Goal: Information Seeking & Learning: Check status

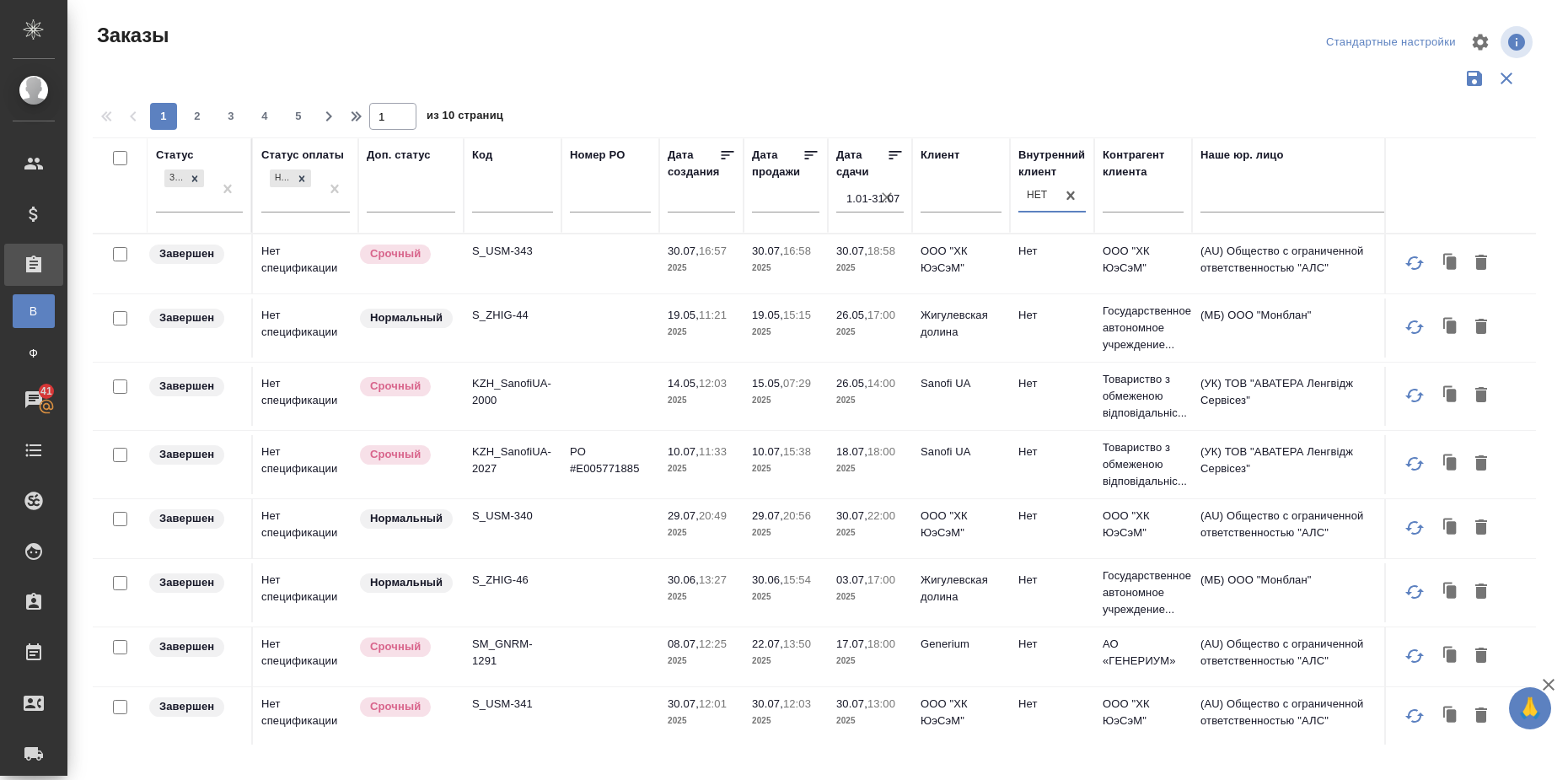
scroll to position [0, 638]
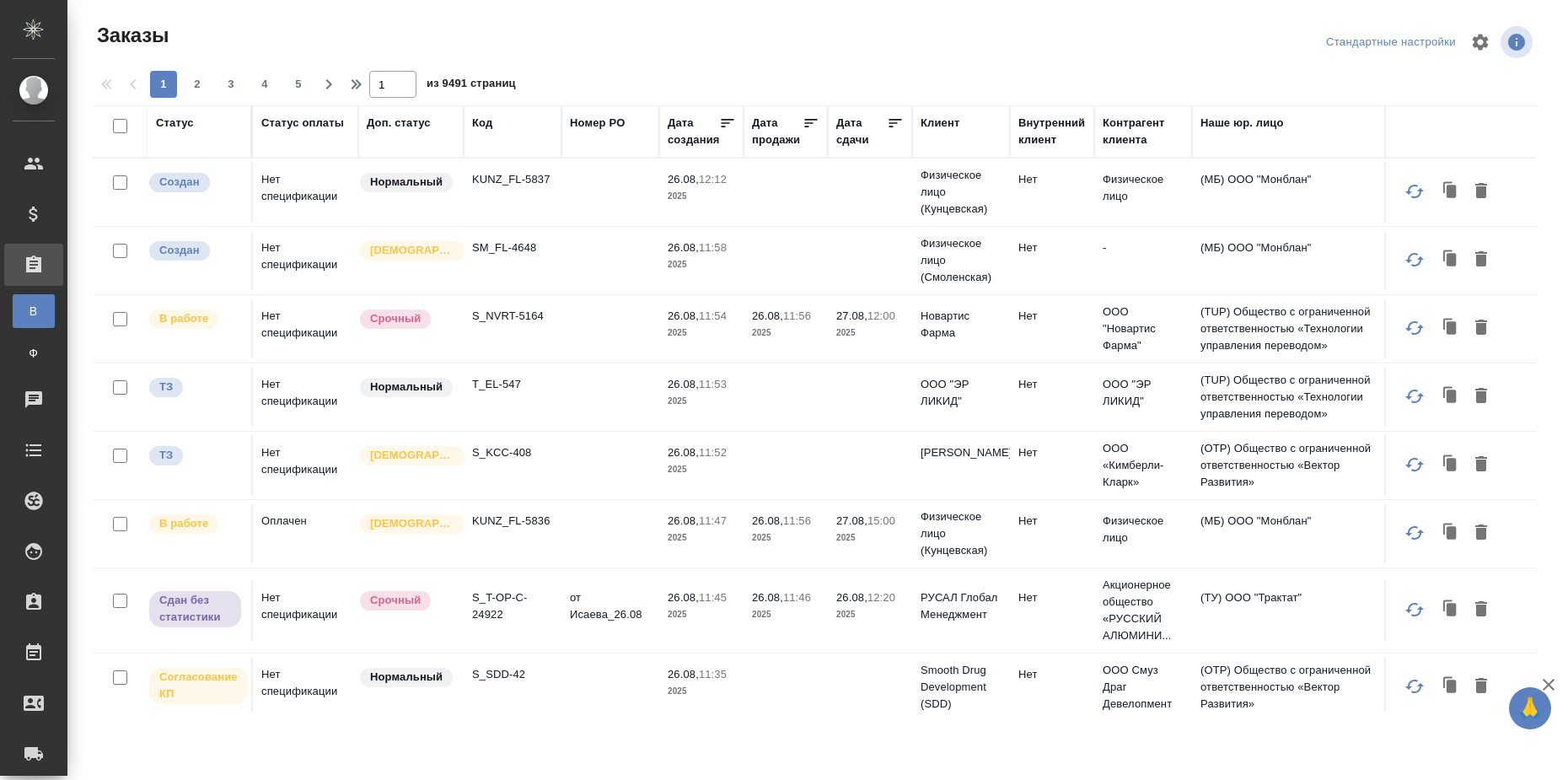
click at [181, 119] on div "Статус" at bounding box center [175, 123] width 38 height 17
select select "7"
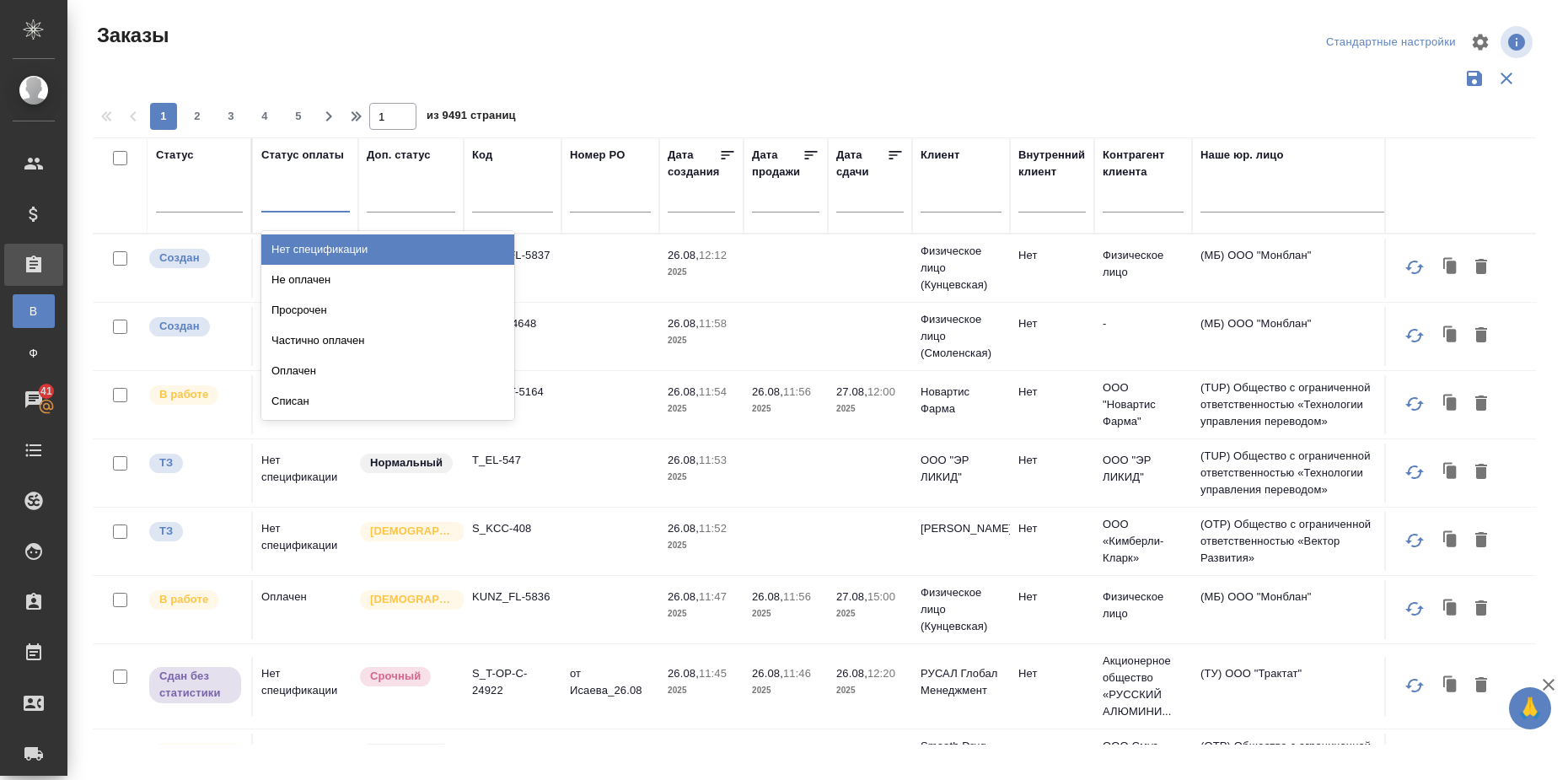
click at [296, 199] on div at bounding box center [306, 196] width 89 height 25
click at [204, 202] on div at bounding box center [199, 196] width 87 height 25
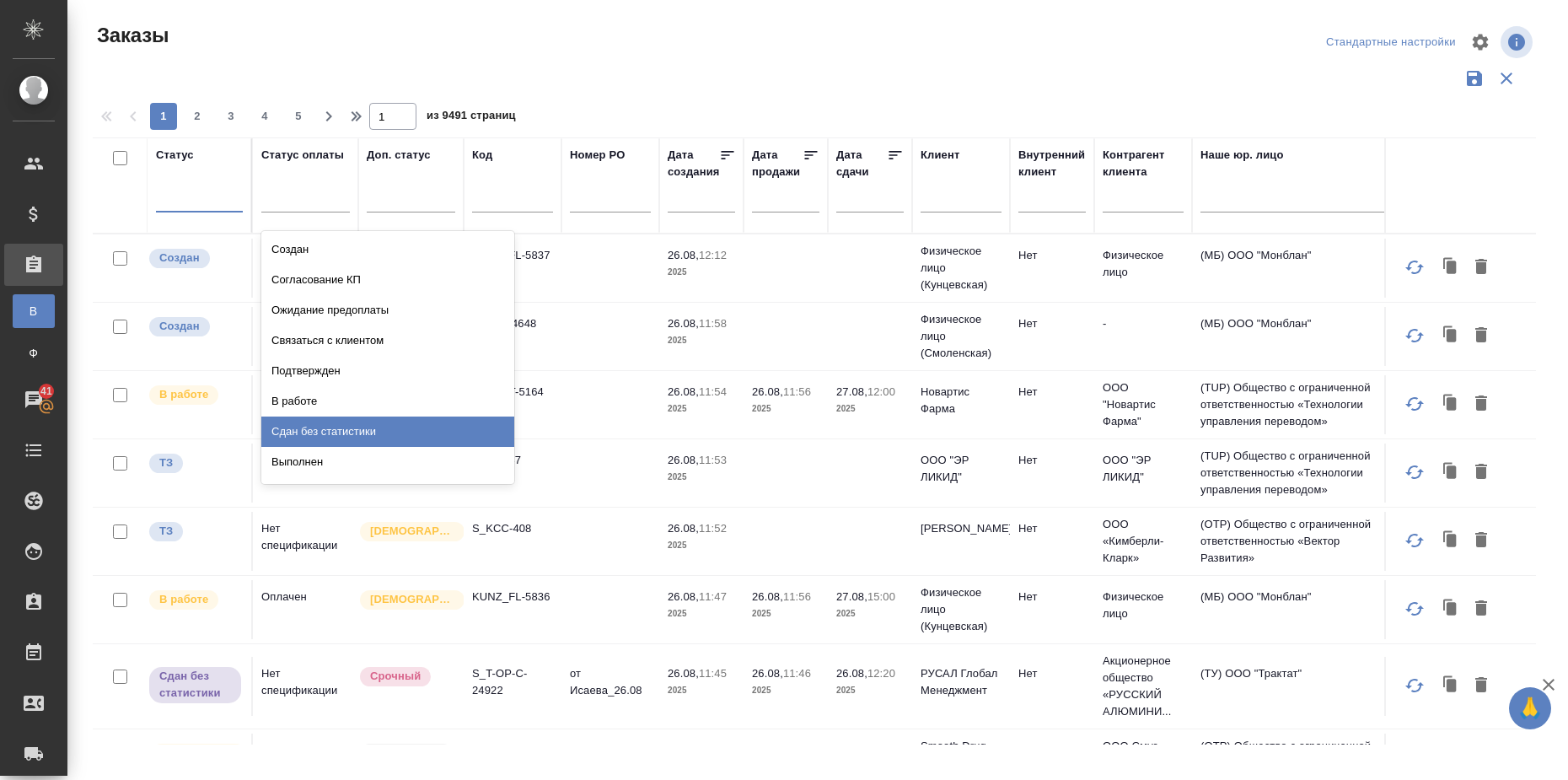
click at [302, 434] on div "Сдан без статистики" at bounding box center [388, 432] width 253 height 30
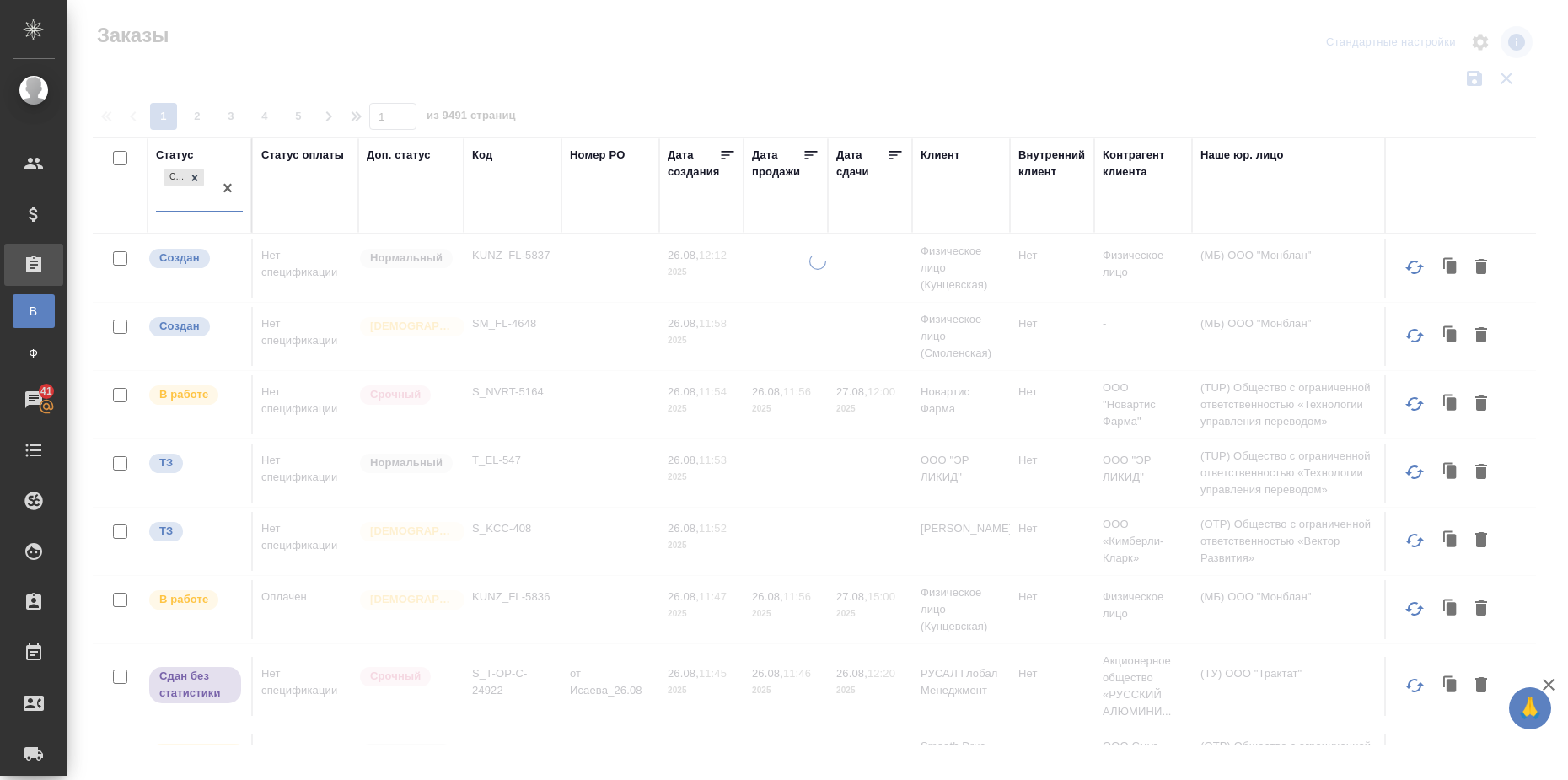
click at [200, 199] on div "Сдан без статистики" at bounding box center [184, 188] width 57 height 45
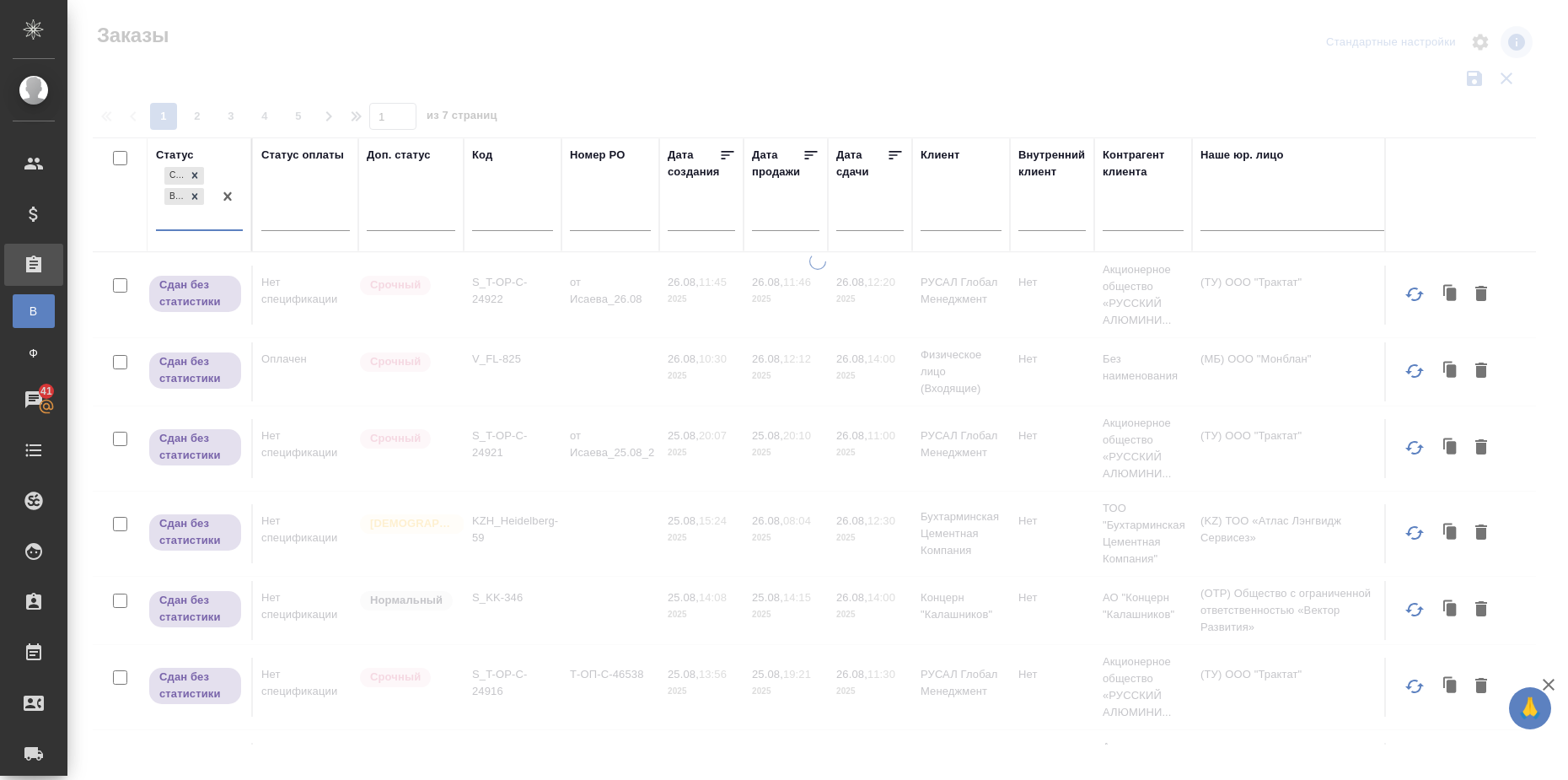
click at [875, 215] on input "text" at bounding box center [875, 217] width 58 height 24
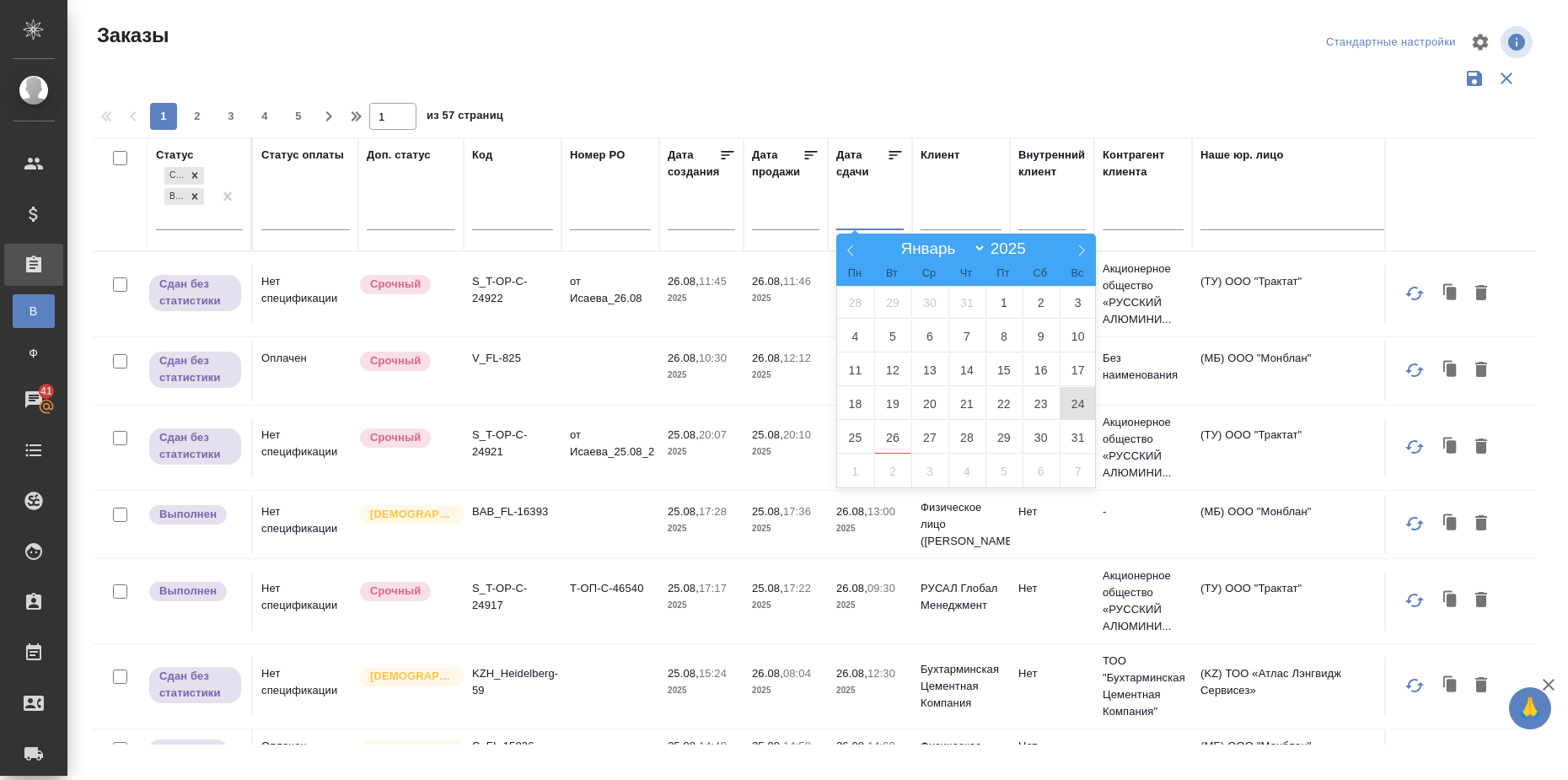
click at [1080, 400] on span "24" at bounding box center [1077, 403] width 37 height 33
type div "2025-08-23T21:00:00.000Z"
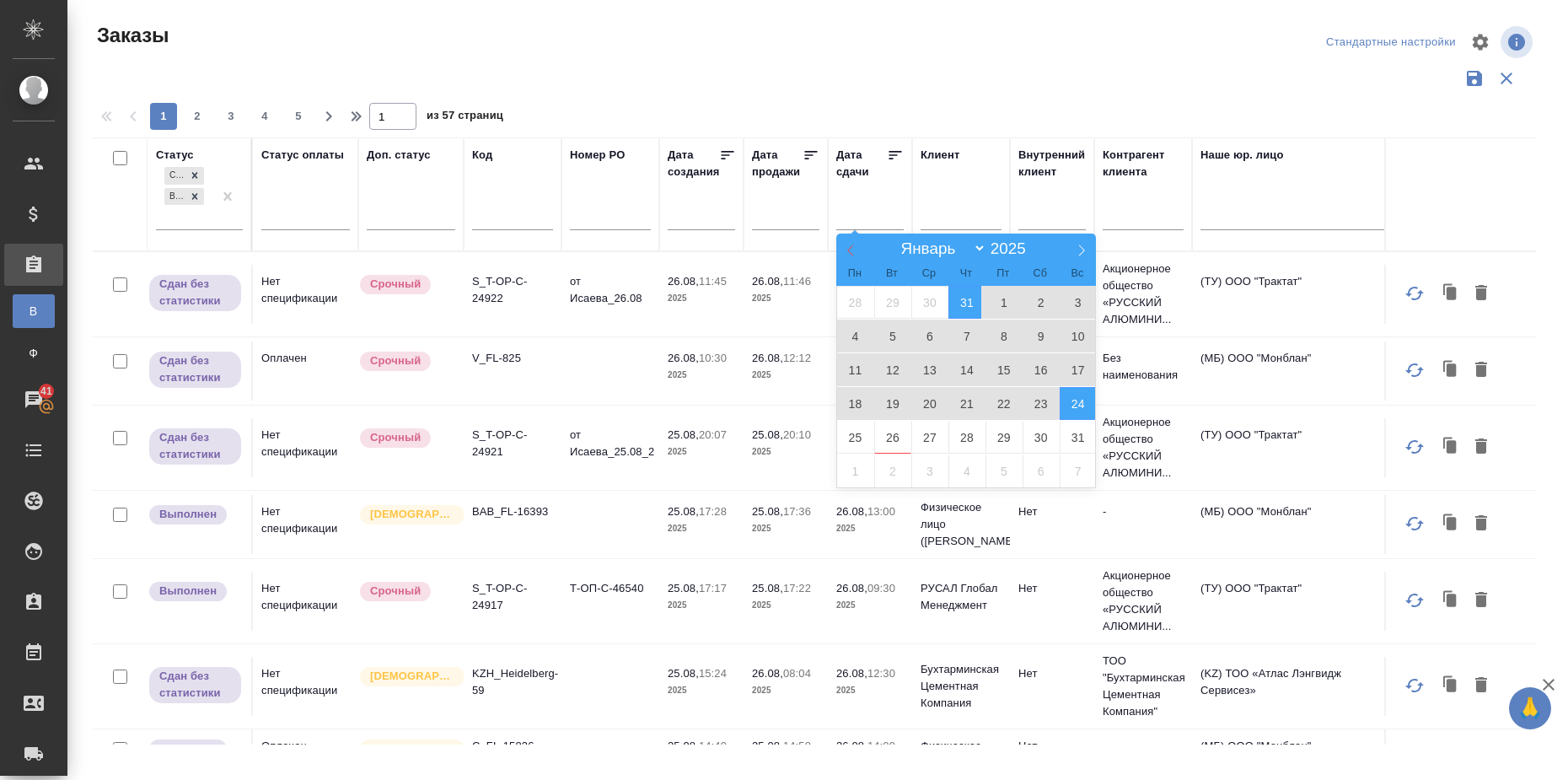
click at [853, 246] on icon at bounding box center [851, 251] width 6 height 11
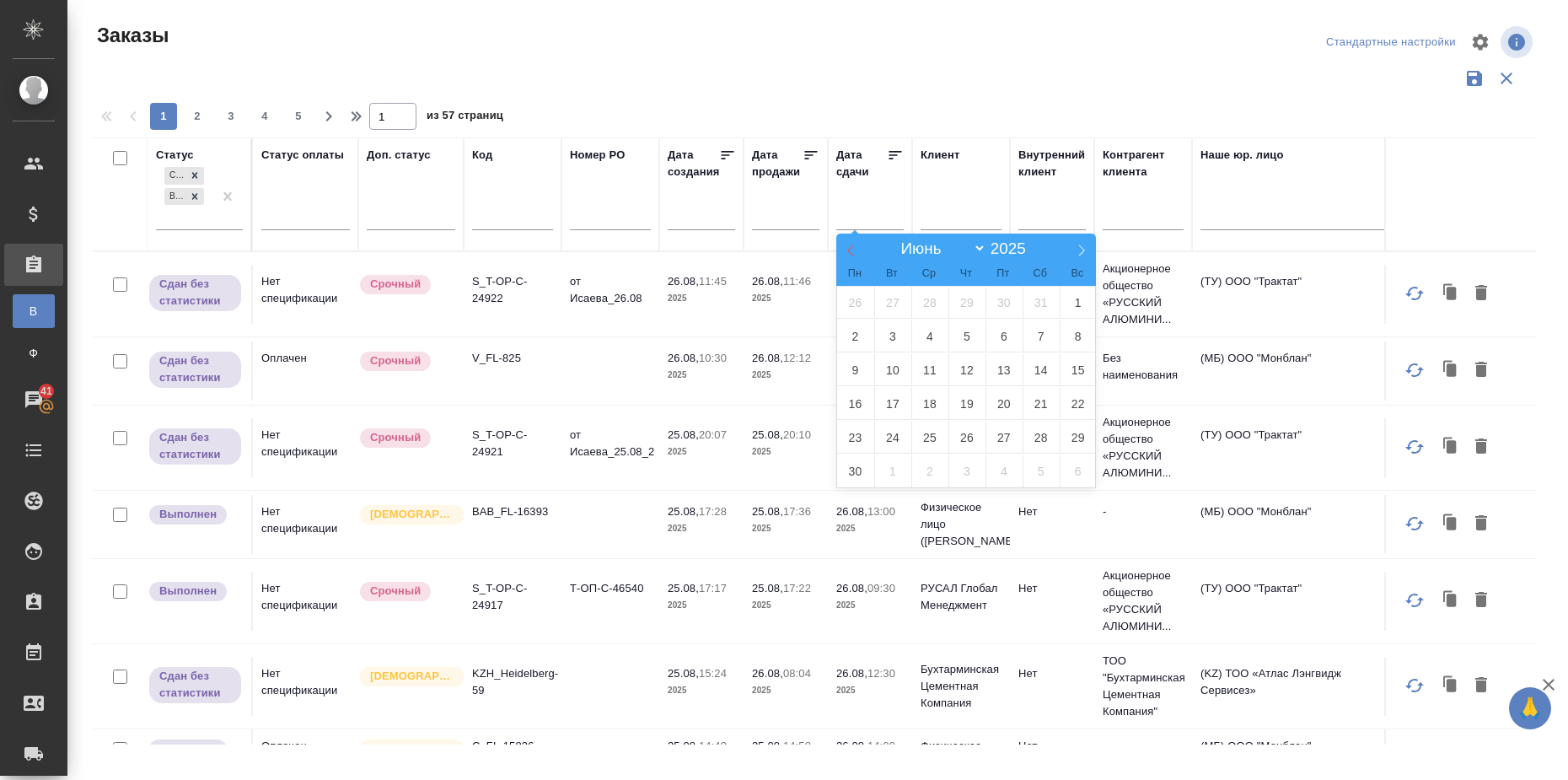
click at [853, 246] on icon at bounding box center [851, 251] width 6 height 11
select select "4"
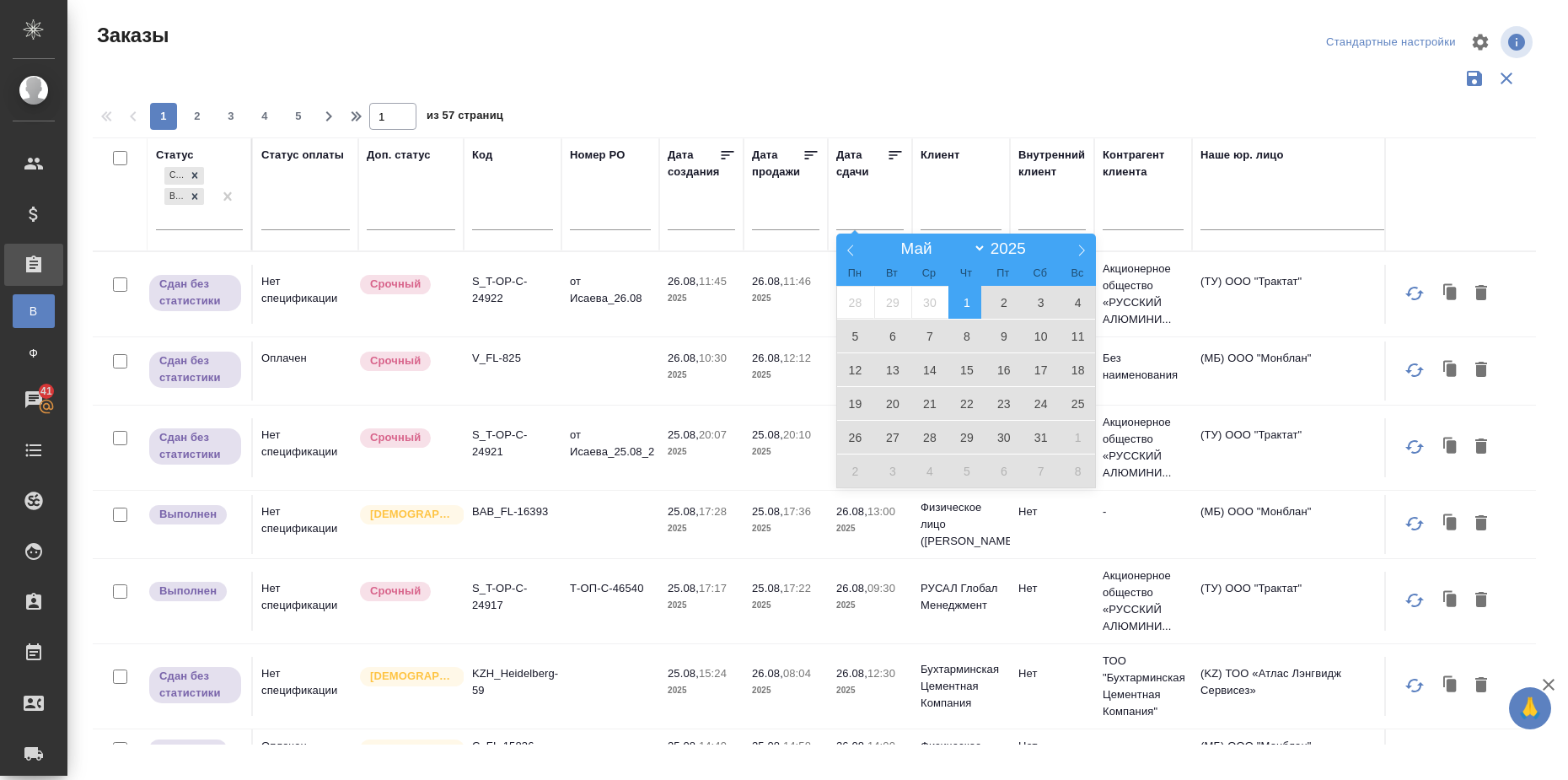
click at [961, 310] on span "1" at bounding box center [967, 302] width 37 height 33
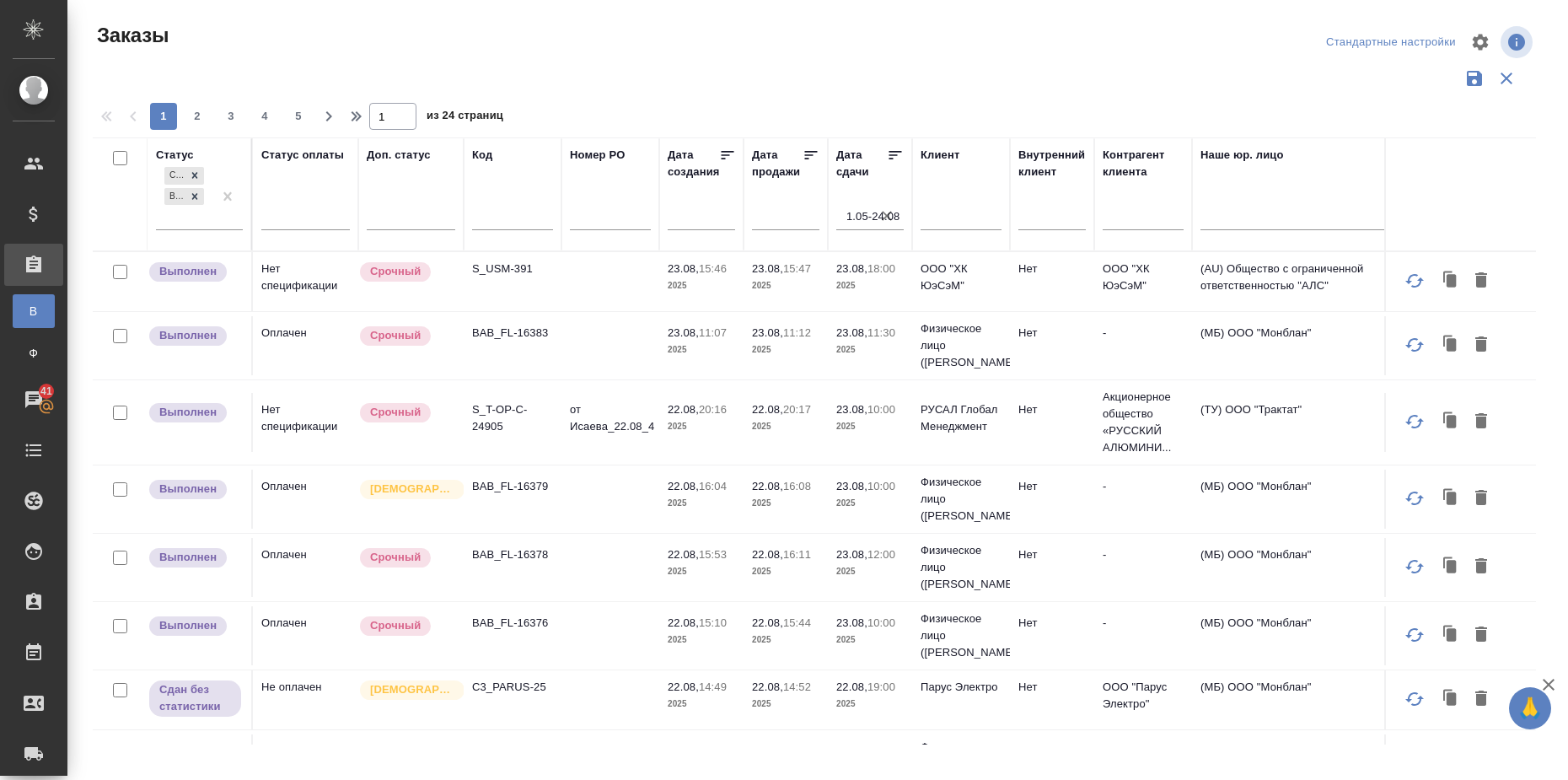
click at [873, 214] on input "1.05-24.08" at bounding box center [875, 217] width 58 height 24
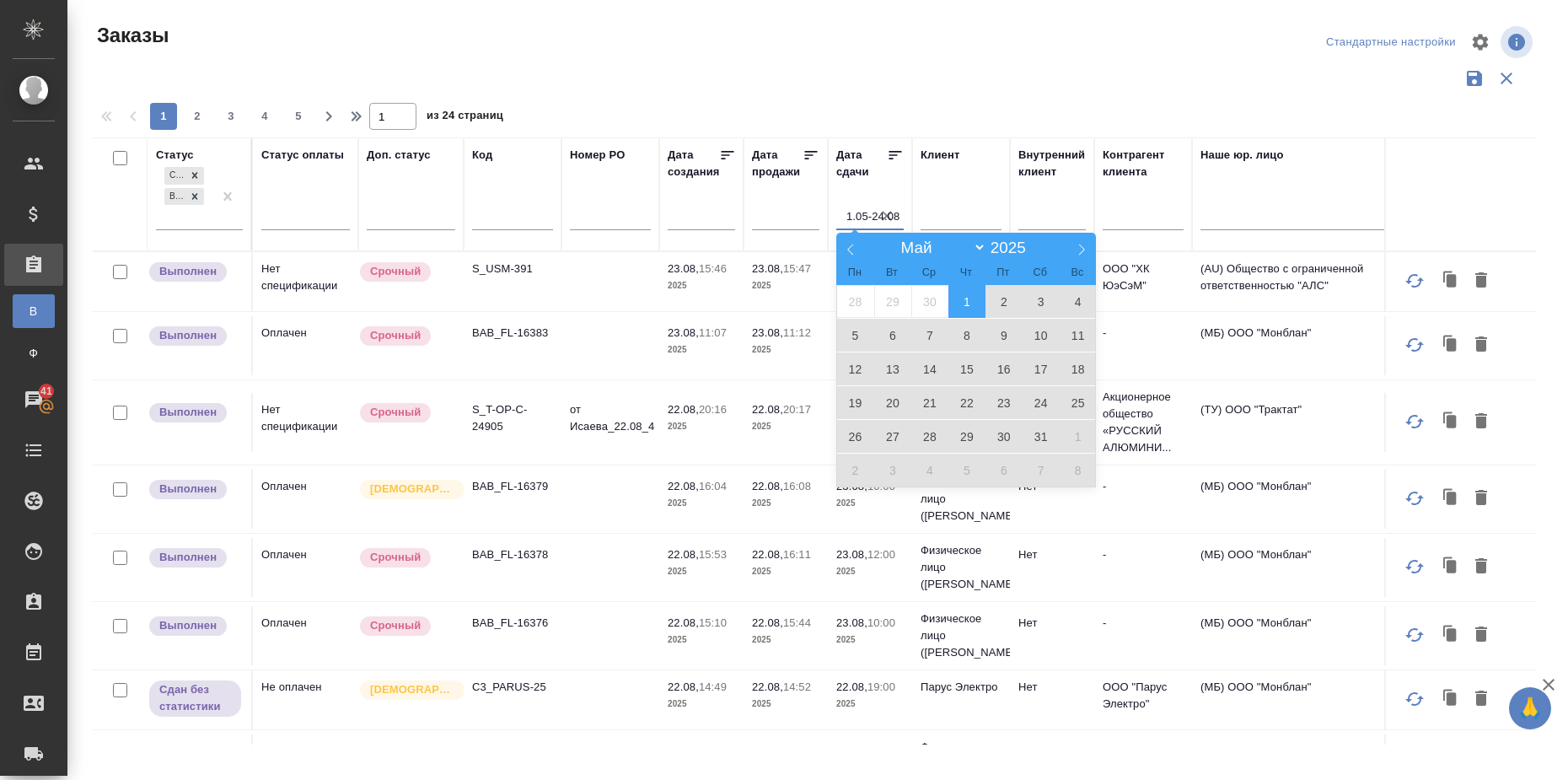
scroll to position [633, 0]
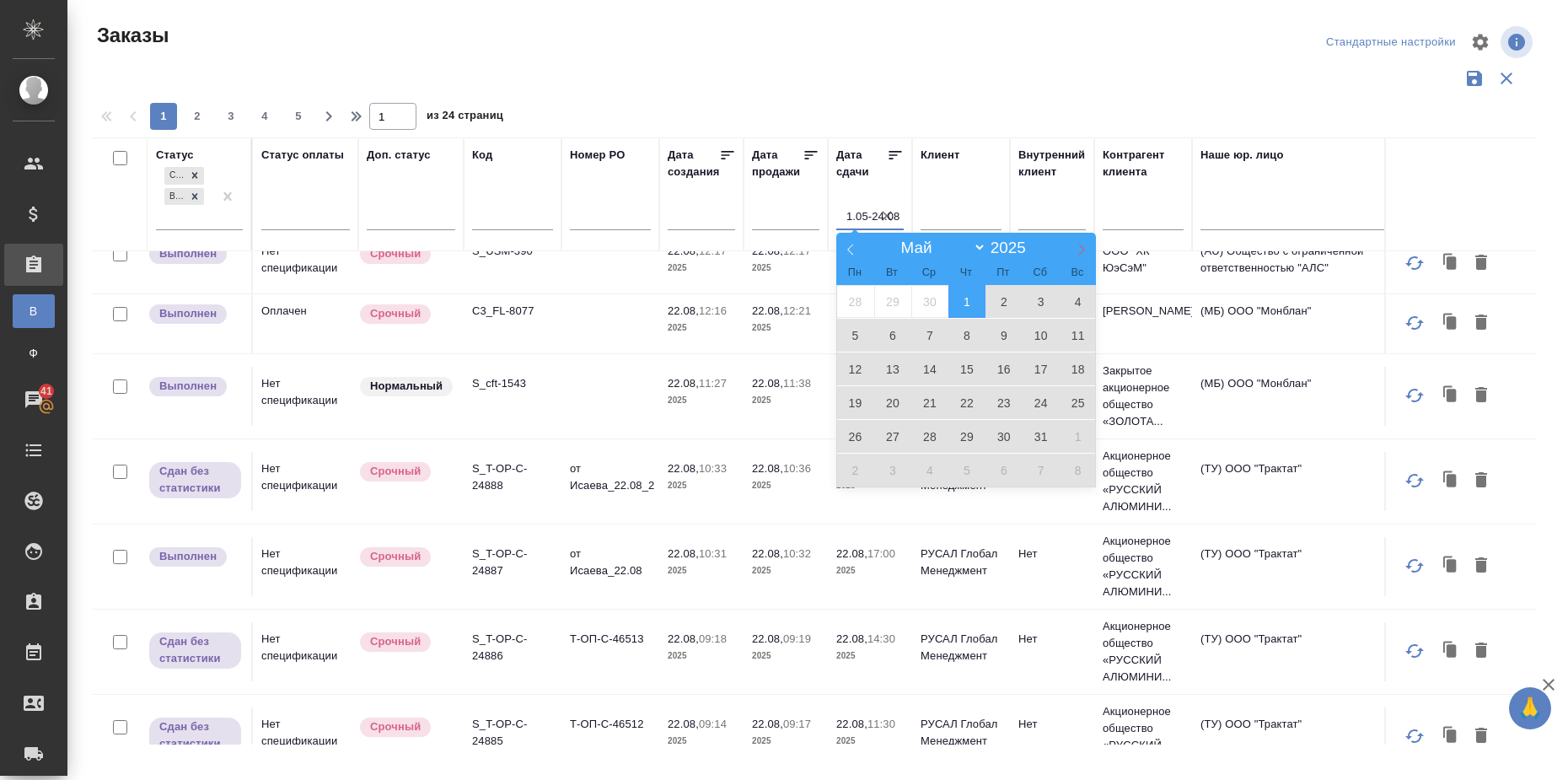
click at [1075, 239] on span at bounding box center [1081, 247] width 28 height 28
select select "6"
click at [962, 439] on span "31" at bounding box center [967, 436] width 37 height 33
type div "2025-07-30T21:00:00.000Z"
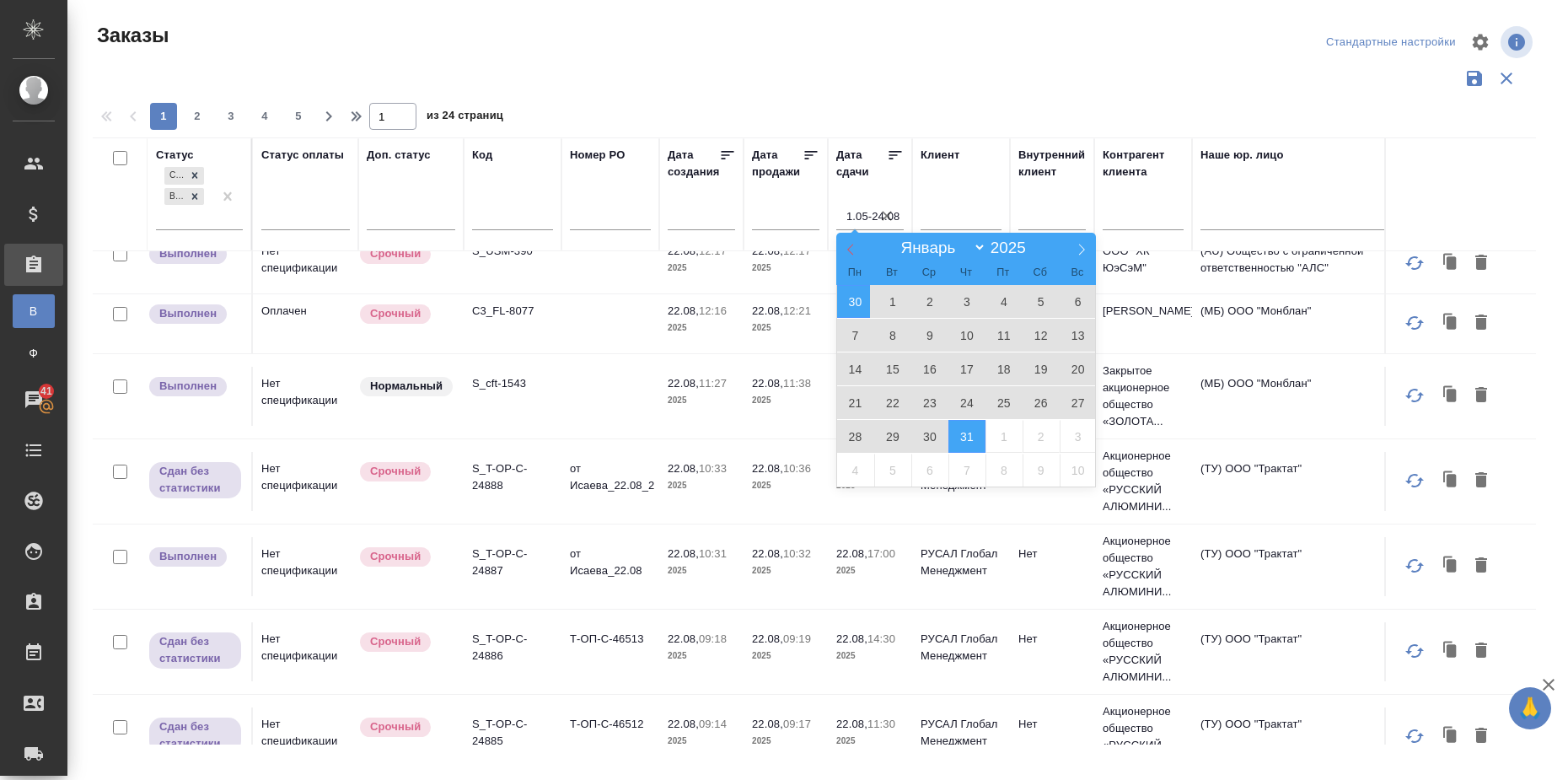
click at [853, 251] on icon at bounding box center [851, 250] width 11 height 11
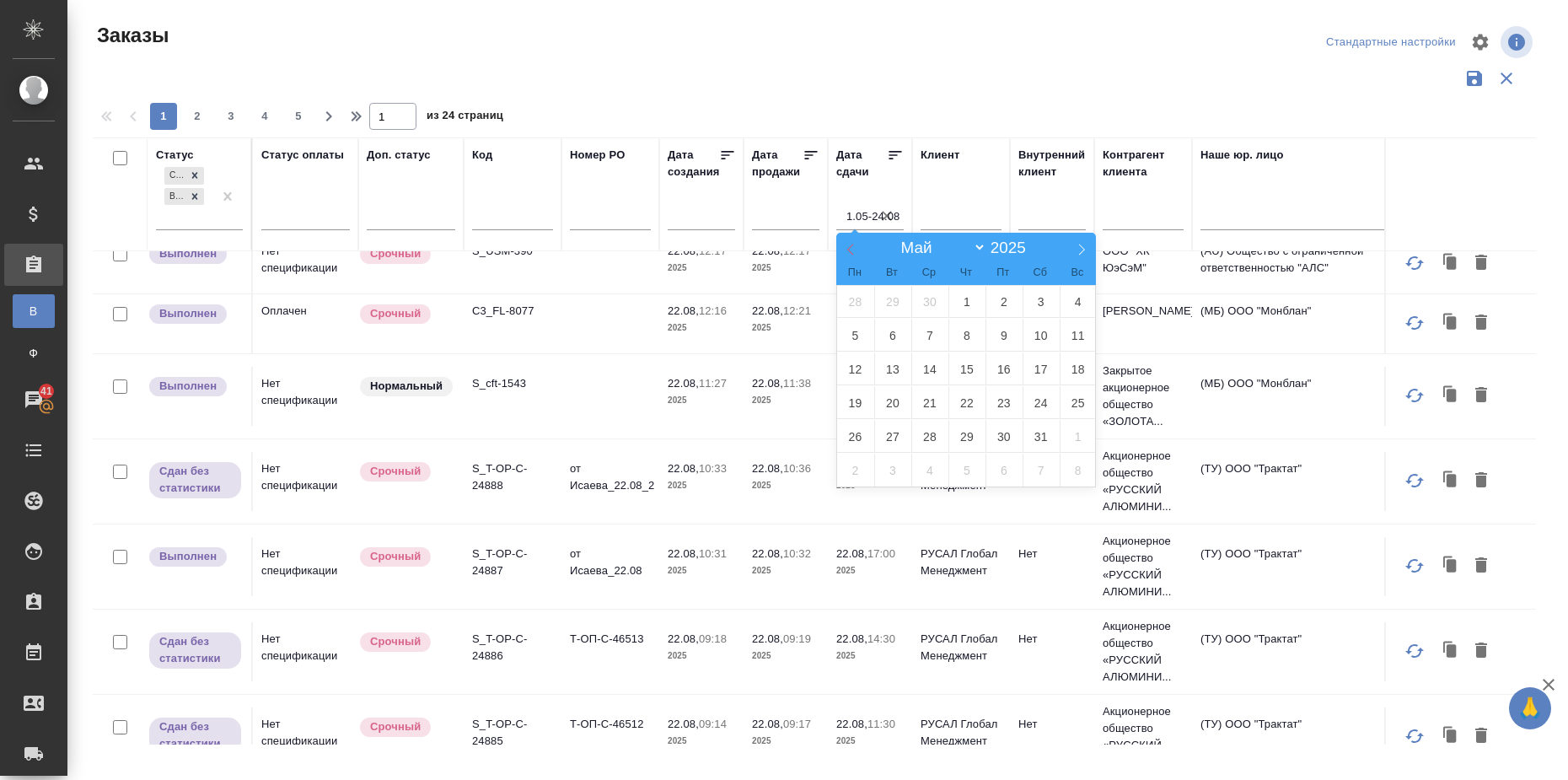
click at [853, 251] on icon at bounding box center [851, 250] width 11 height 11
select select "0"
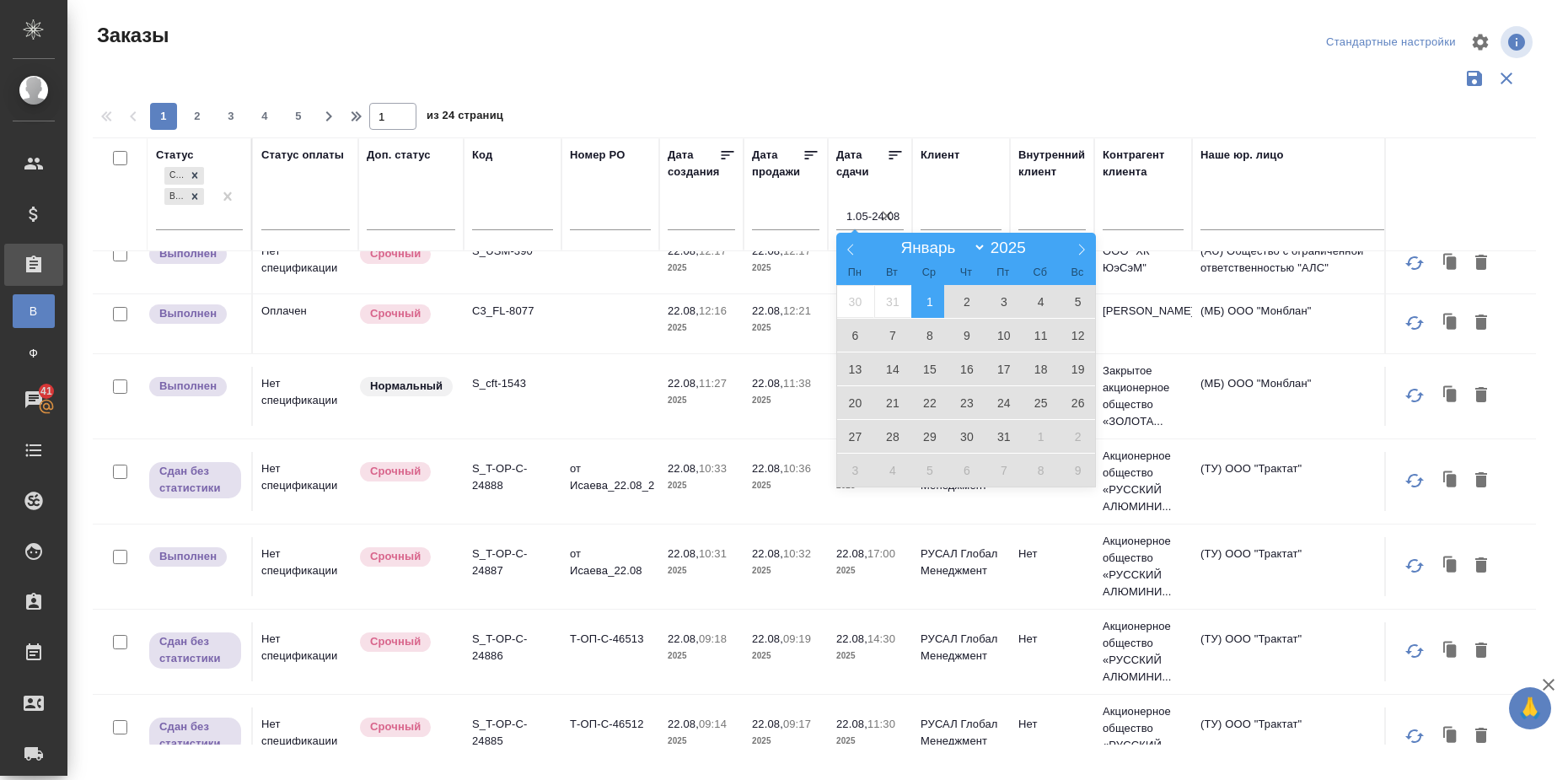
click at [925, 303] on span "1" at bounding box center [929, 302] width 37 height 33
type div "2024-12-31T21:00:00.000Z — 2025-07-30T21:00:00.000Z"
type input "1.01-31.07"
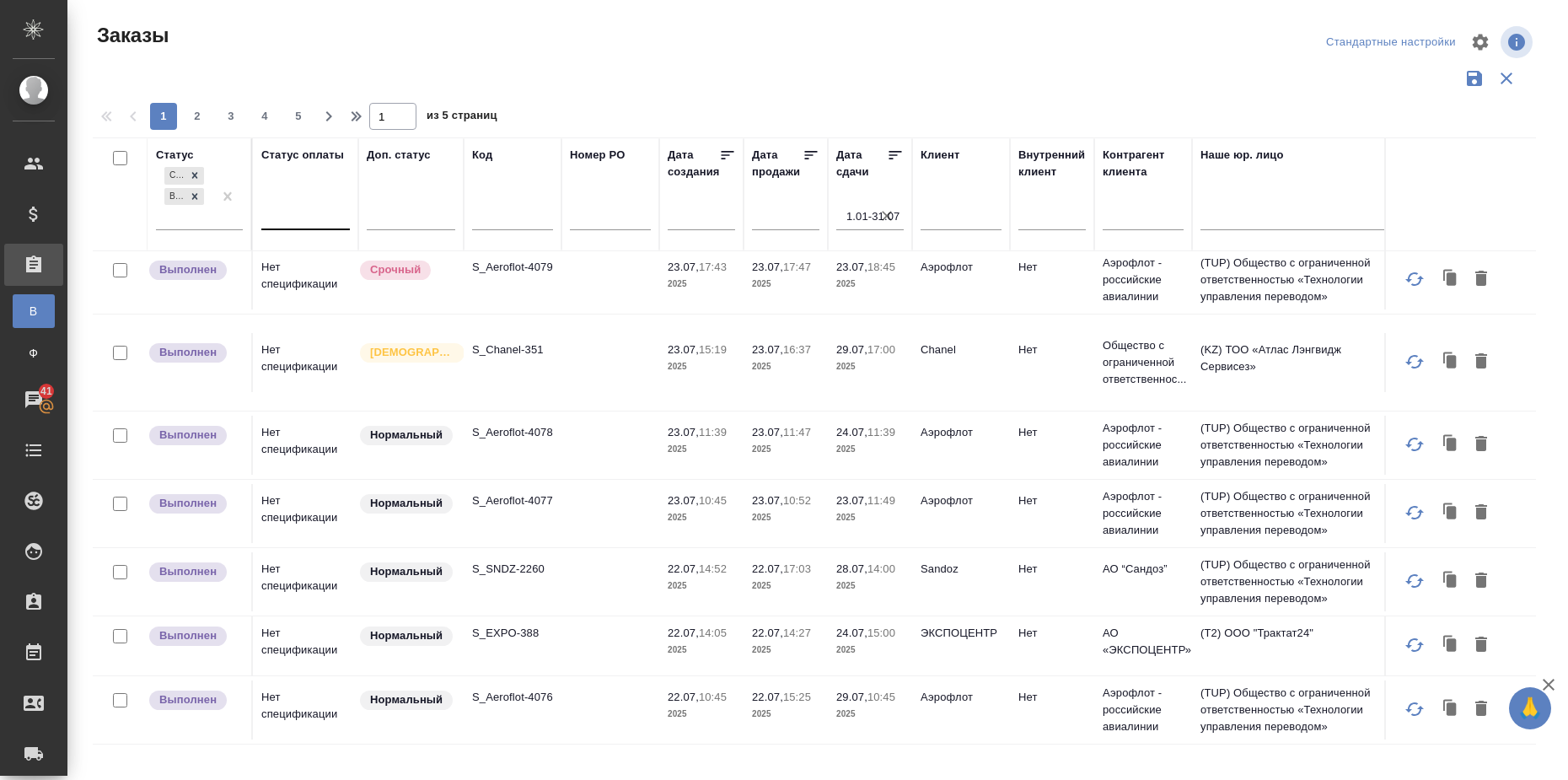
click at [316, 227] on div at bounding box center [306, 215] width 89 height 32
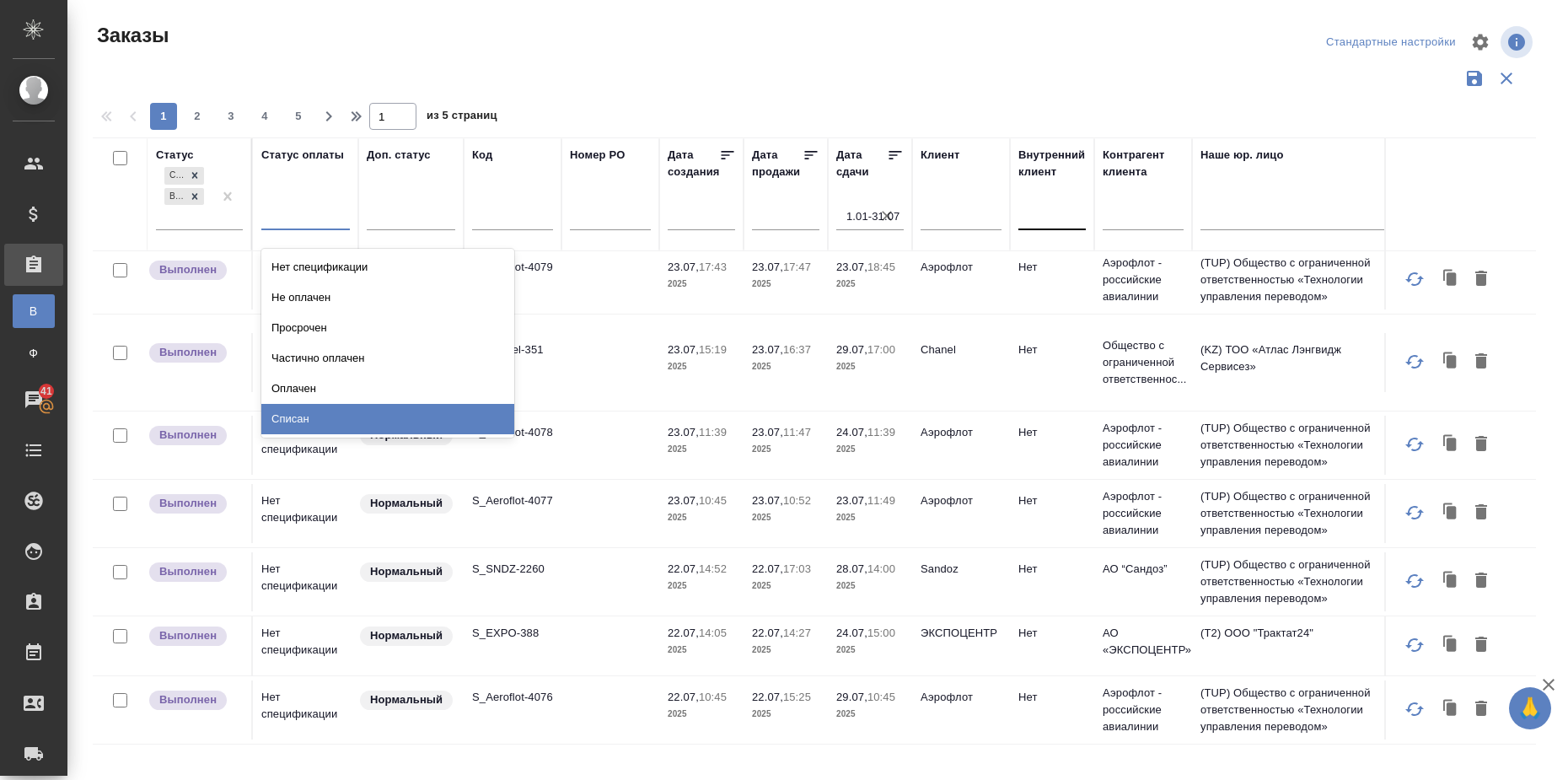
click at [1065, 209] on div at bounding box center [1052, 214] width 67 height 25
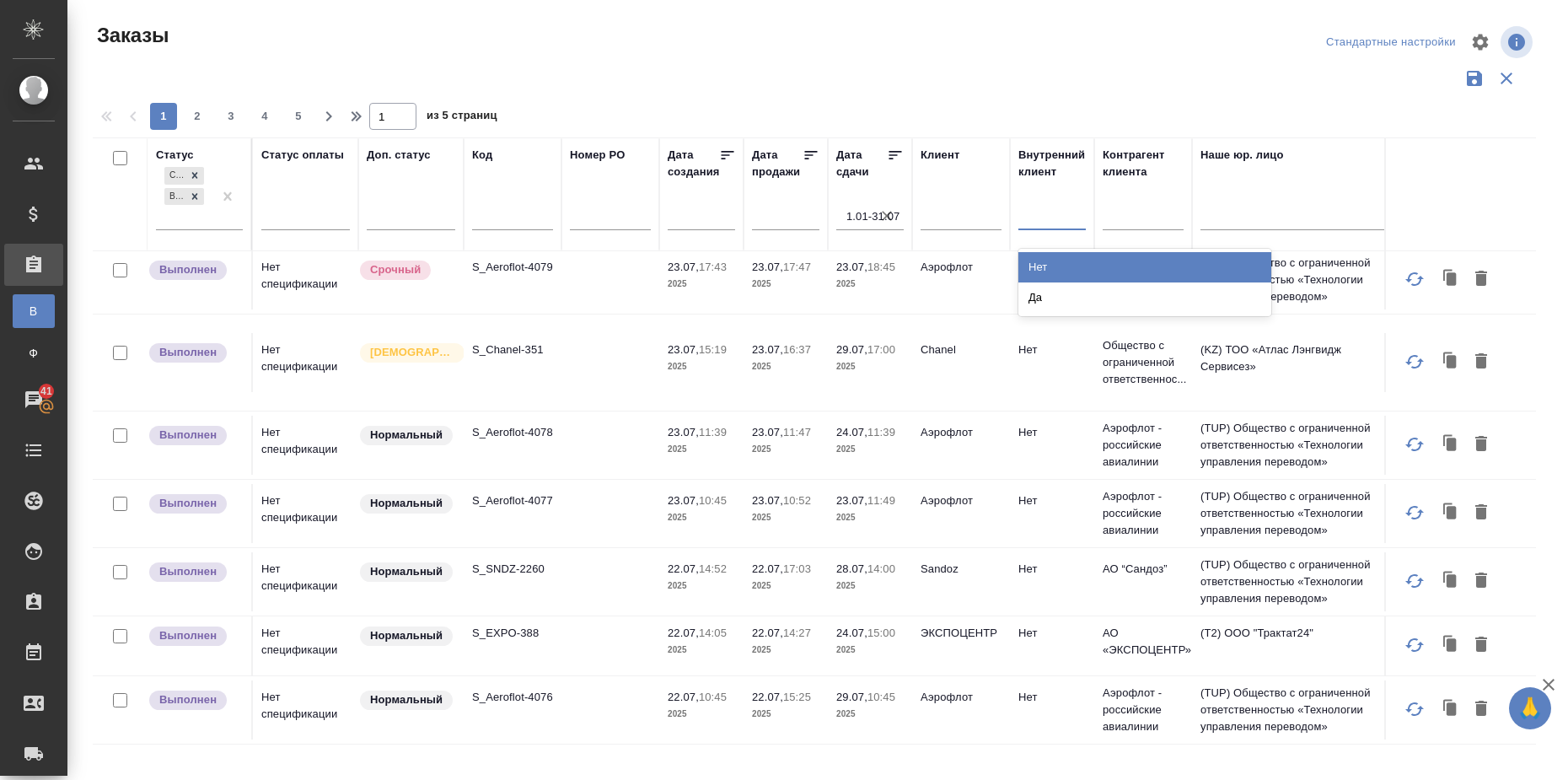
click at [1058, 265] on div "Нет" at bounding box center [1146, 268] width 253 height 30
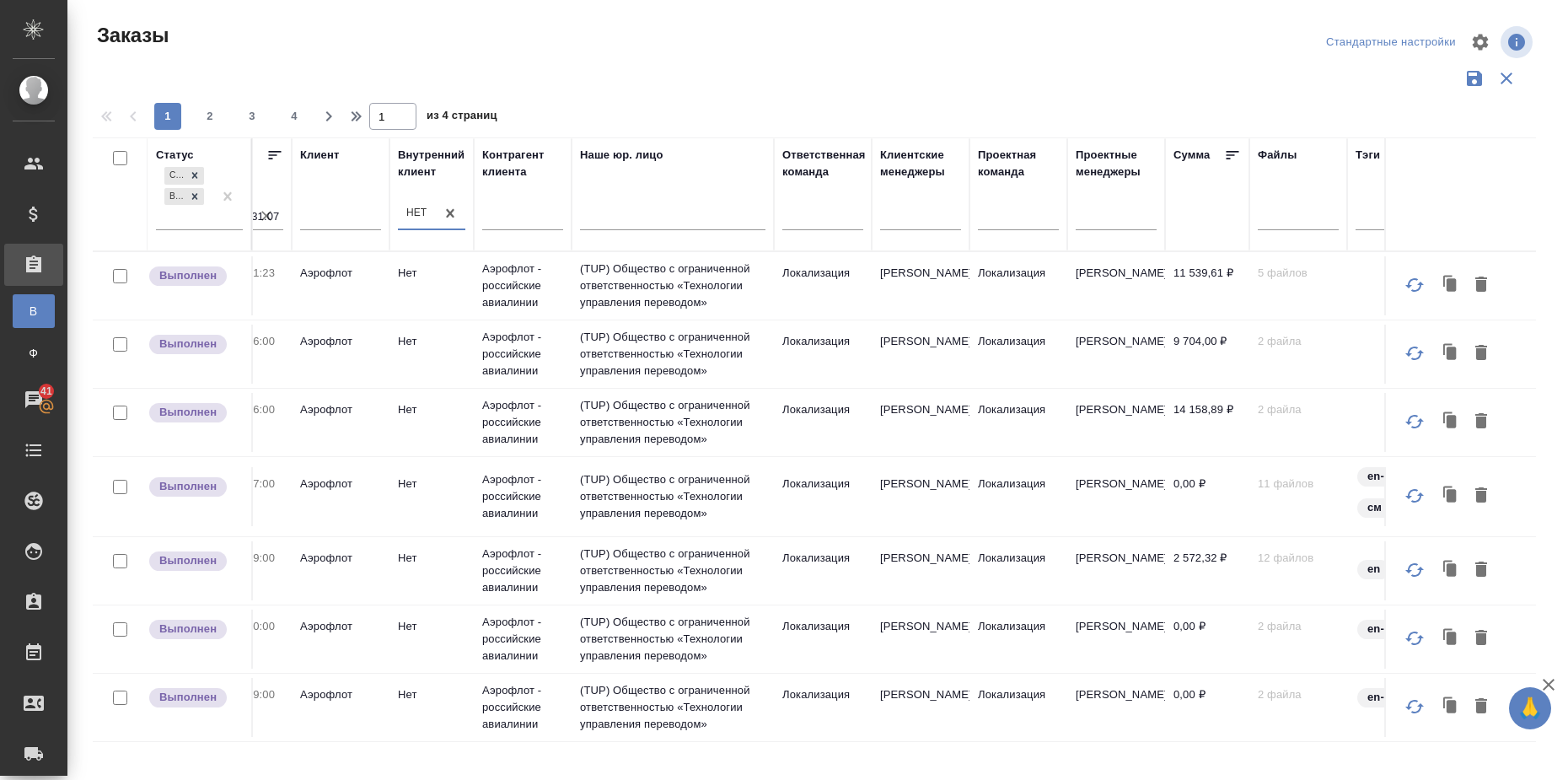
scroll to position [0, 625]
click at [1222, 149] on icon at bounding box center [1229, 155] width 17 height 17
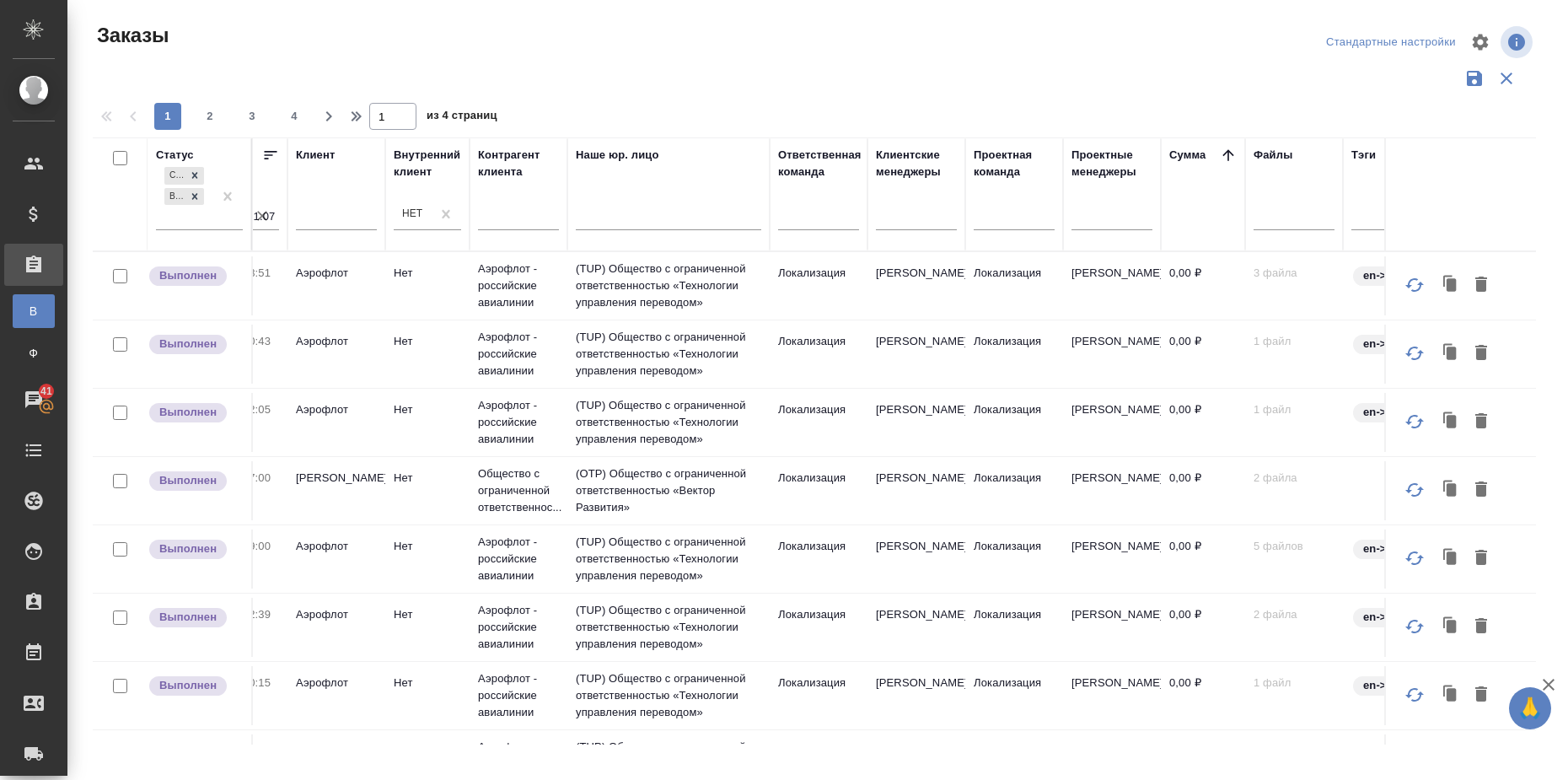
click at [1226, 150] on icon at bounding box center [1229, 155] width 17 height 17
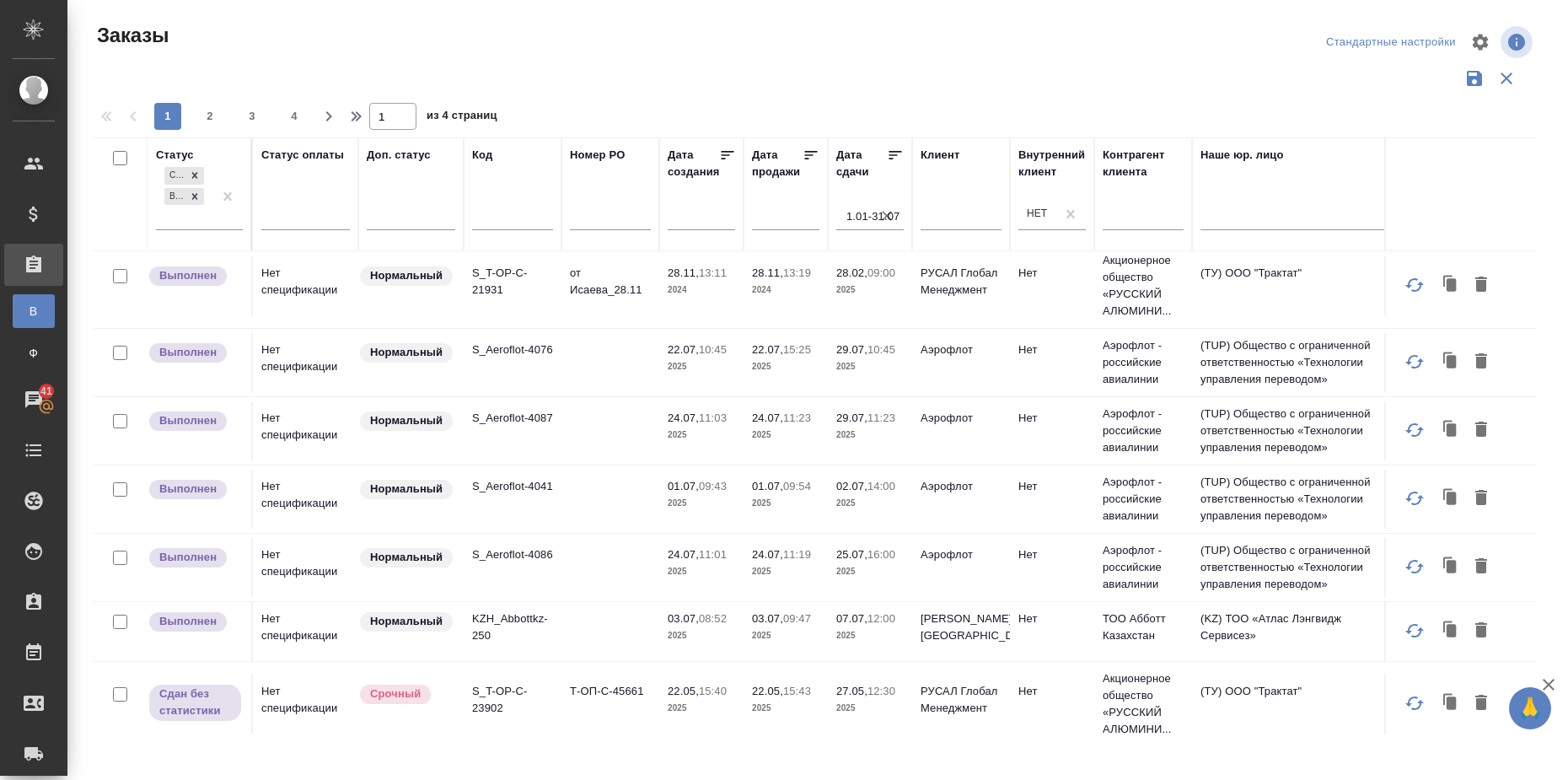
scroll to position [1472, 0]
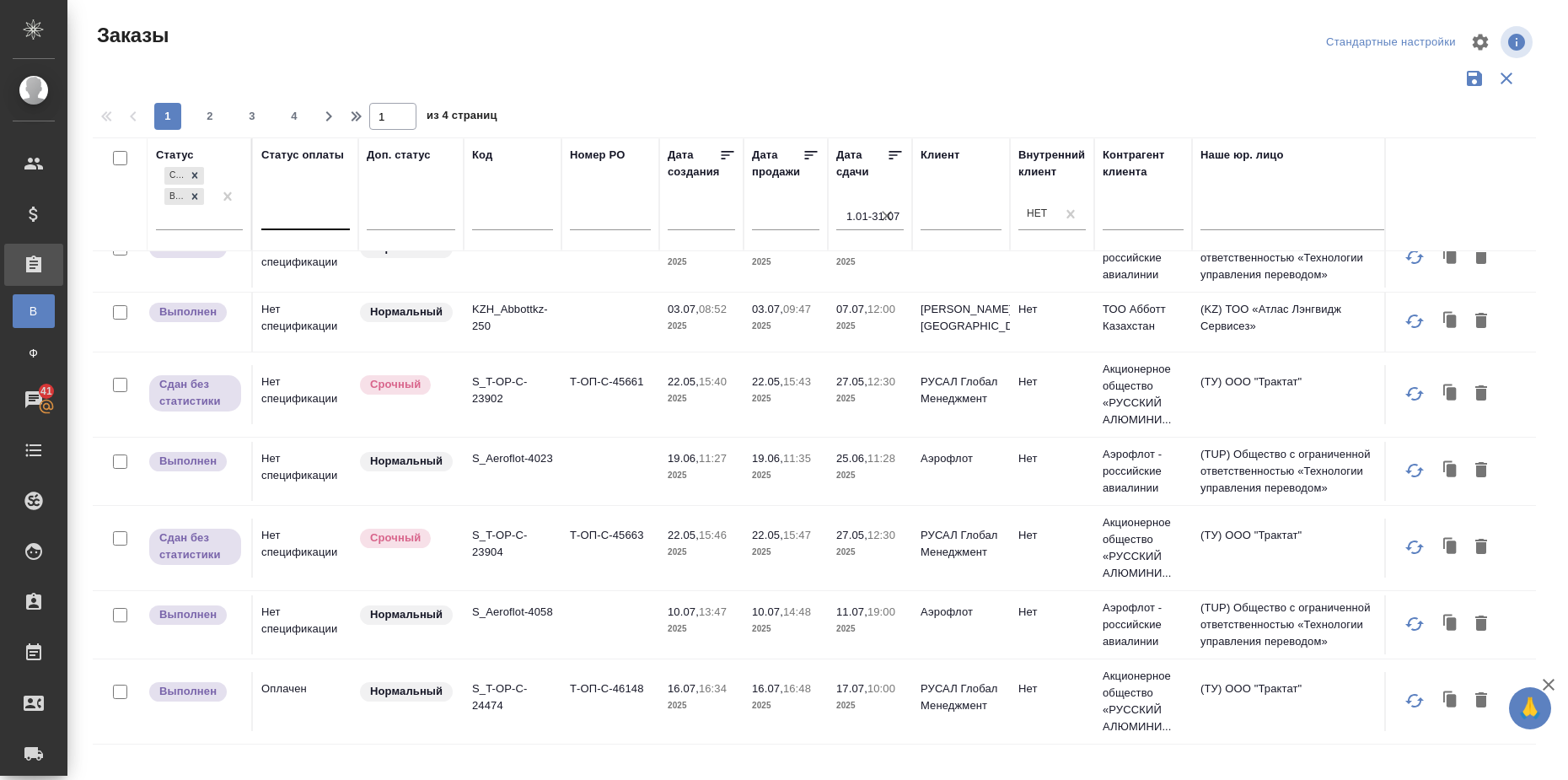
click at [289, 227] on div at bounding box center [306, 215] width 89 height 32
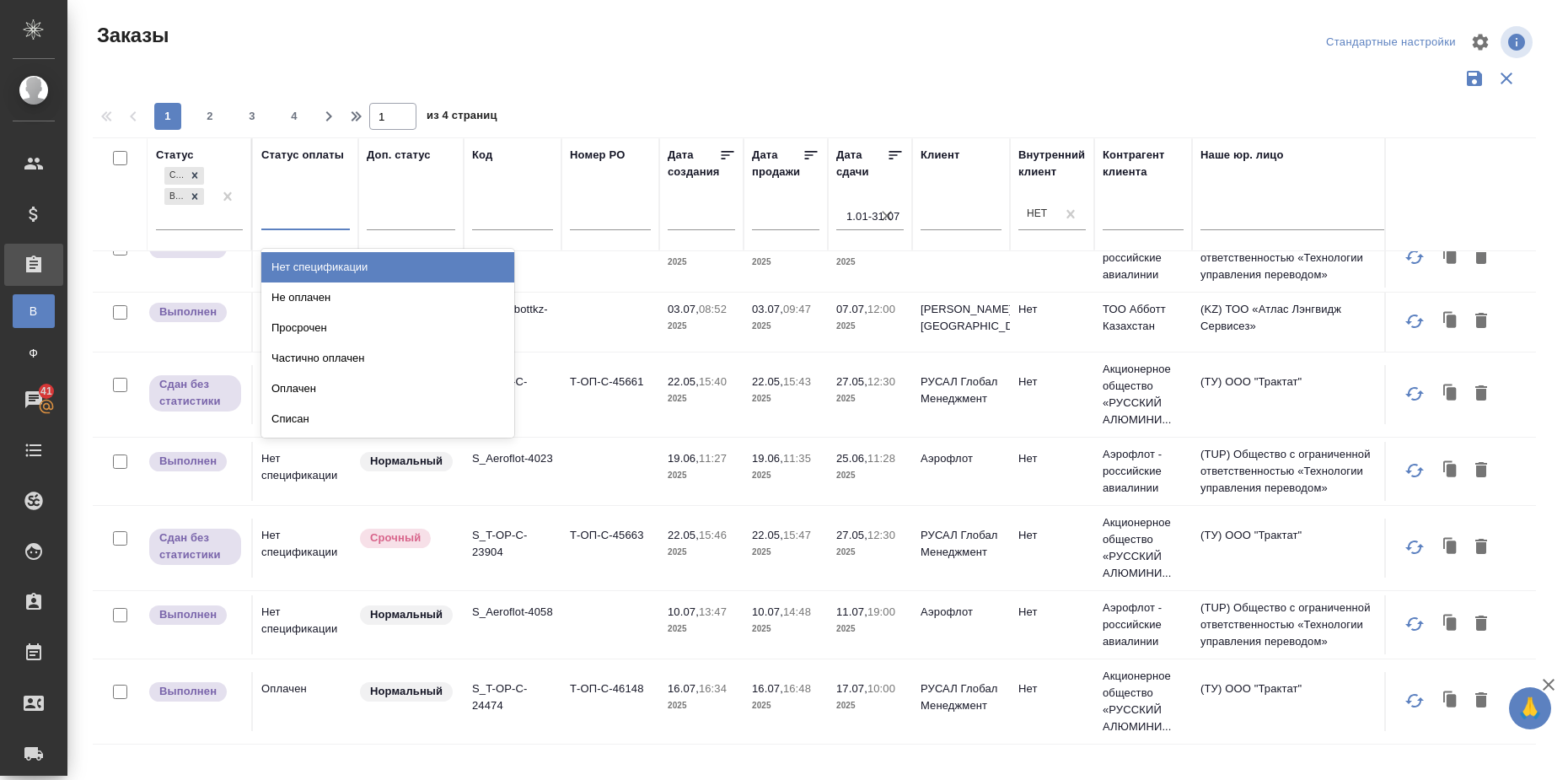
click at [297, 269] on div "Нет спецификации" at bounding box center [388, 268] width 253 height 30
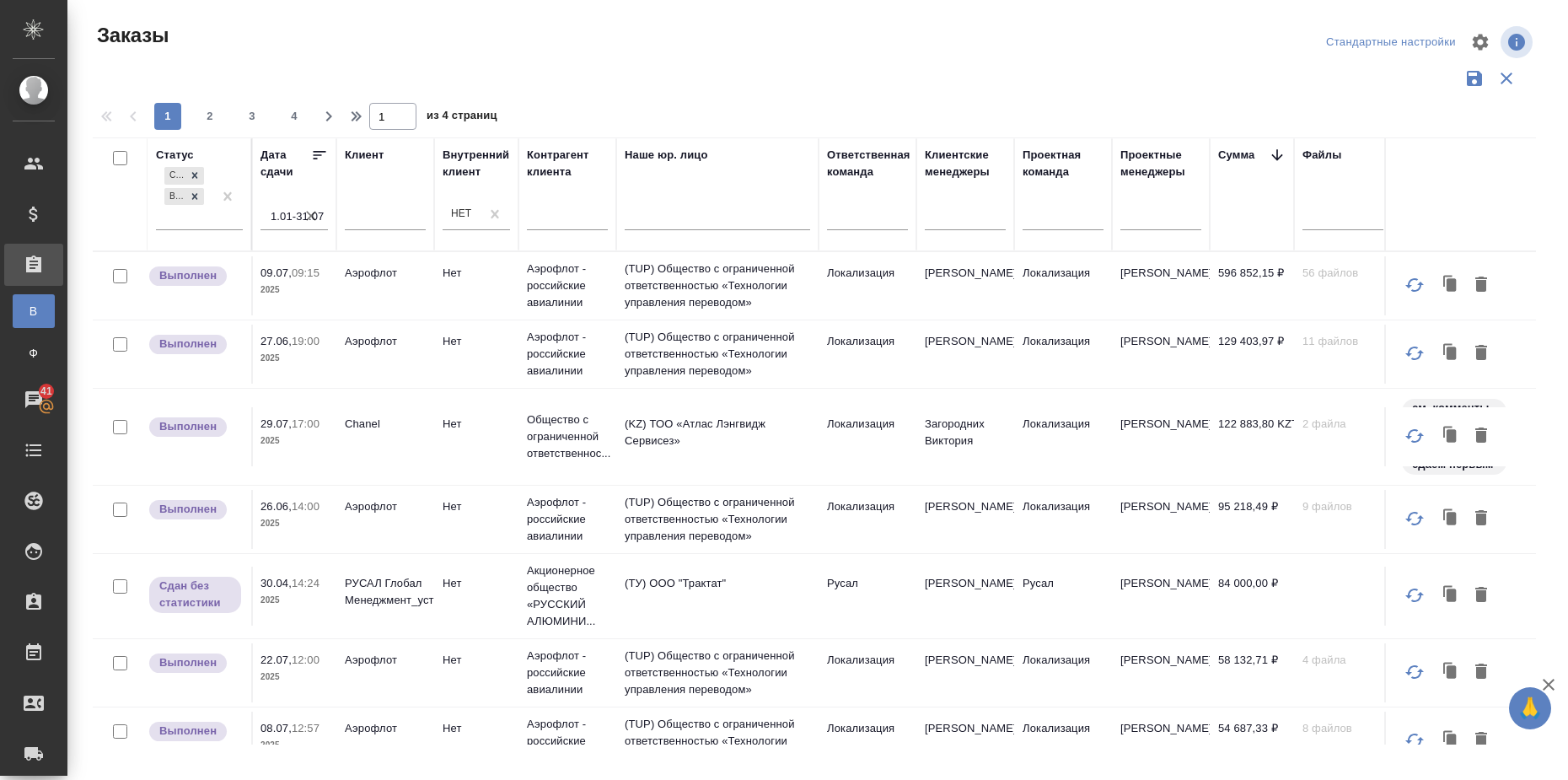
scroll to position [0, 572]
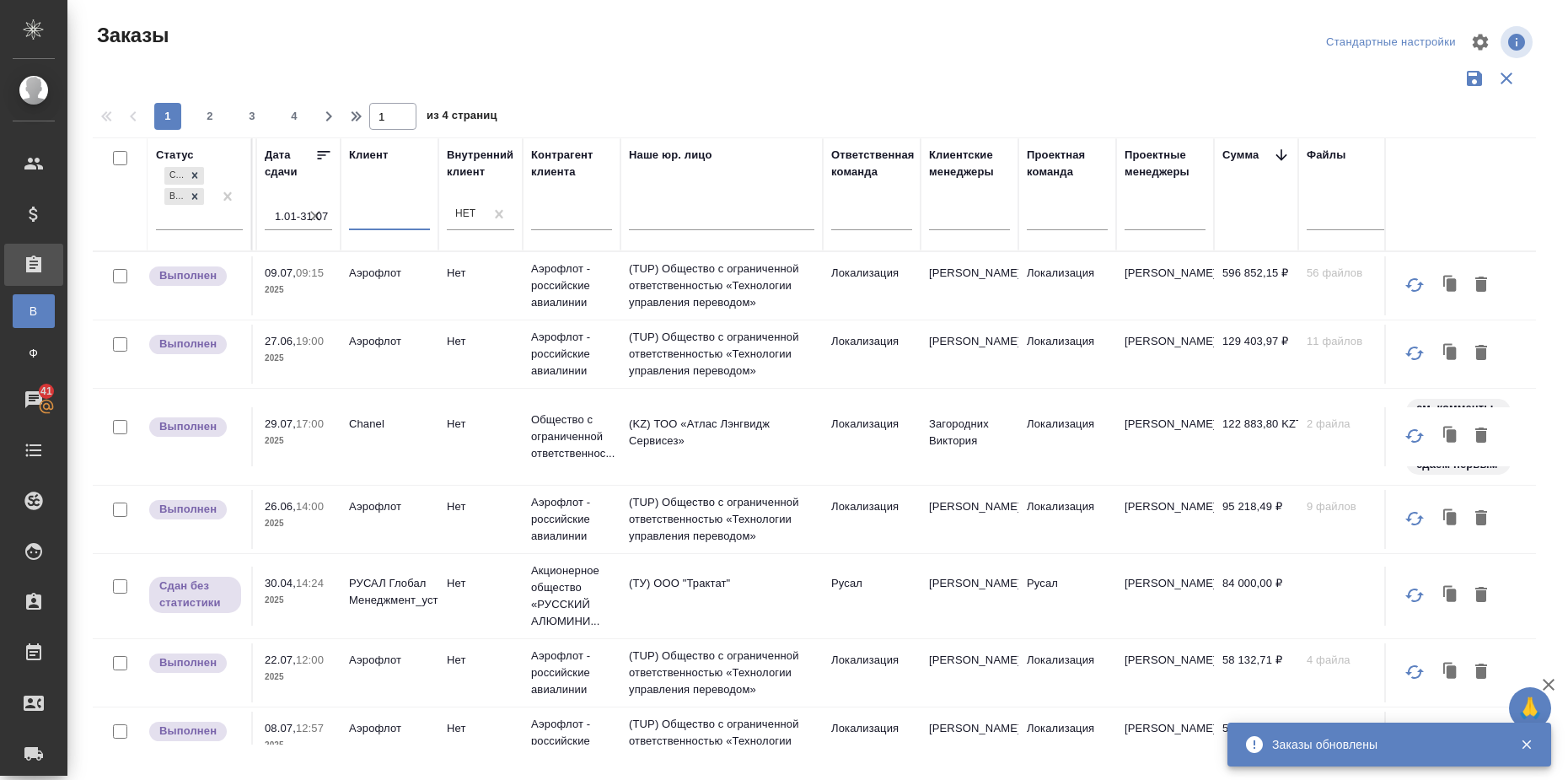
click at [366, 218] on input "text" at bounding box center [389, 219] width 81 height 21
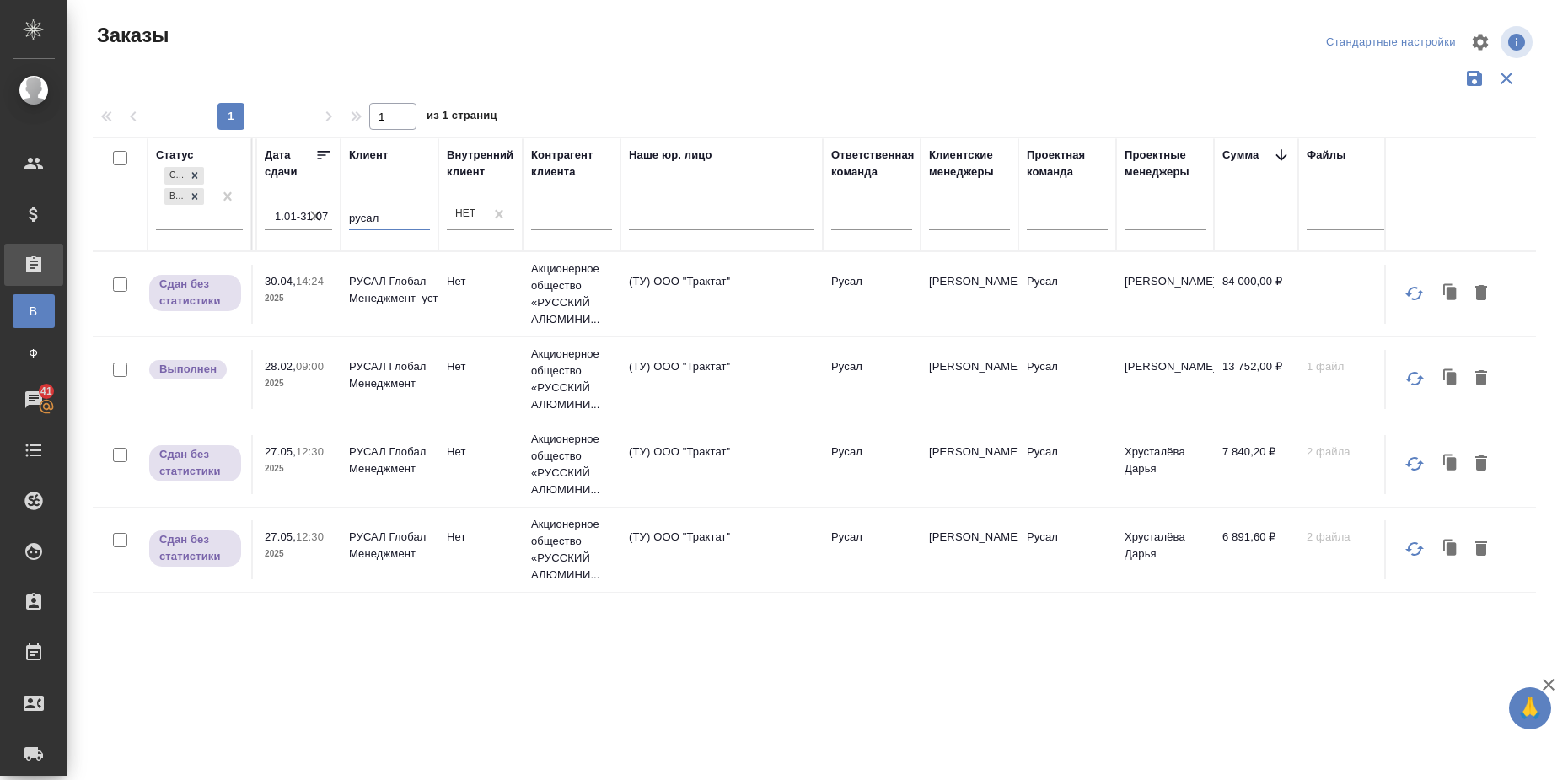
type input "русал"
drag, startPoint x: 388, startPoint y: 216, endPoint x: 319, endPoint y: 218, distance: 69.0
click at [319, 218] on tr "Статус Сдан без статистики Выполнен Статус оплаты Нет спецификации Доп. статус …" at bounding box center [635, 194] width 2230 height 113
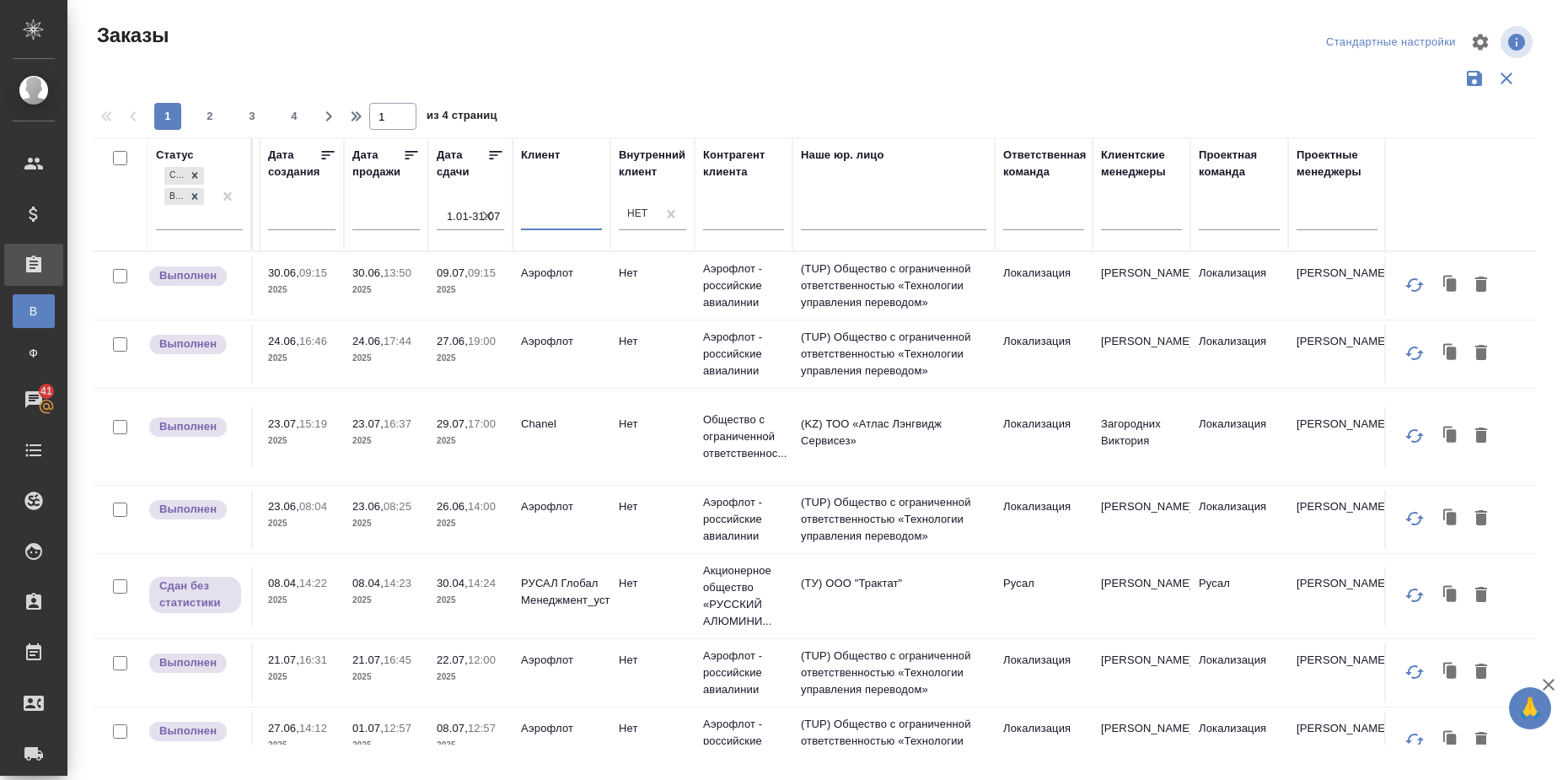
scroll to position [0, 403]
click at [1042, 215] on div at bounding box center [1042, 214] width 81 height 25
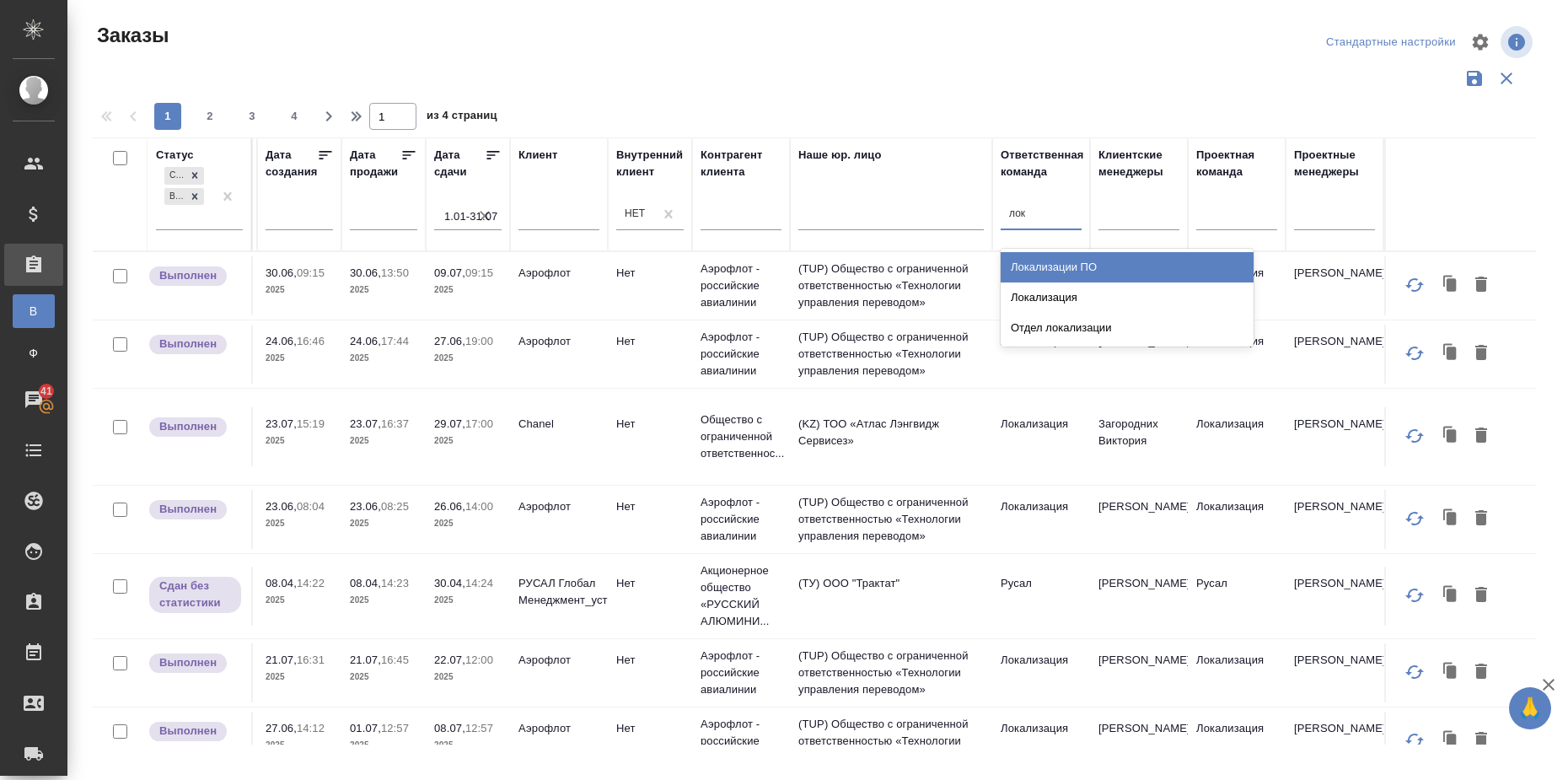
type input "лока"
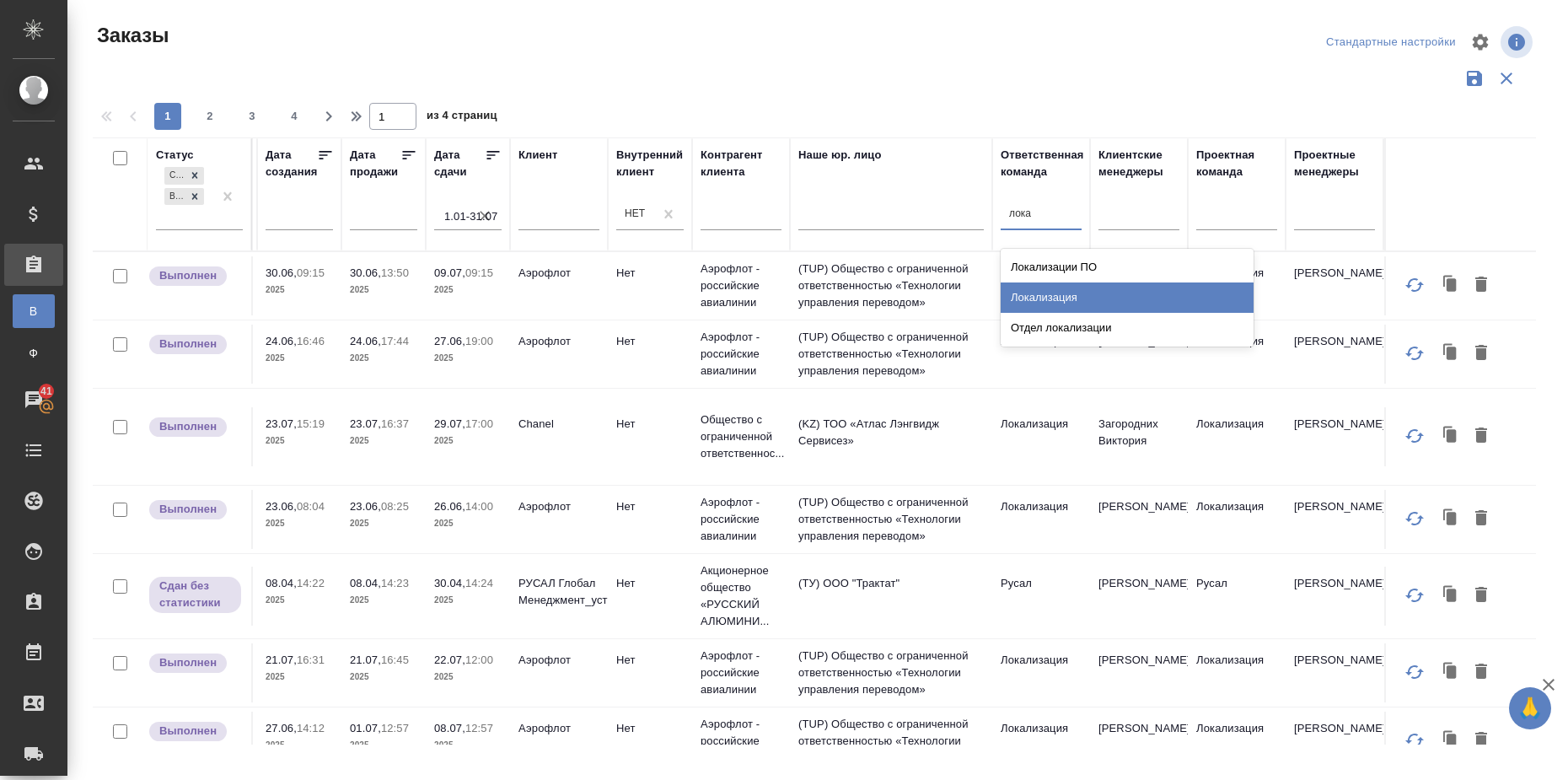
click at [1049, 301] on div "Локализация" at bounding box center [1128, 298] width 253 height 30
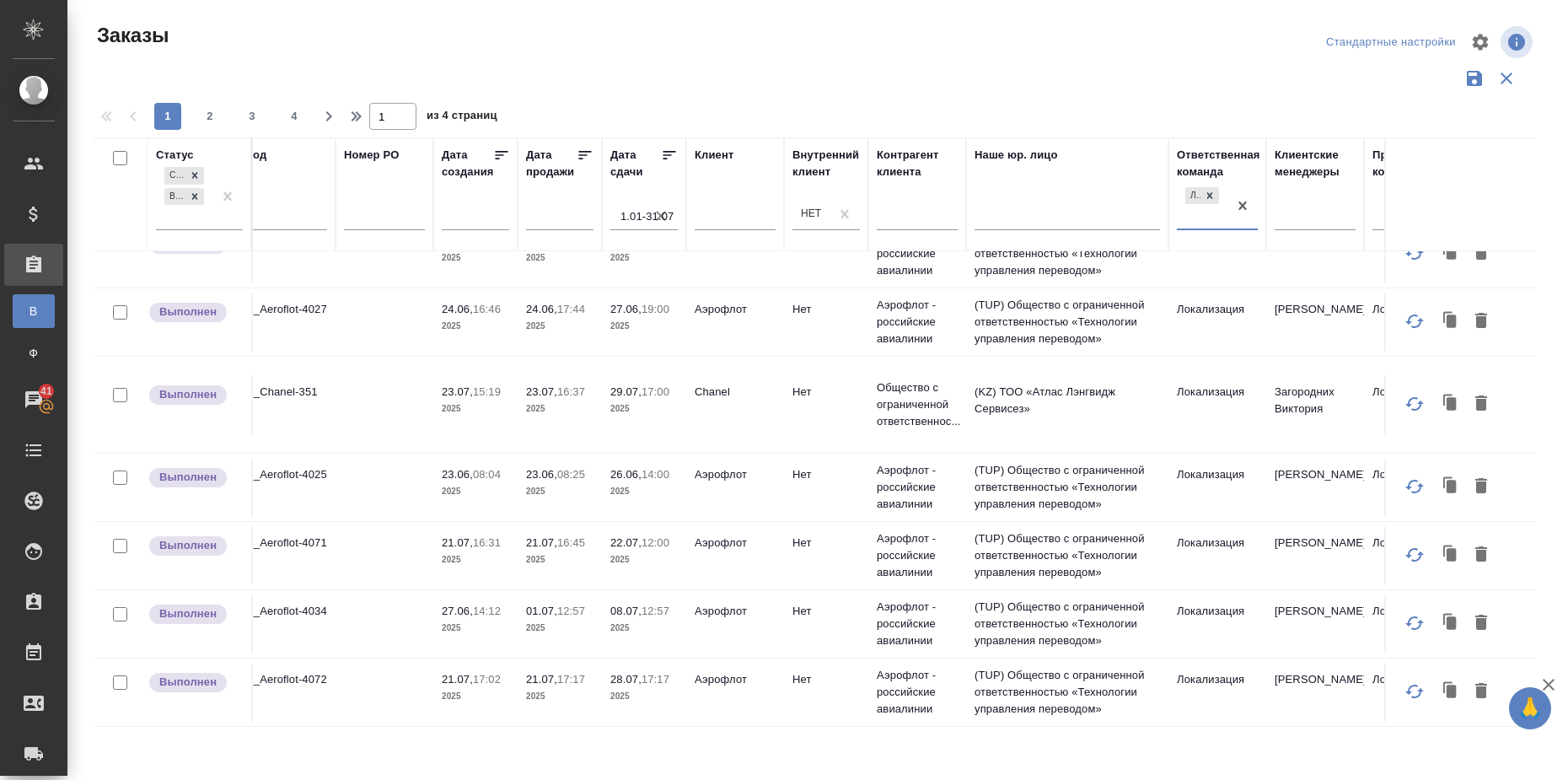
scroll to position [0, 226]
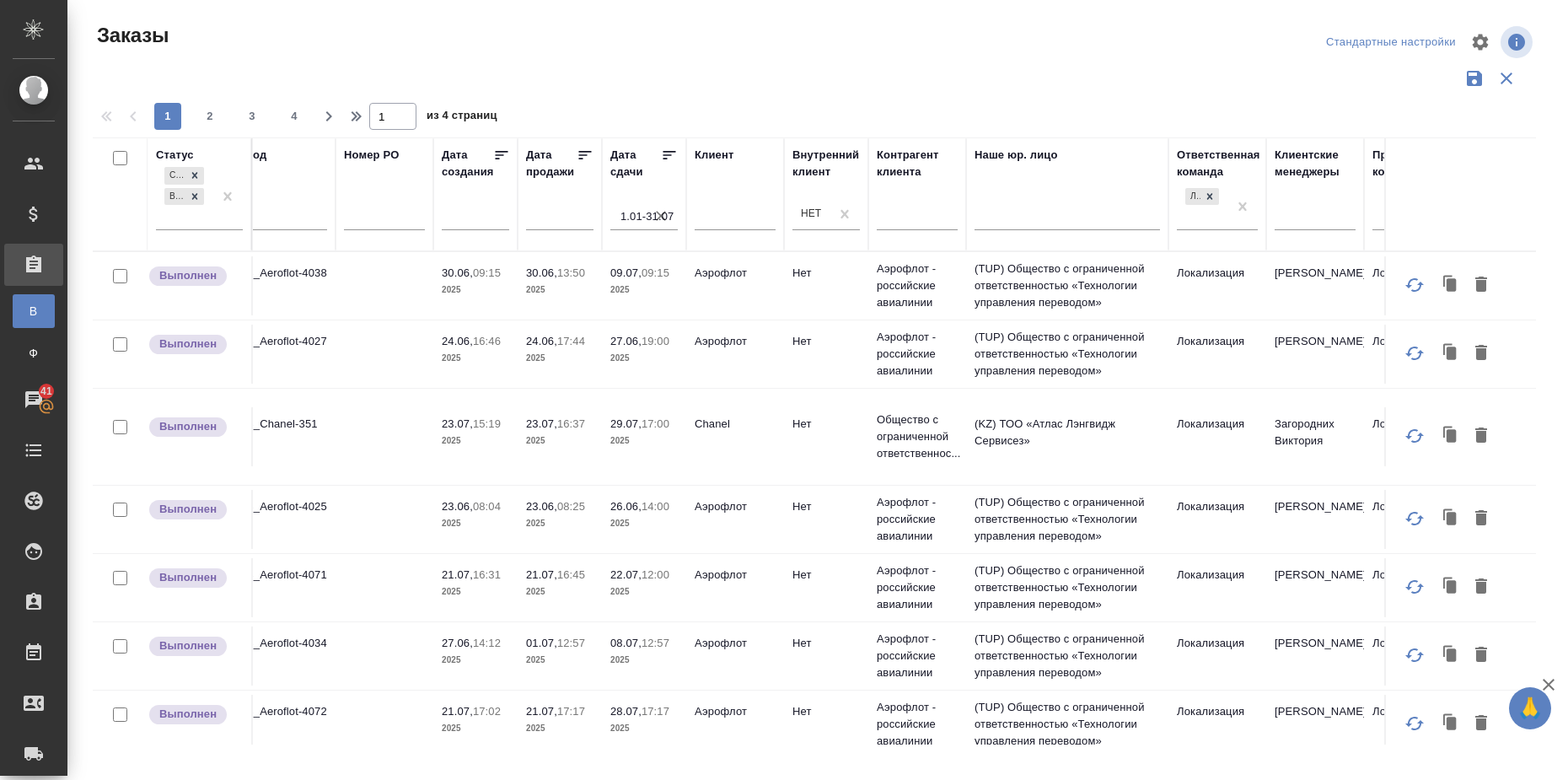
drag, startPoint x: 1041, startPoint y: 728, endPoint x: 879, endPoint y: 760, distance: 165.1
click at [879, 760] on div ".cls-1 fill:#fff; AWATERA Шаркунова Татьяна t.sharkunova Клиенты Спецификации З…" at bounding box center [784, 390] width 1568 height 780
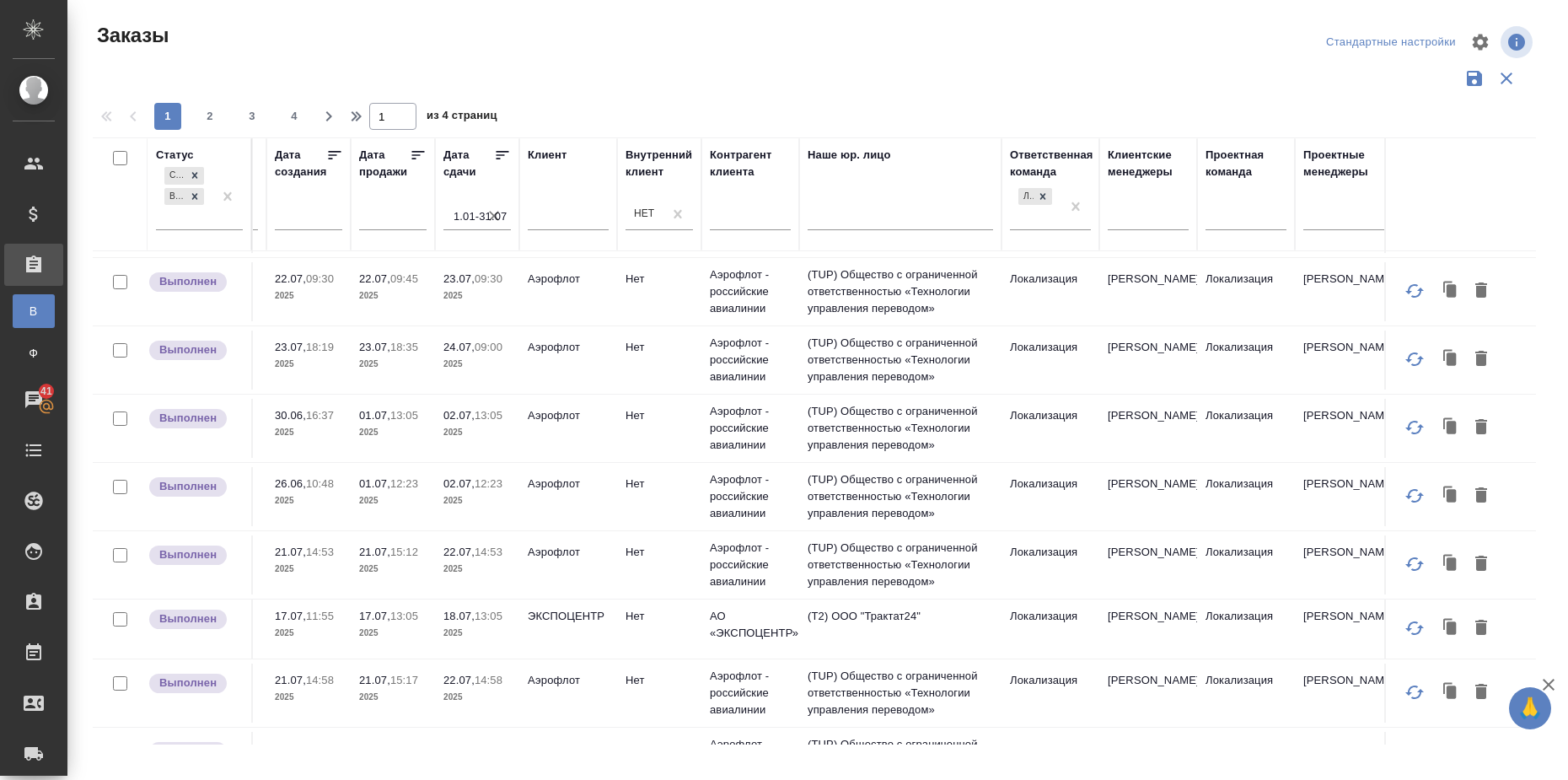
scroll to position [1328, 393]
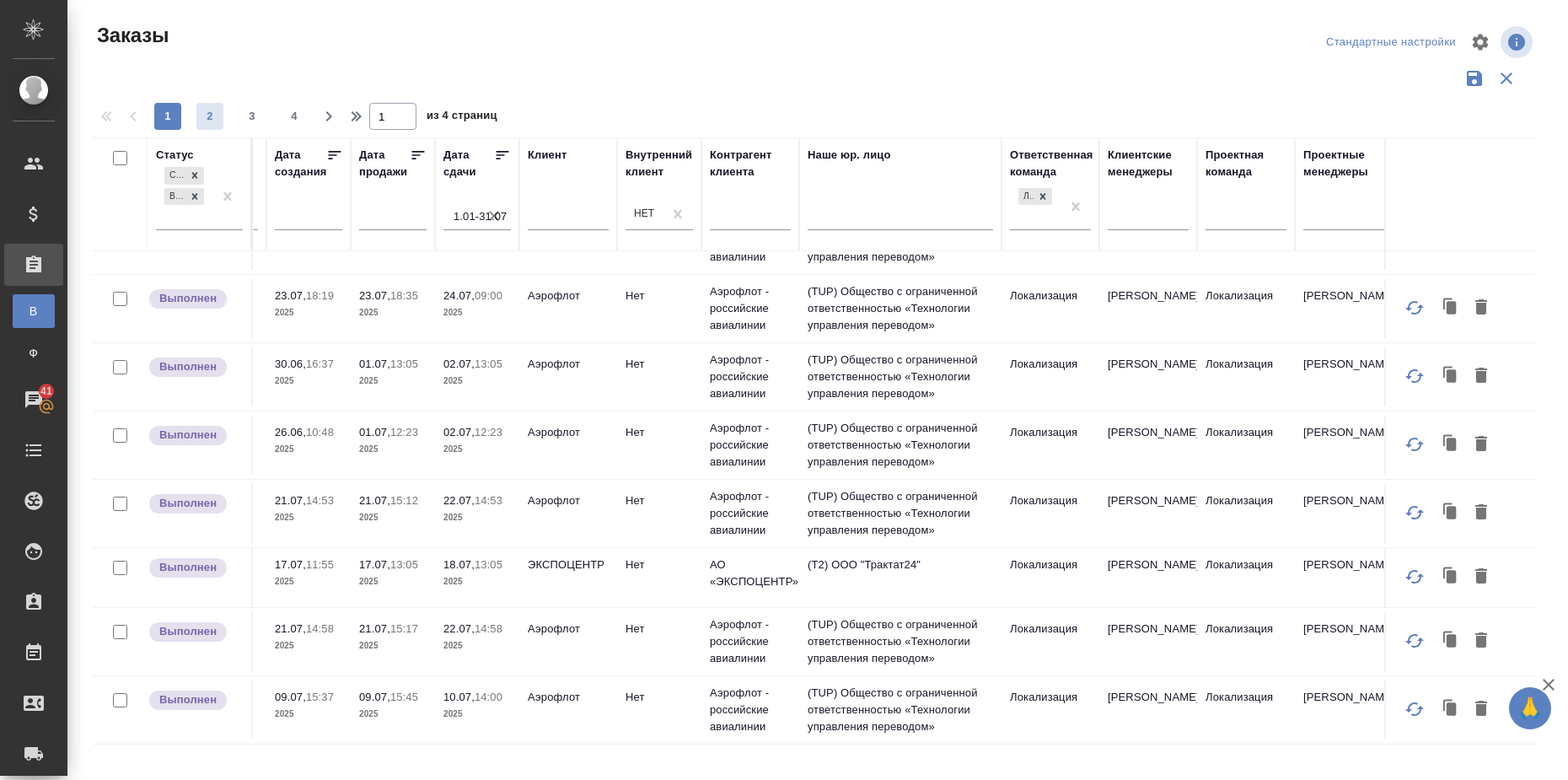
click at [218, 118] on span "2" at bounding box center [210, 116] width 27 height 17
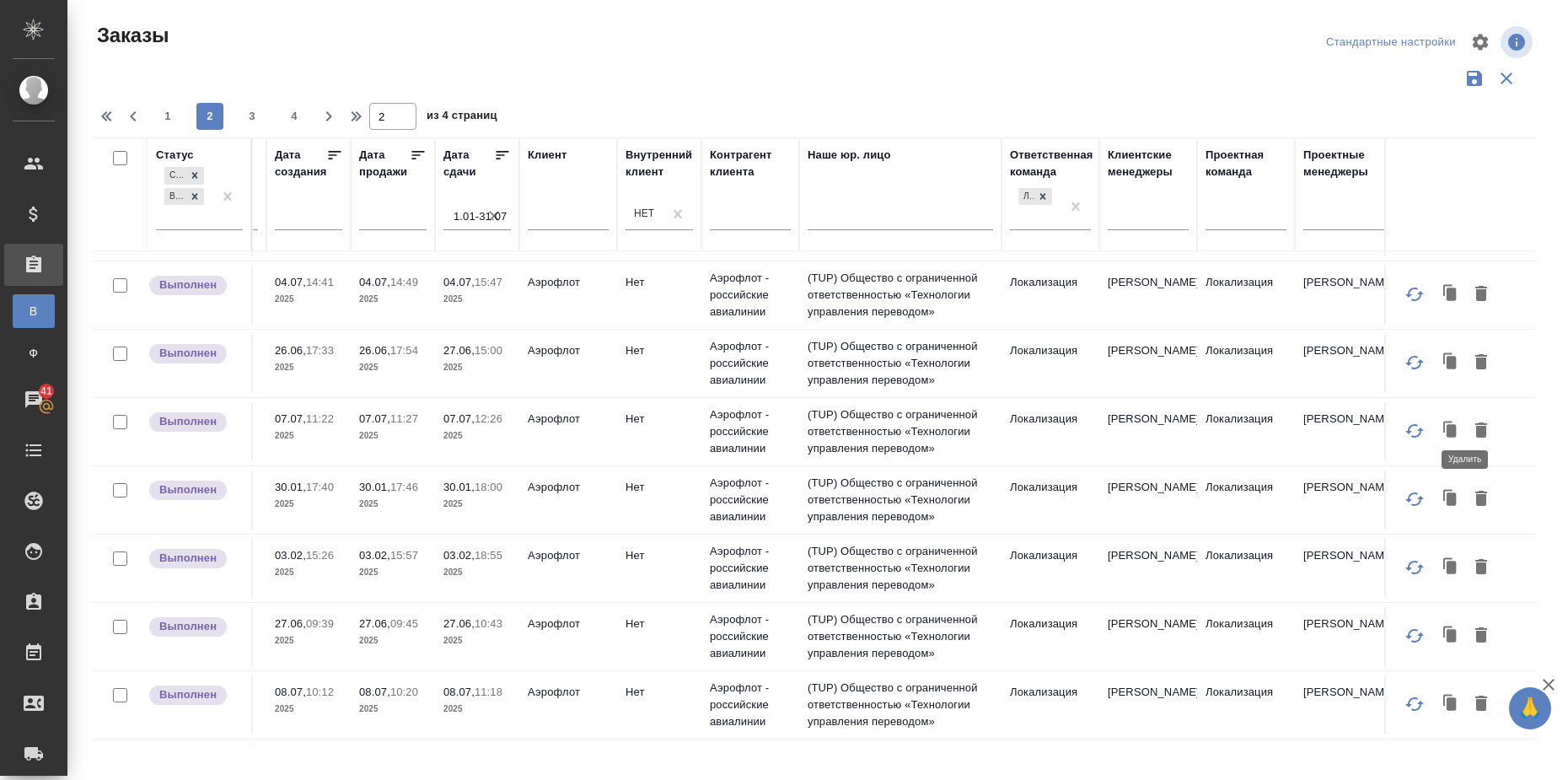
scroll to position [1243, 393]
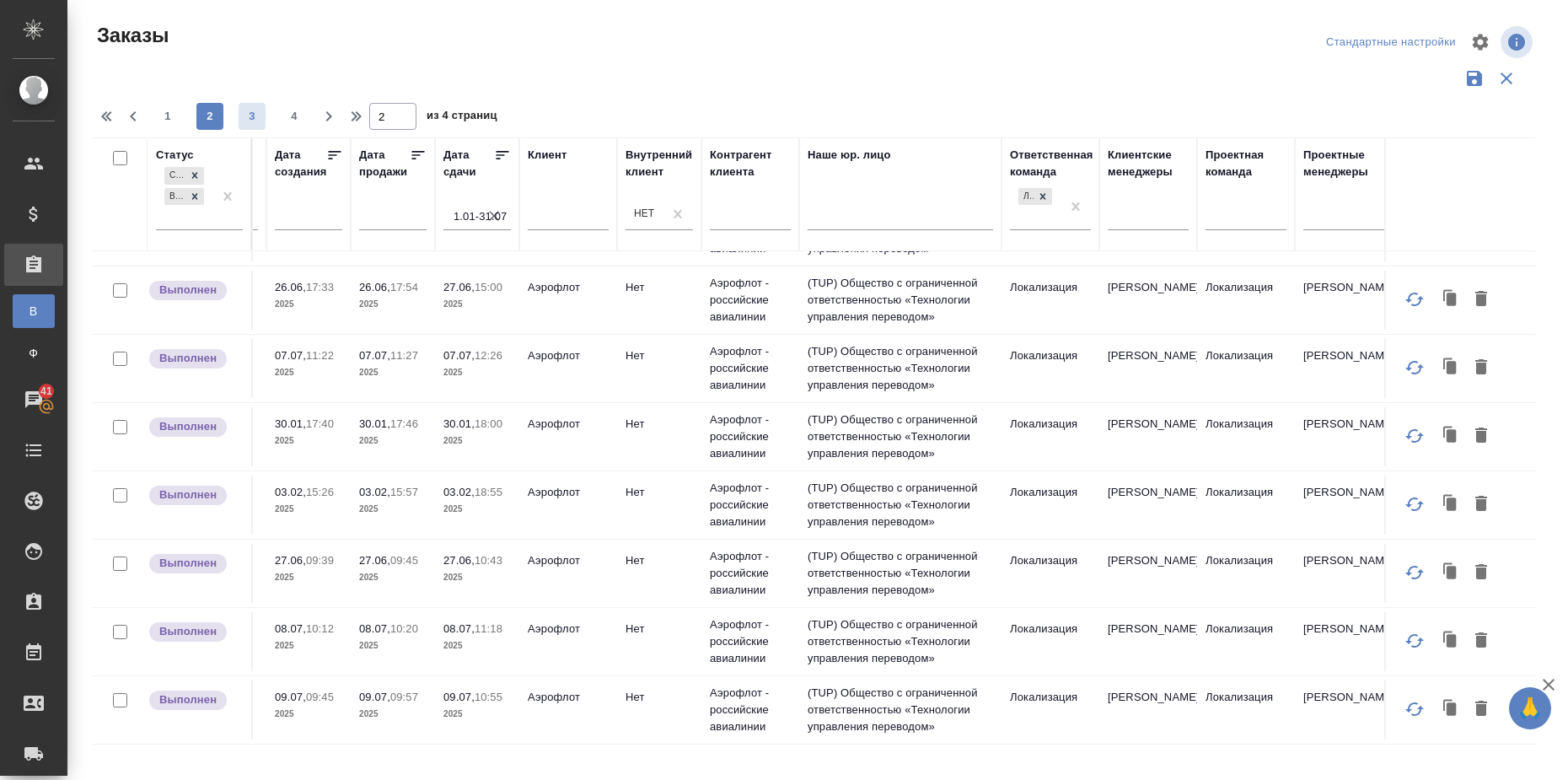
click at [254, 104] on button "3" at bounding box center [251, 116] width 27 height 27
type input "3"
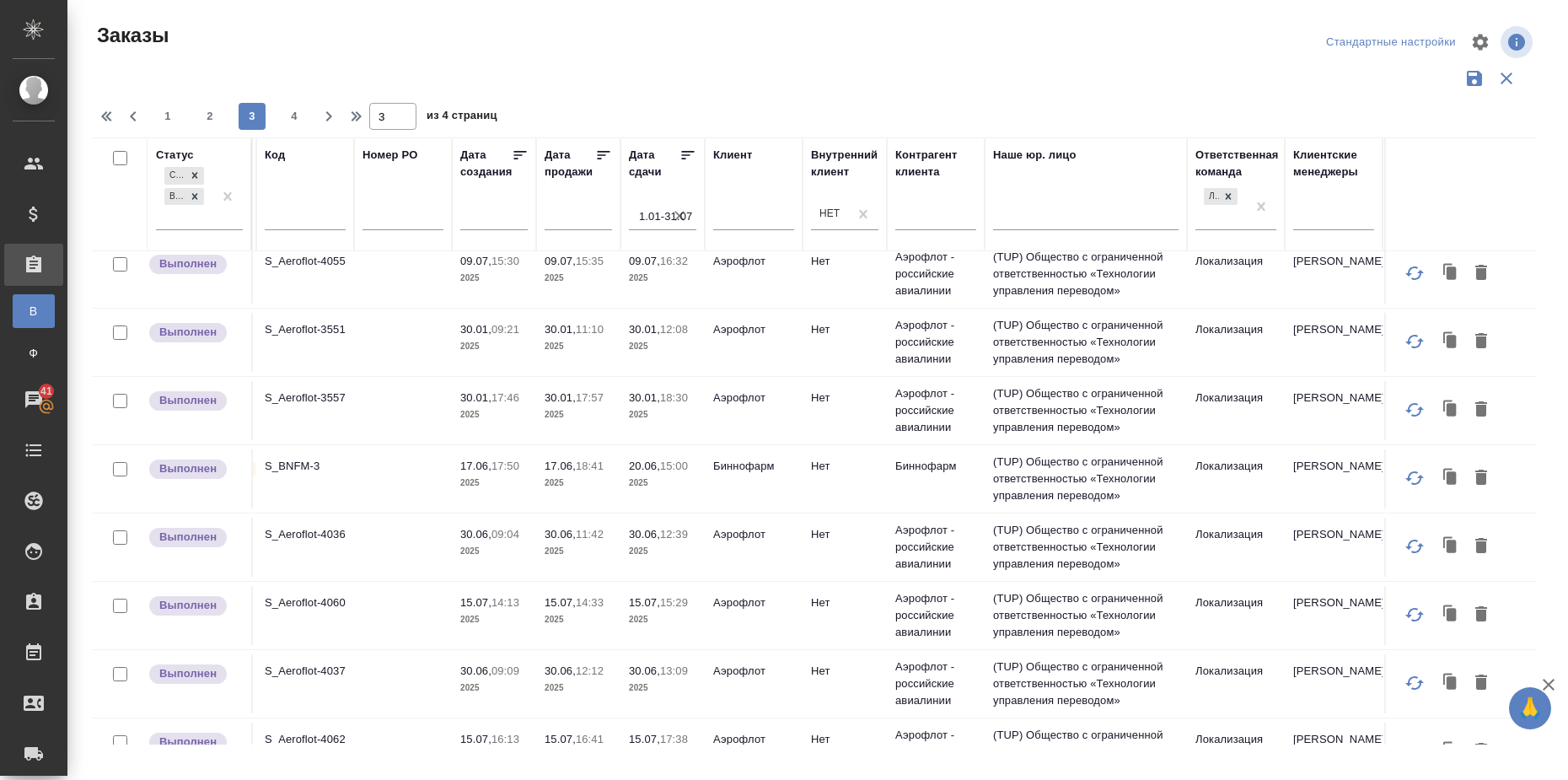
scroll to position [422, 210]
click at [1120, 95] on div at bounding box center [820, 98] width 1456 height 9
click at [1232, 196] on div at bounding box center [1226, 196] width 19 height 18
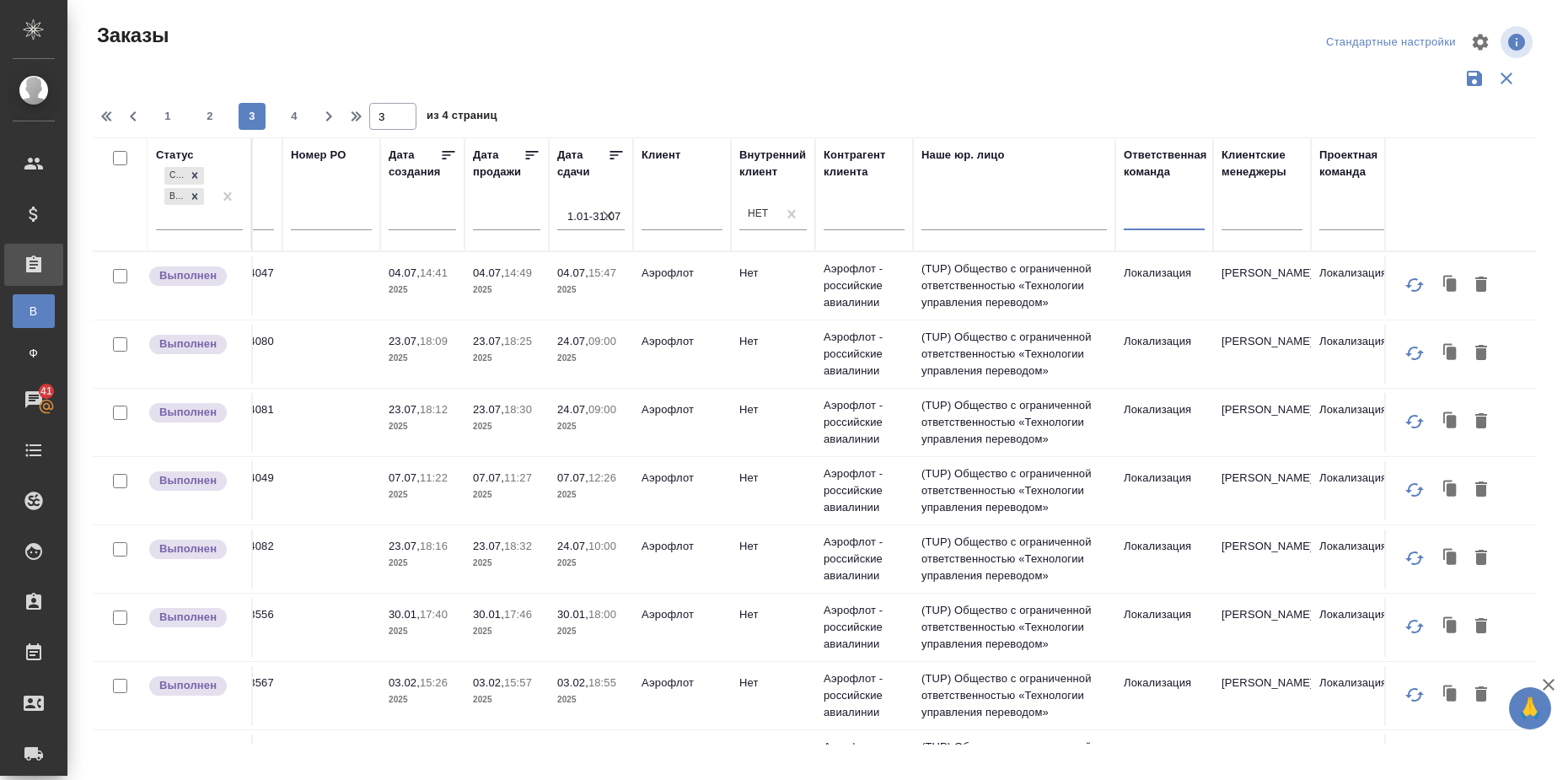
scroll to position [0, 284]
click at [664, 217] on input "text" at bounding box center [677, 219] width 81 height 21
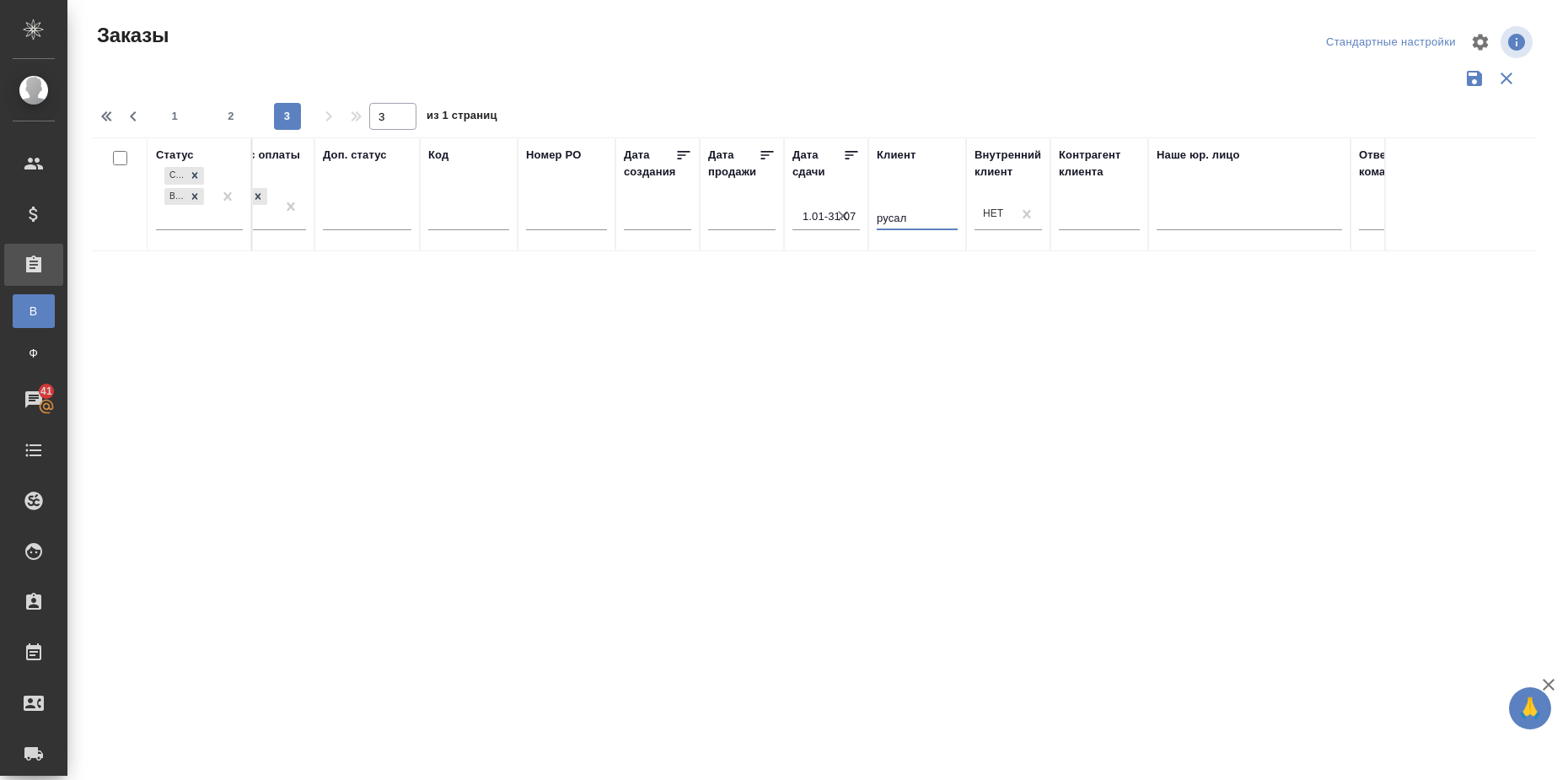
scroll to position [0, 41]
type input "р"
type input "1"
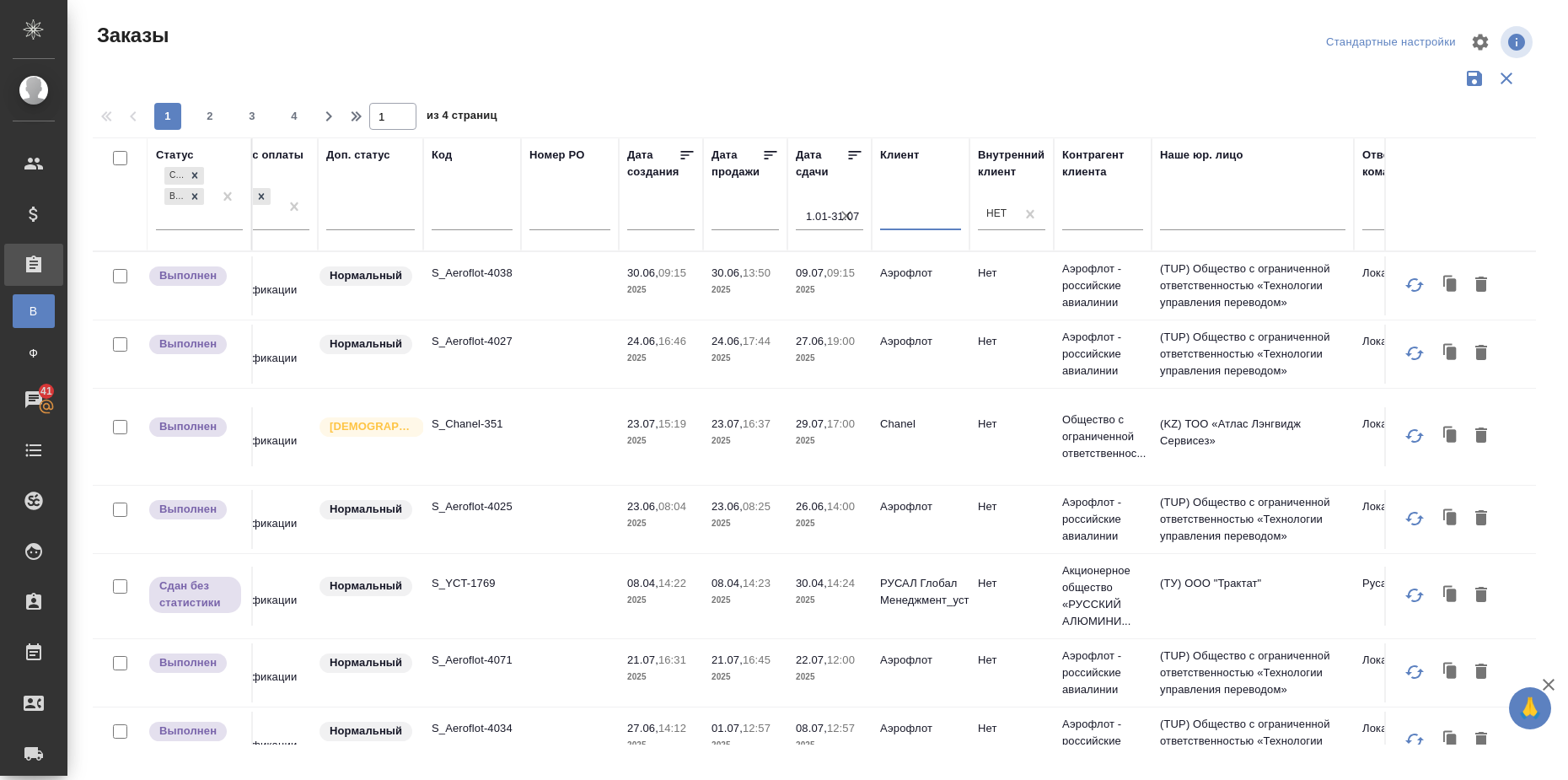
scroll to position [0, 0]
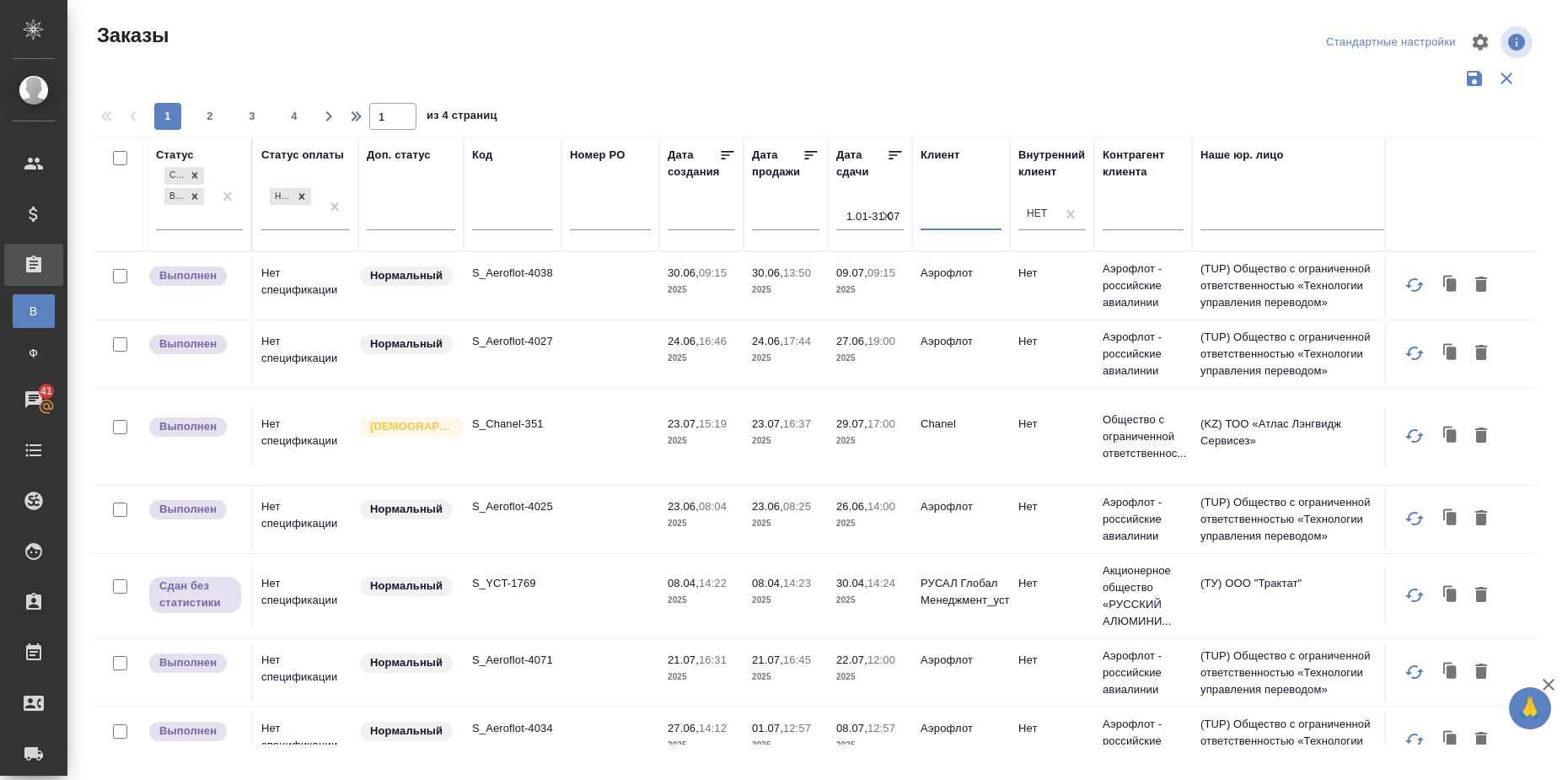
click at [935, 222] on input "text" at bounding box center [961, 219] width 81 height 21
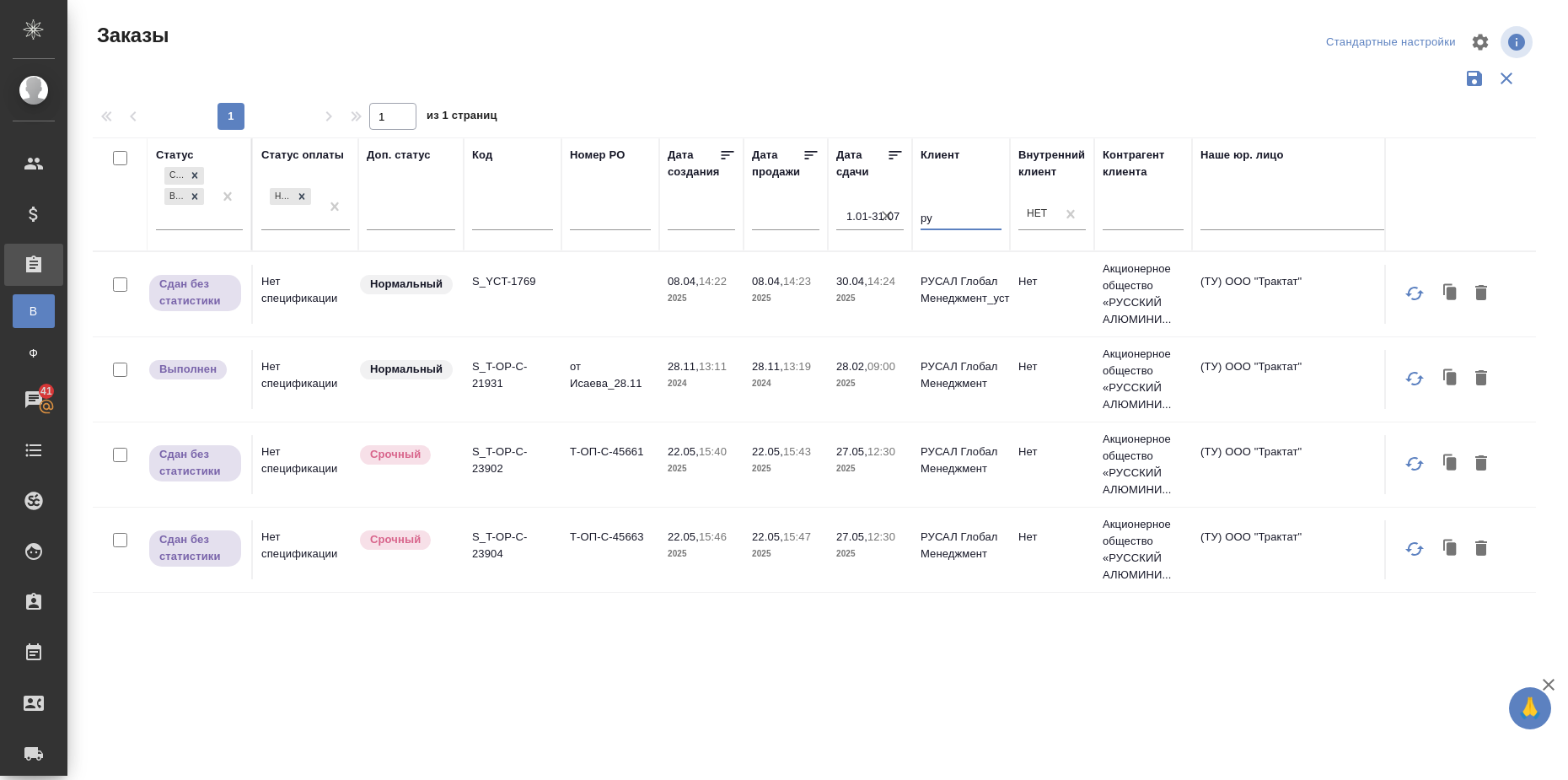
type input "р"
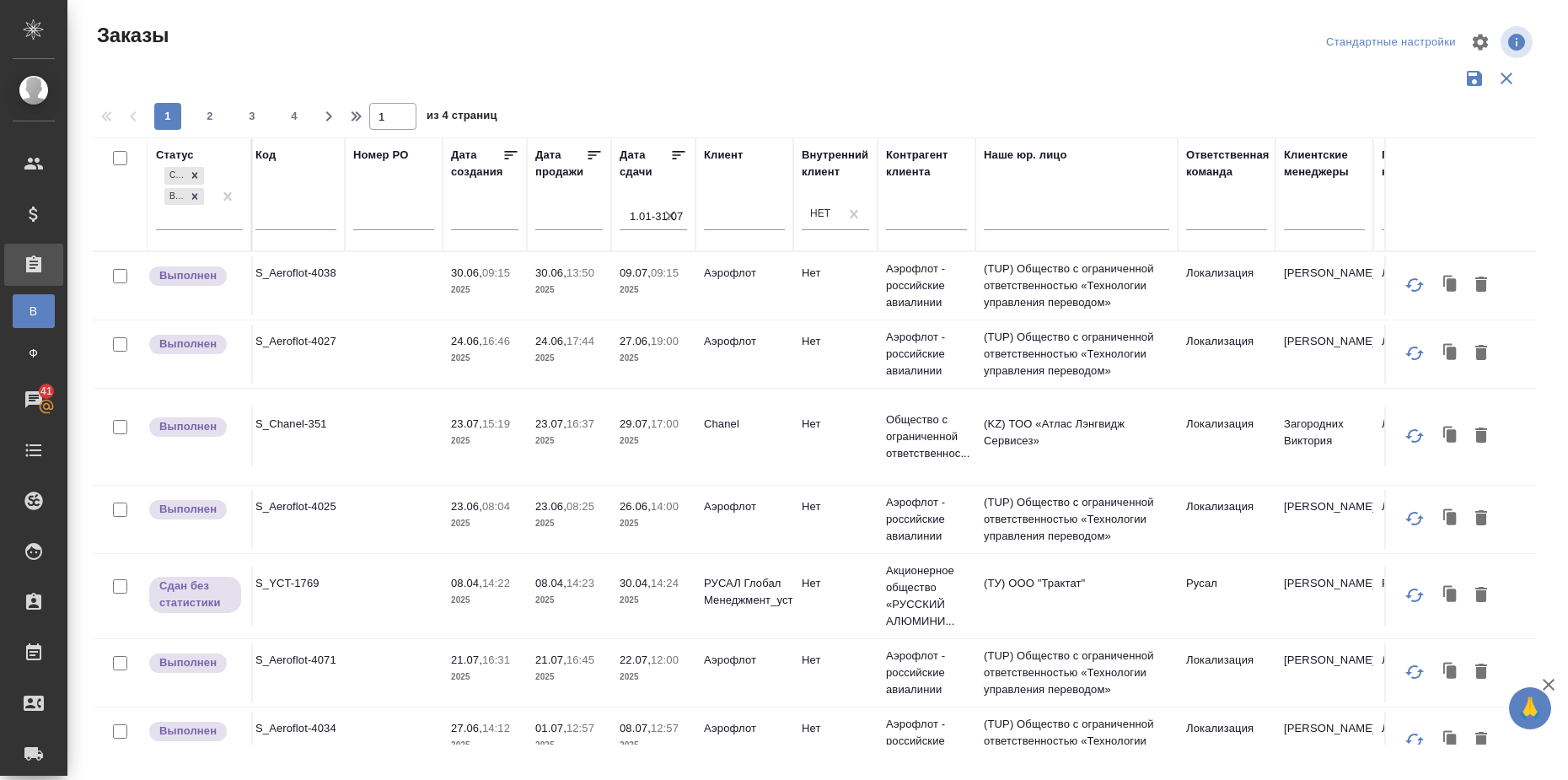
scroll to position [0, 218]
click at [576, 62] on div at bounding box center [814, 78] width 1443 height 32
click at [1242, 224] on div at bounding box center [1225, 214] width 81 height 25
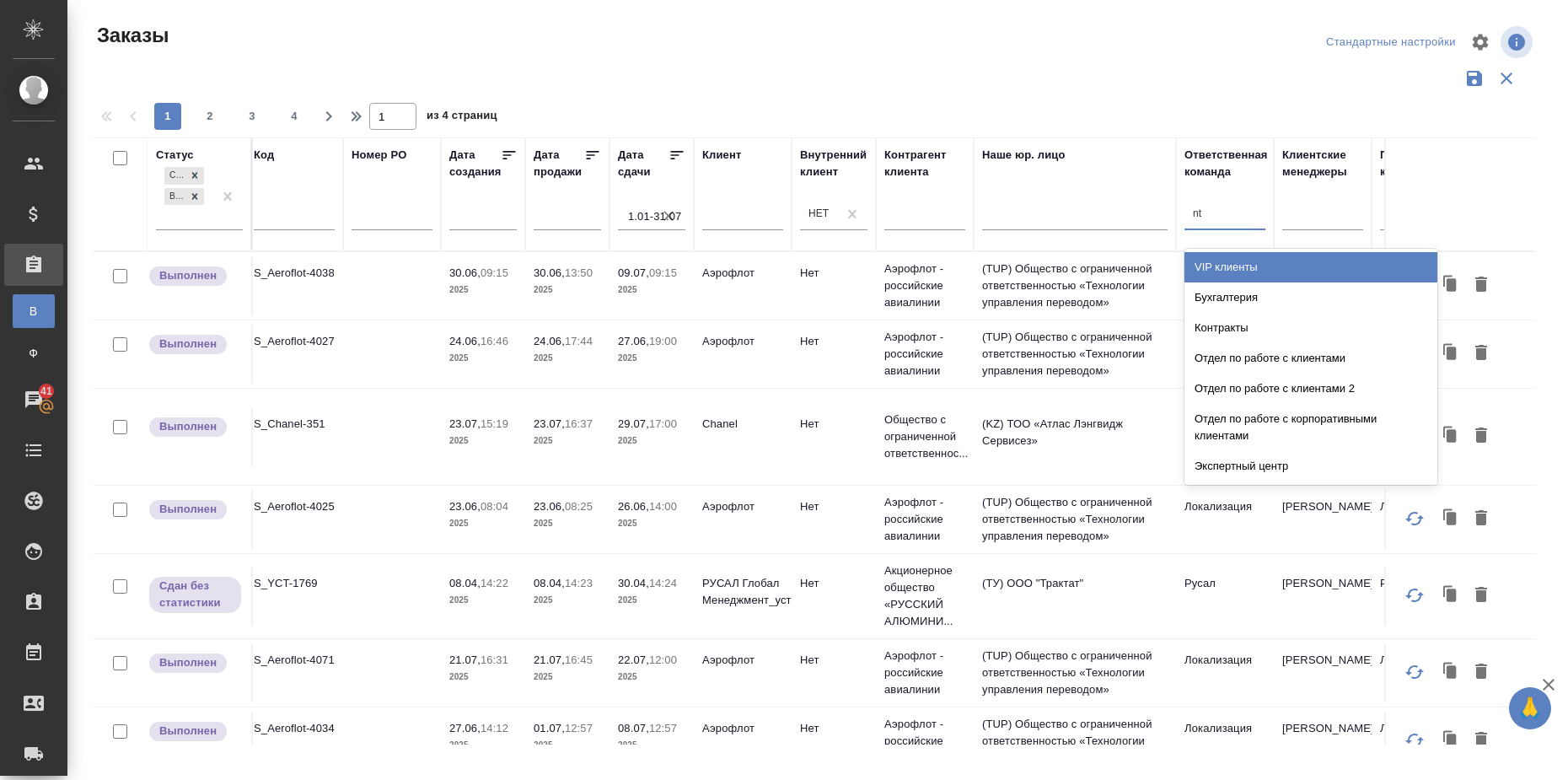
type input "n"
type input "тех"
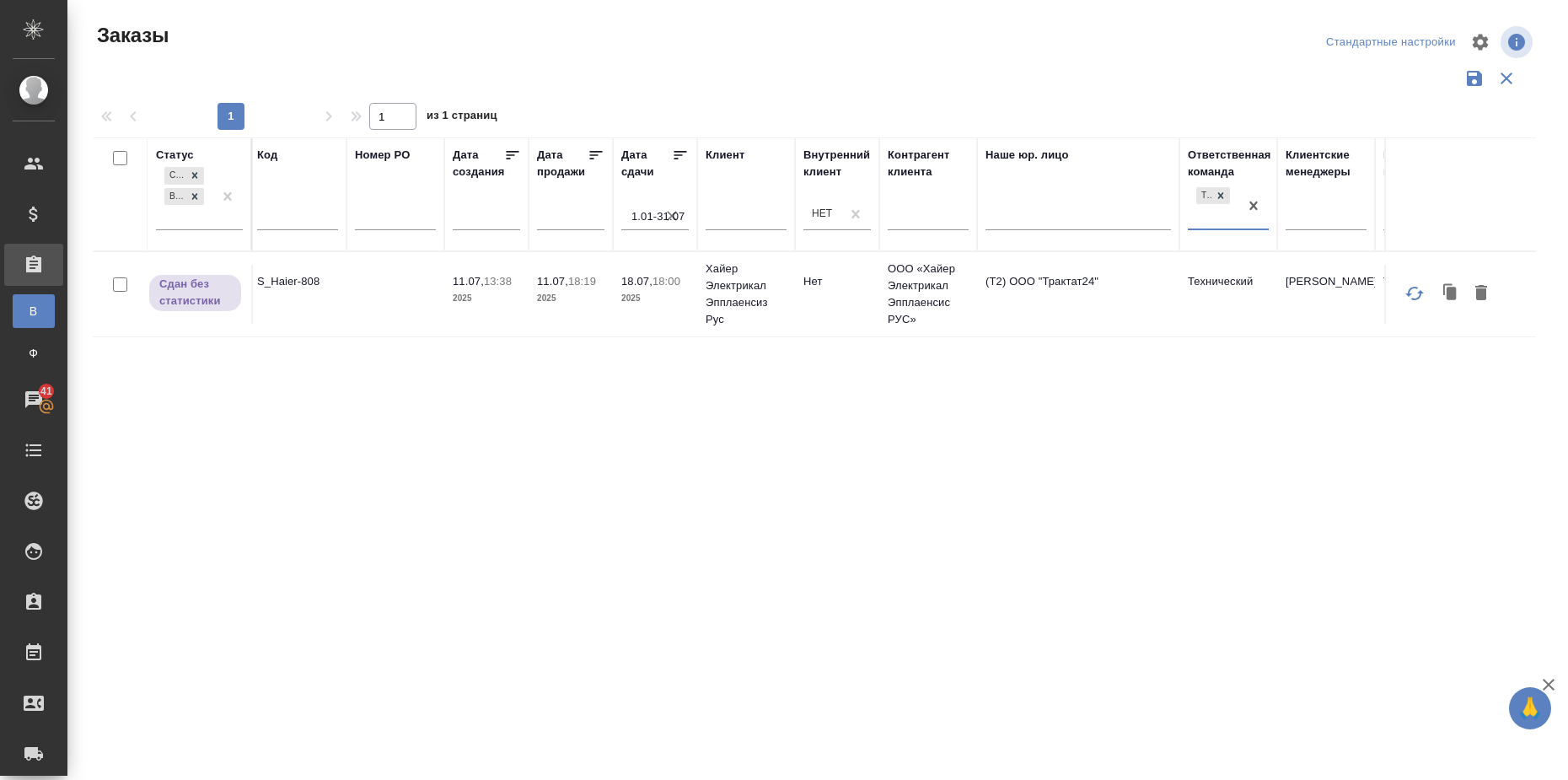
scroll to position [0, 213]
click at [1229, 199] on icon at bounding box center [1223, 196] width 11 height 11
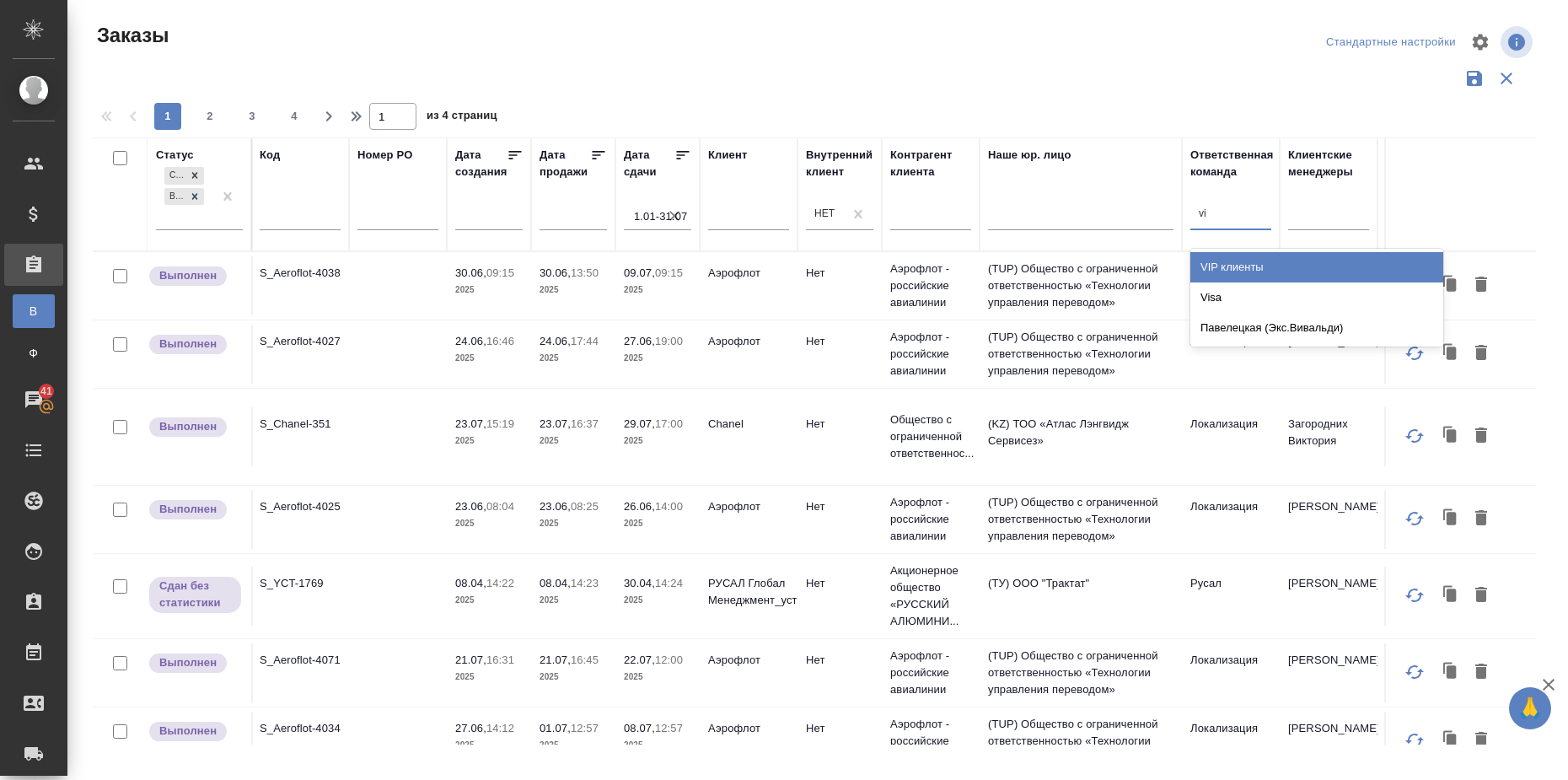
type input "vip"
click at [1246, 275] on div "VIP клиенты" at bounding box center [1318, 268] width 253 height 30
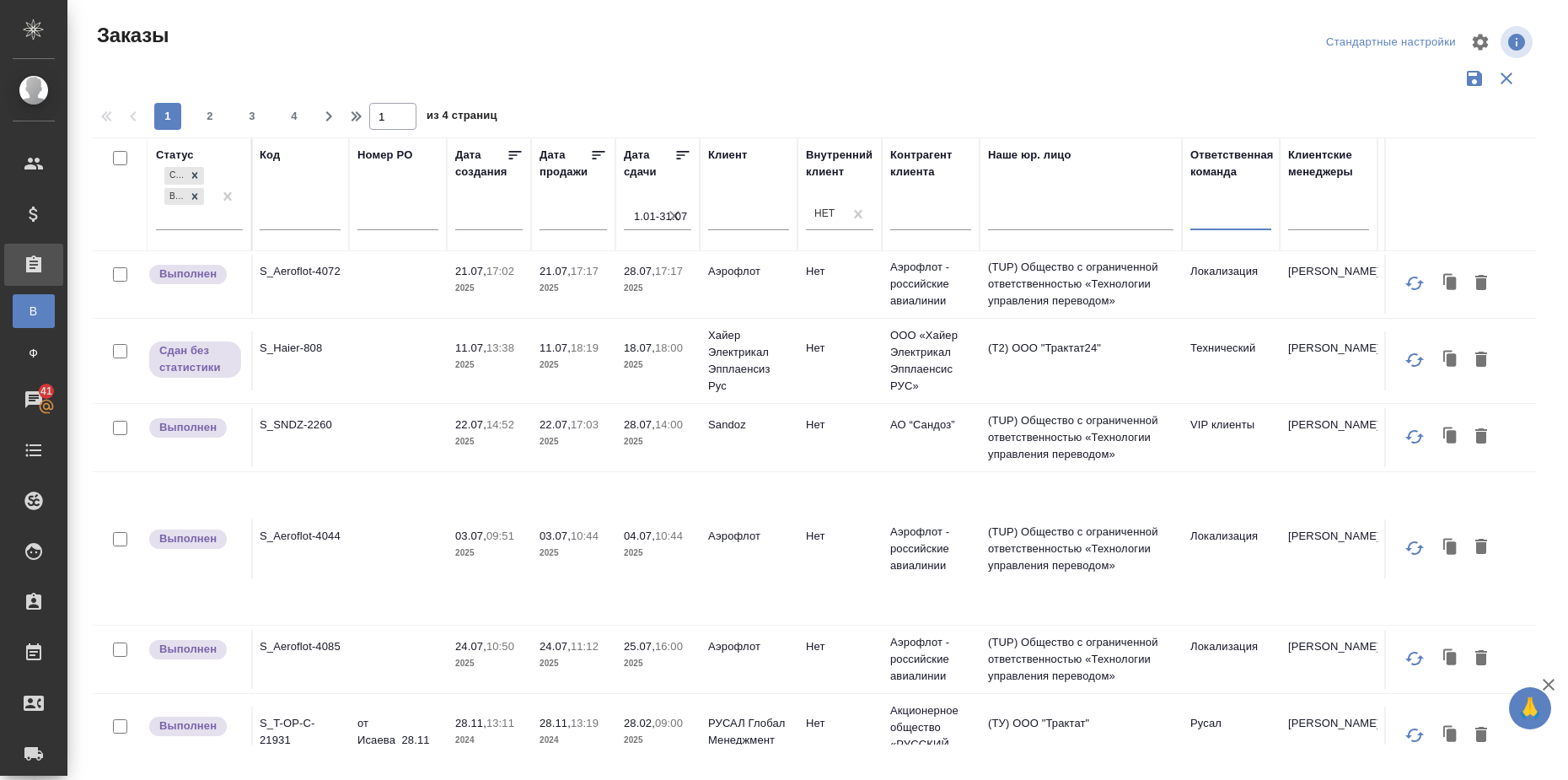
scroll to position [528, 213]
click at [742, 216] on input "text" at bounding box center [749, 219] width 81 height 21
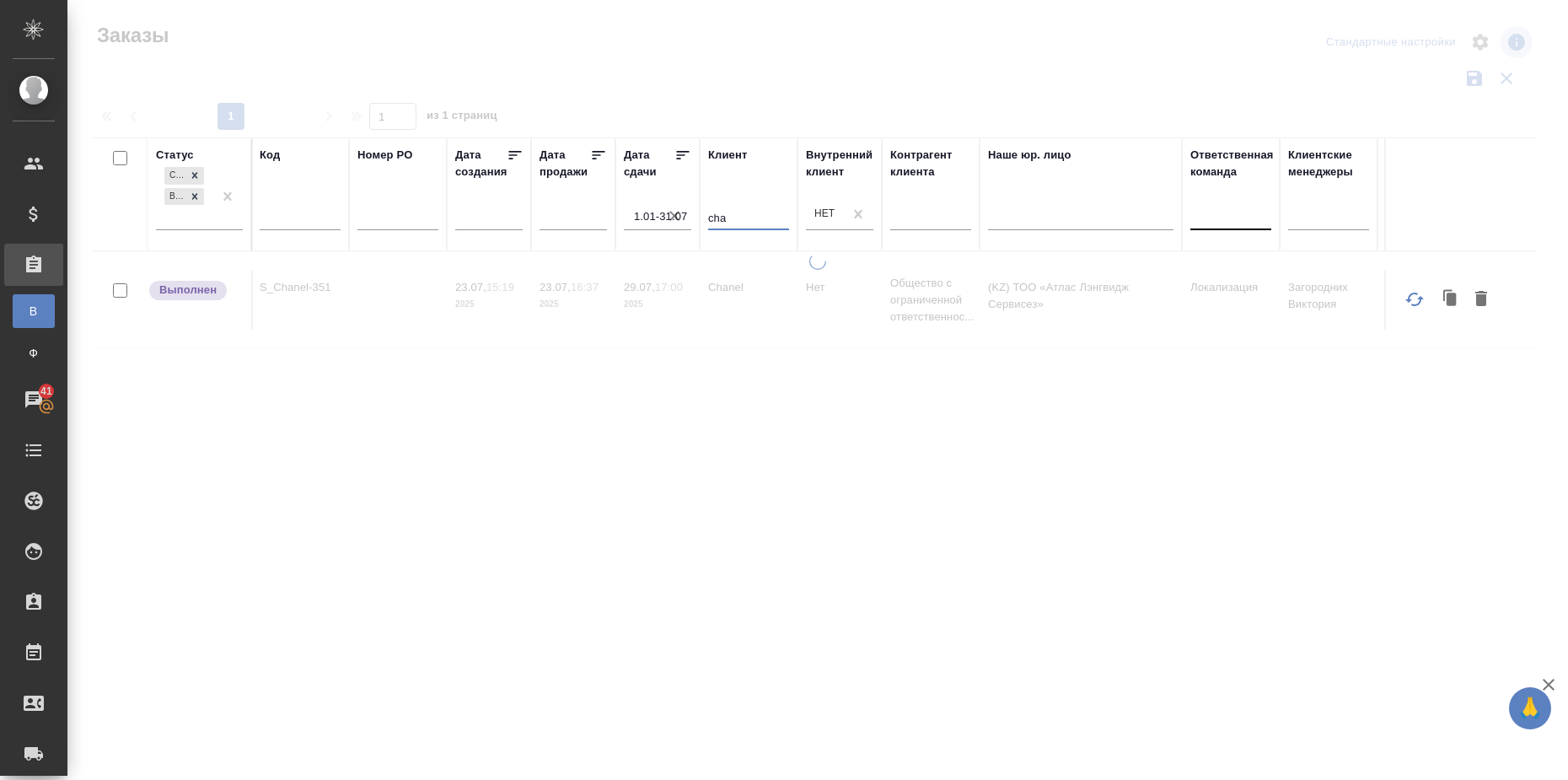
scroll to position [0, 213]
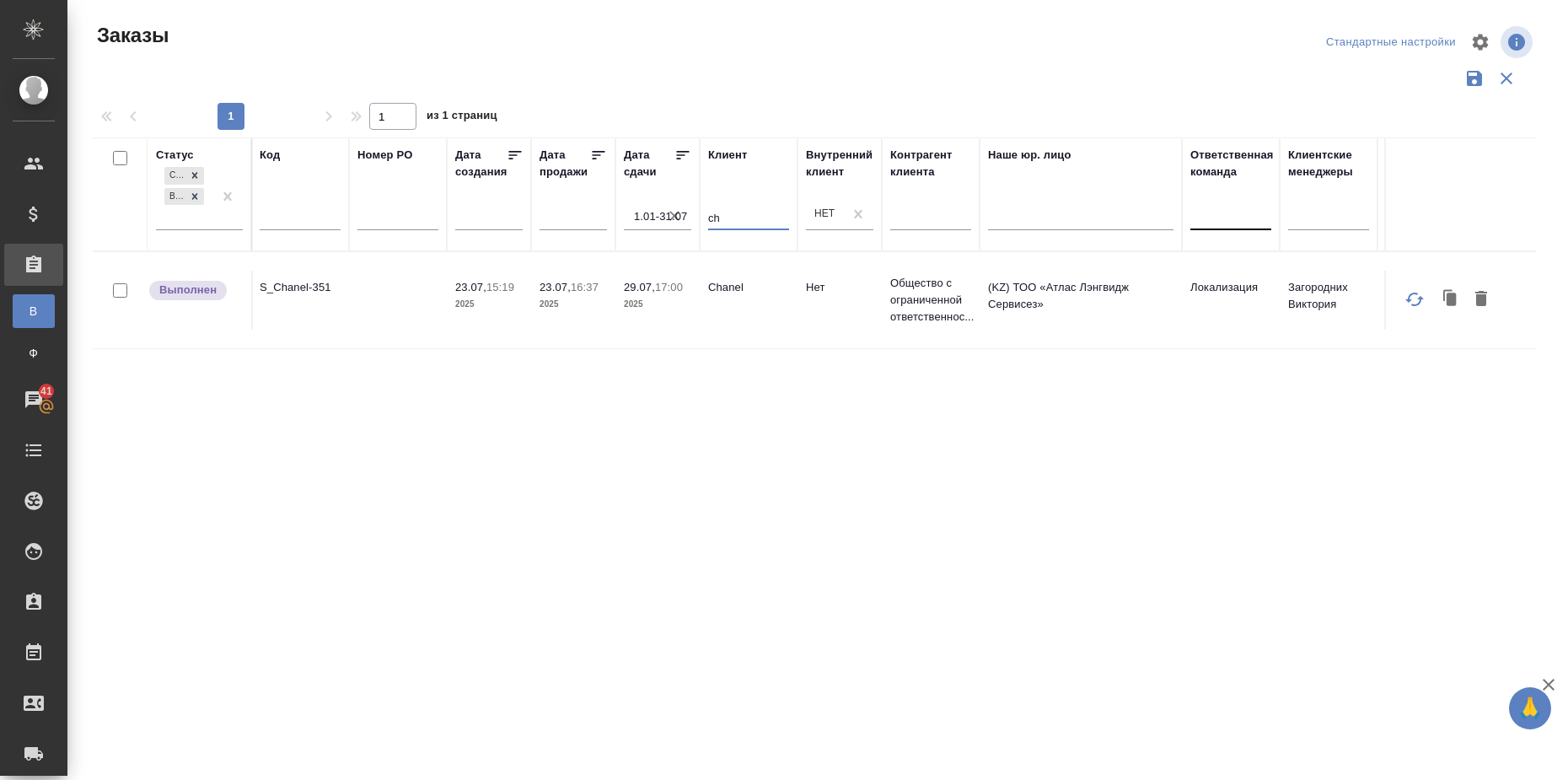
type input "c"
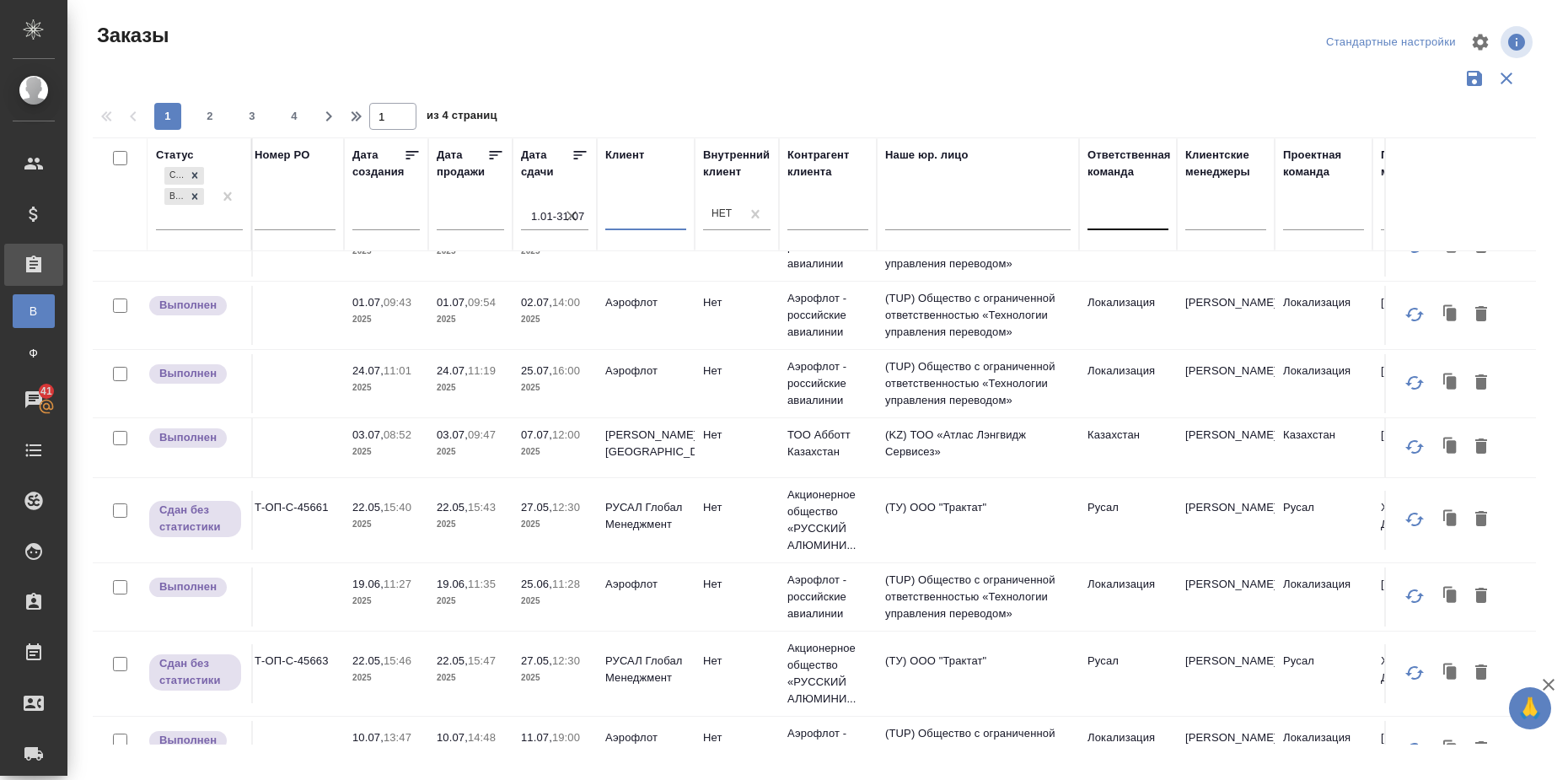
scroll to position [1160, 317]
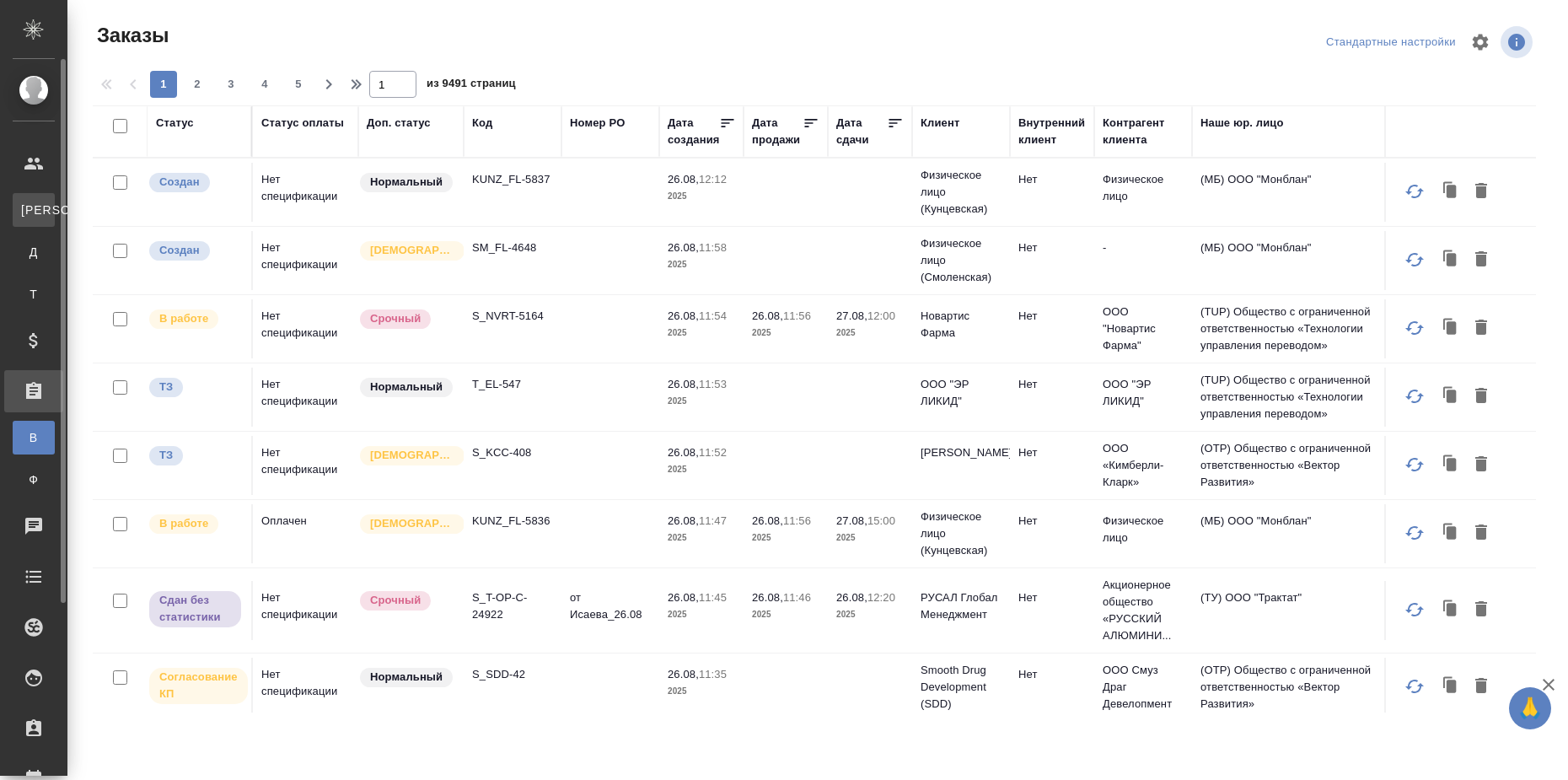
click at [26, 204] on div "Клиенты" at bounding box center [12, 210] width 26 height 17
select select "RU"
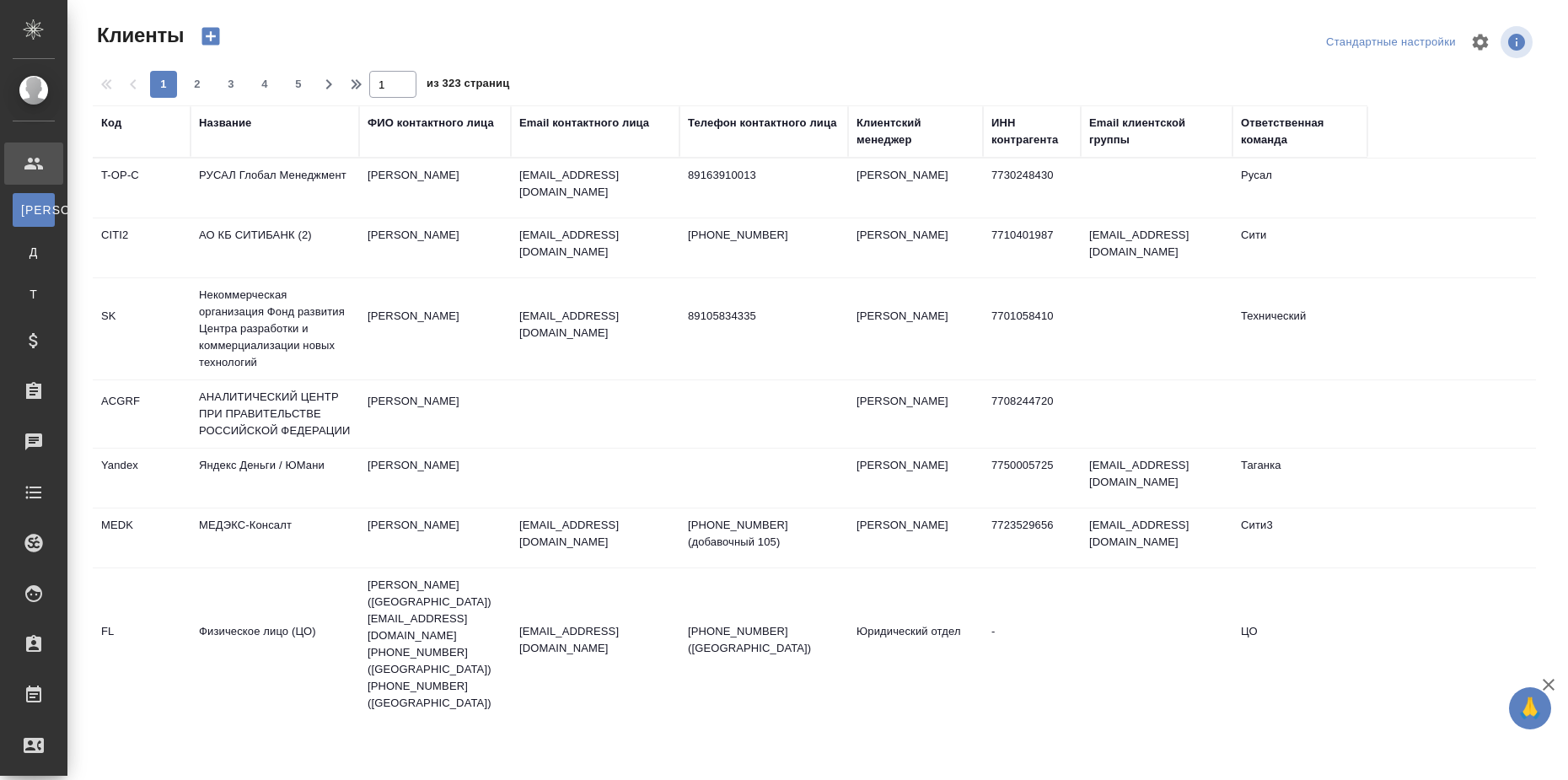
click at [230, 123] on div "Название" at bounding box center [225, 123] width 52 height 17
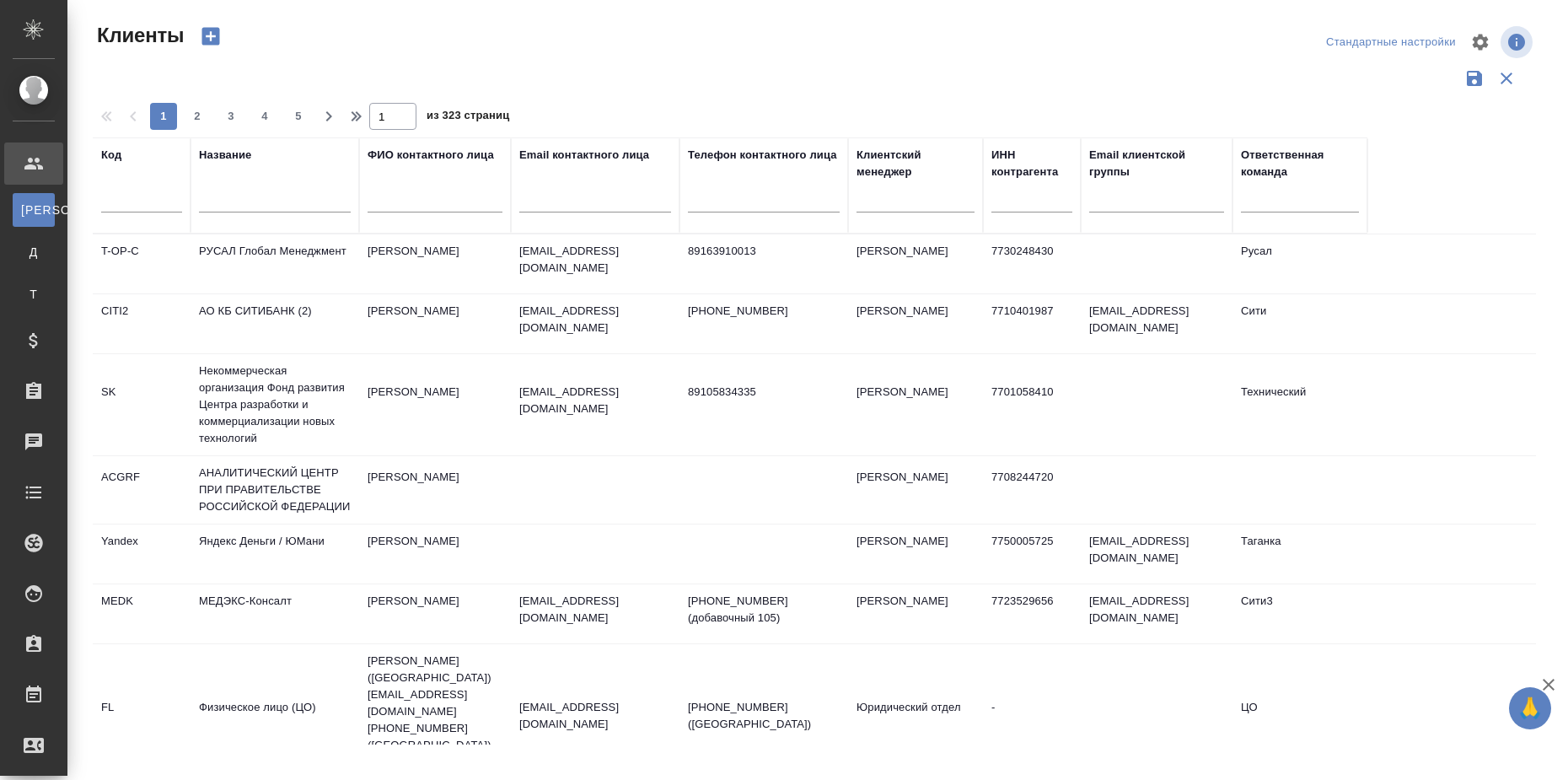
click at [233, 193] on input "text" at bounding box center [275, 201] width 152 height 21
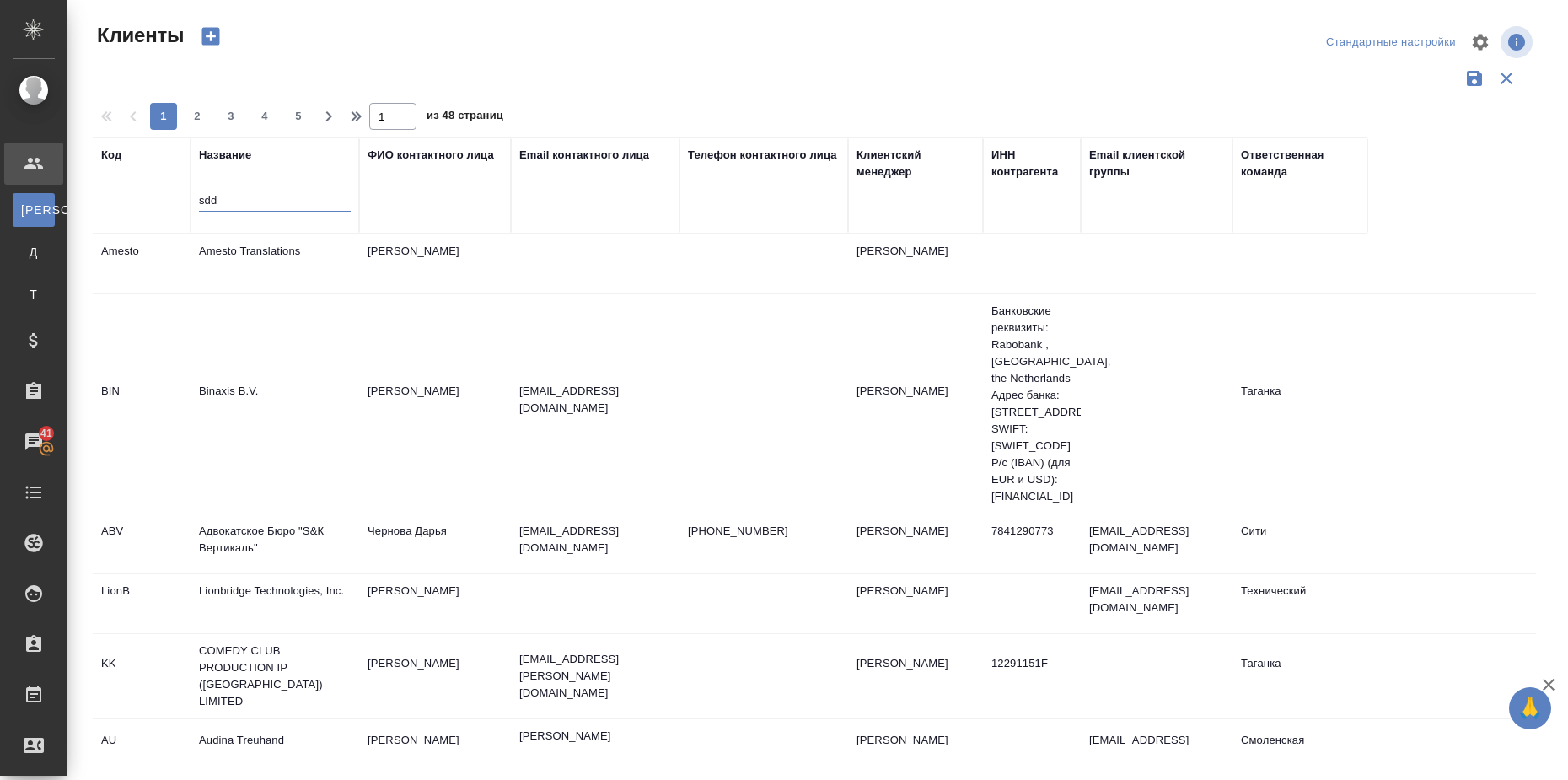
type input "sdd"
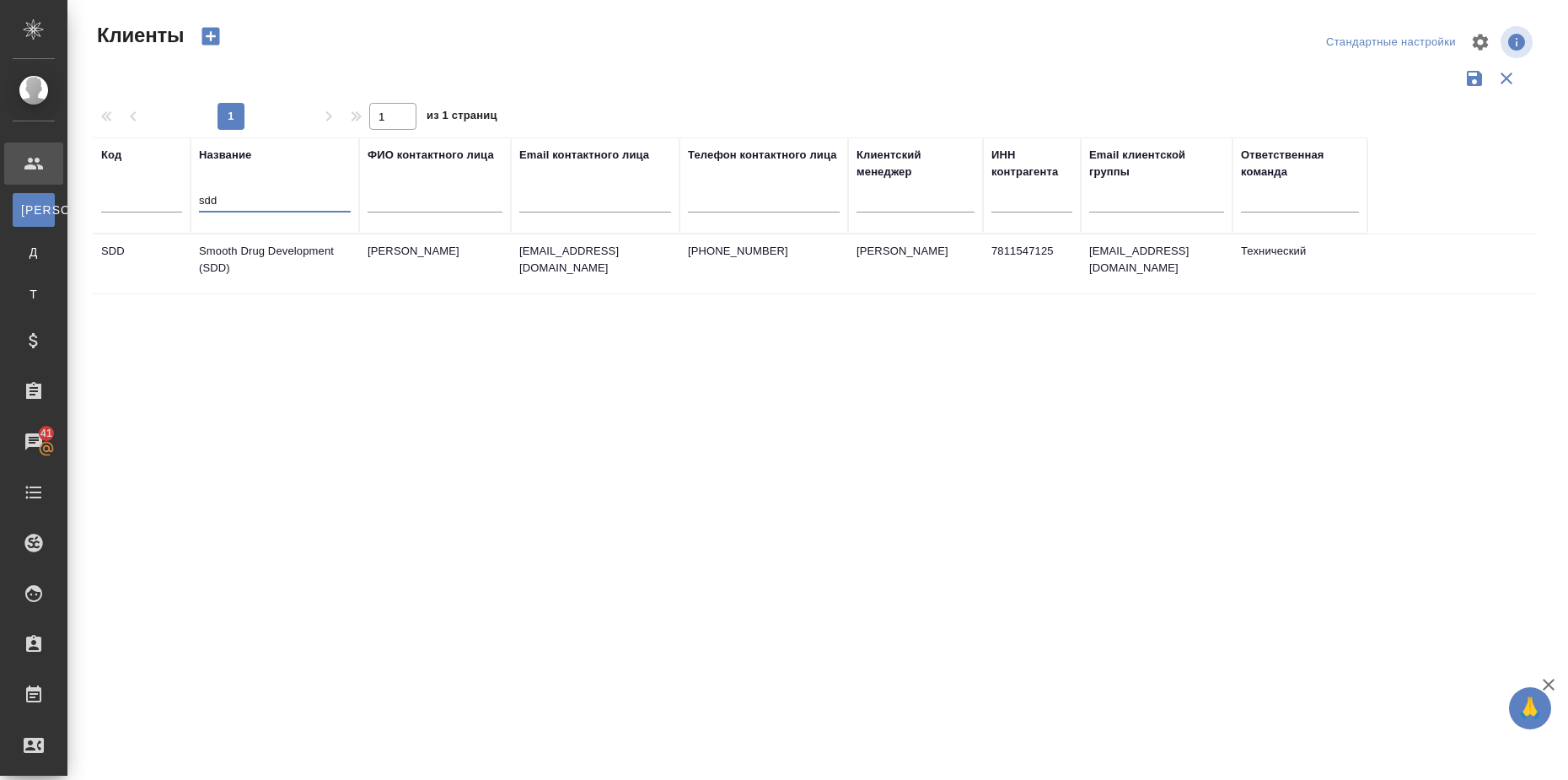
click at [293, 252] on td "Smooth Drug Development (SDD)" at bounding box center [275, 264] width 168 height 59
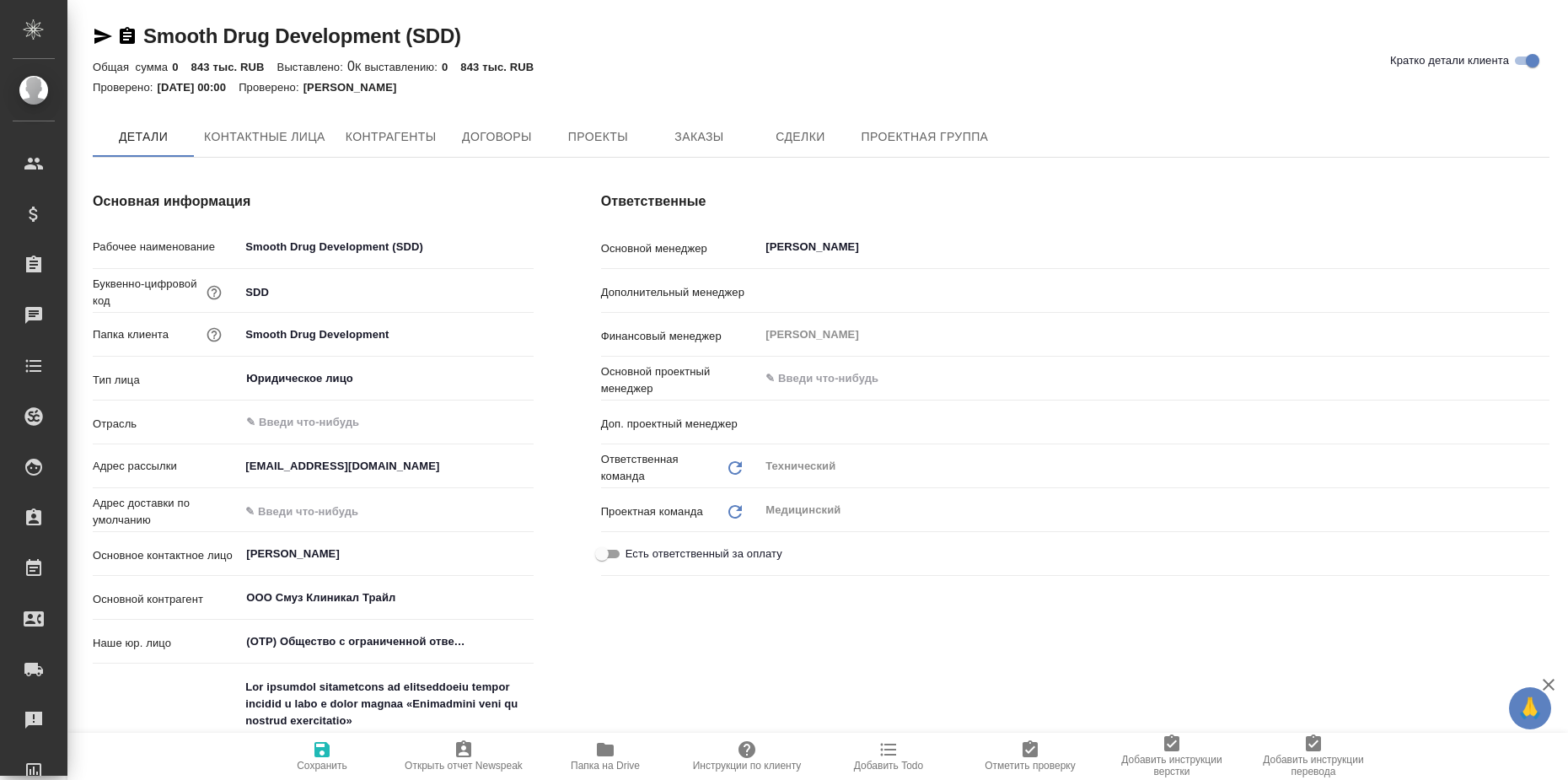
type textarea "x"
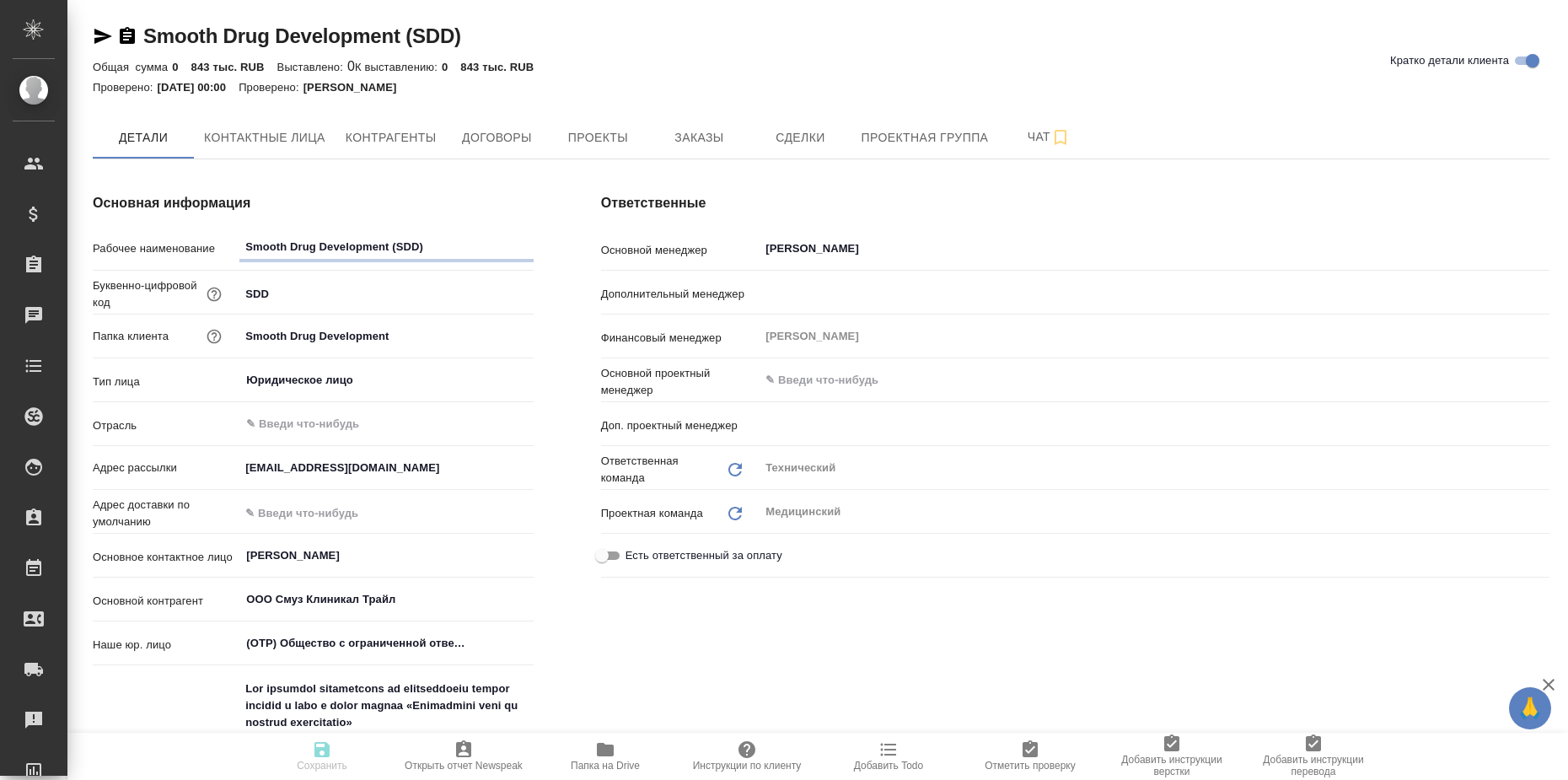
type textarea "x"
click at [496, 126] on button "Договоры" at bounding box center [496, 137] width 101 height 43
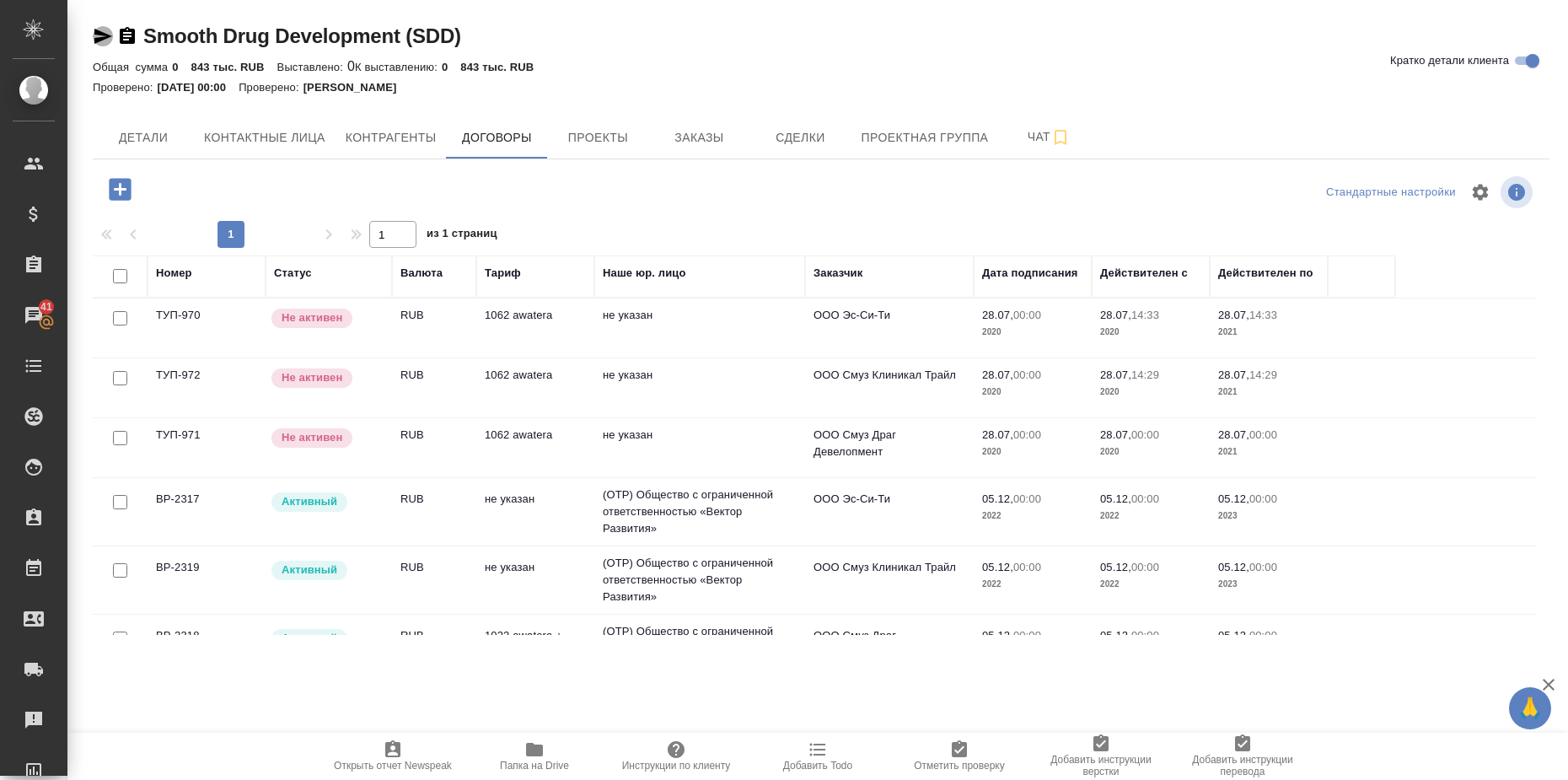
click at [95, 35] on icon "button" at bounding box center [102, 36] width 20 height 20
click at [725, 130] on span "Заказы" at bounding box center [699, 138] width 81 height 21
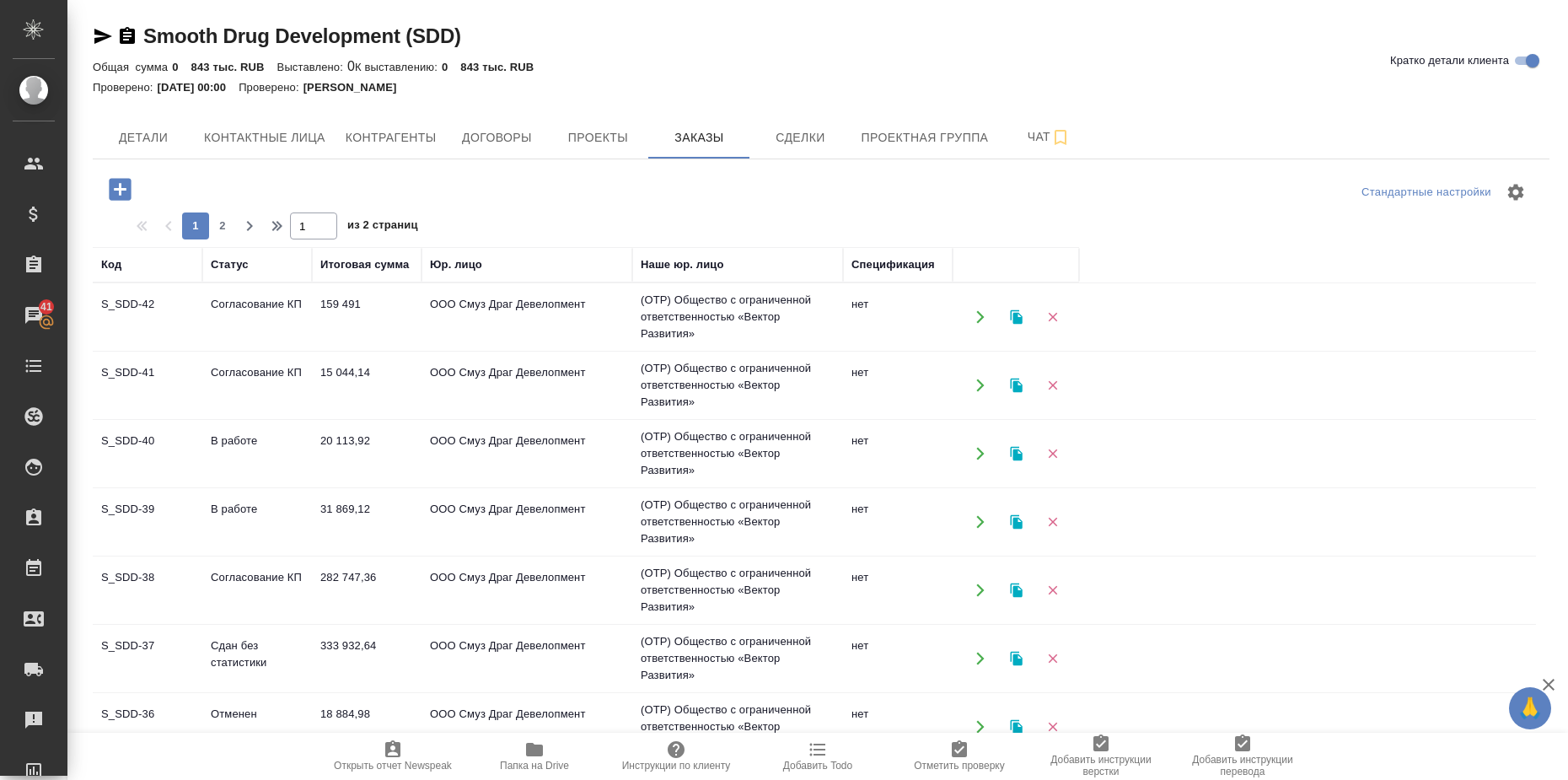
scroll to position [106, 0]
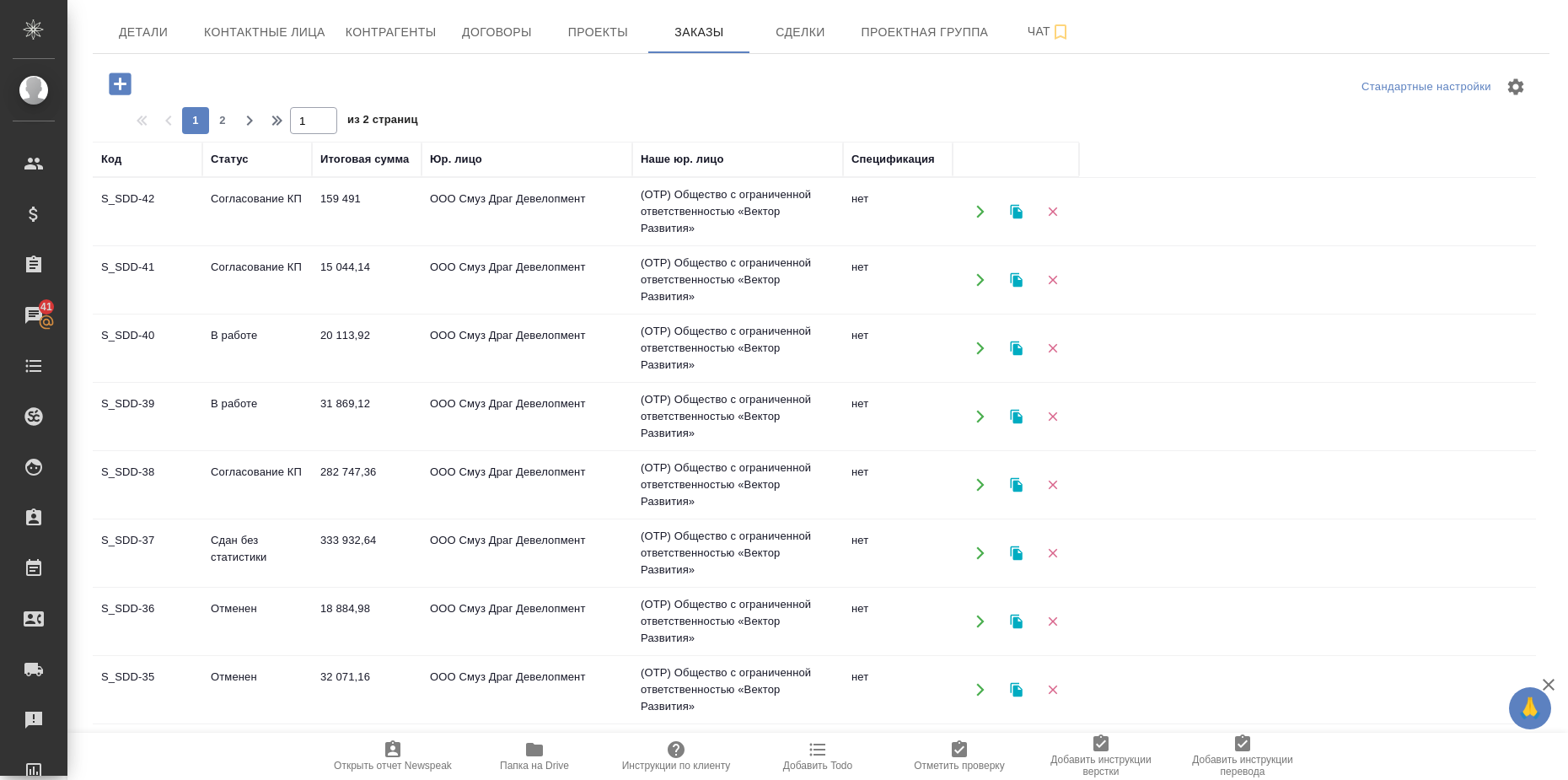
click at [356, 465] on td "282 747,36" at bounding box center [367, 485] width 110 height 59
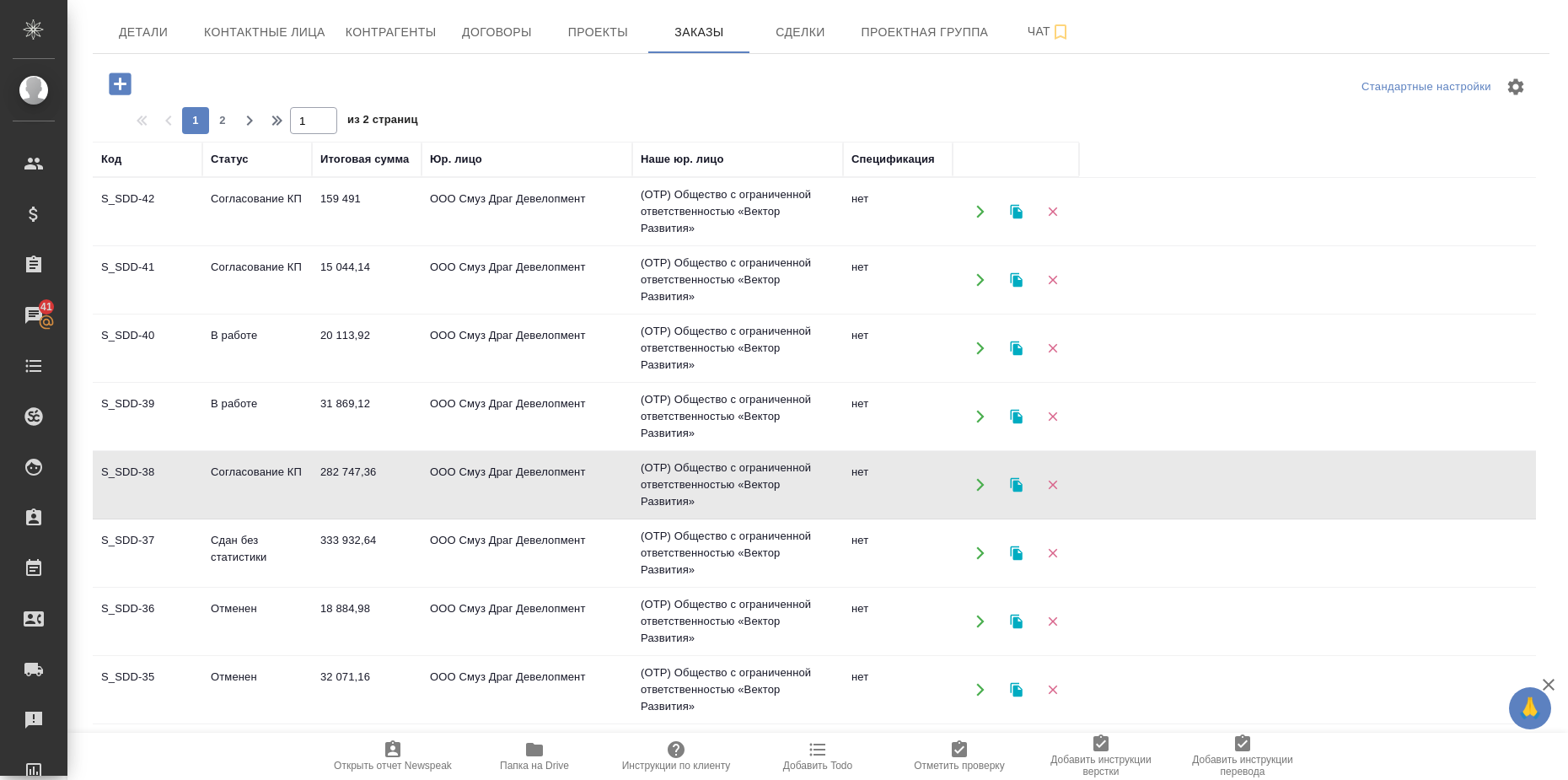
click at [356, 465] on td "282 747,36" at bounding box center [367, 485] width 110 height 59
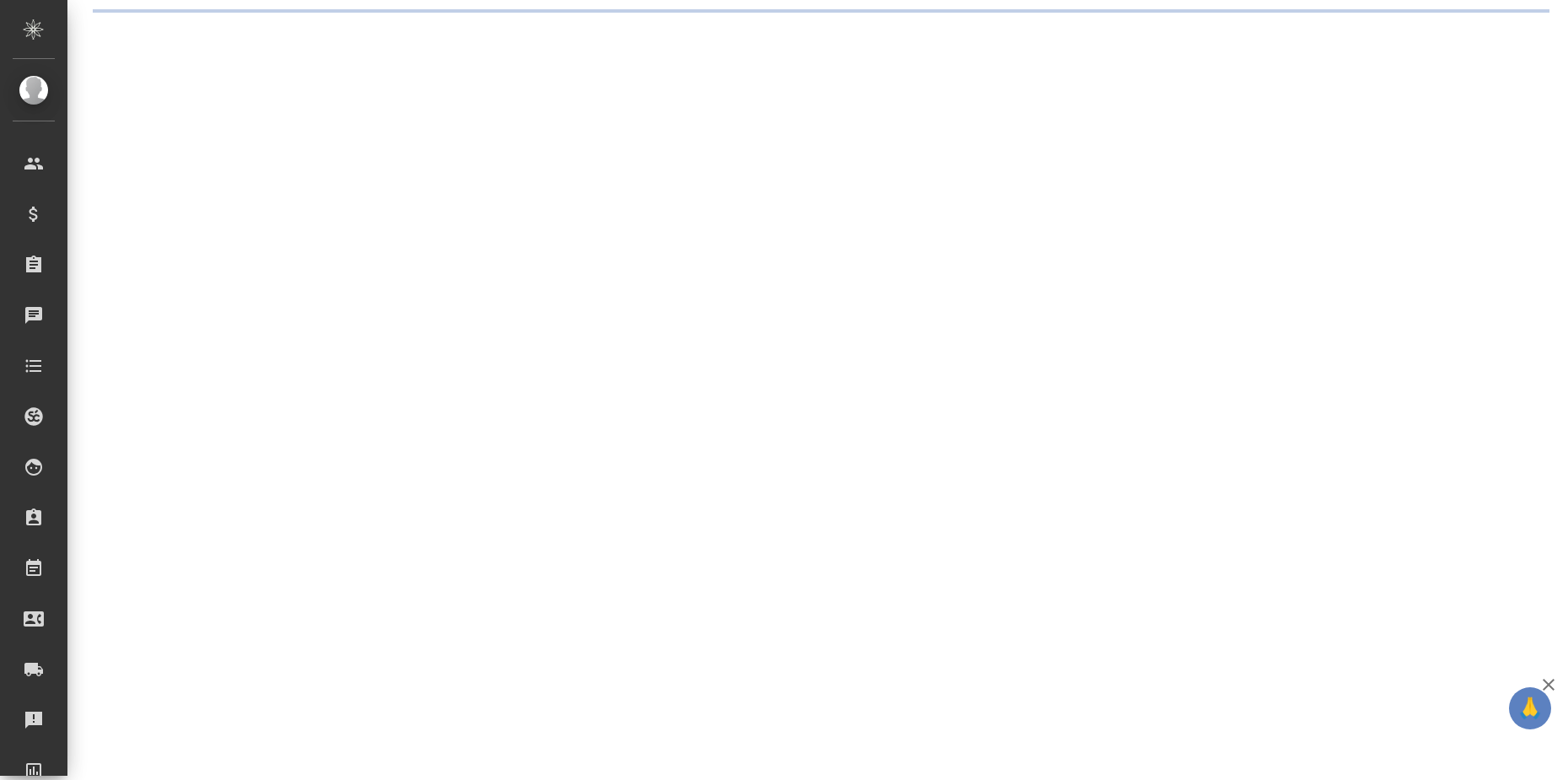
select select "RU"
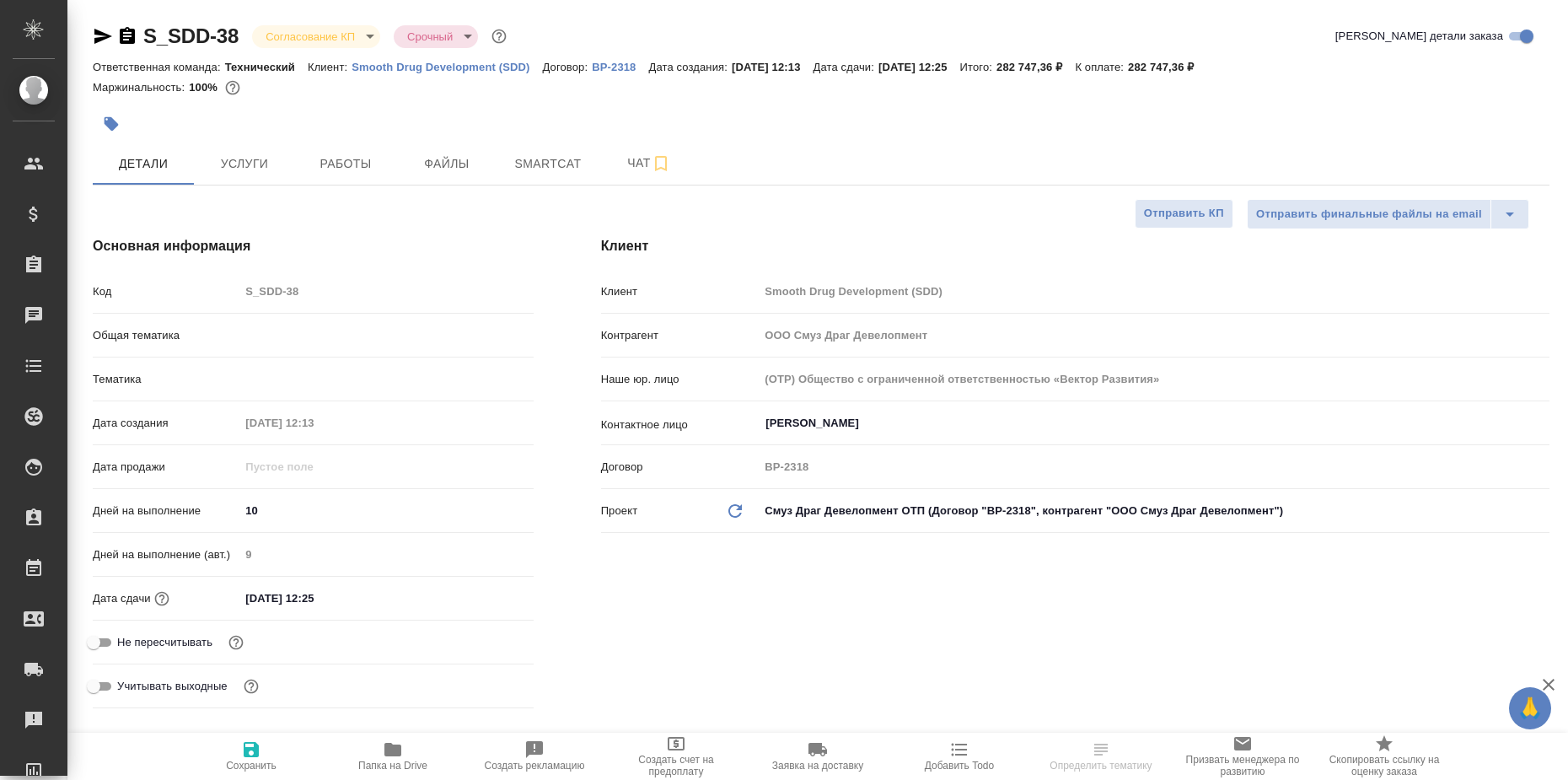
type textarea "x"
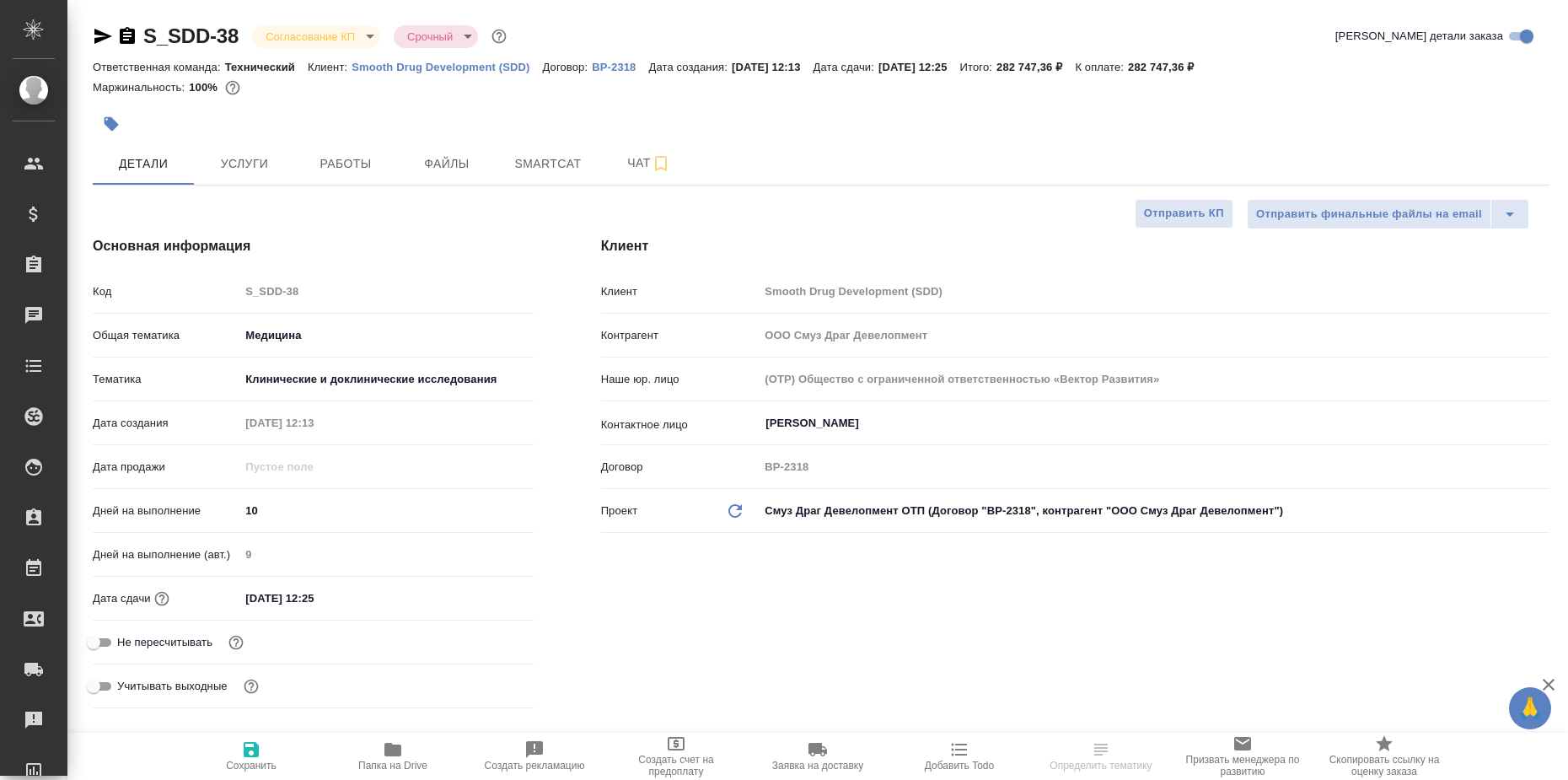
type textarea "x"
click at [333, 168] on span "Работы" at bounding box center [346, 164] width 81 height 21
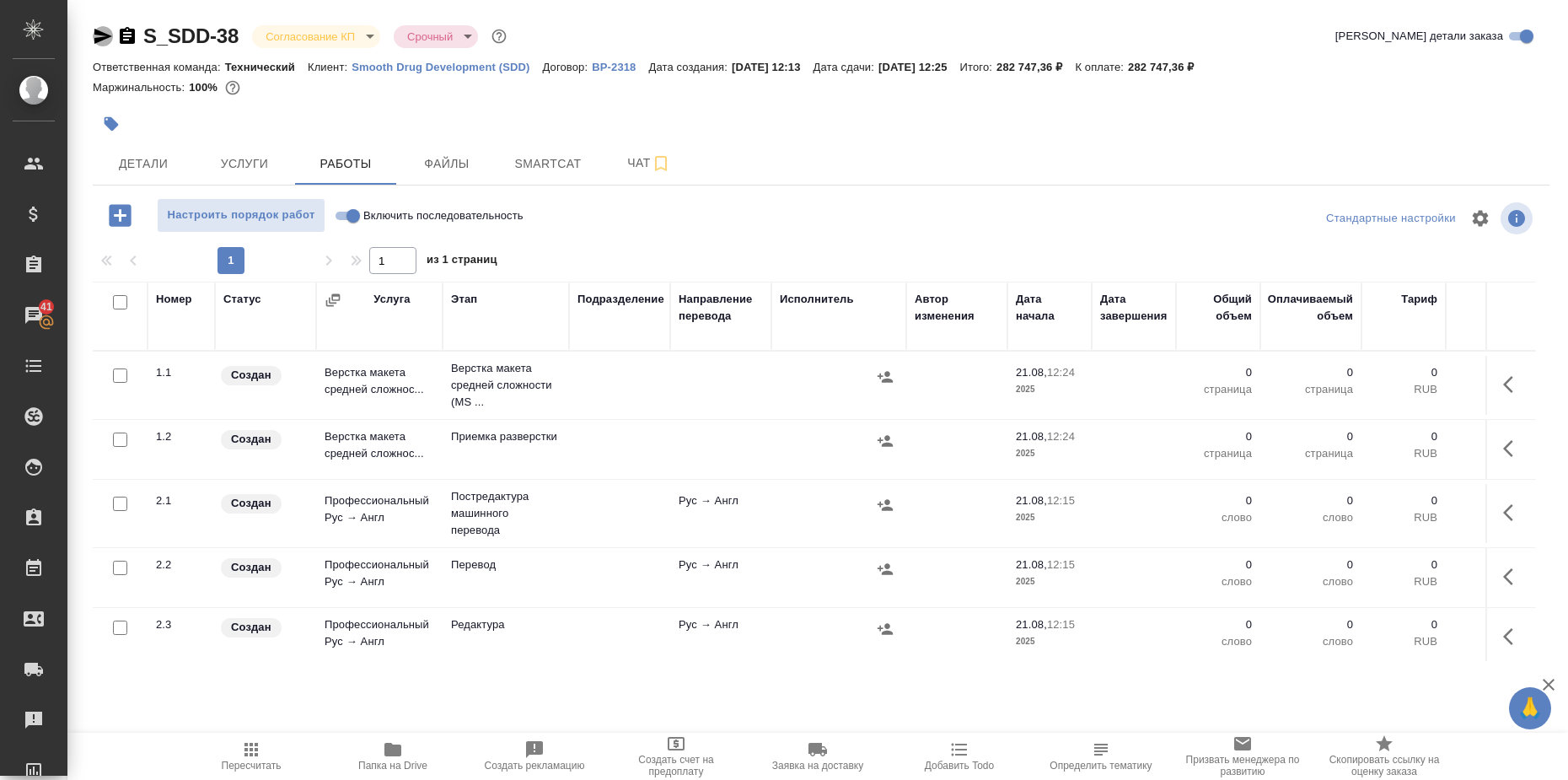
click at [97, 26] on icon "button" at bounding box center [102, 36] width 20 height 20
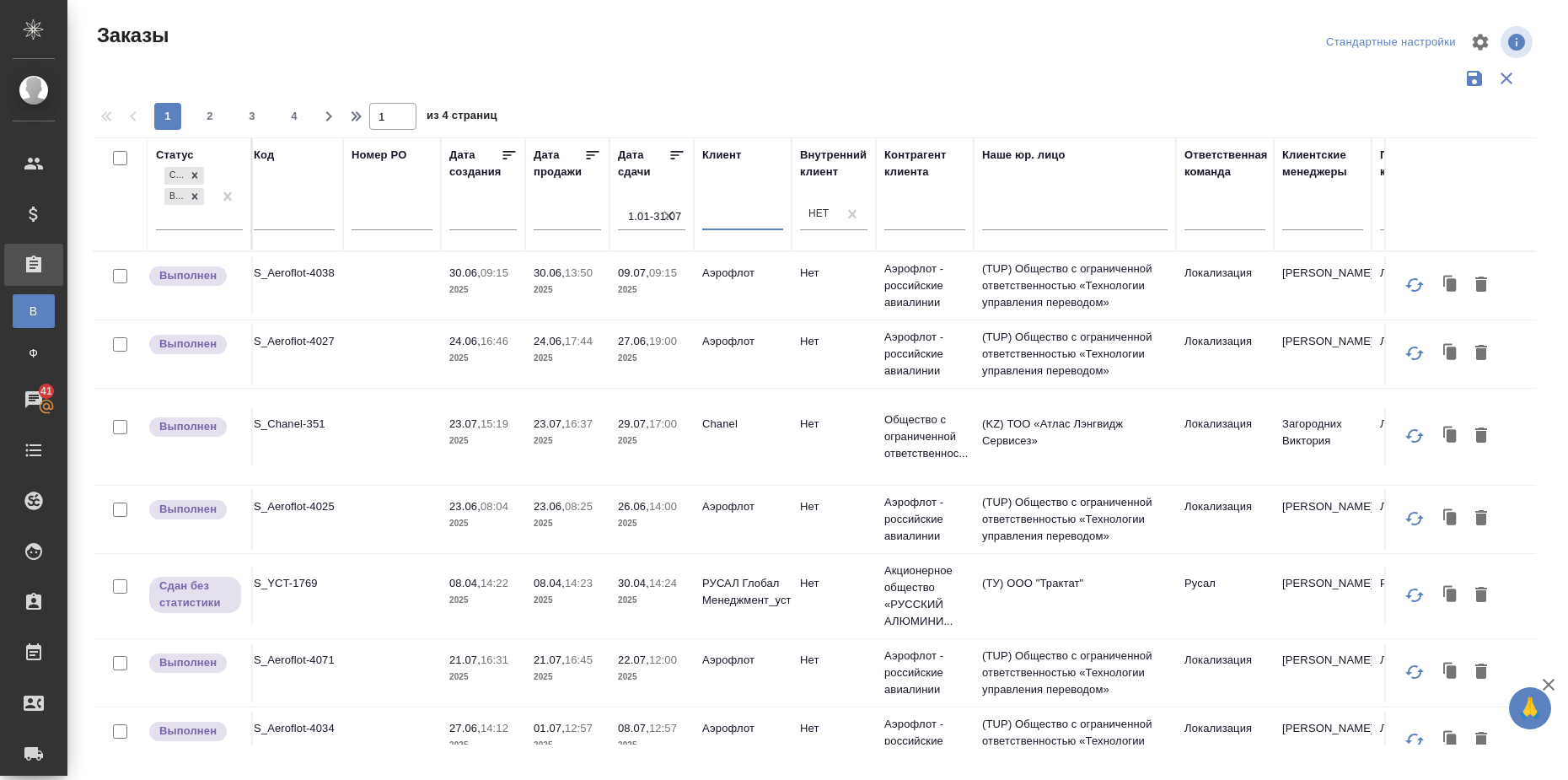
scroll to position [0, 154]
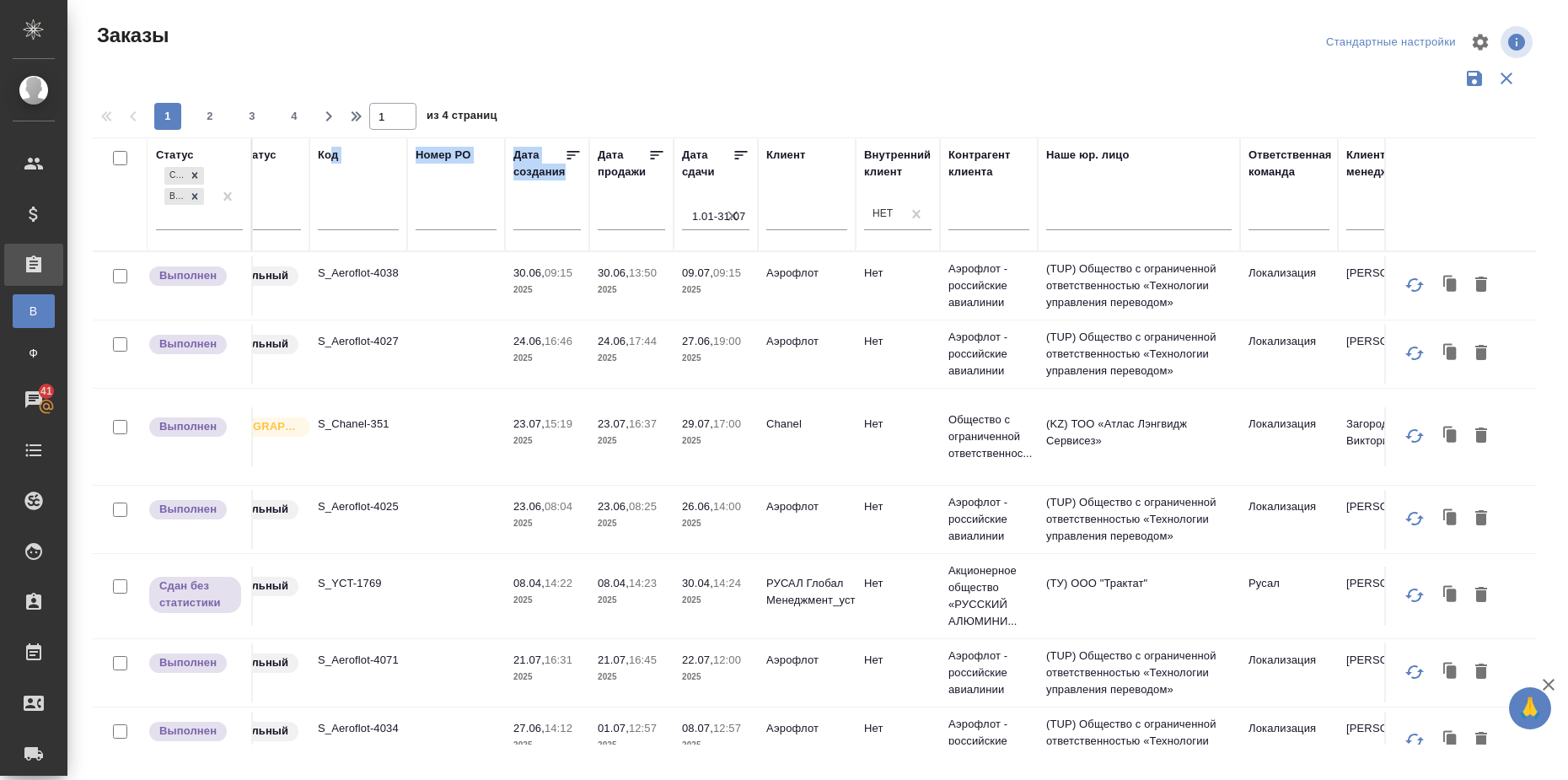
drag, startPoint x: 332, startPoint y: 150, endPoint x: 581, endPoint y: 153, distance: 249.0
click at [581, 153] on tr "Статус Сдан без статистики Выполнен Статус оплаты Нет спецификации Доп. статус …" at bounding box center [1053, 194] width 2230 height 113
click at [648, 92] on div at bounding box center [814, 78] width 1443 height 32
click at [1480, 36] on icon "button" at bounding box center [1480, 42] width 16 height 16
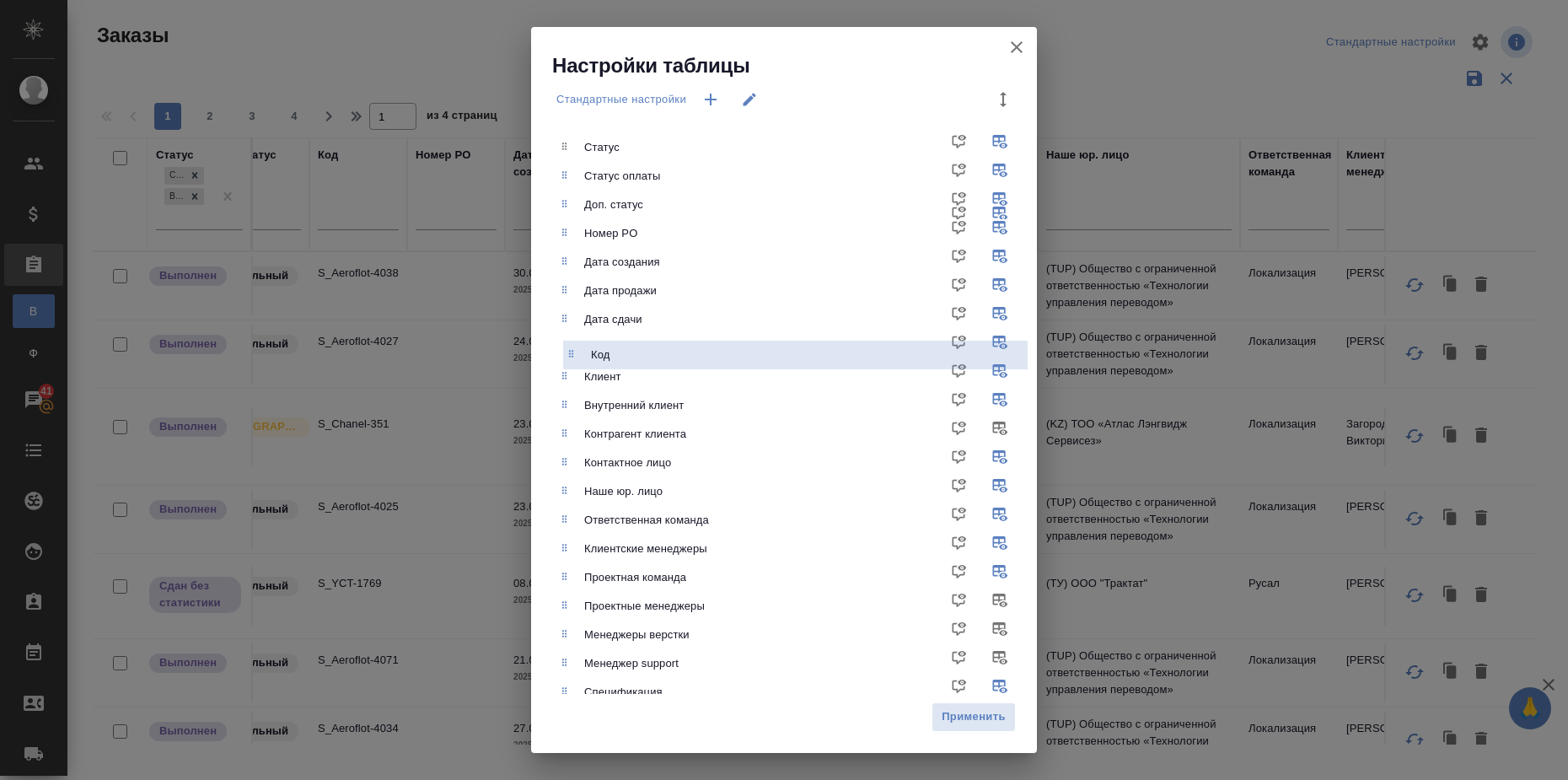
drag, startPoint x: 599, startPoint y: 238, endPoint x: 605, endPoint y: 371, distance: 133.1
click at [605, 373] on ul "Статус Статус оплаты Доп. статус Код Номер PO Дата создания Дата продажи Дата с…" at bounding box center [797, 510] width 480 height 766
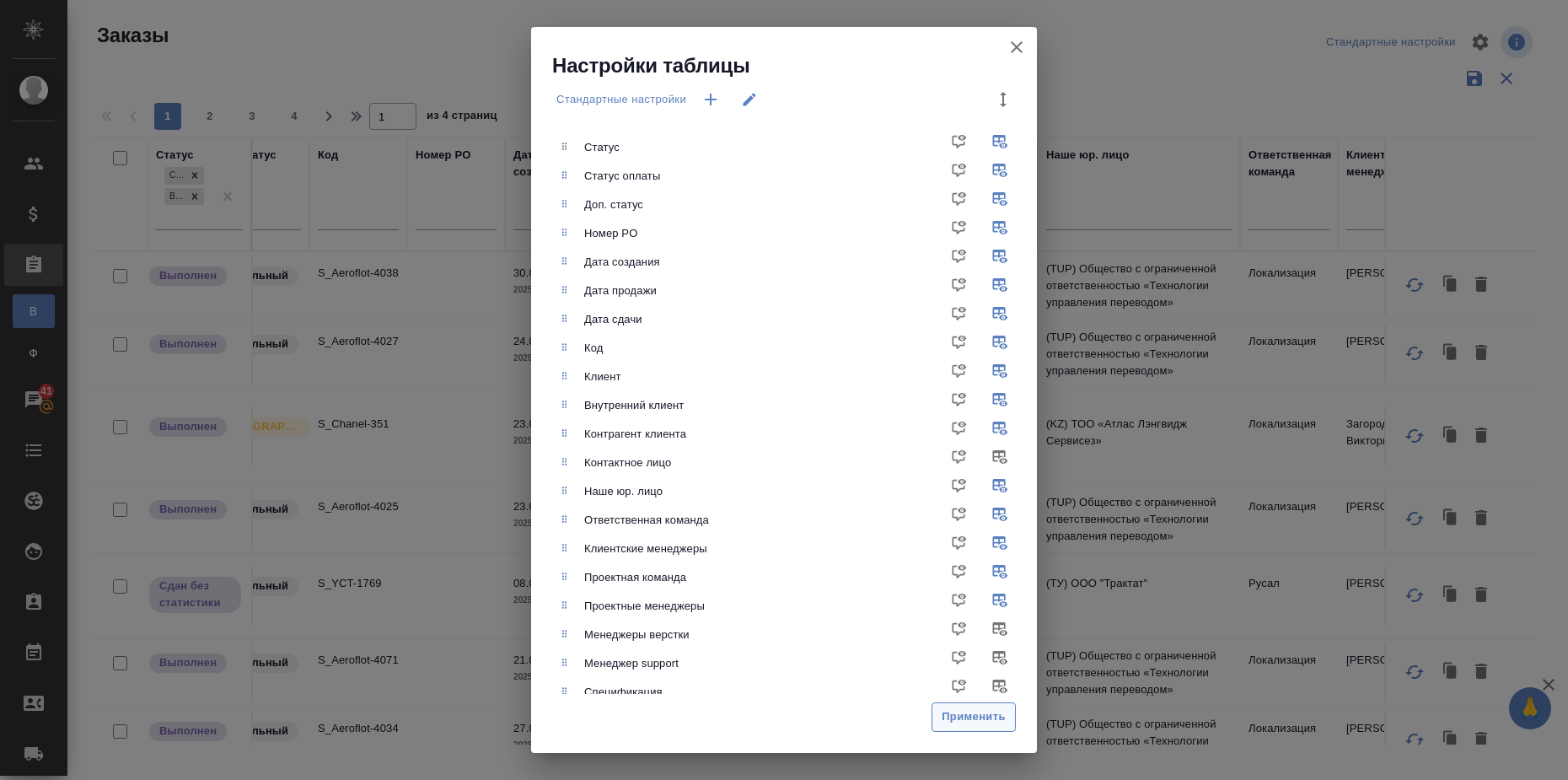
click at [962, 729] on button "Применить" at bounding box center [974, 717] width 84 height 29
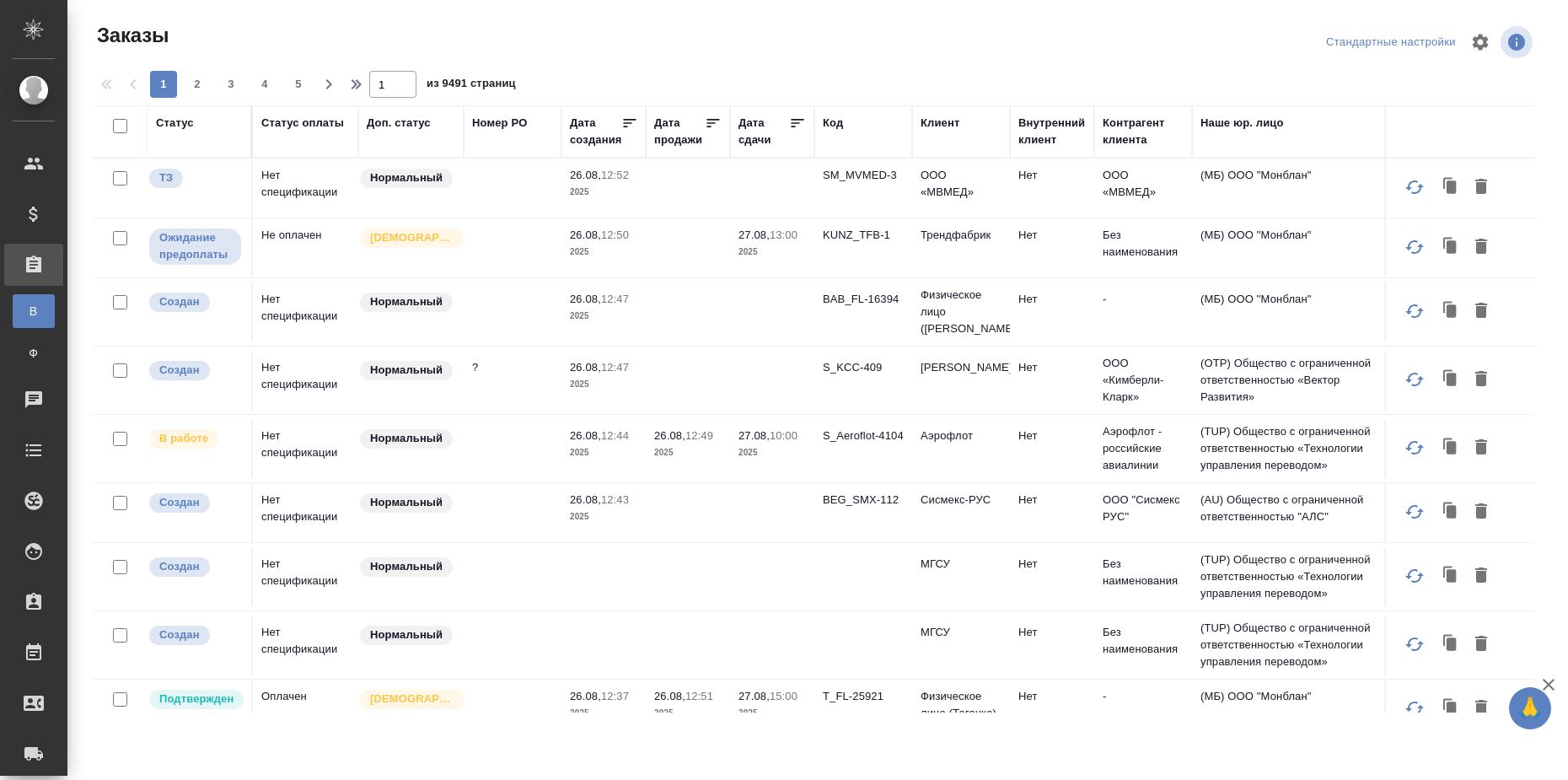
click at [188, 122] on div "Статус" at bounding box center [175, 123] width 38 height 17
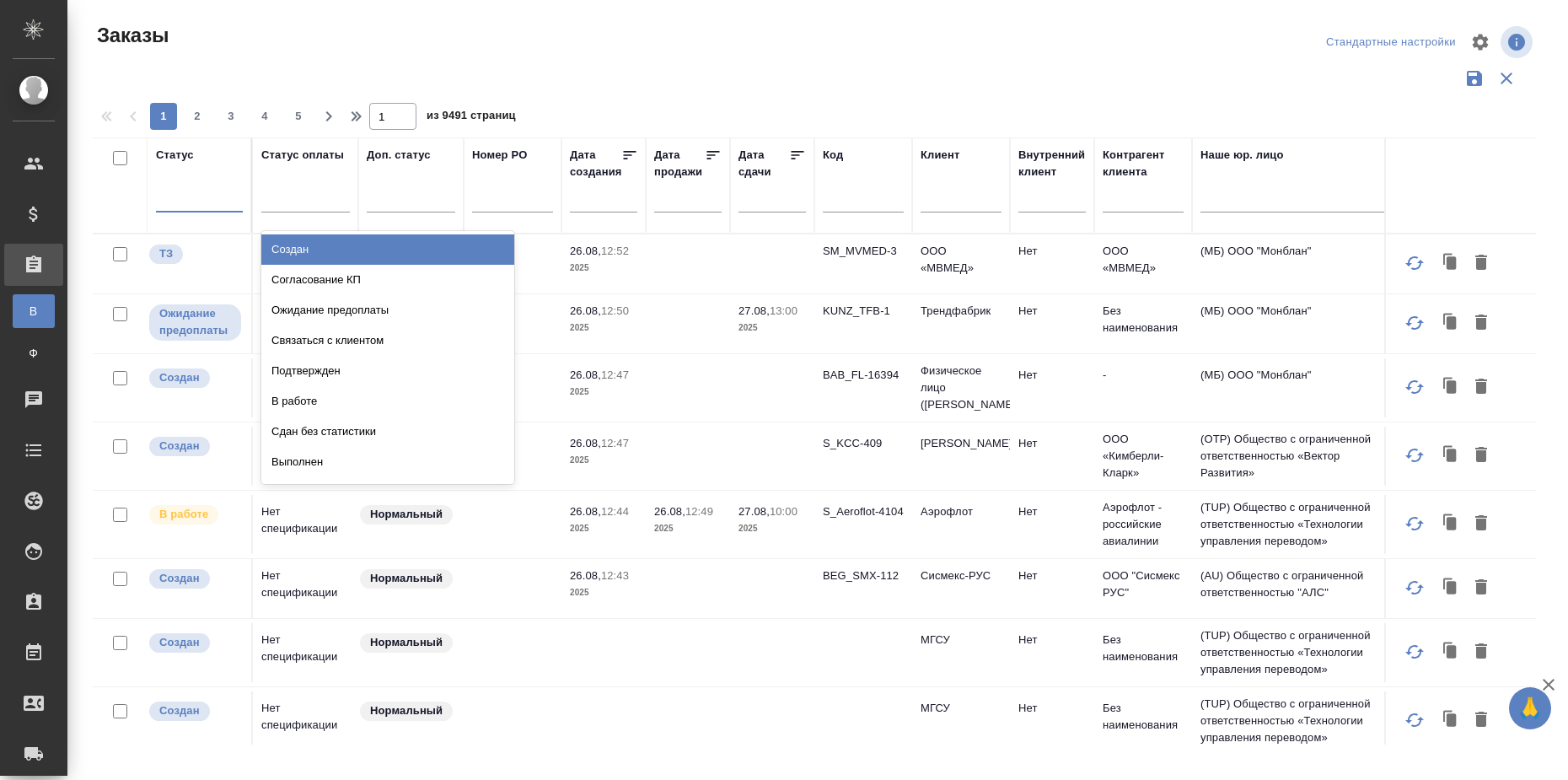
click at [181, 195] on div at bounding box center [199, 196] width 87 height 25
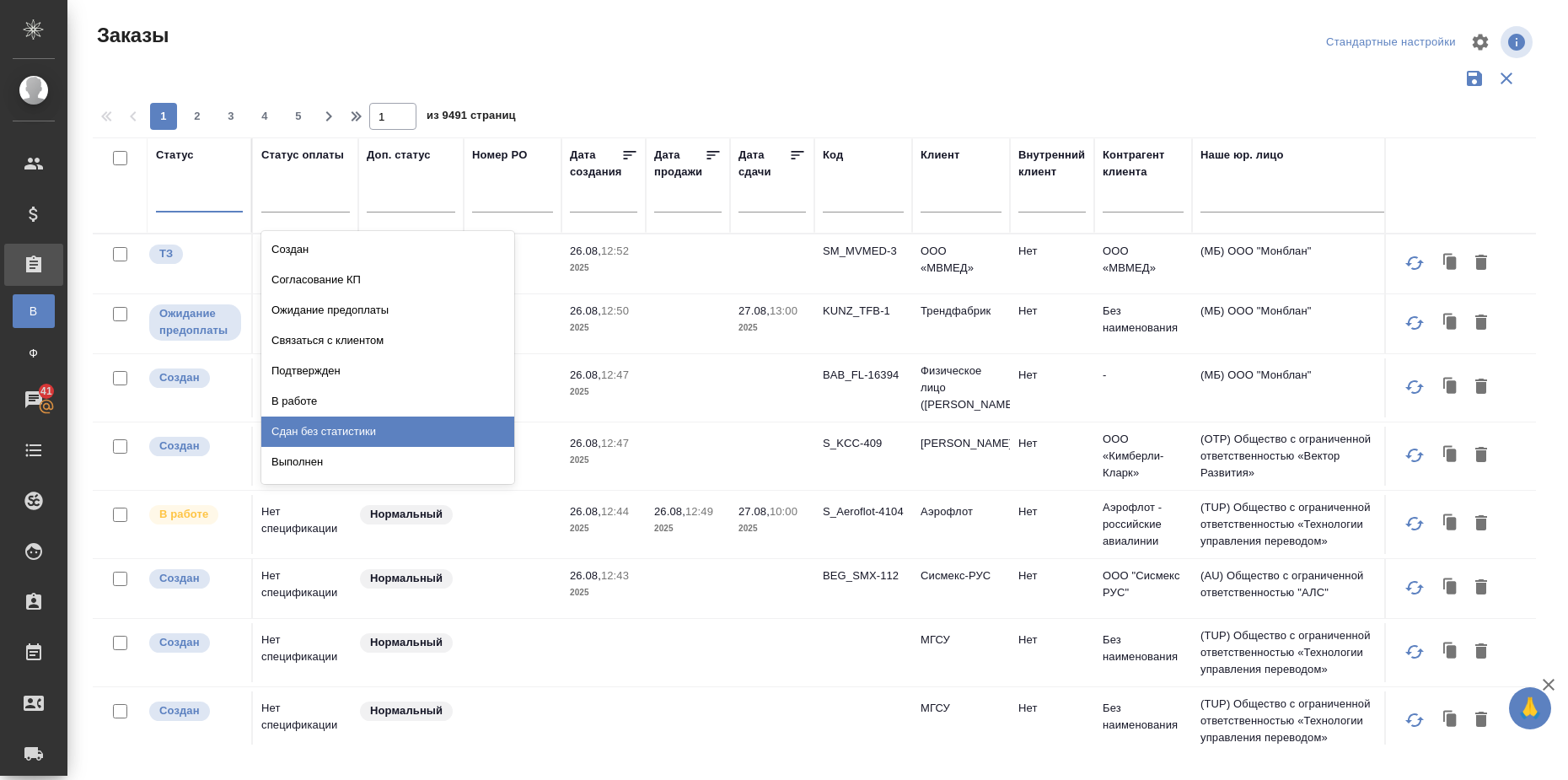
click at [367, 427] on div "Сдан без статистики" at bounding box center [388, 432] width 253 height 30
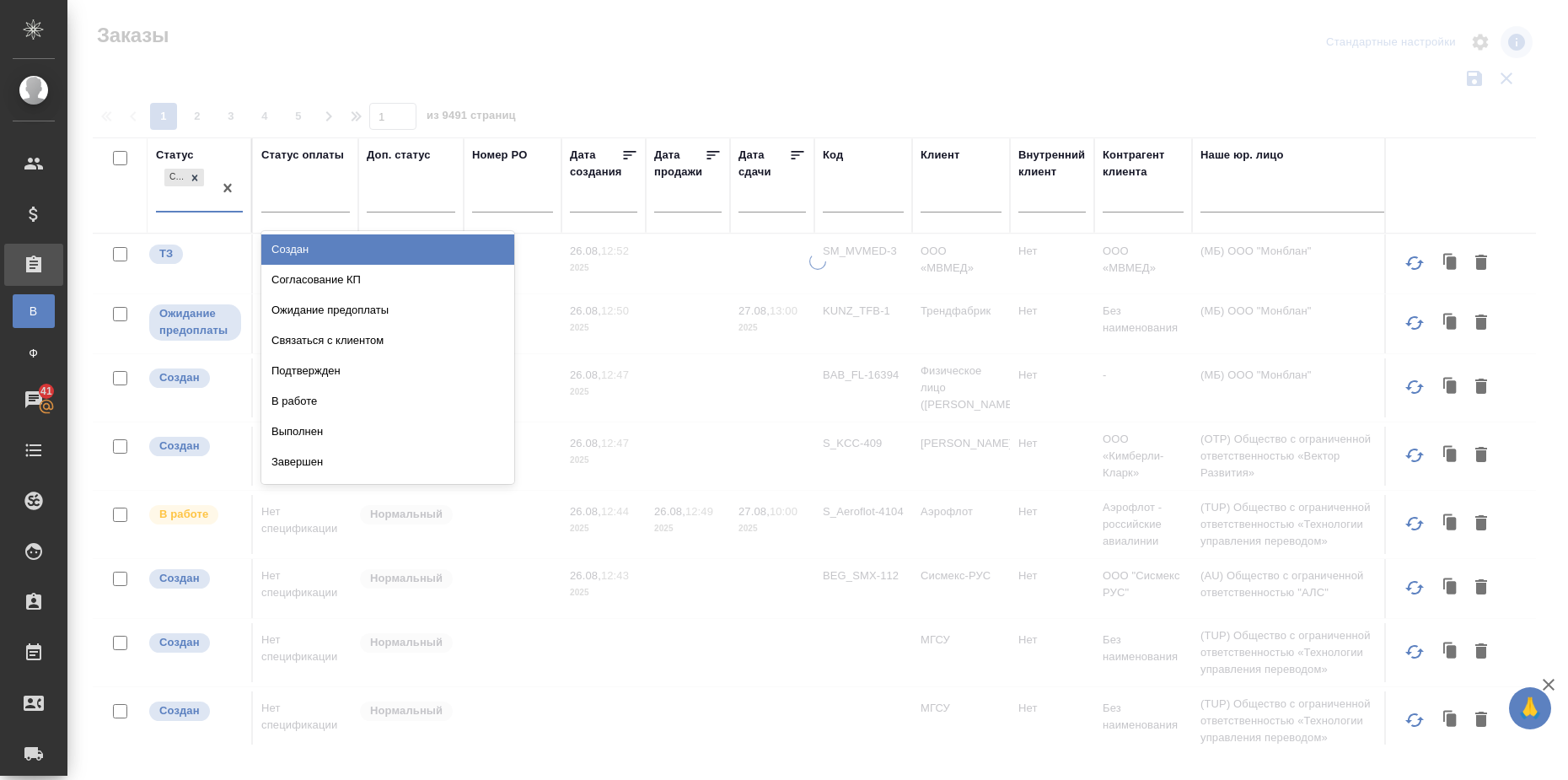
click at [196, 191] on div "Сдан без статистики" at bounding box center [184, 188] width 57 height 45
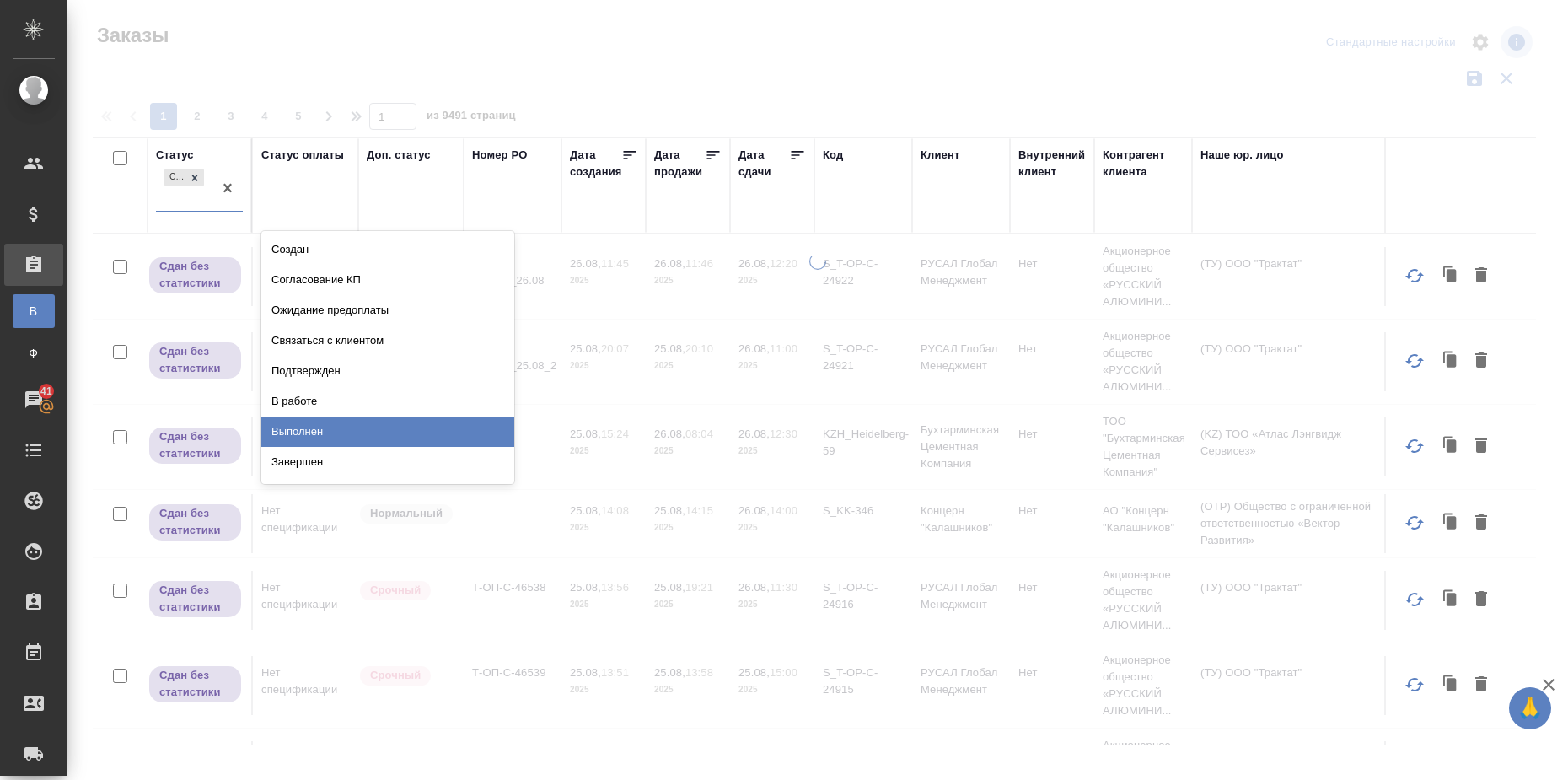
click at [299, 431] on div "Выполнен" at bounding box center [388, 432] width 253 height 30
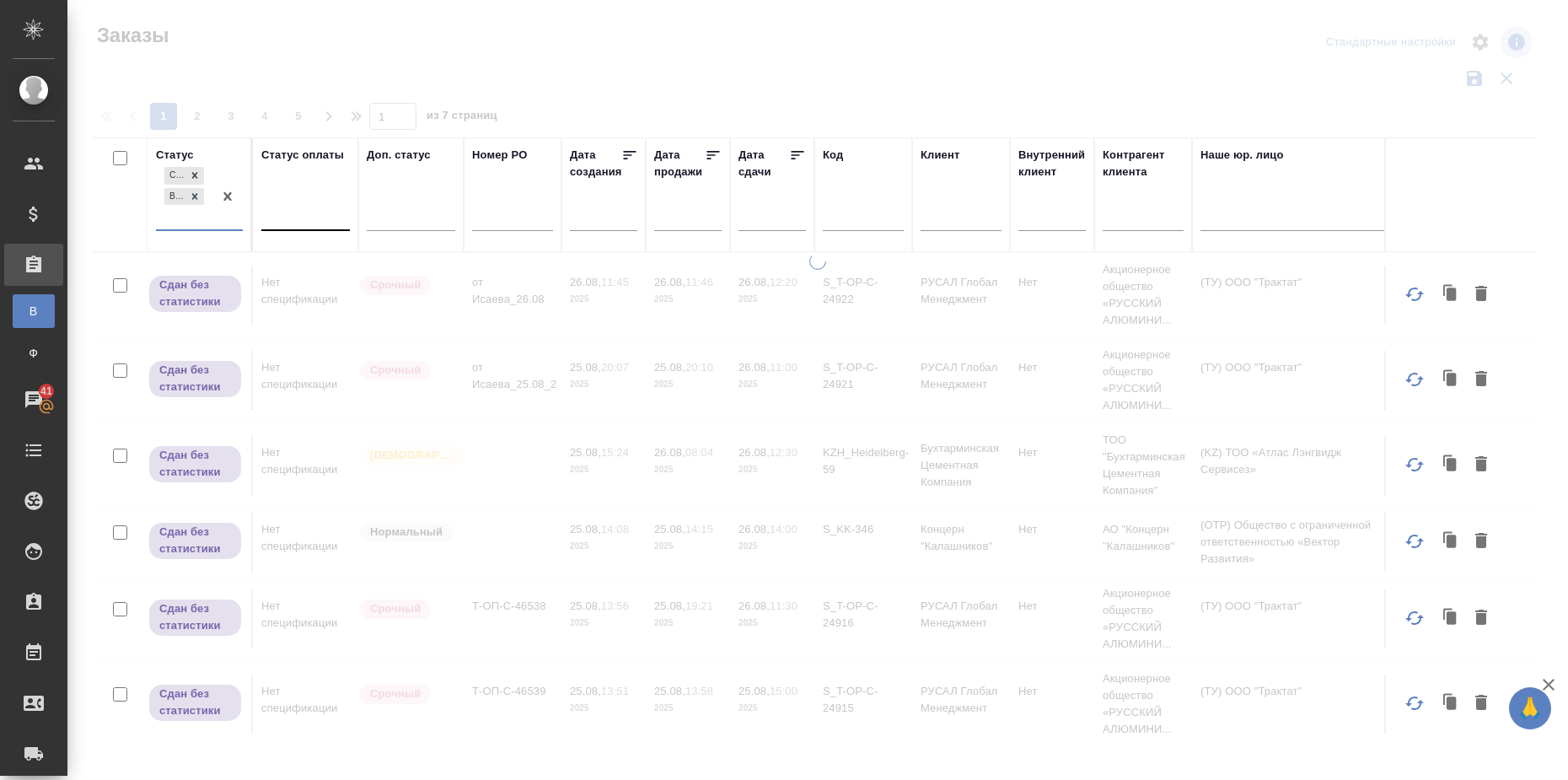
click at [285, 218] on div at bounding box center [306, 215] width 89 height 25
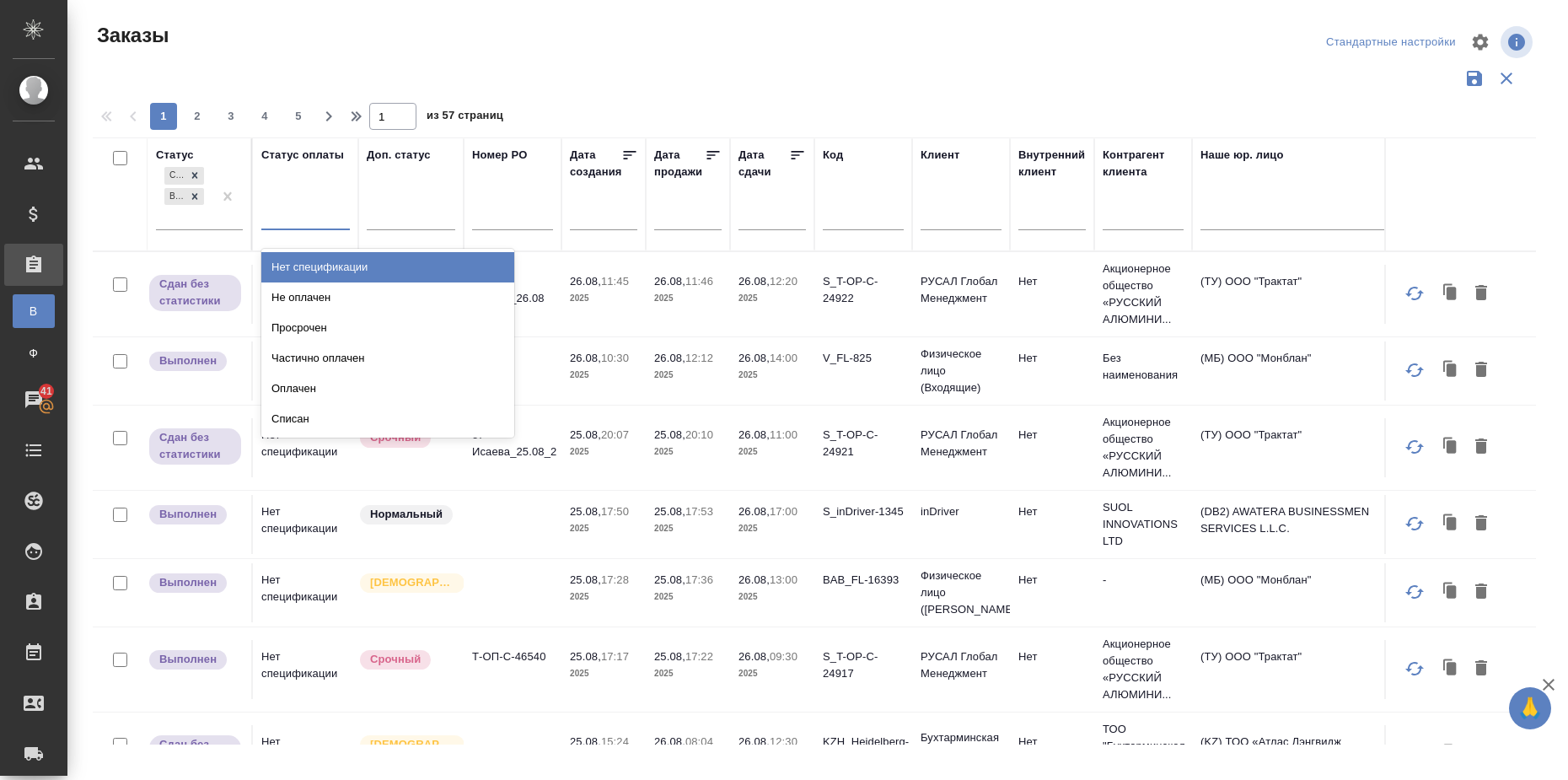
click at [316, 269] on div "Нет спецификации" at bounding box center [388, 268] width 253 height 30
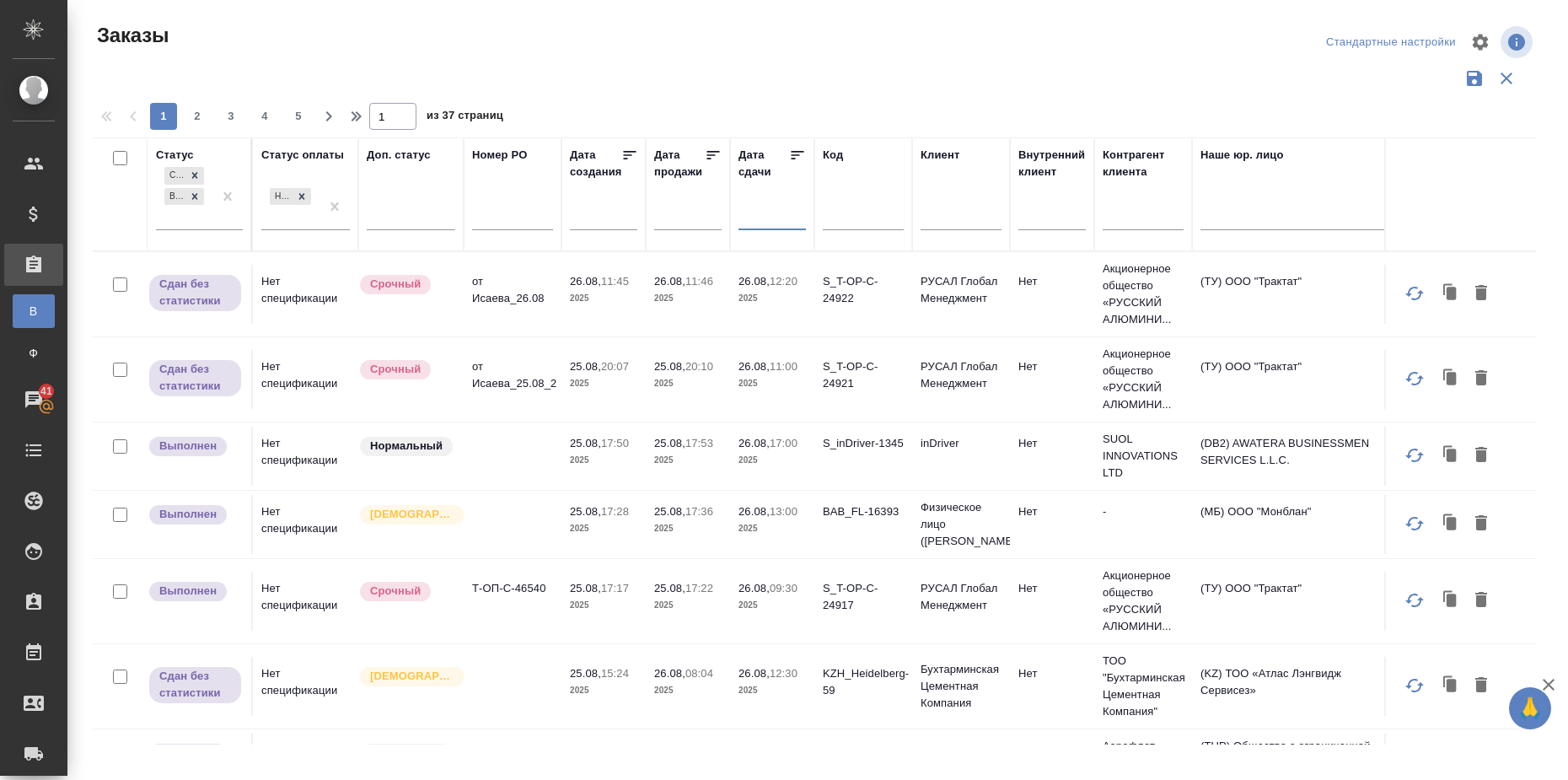
click at [769, 225] on input "text" at bounding box center [777, 217] width 58 height 24
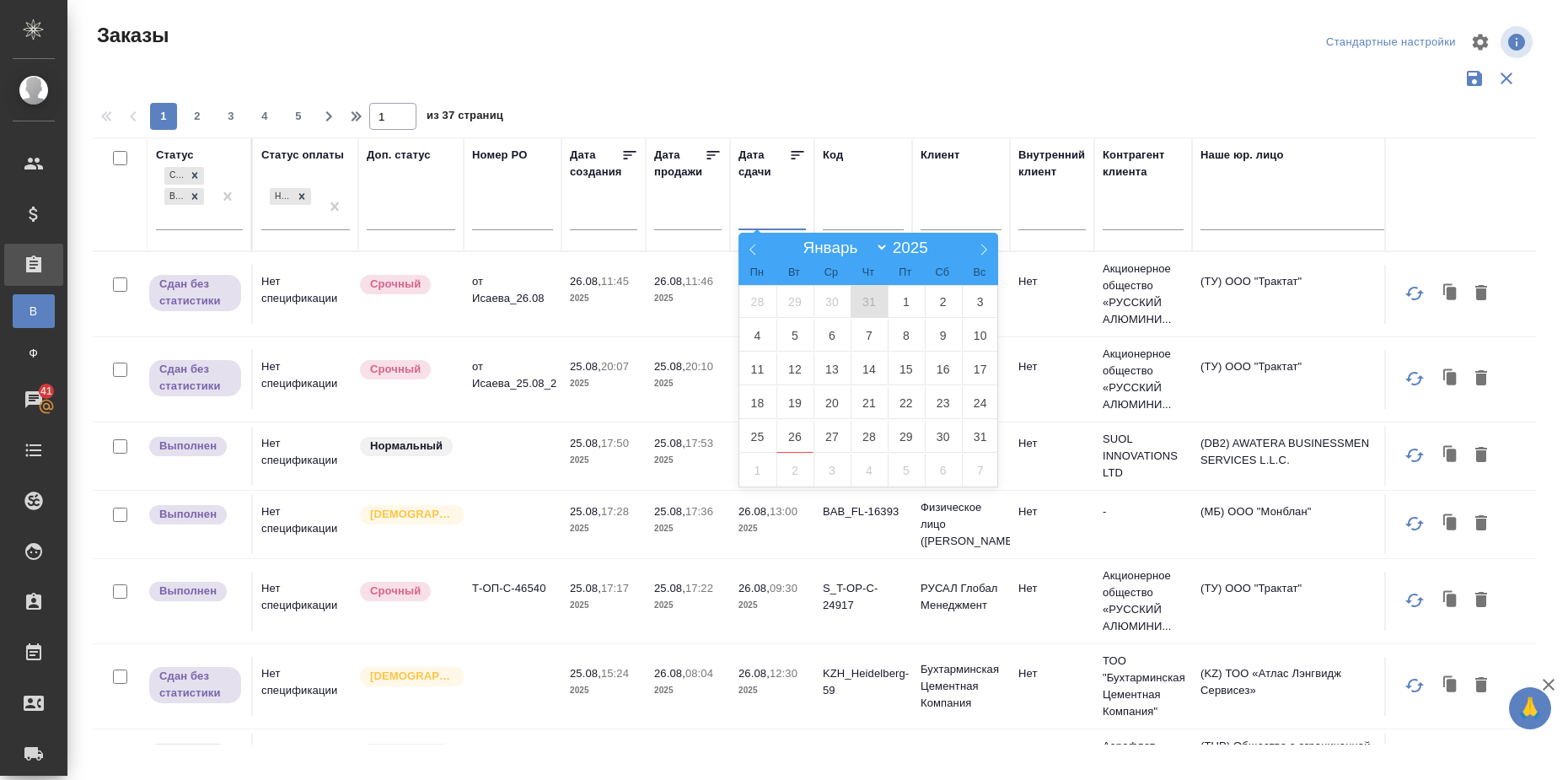
click at [870, 301] on span "31" at bounding box center [869, 302] width 37 height 33
type div "2025-07-30T21:00:00.000Z"
click at [752, 246] on icon at bounding box center [752, 250] width 11 height 11
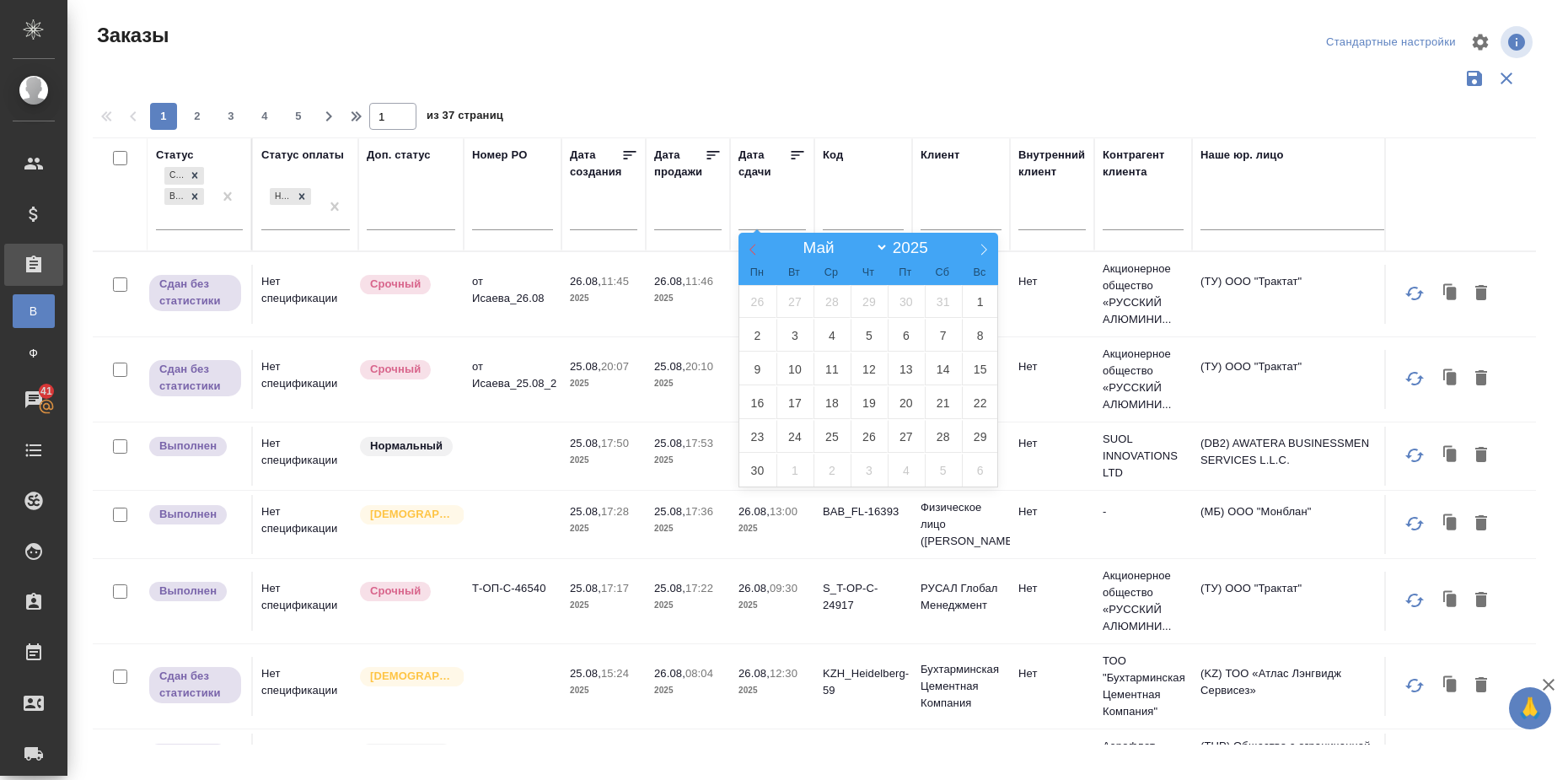
click at [752, 246] on icon at bounding box center [752, 250] width 11 height 11
select select "0"
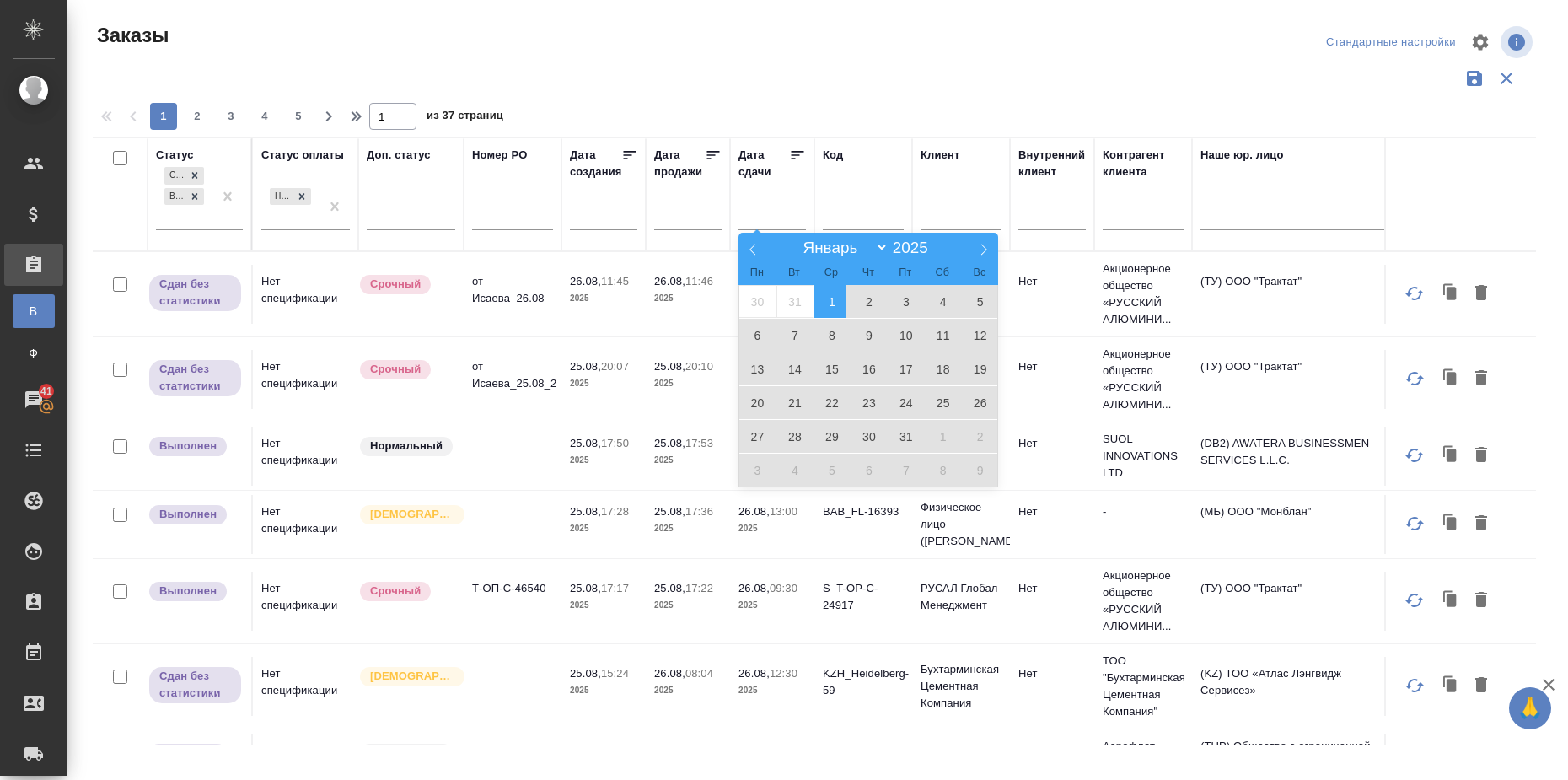
click at [832, 303] on span "1" at bounding box center [832, 302] width 37 height 33
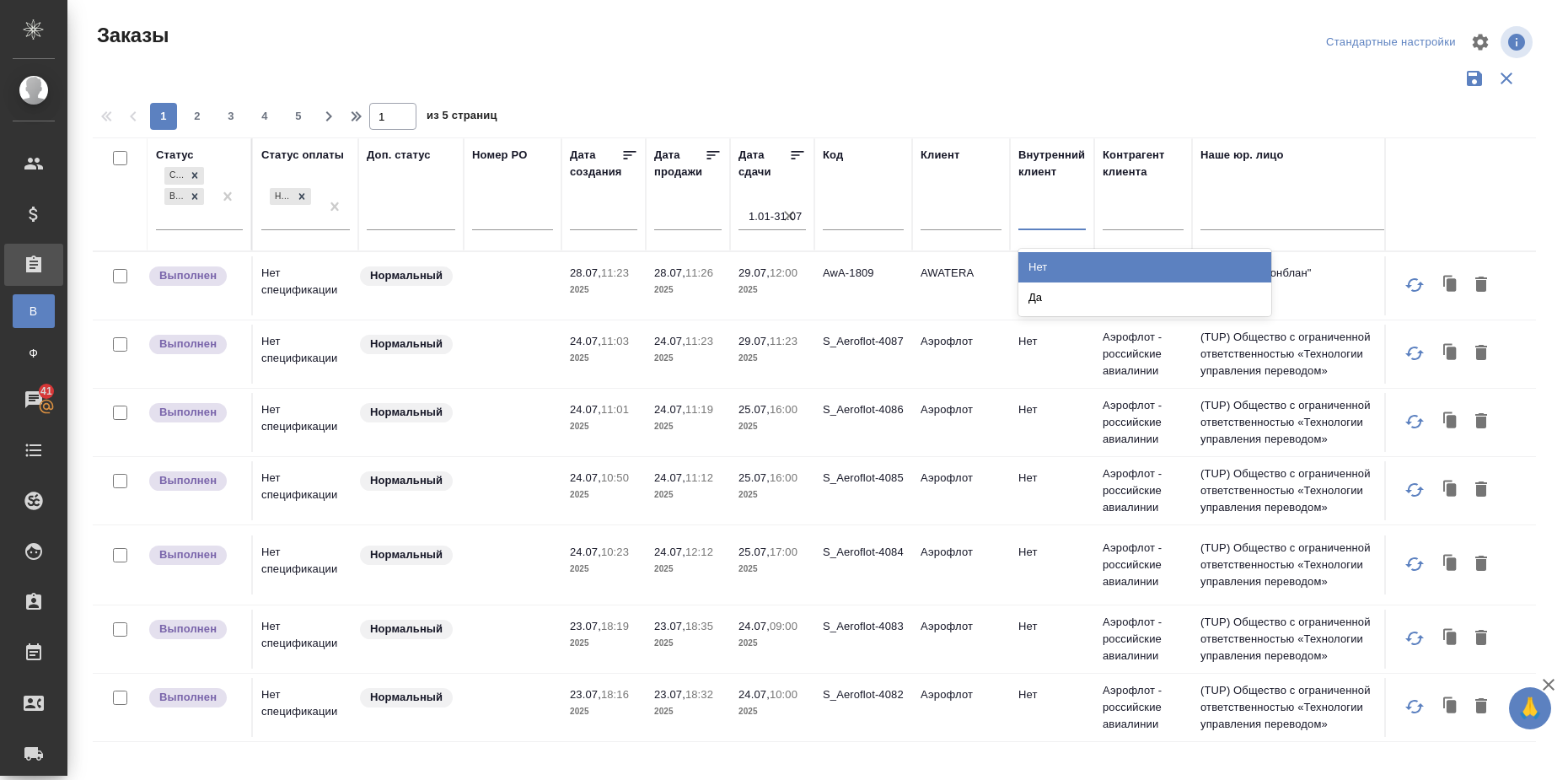
click at [1072, 219] on div at bounding box center [1052, 214] width 67 height 25
click at [1067, 268] on div "Нет" at bounding box center [1146, 268] width 253 height 30
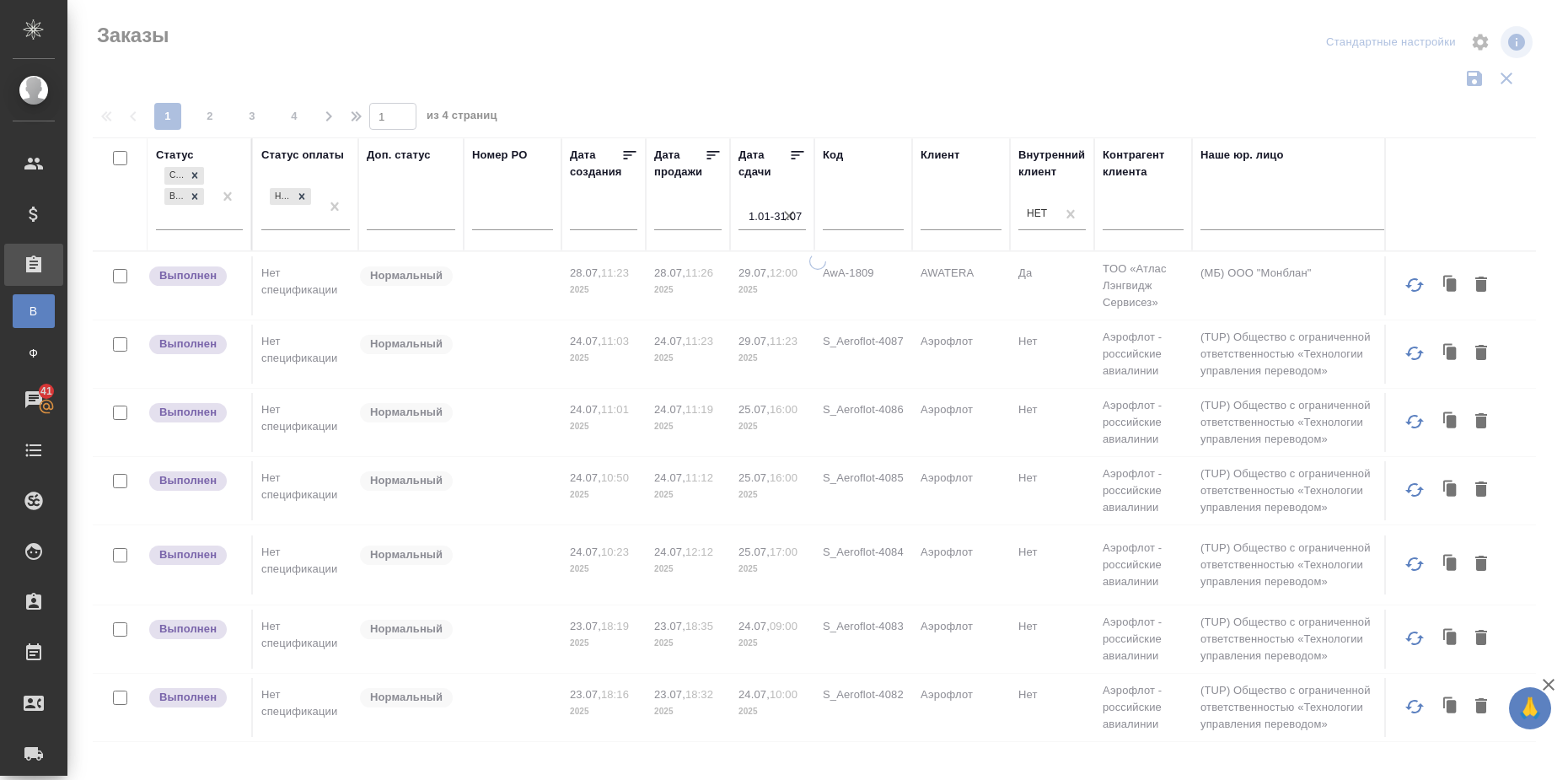
drag, startPoint x: 1069, startPoint y: 753, endPoint x: 949, endPoint y: 737, distance: 121.1
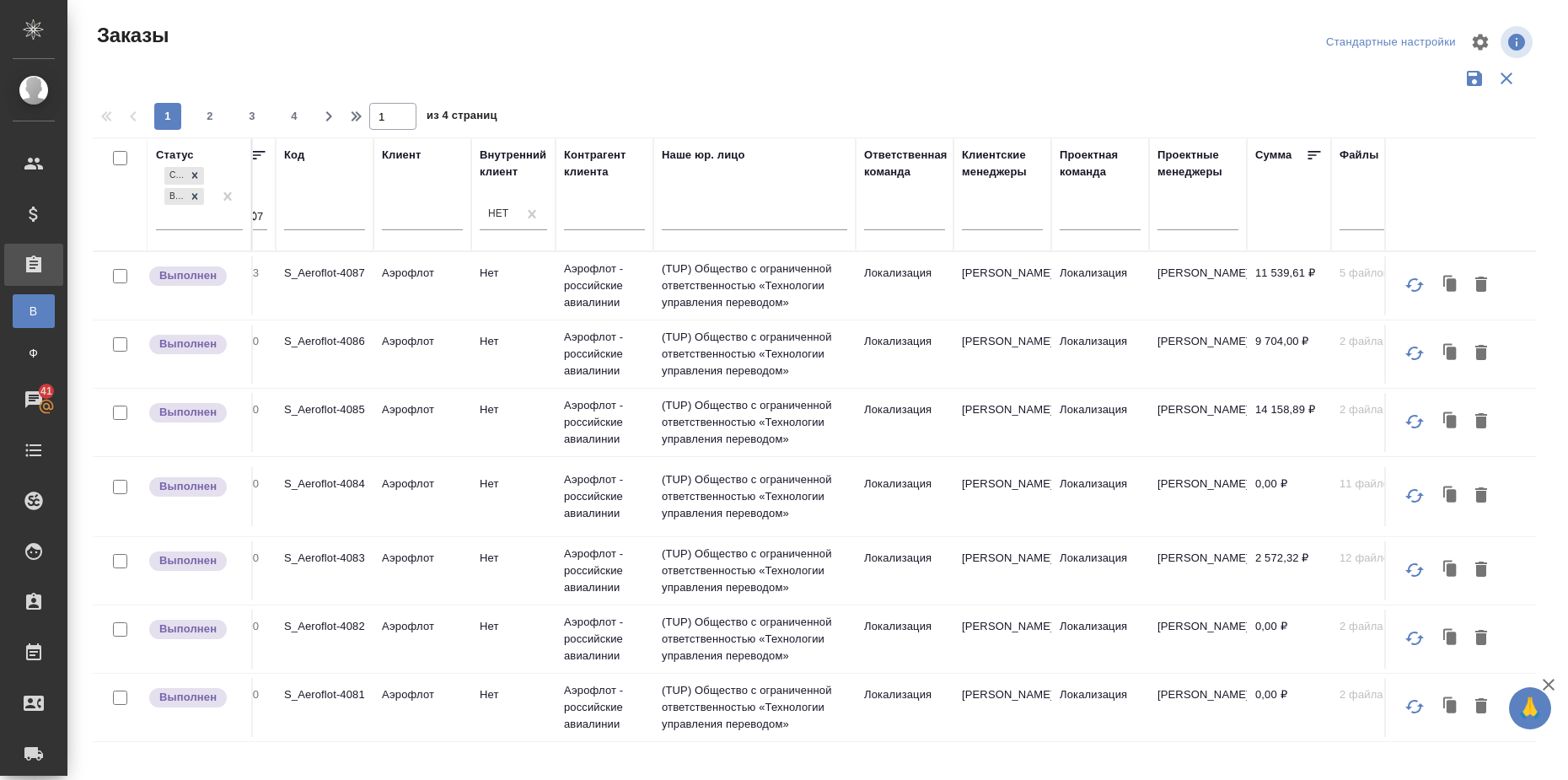
scroll to position [0, 544]
click at [1308, 153] on icon at bounding box center [1309, 155] width 17 height 17
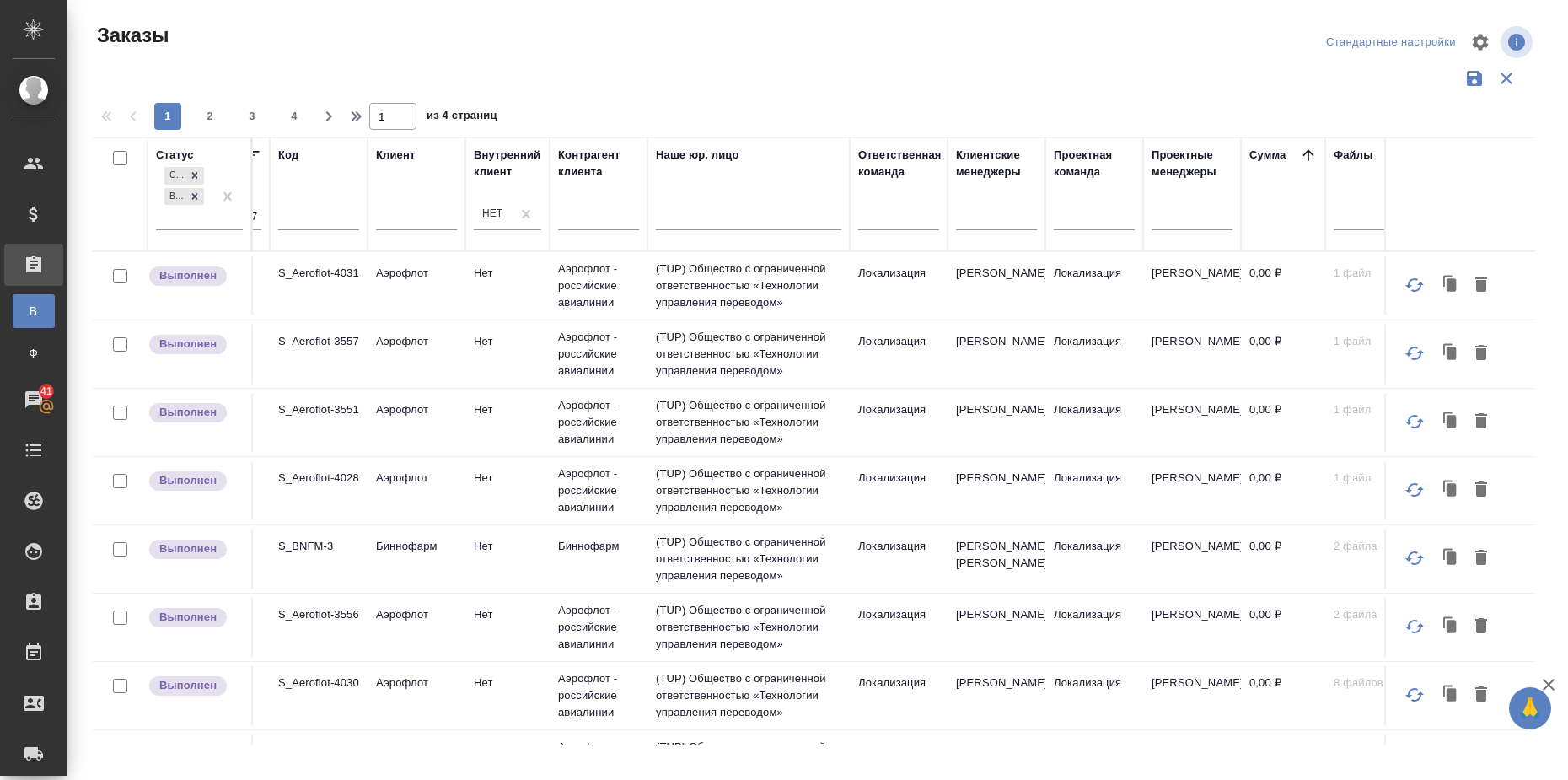
click at [1310, 148] on icon at bounding box center [1309, 155] width 17 height 17
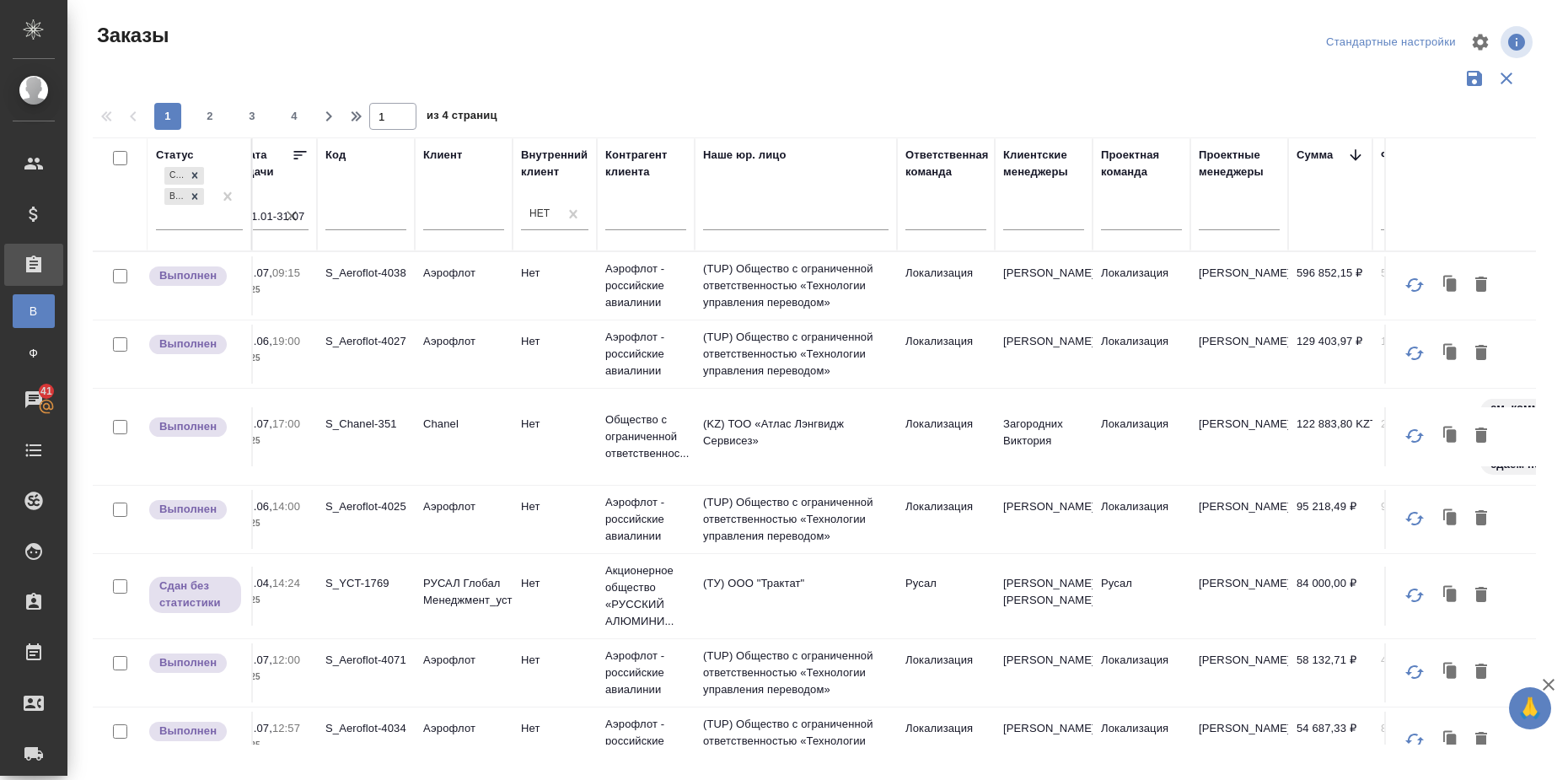
scroll to position [0, 493]
click at [1112, 51] on div "Стандартные настройки" at bounding box center [1301, 42] width 473 height 41
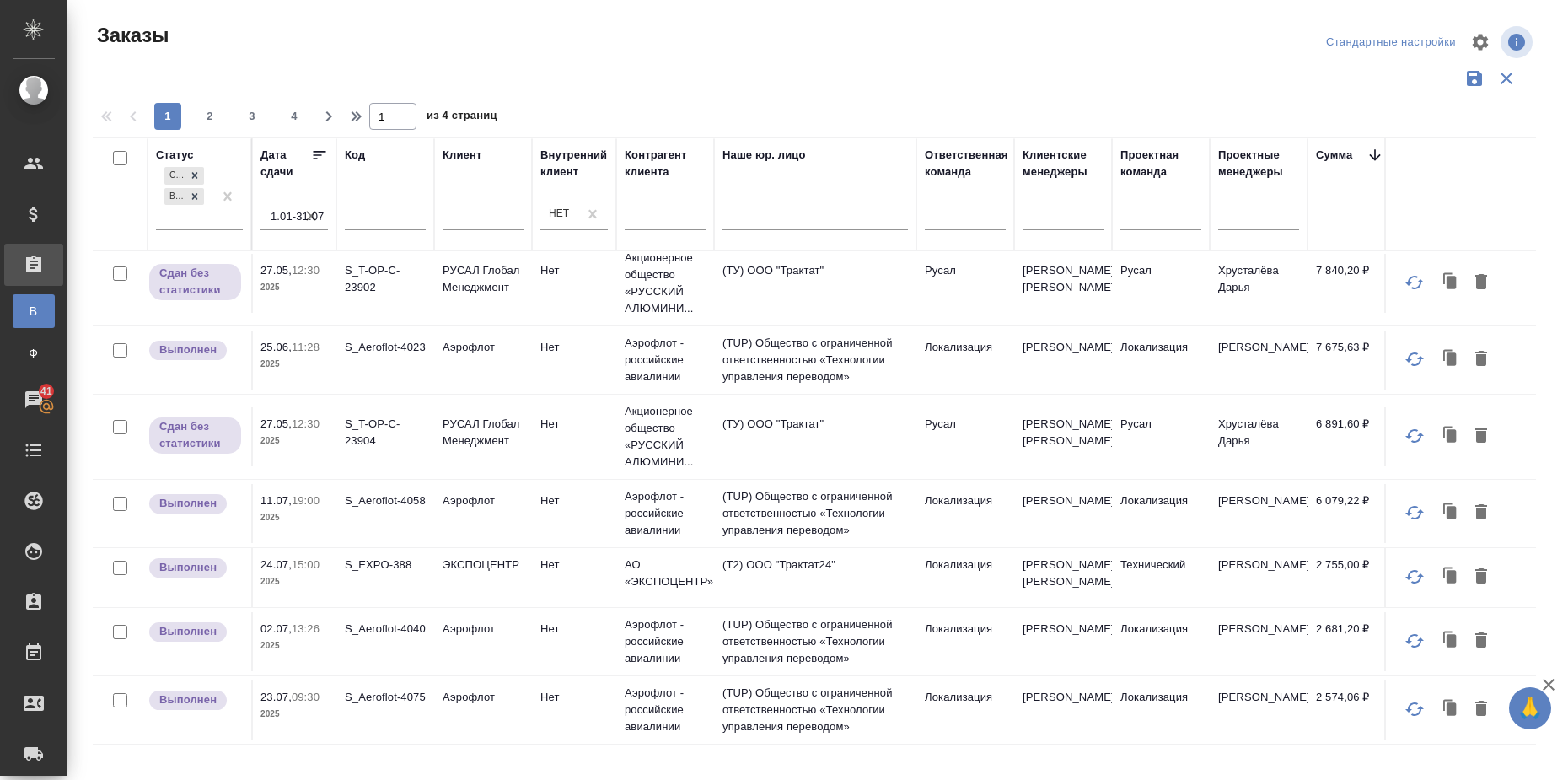
scroll to position [1413, 478]
click at [481, 219] on input "text" at bounding box center [483, 219] width 81 height 21
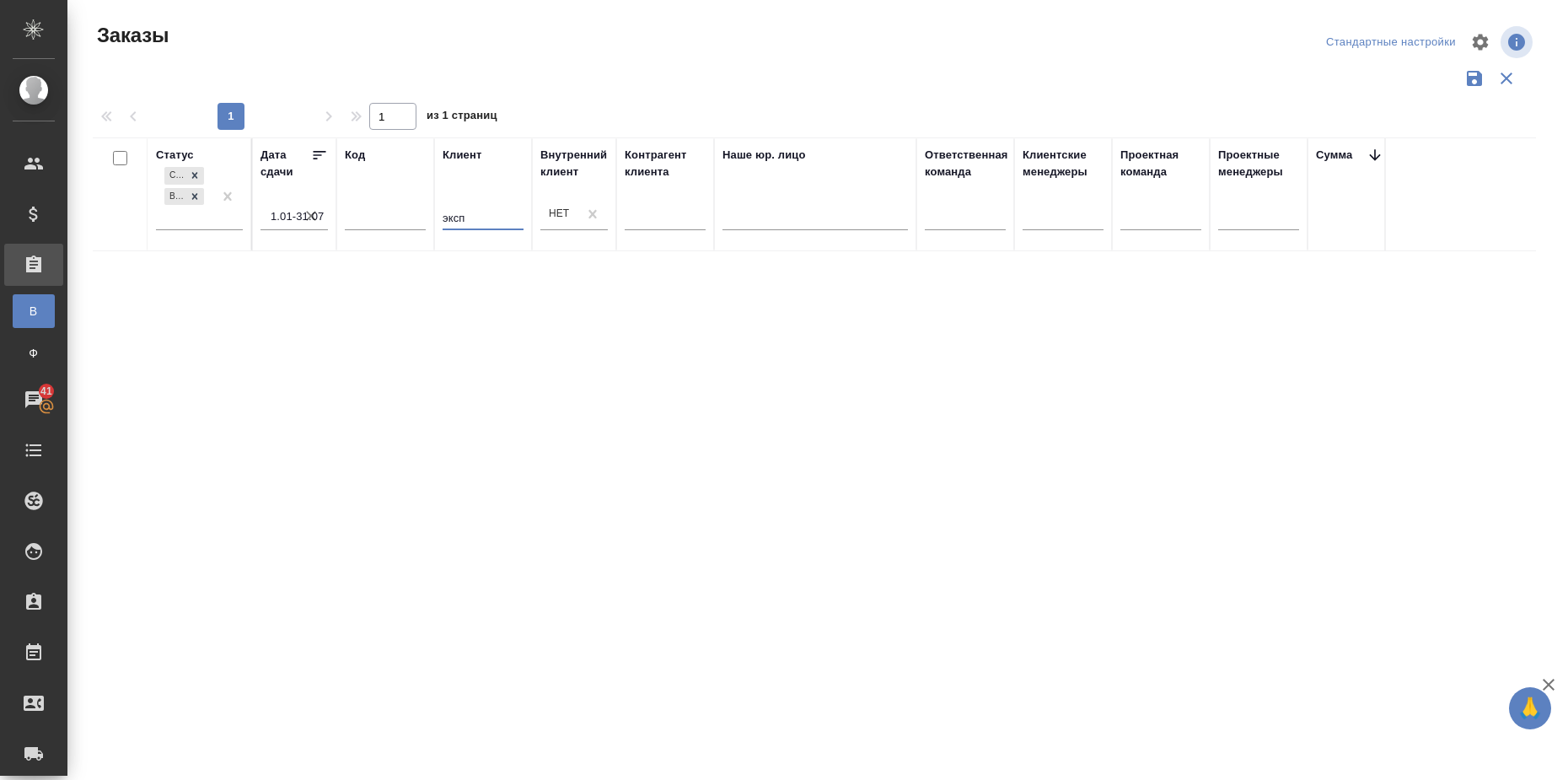
scroll to position [0, 478]
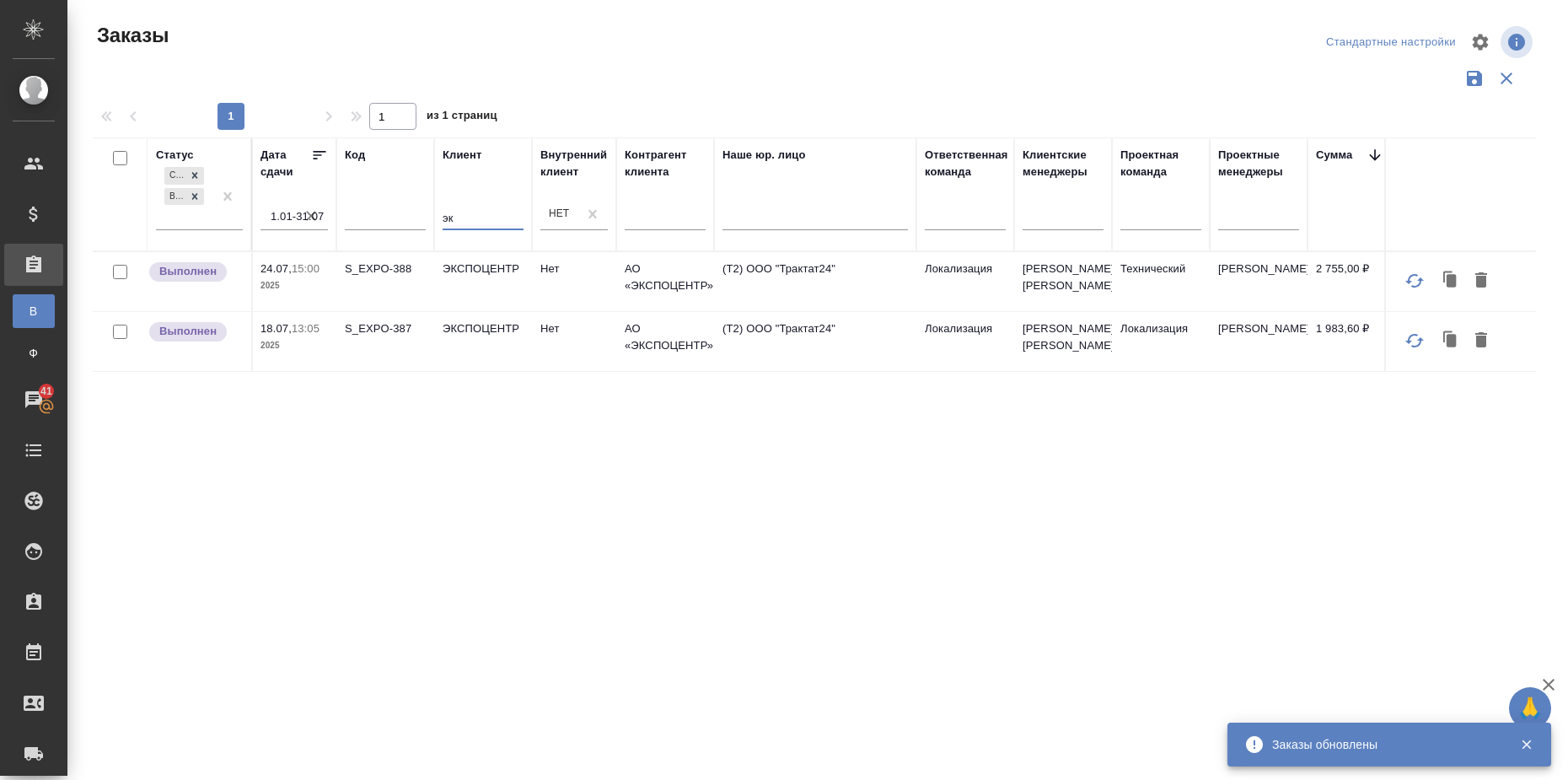
type input "э"
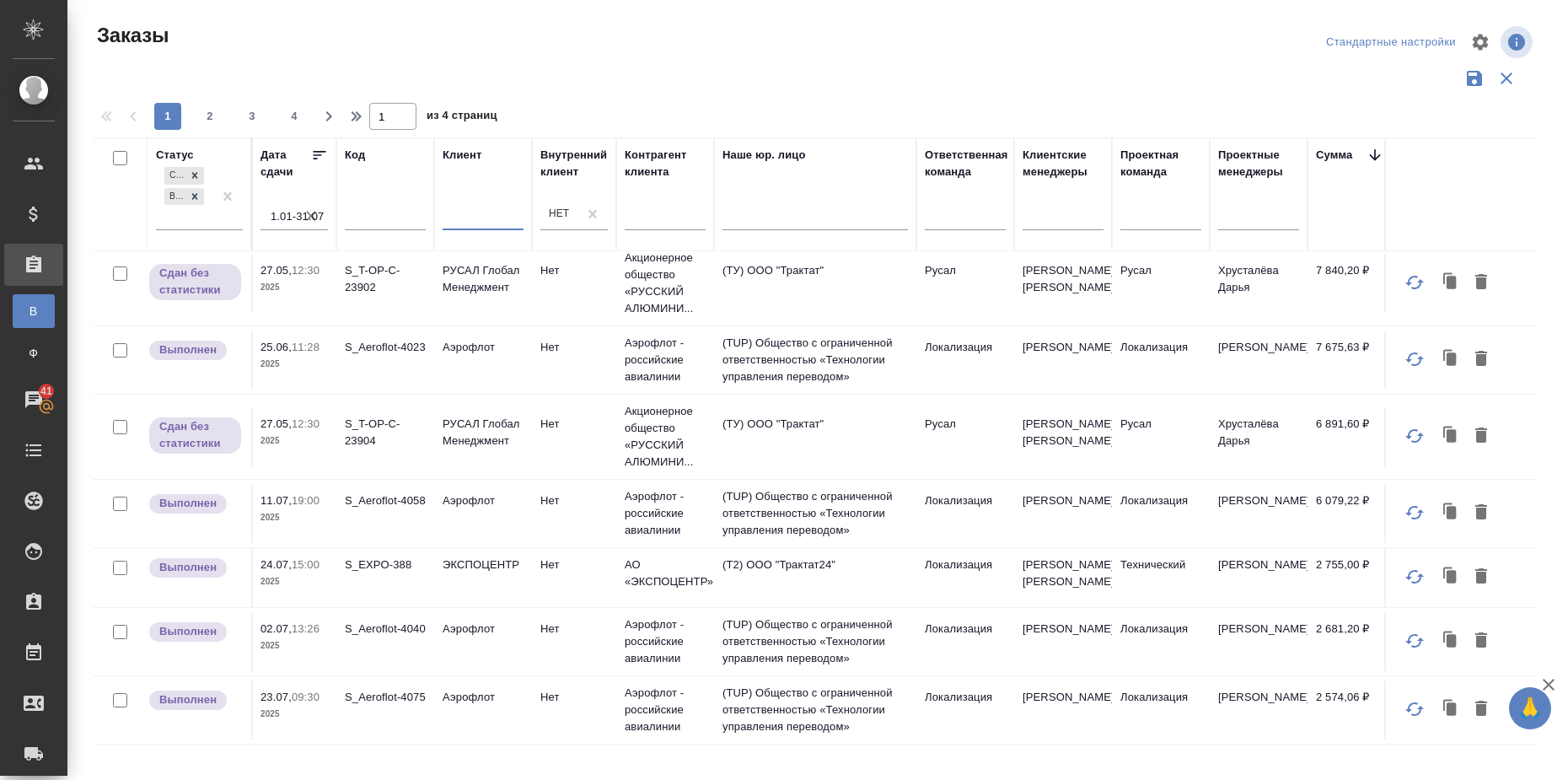
scroll to position [1413, 478]
click at [217, 121] on span "2" at bounding box center [210, 116] width 27 height 17
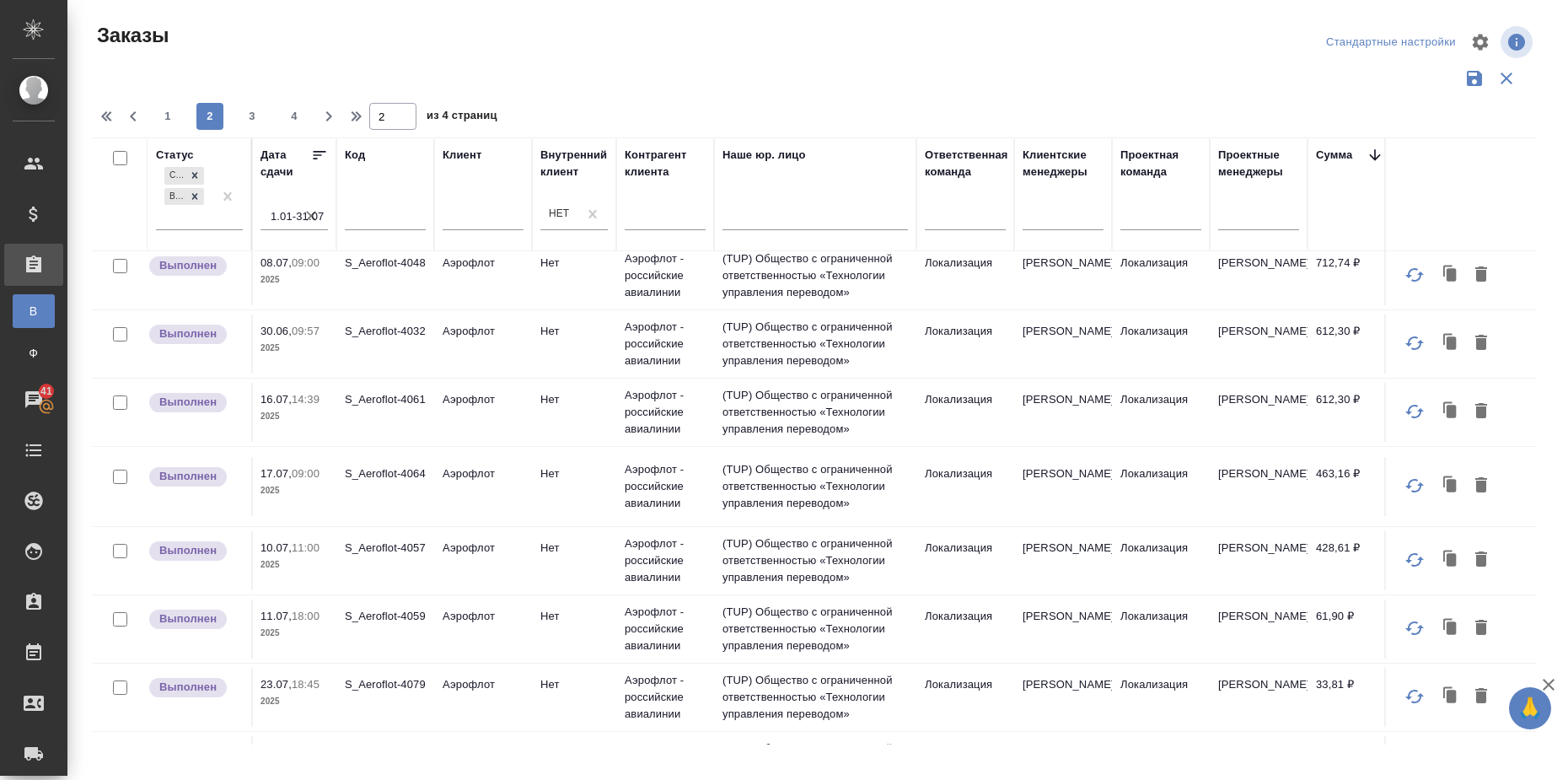
scroll to position [1235, 478]
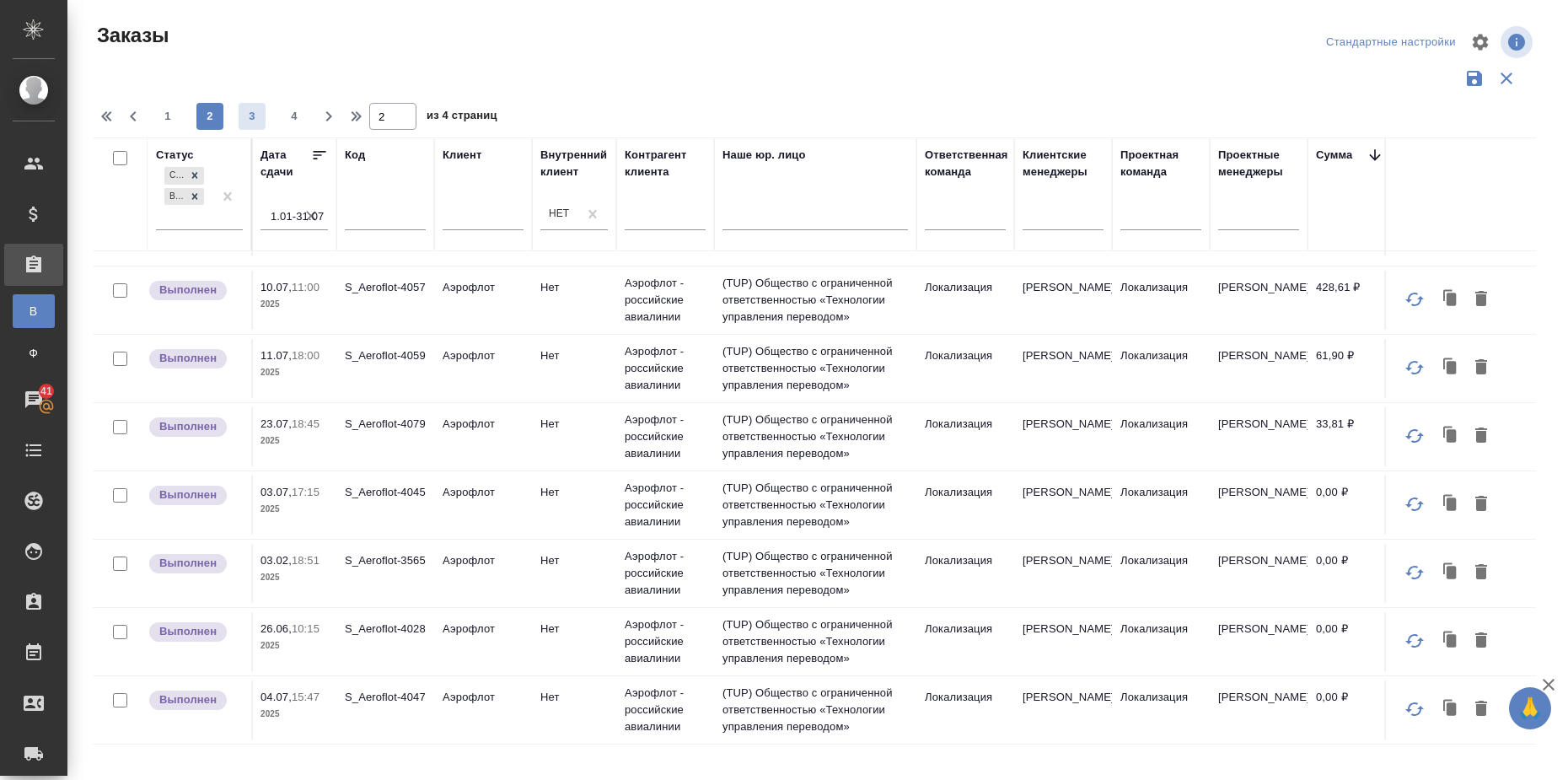
click at [254, 118] on span "3" at bounding box center [251, 116] width 27 height 17
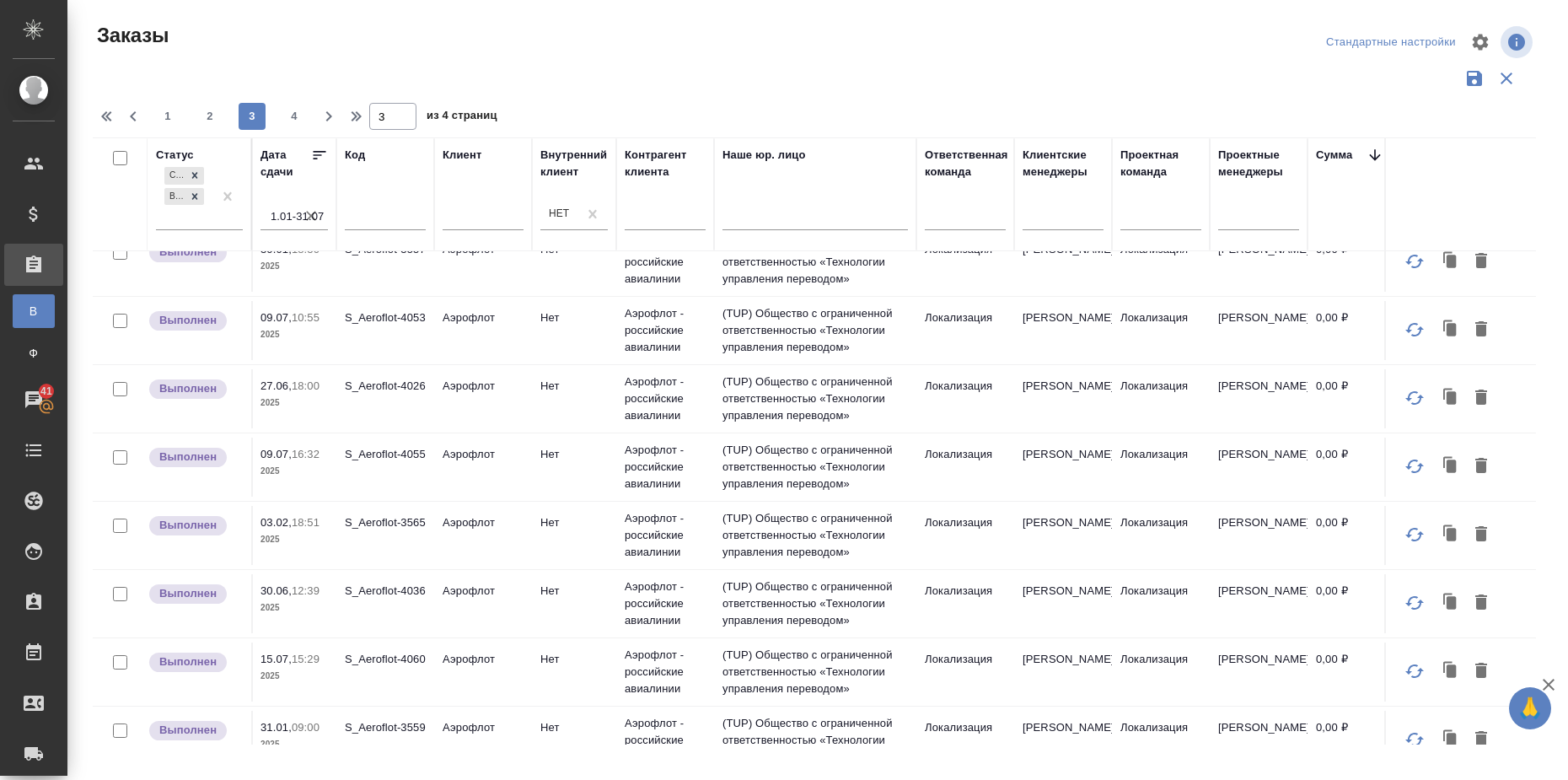
scroll to position [1231, 478]
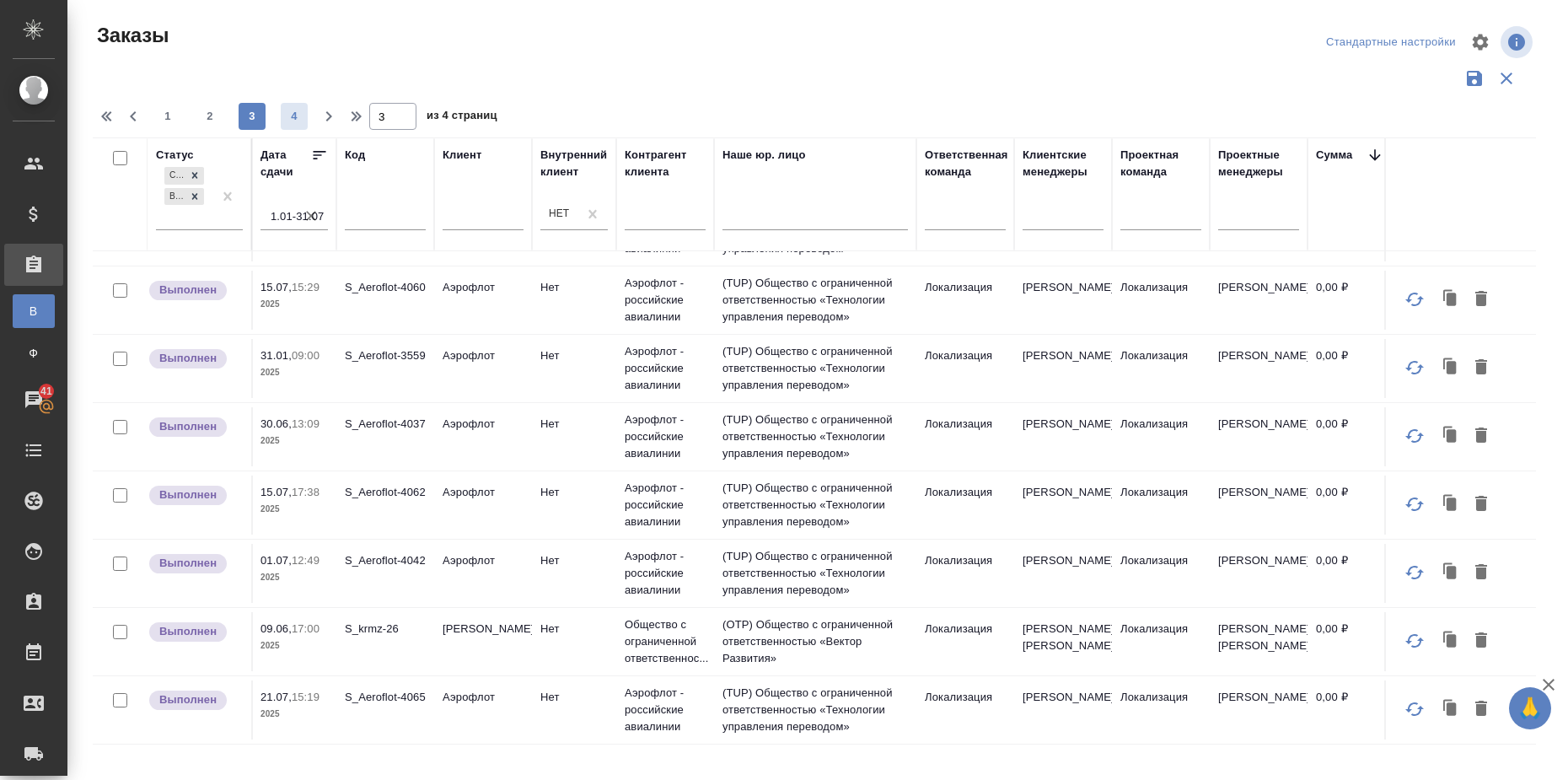
click at [285, 118] on span "4" at bounding box center [294, 116] width 27 height 17
type input "4"
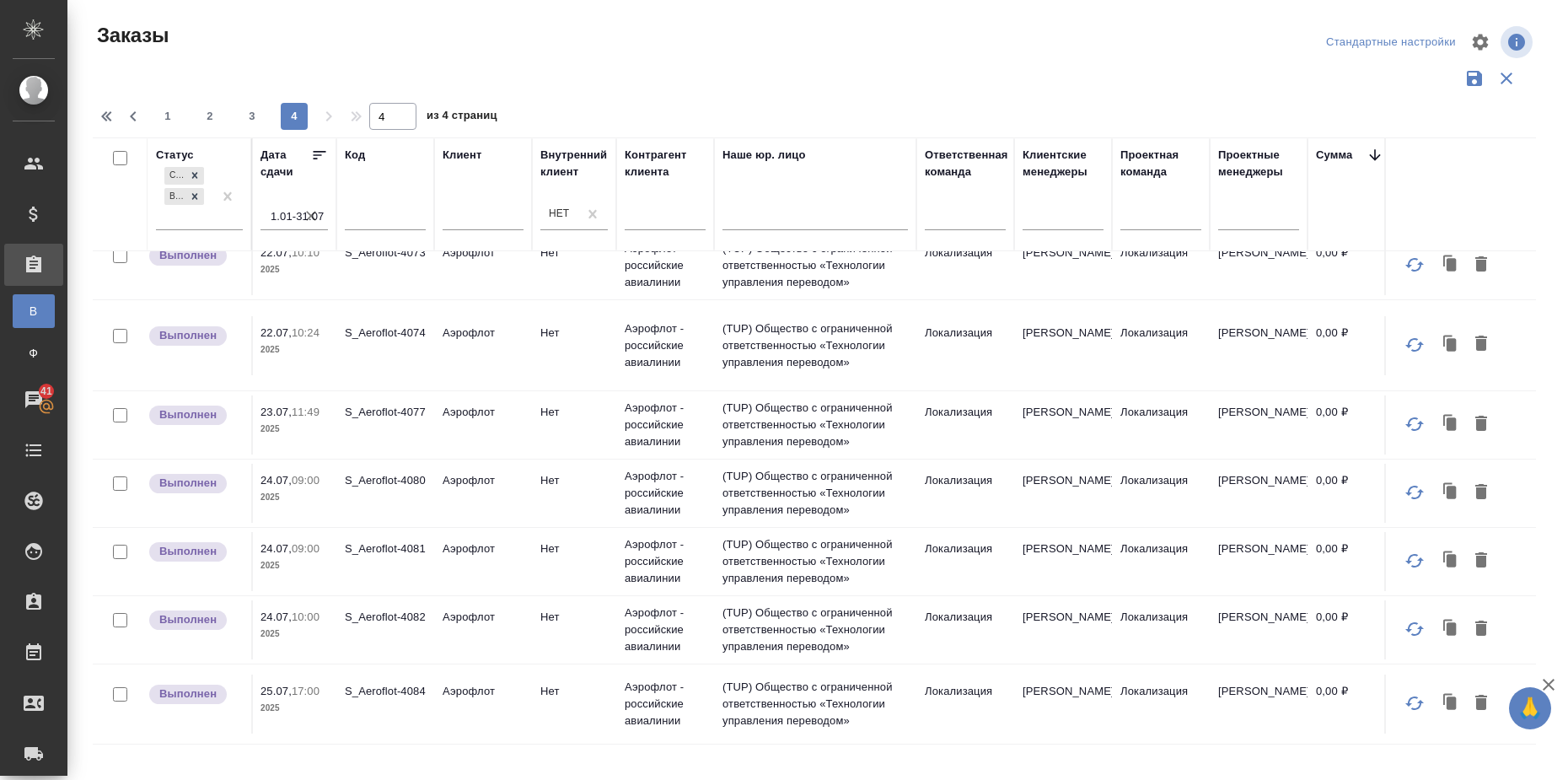
scroll to position [173, 478]
click at [307, 211] on icon "button" at bounding box center [311, 216] width 17 height 17
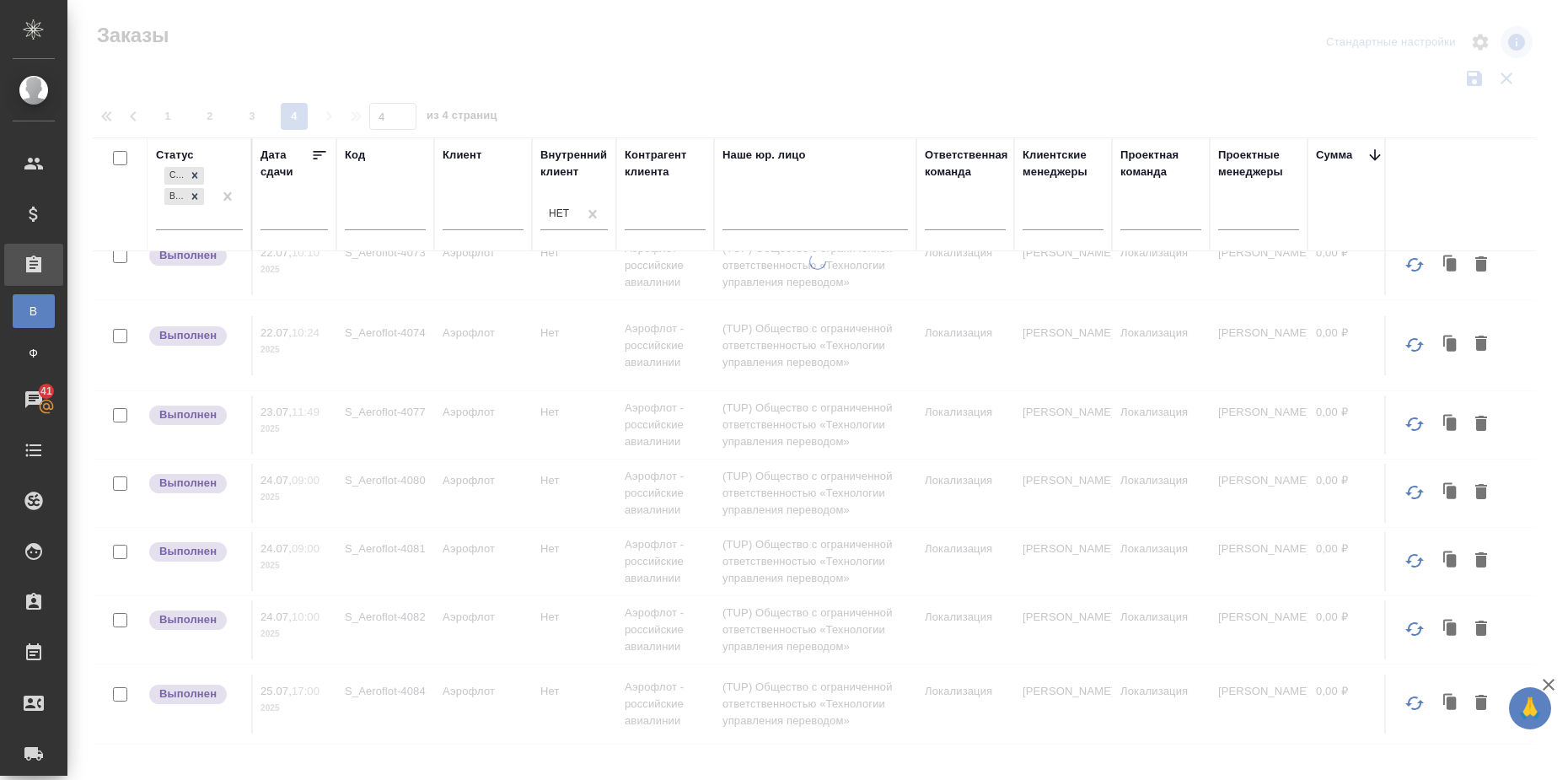
click at [306, 220] on input "text" at bounding box center [299, 217] width 58 height 24
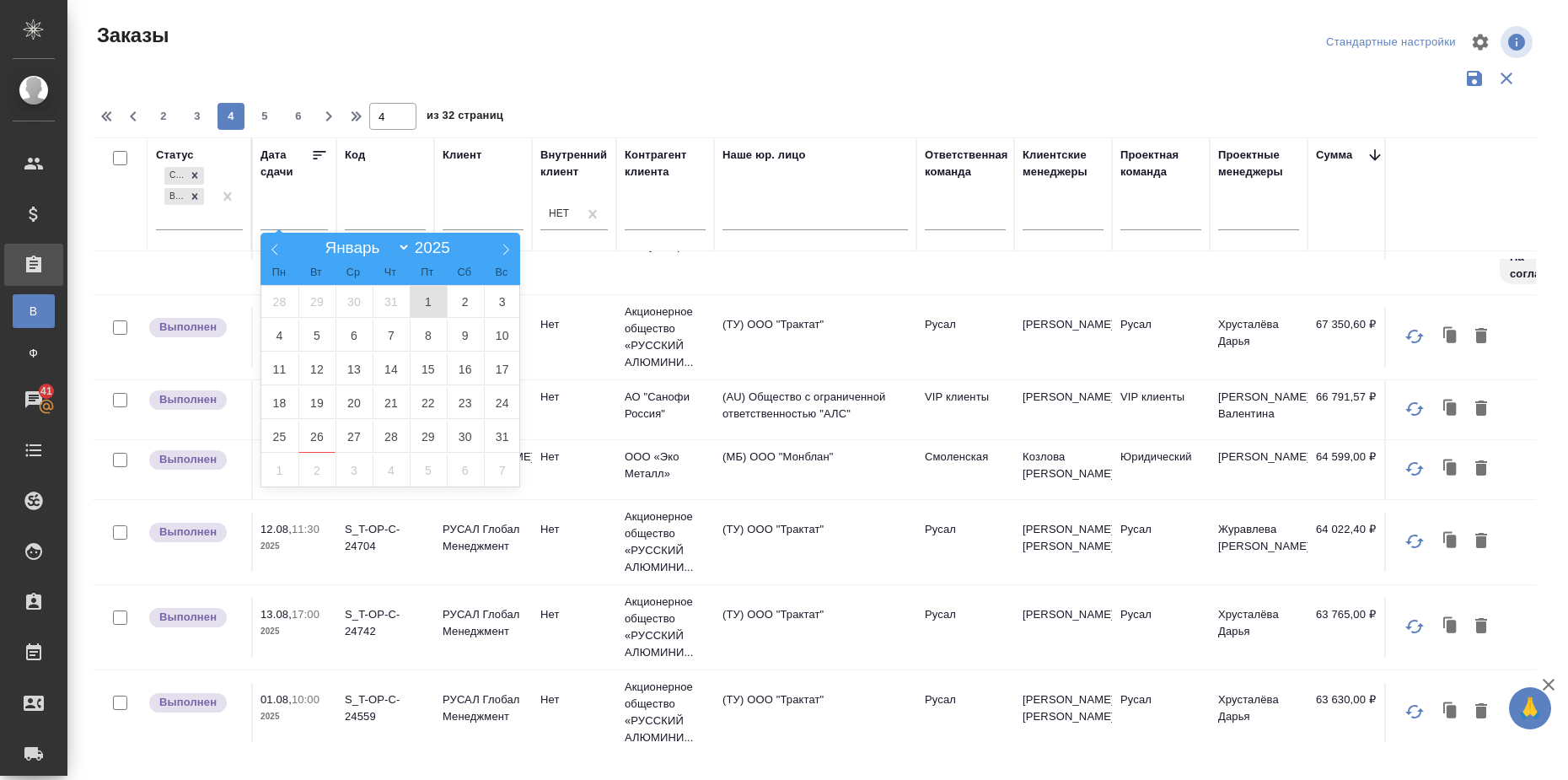
click at [421, 302] on span "1" at bounding box center [428, 302] width 37 height 33
type div "2025-07-31T21:00:00.000Z"
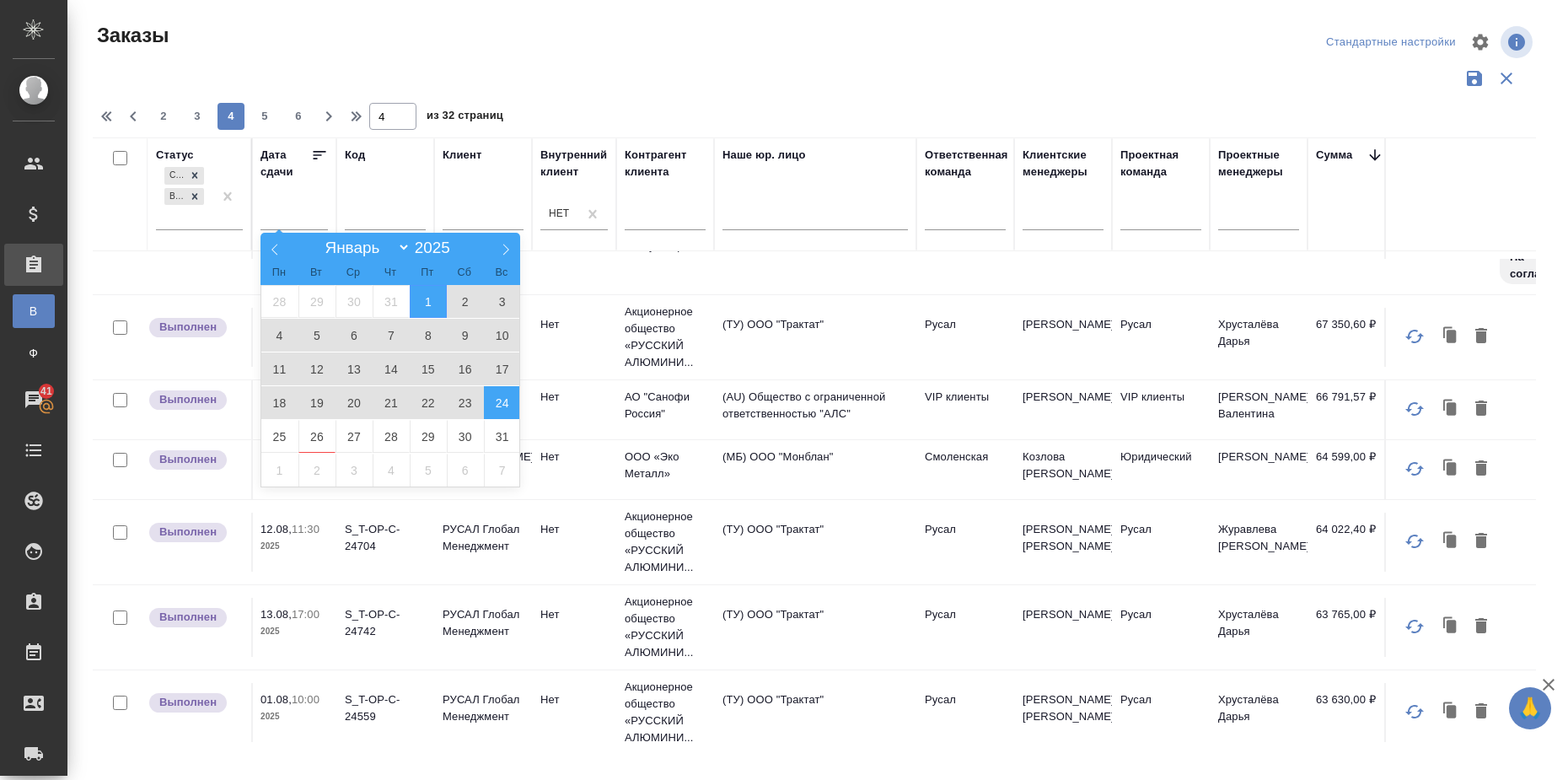
click at [496, 396] on span "24" at bounding box center [502, 403] width 37 height 33
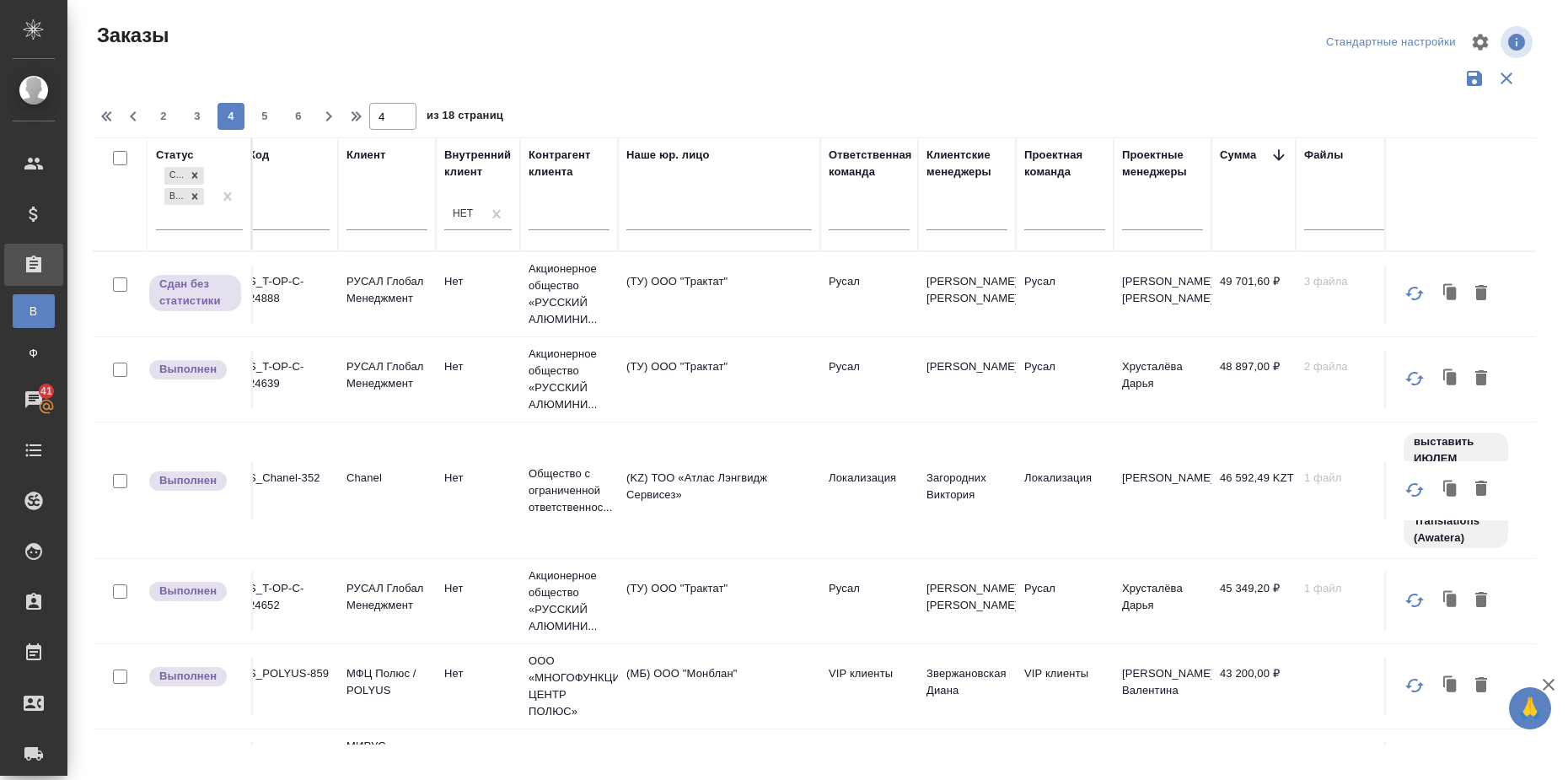
scroll to position [0, 594]
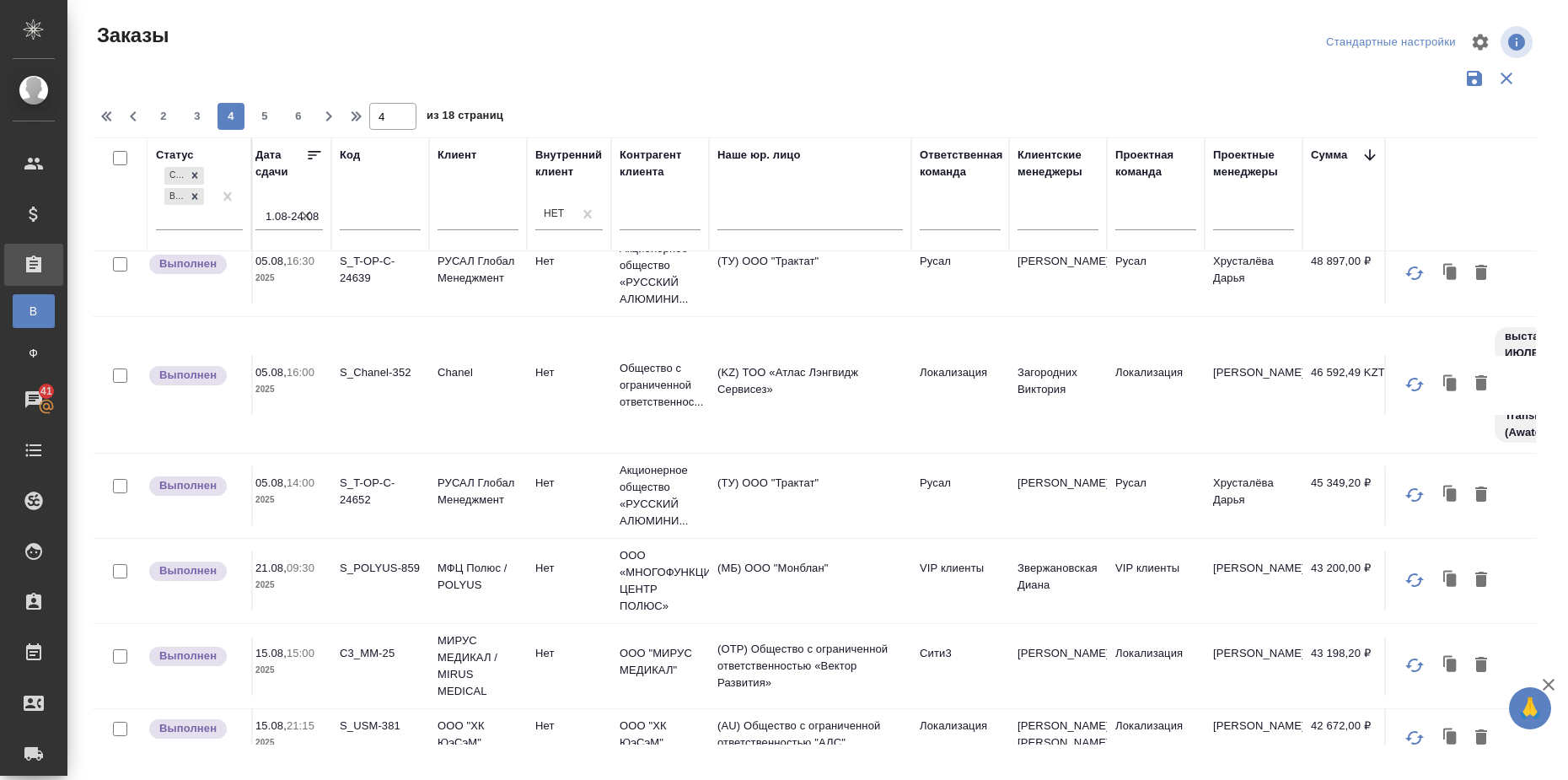
scroll to position [106, 485]
click at [1160, 216] on div at bounding box center [1154, 214] width 81 height 25
type input "тех"
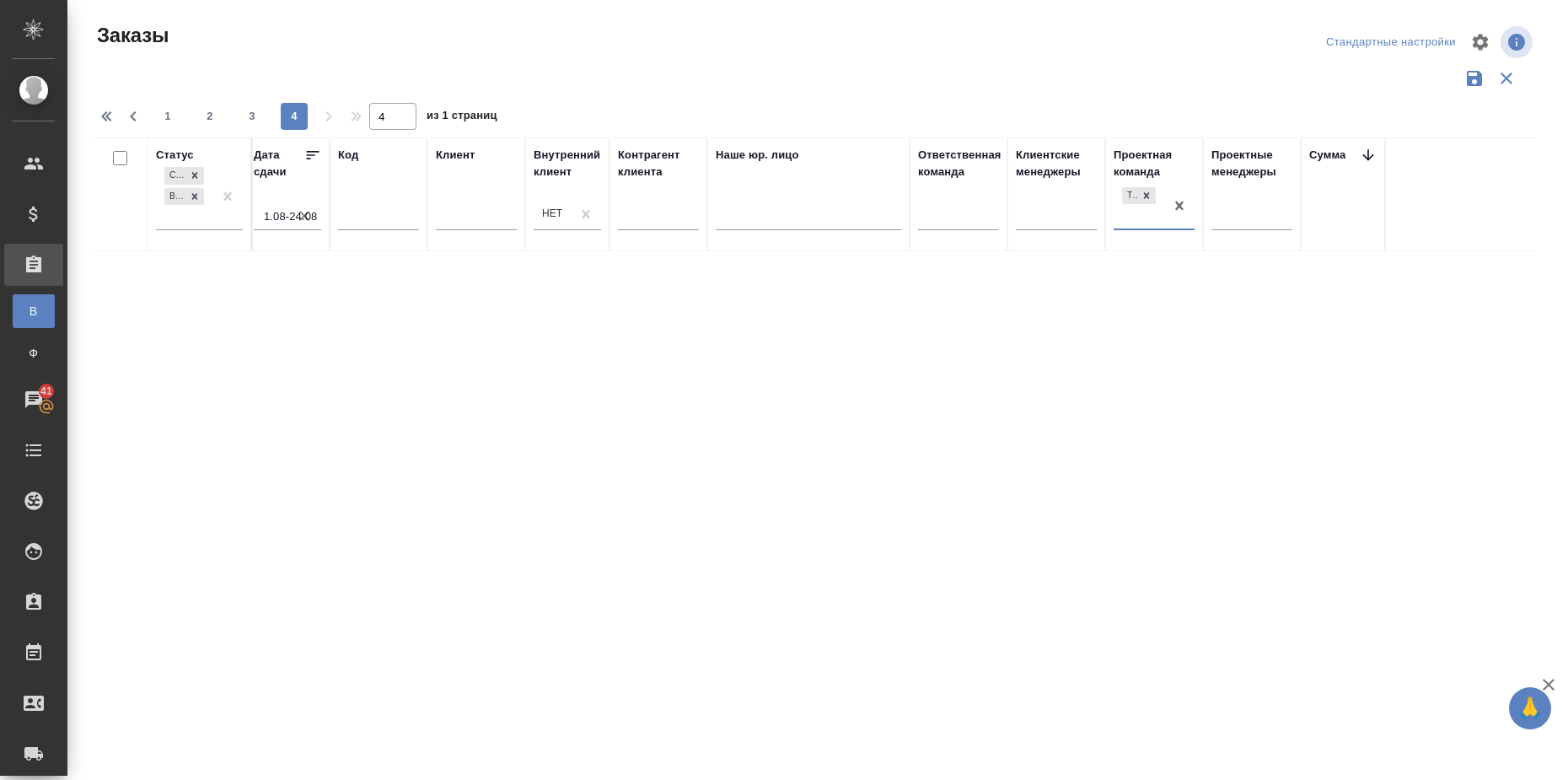
scroll to position [0, 485]
click at [306, 215] on icon "button" at bounding box center [304, 216] width 17 height 17
type input "1"
select select "7"
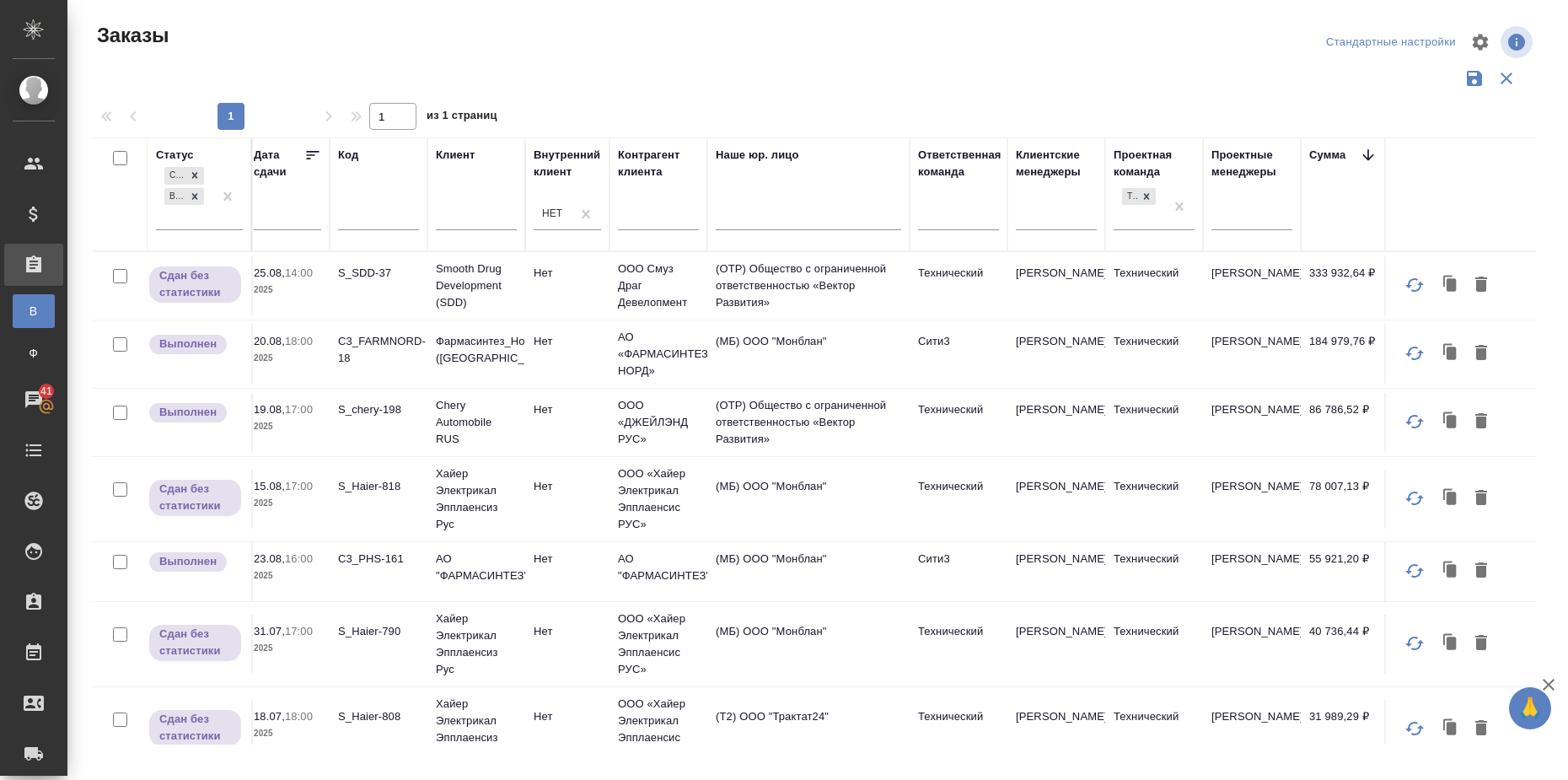
click at [288, 210] on input "text" at bounding box center [292, 217] width 58 height 24
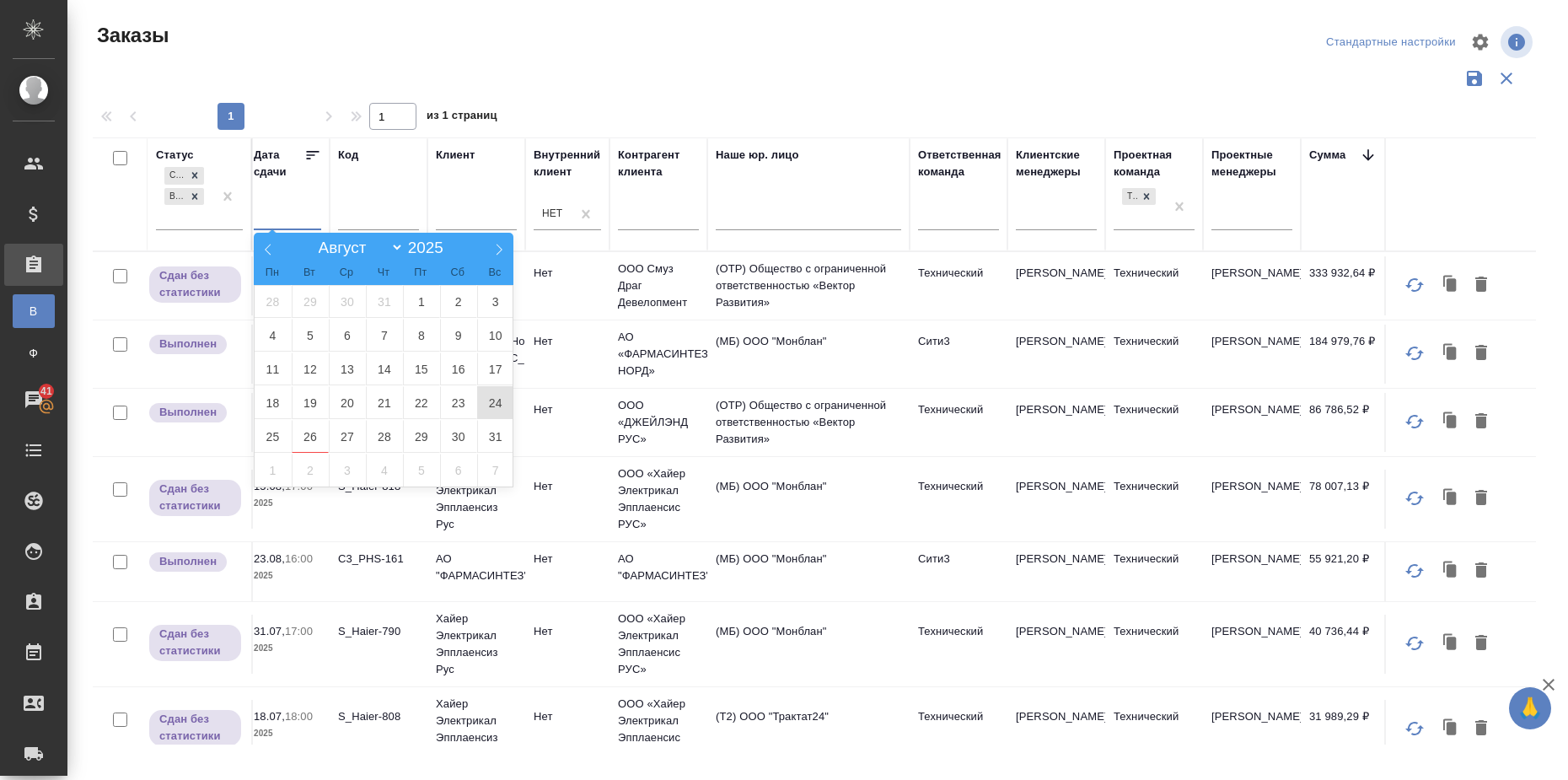
click at [484, 399] on span "24" at bounding box center [495, 403] width 37 height 33
type div "[DATE]T21:00:00.000Z"
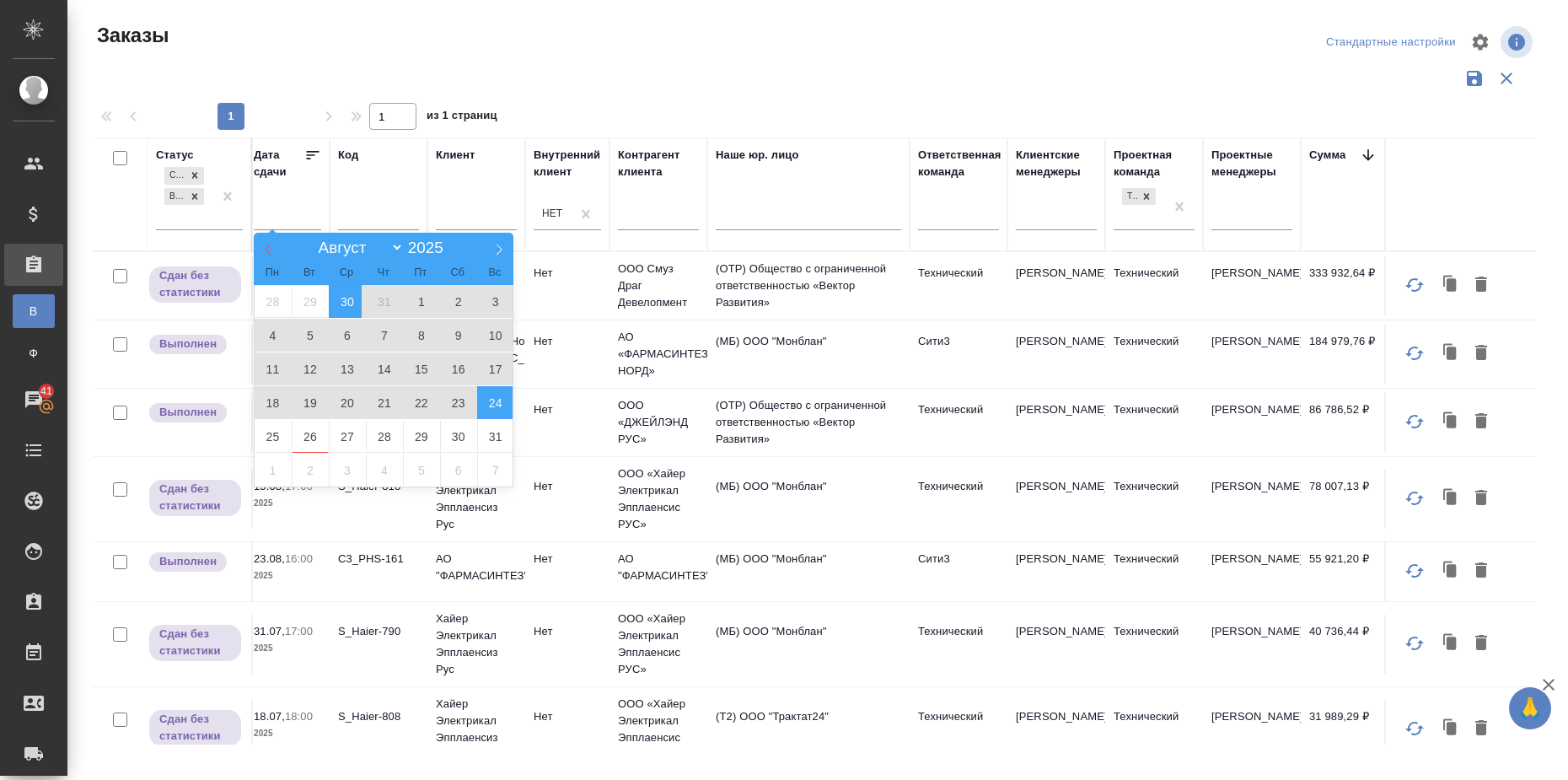
click at [263, 248] on icon at bounding box center [267, 250] width 11 height 11
select select "5"
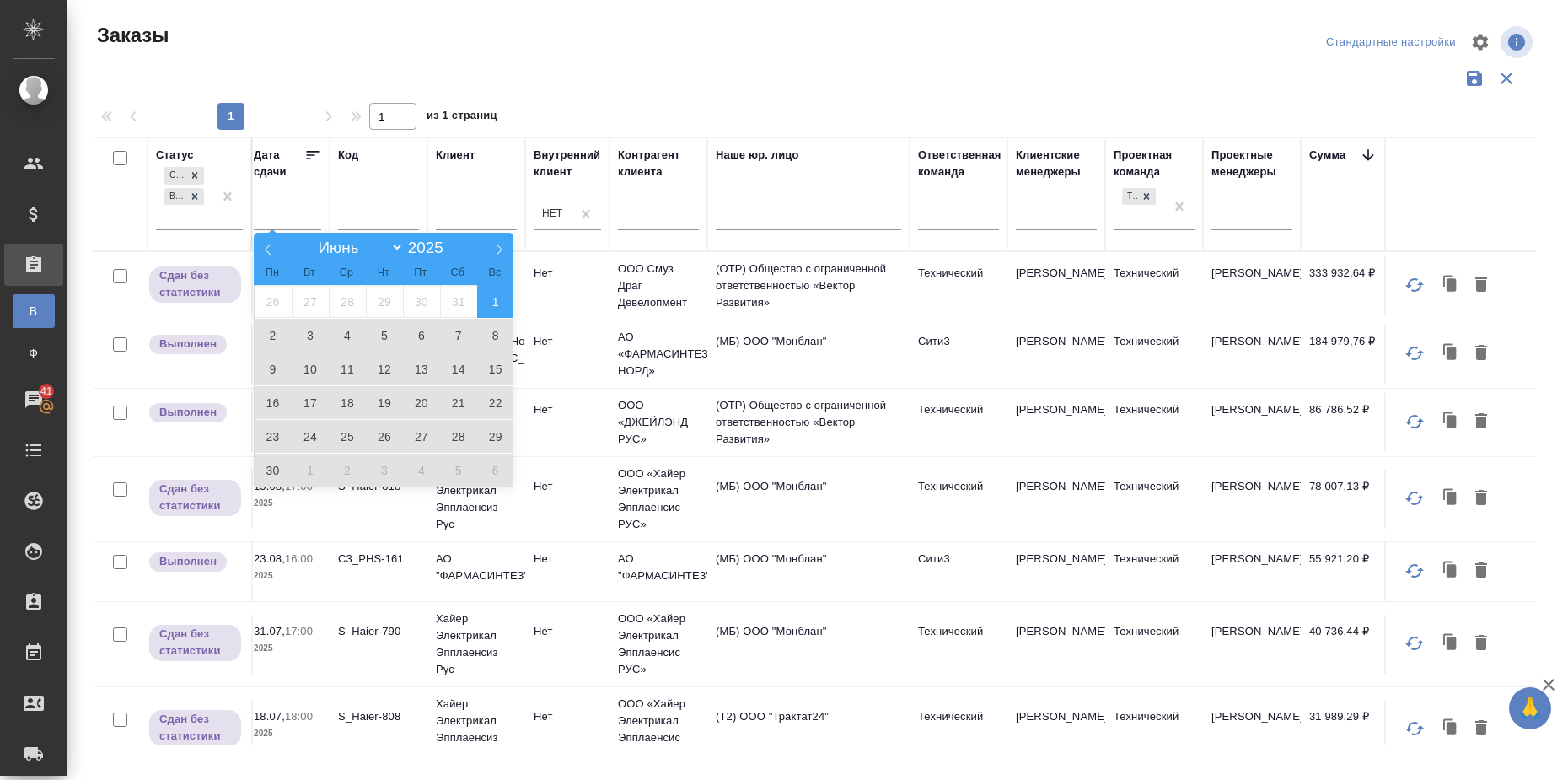
click at [507, 303] on span "1" at bounding box center [495, 302] width 37 height 33
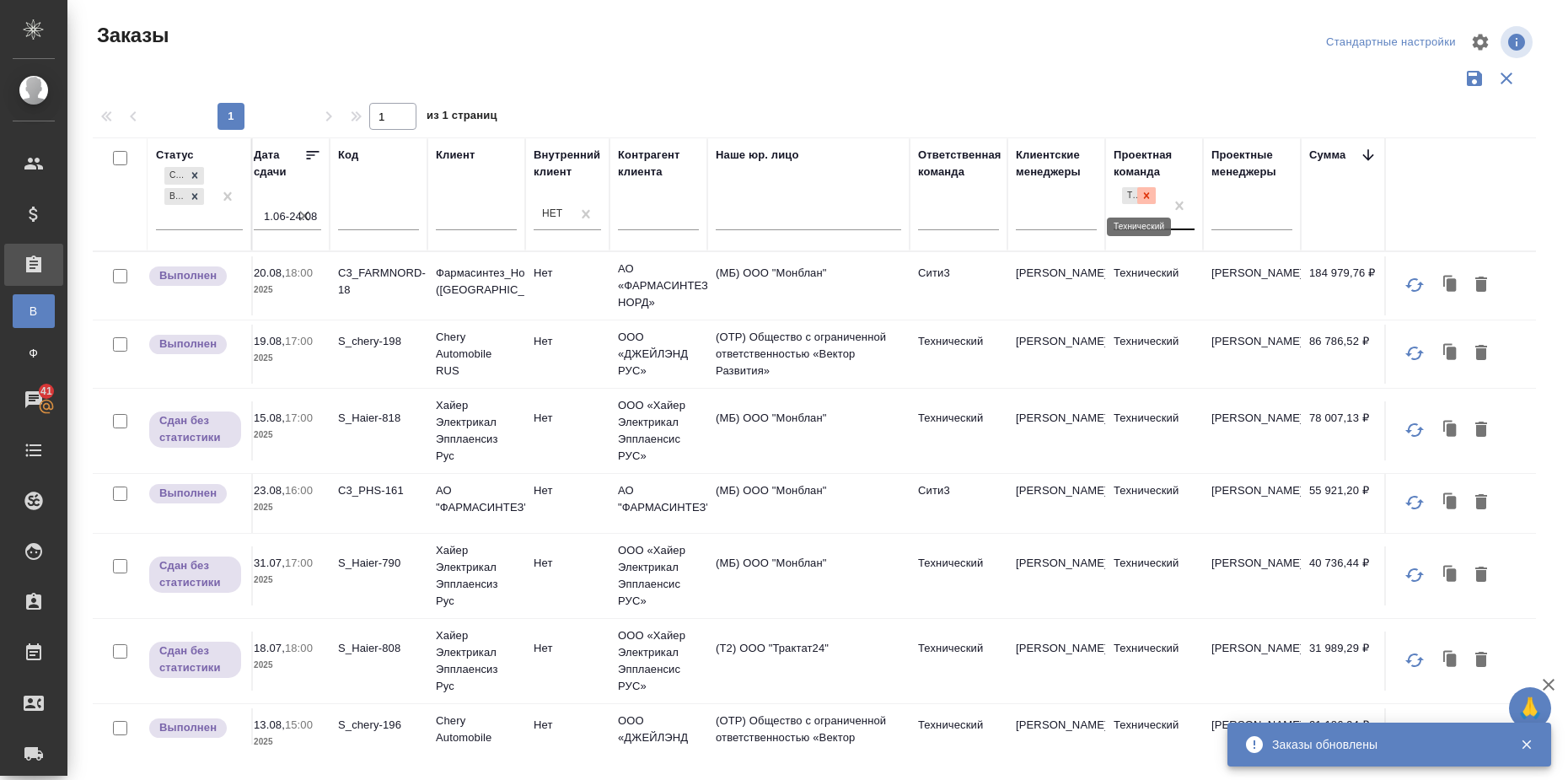
click at [1148, 199] on icon at bounding box center [1146, 195] width 6 height 6
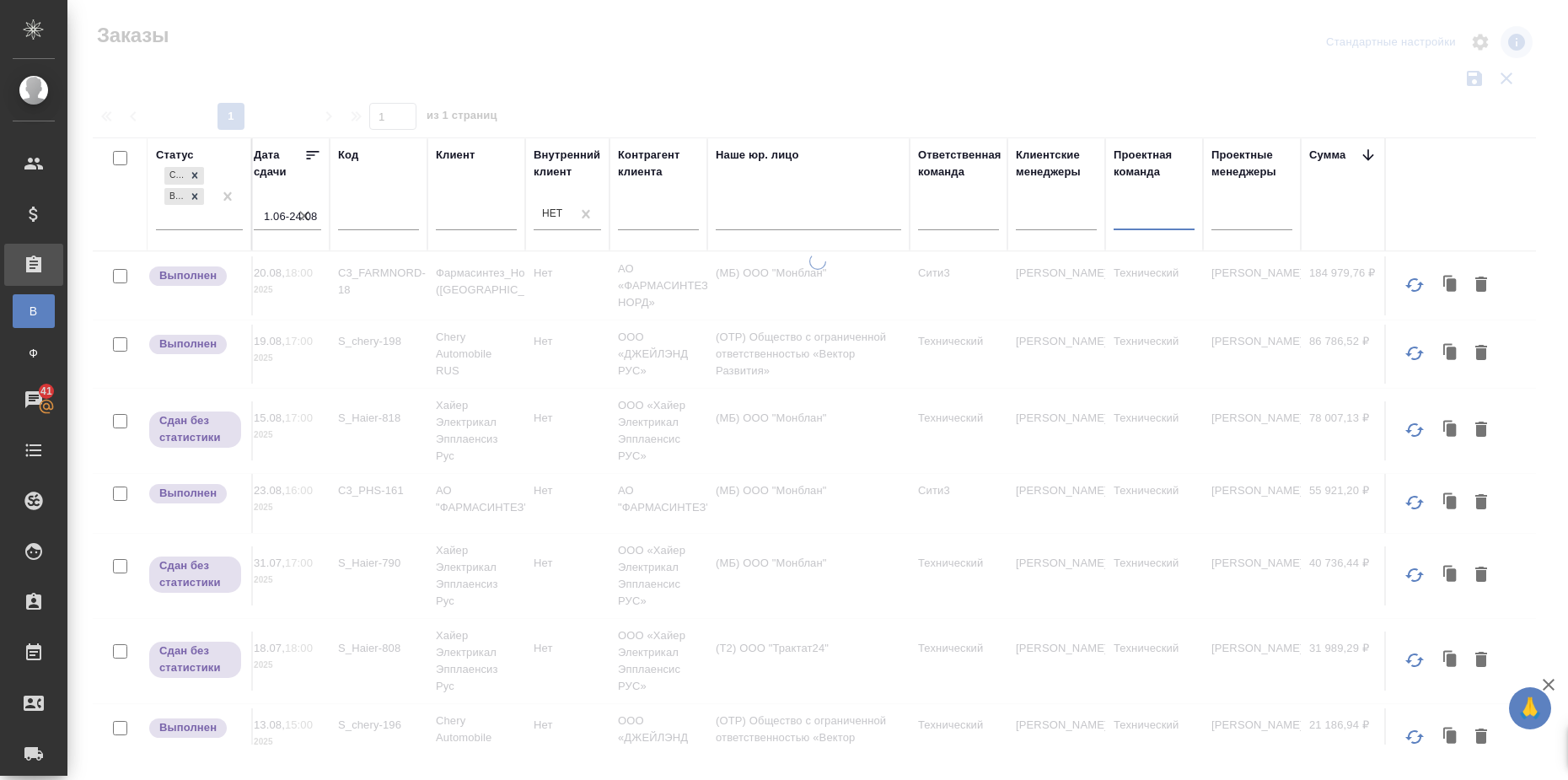
type input "м"
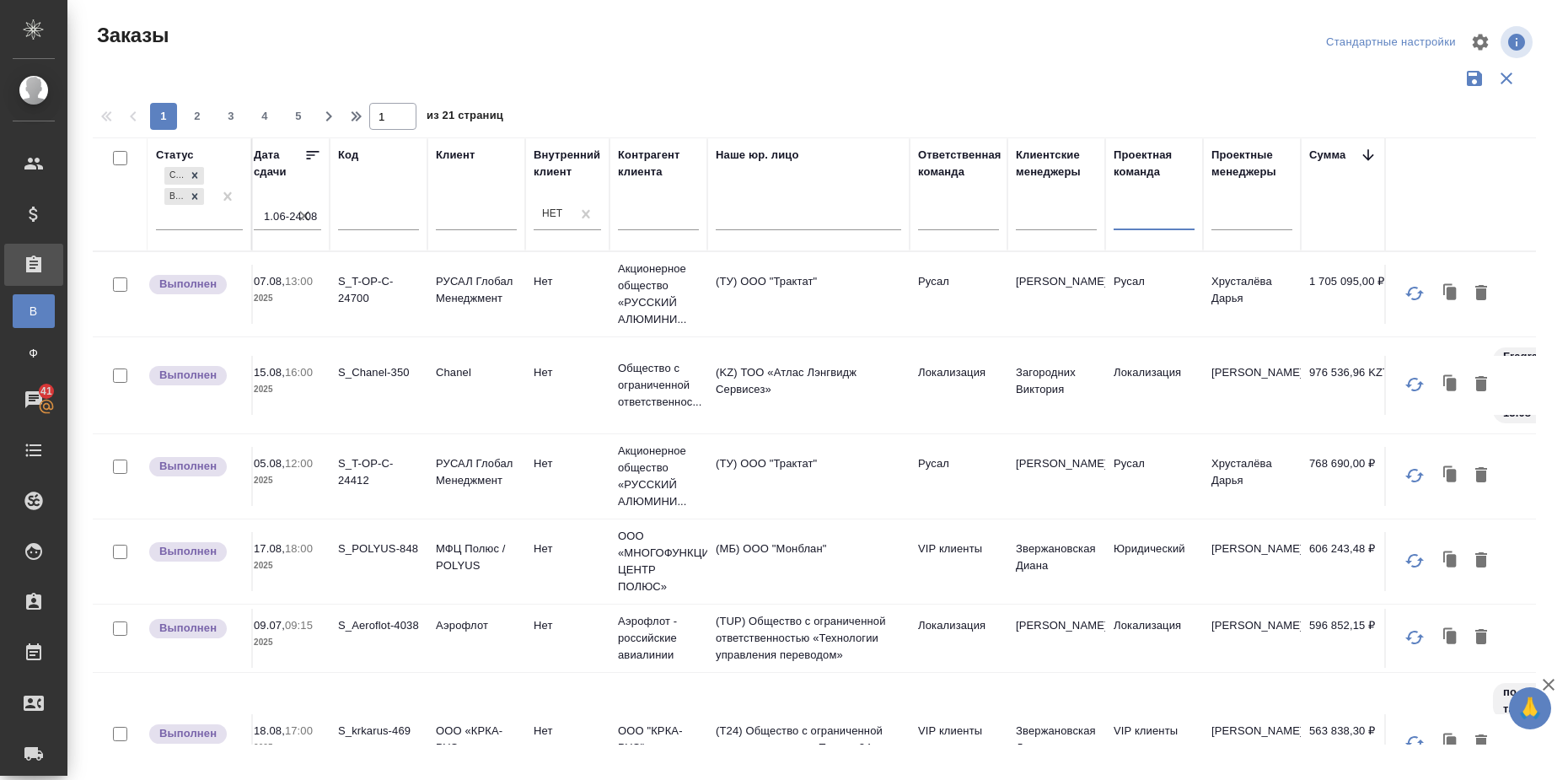
click at [1147, 199] on div at bounding box center [1154, 215] width 81 height 32
type input "м"
type input "vip"
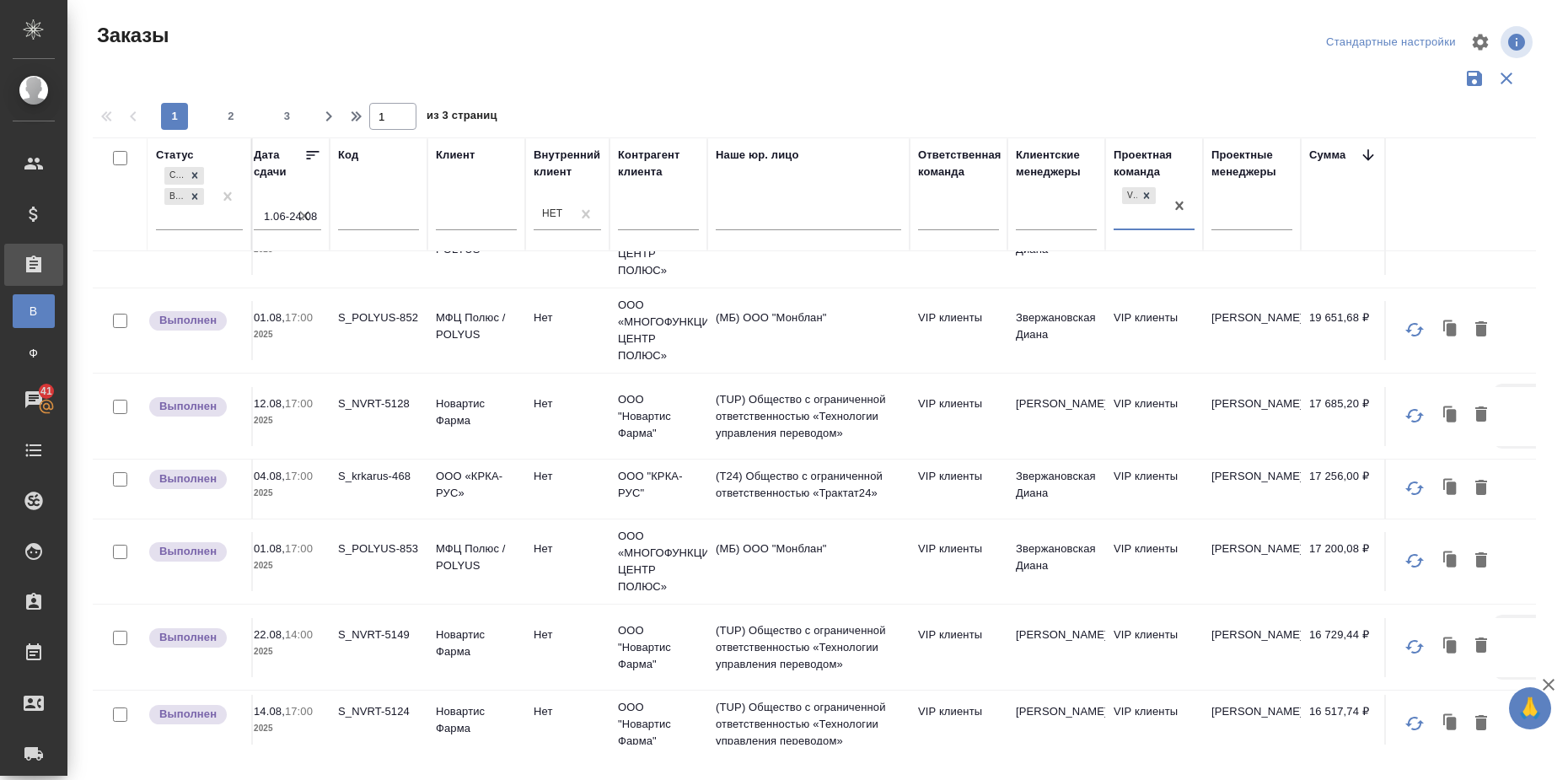
scroll to position [1265, 485]
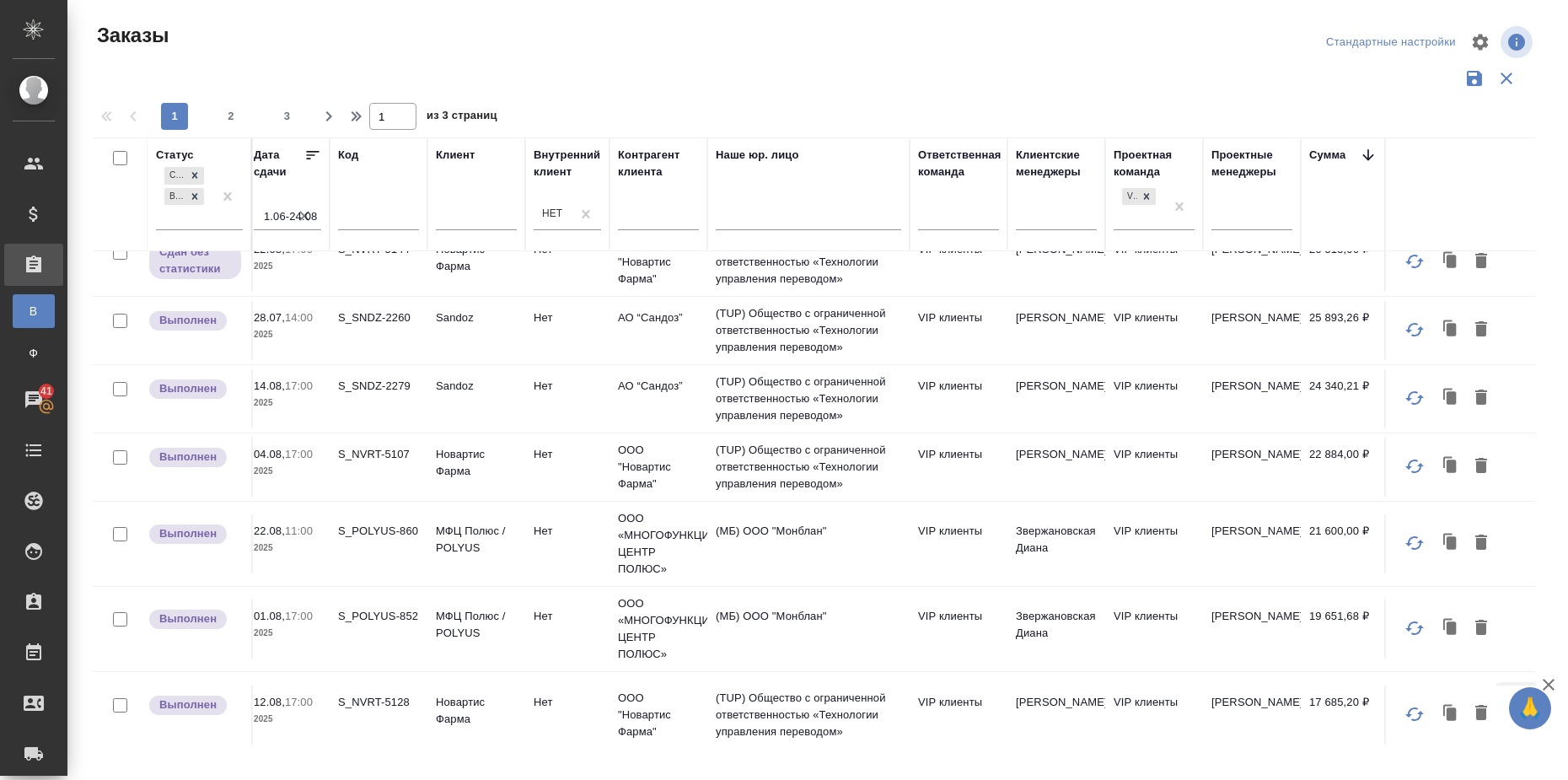
click at [308, 154] on icon at bounding box center [313, 155] width 17 height 17
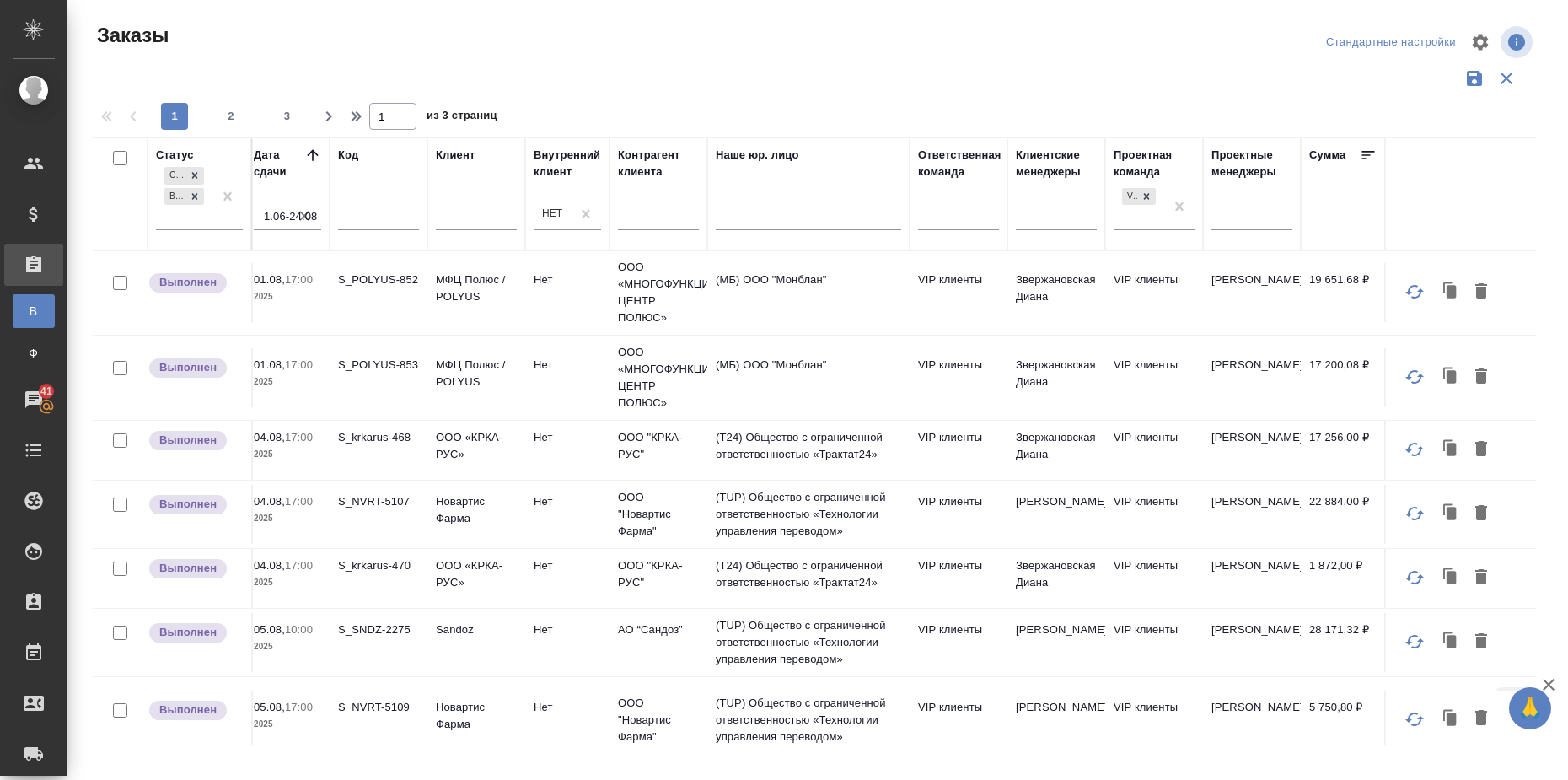
scroll to position [0, 485]
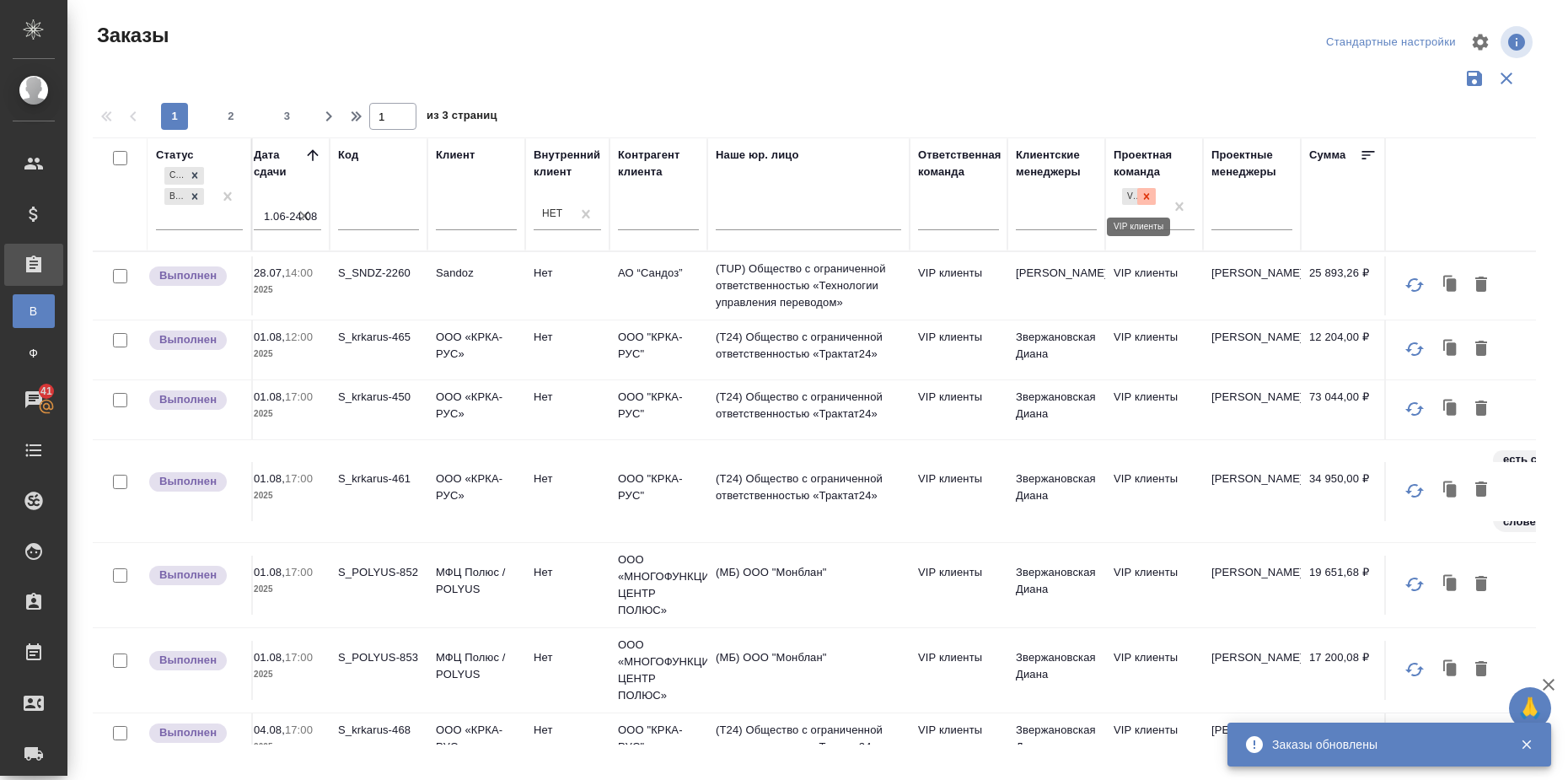
click at [1151, 197] on icon at bounding box center [1146, 197] width 11 height 11
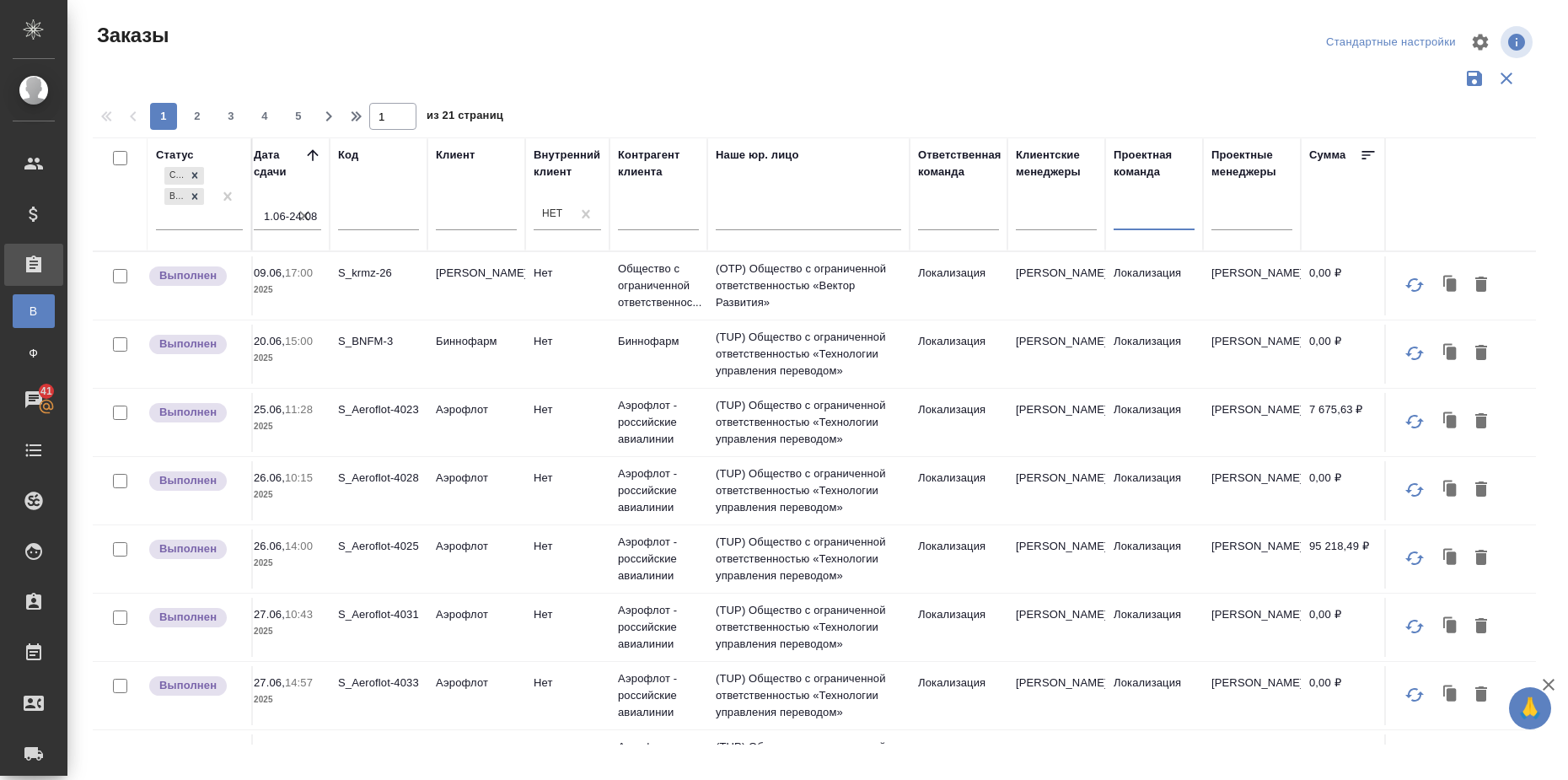
click at [1361, 154] on icon at bounding box center [1369, 155] width 17 height 17
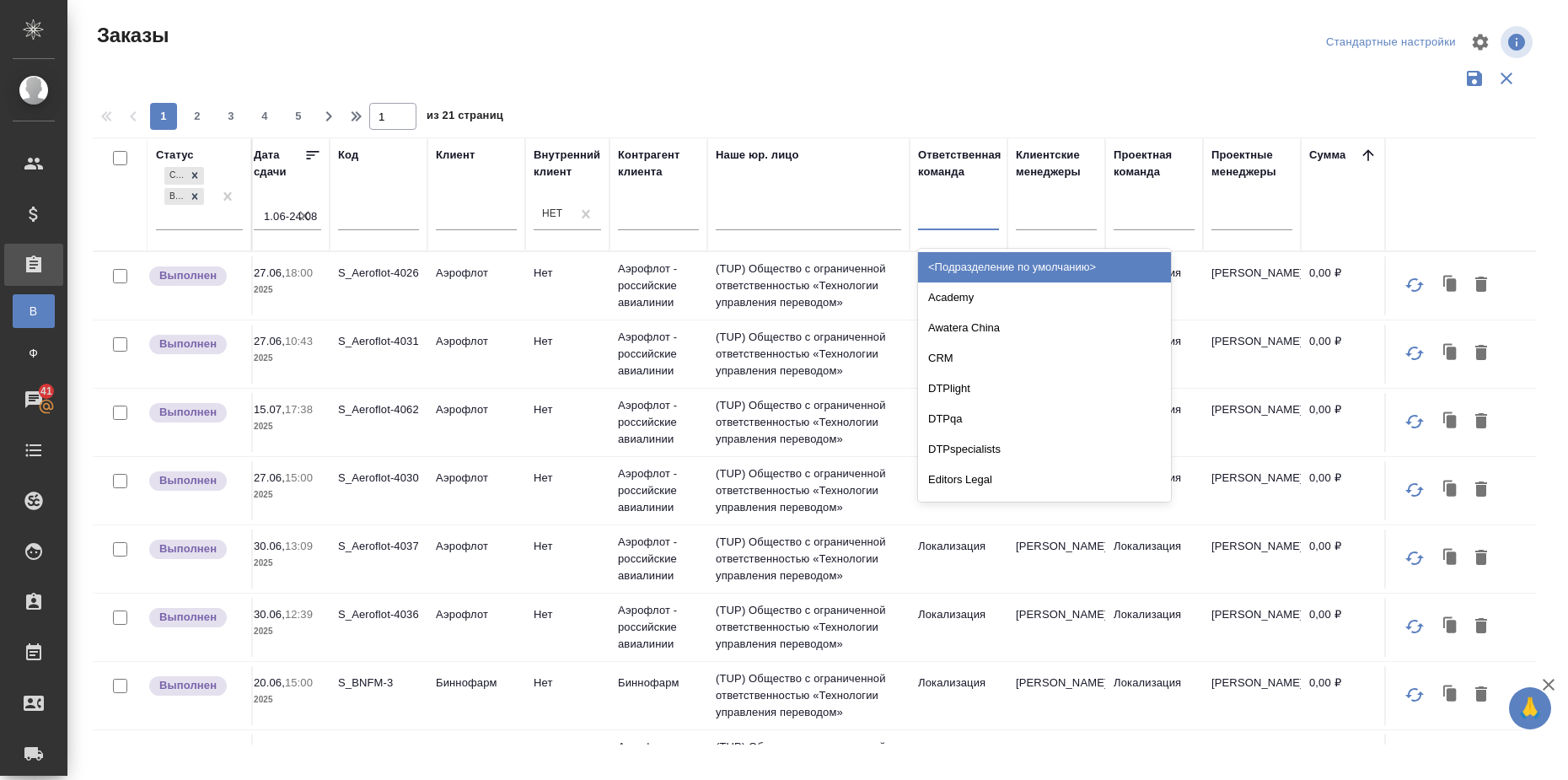
click at [957, 223] on div at bounding box center [958, 214] width 81 height 25
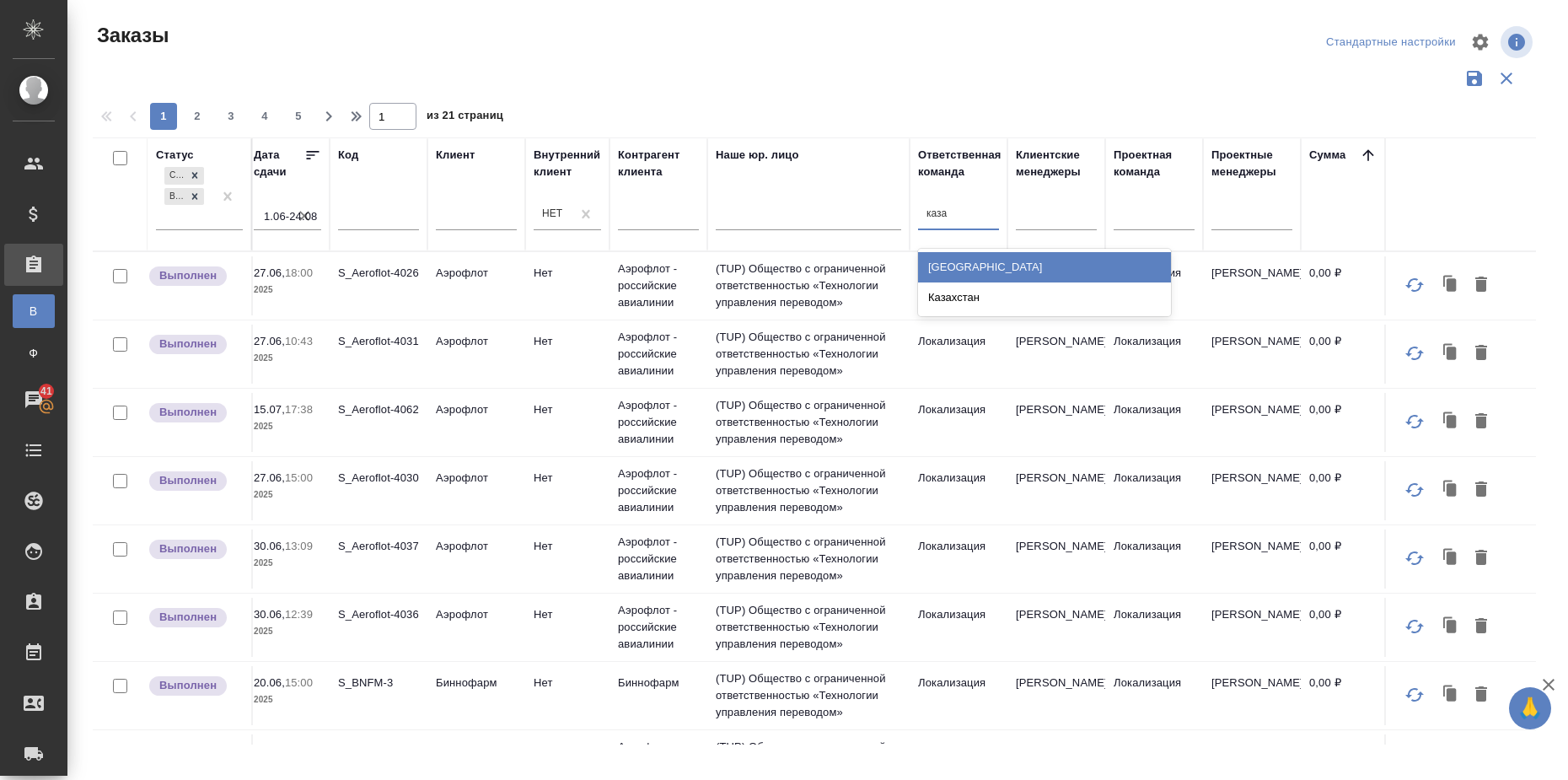
type input "казах"
click at [991, 275] on div "Казахстан" at bounding box center [1044, 268] width 253 height 30
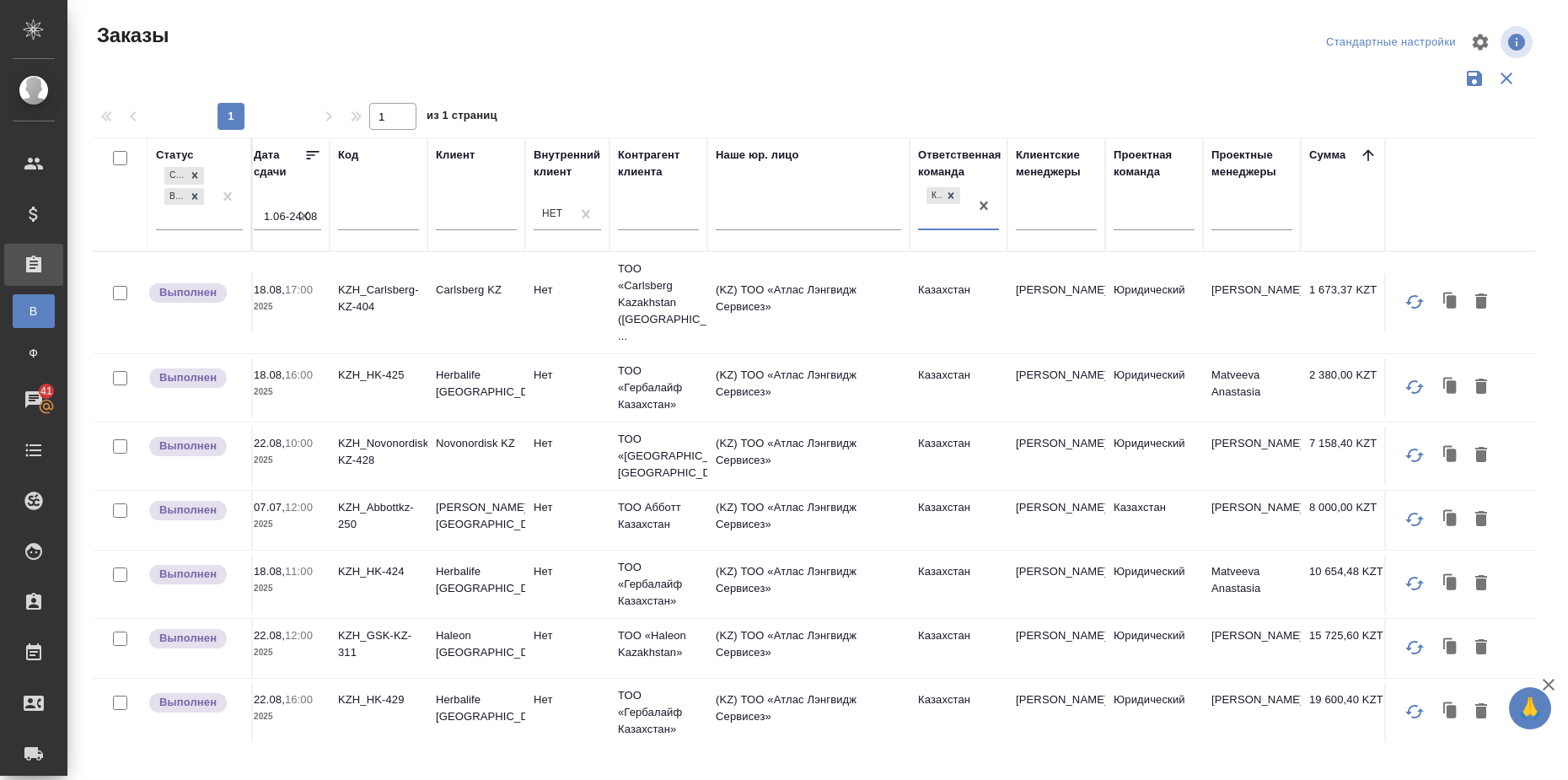
click at [316, 152] on icon at bounding box center [313, 155] width 17 height 17
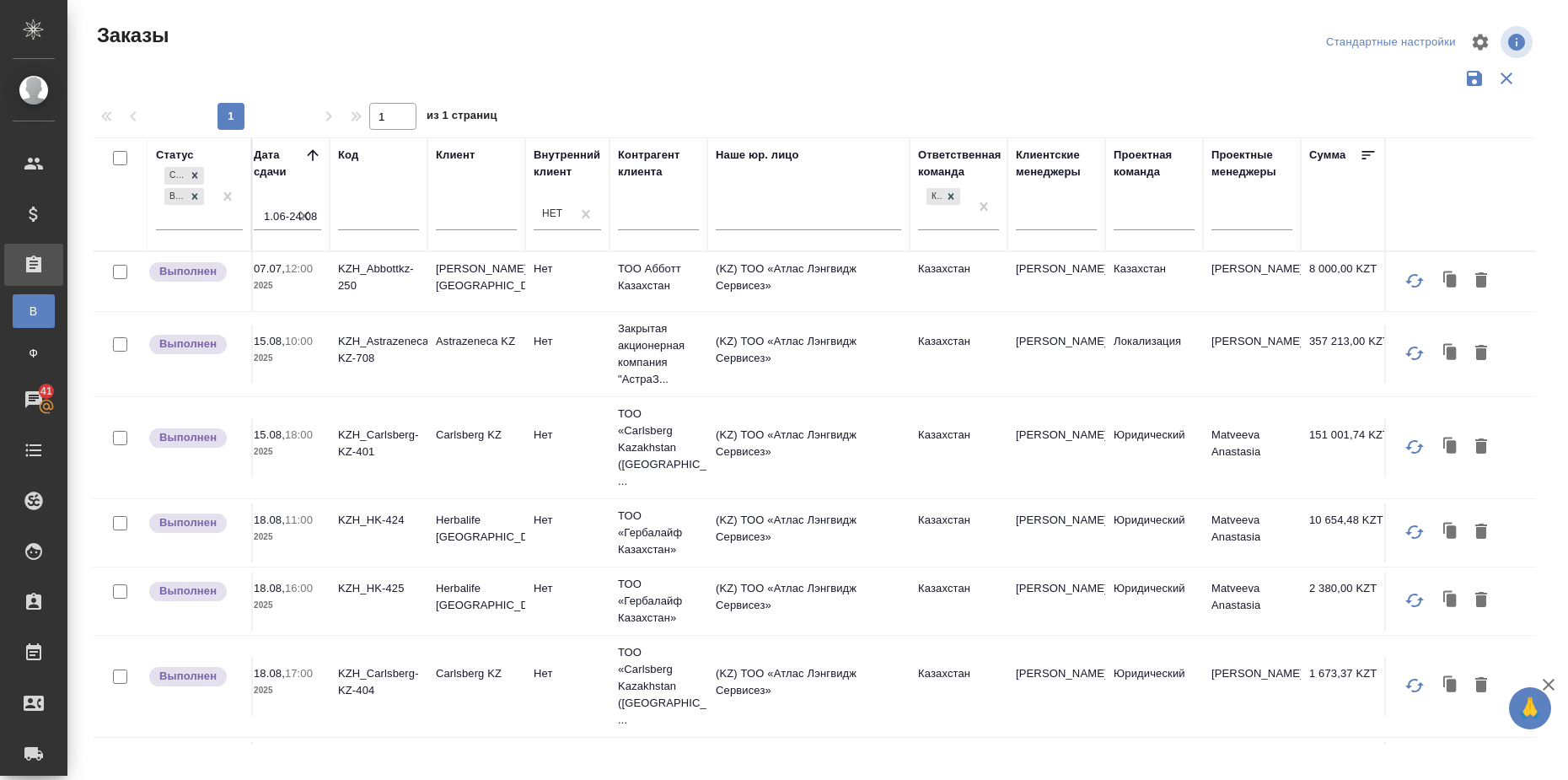
click at [1365, 152] on icon at bounding box center [1369, 155] width 12 height 9
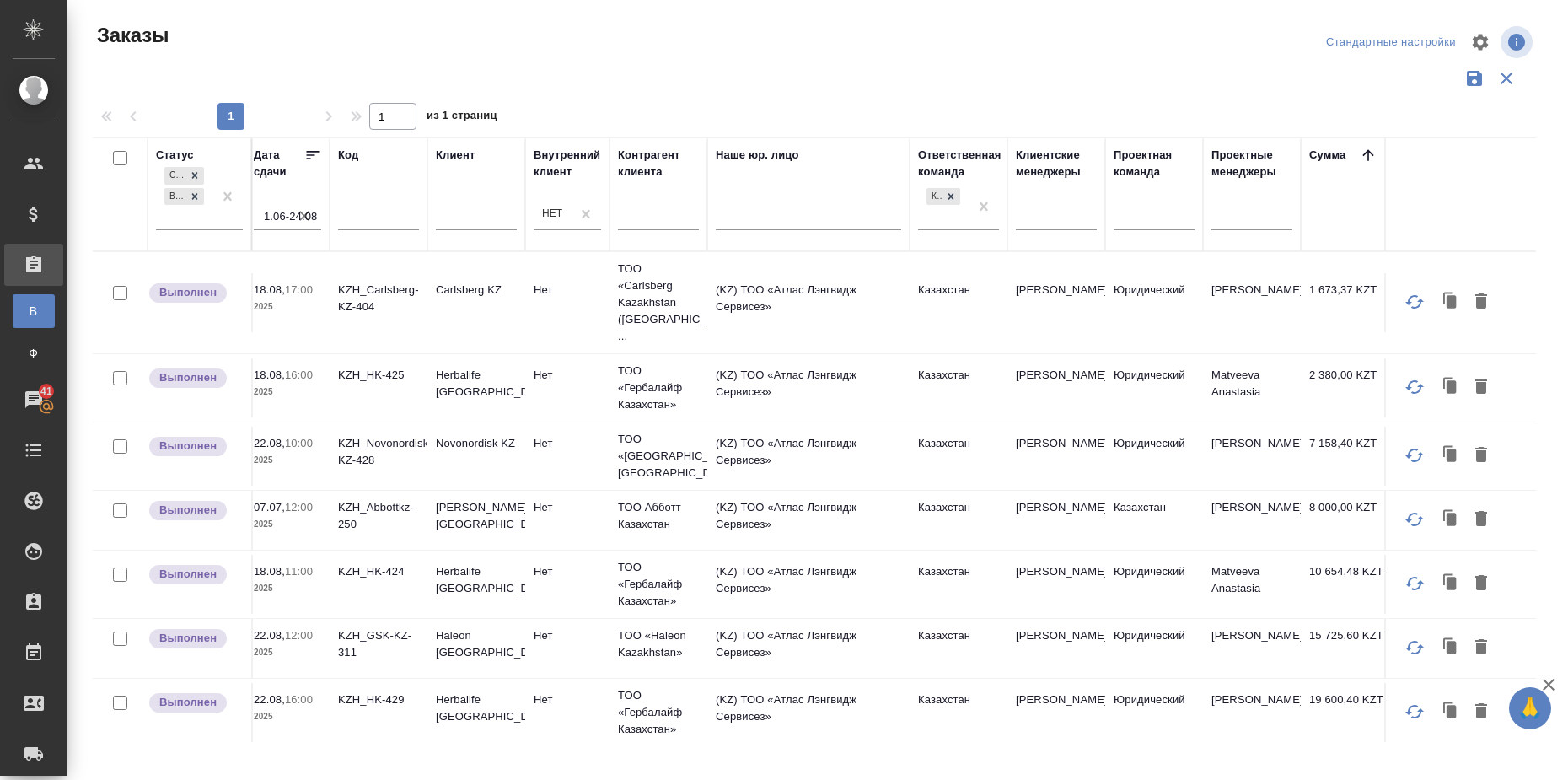
click at [1368, 152] on icon at bounding box center [1369, 155] width 17 height 17
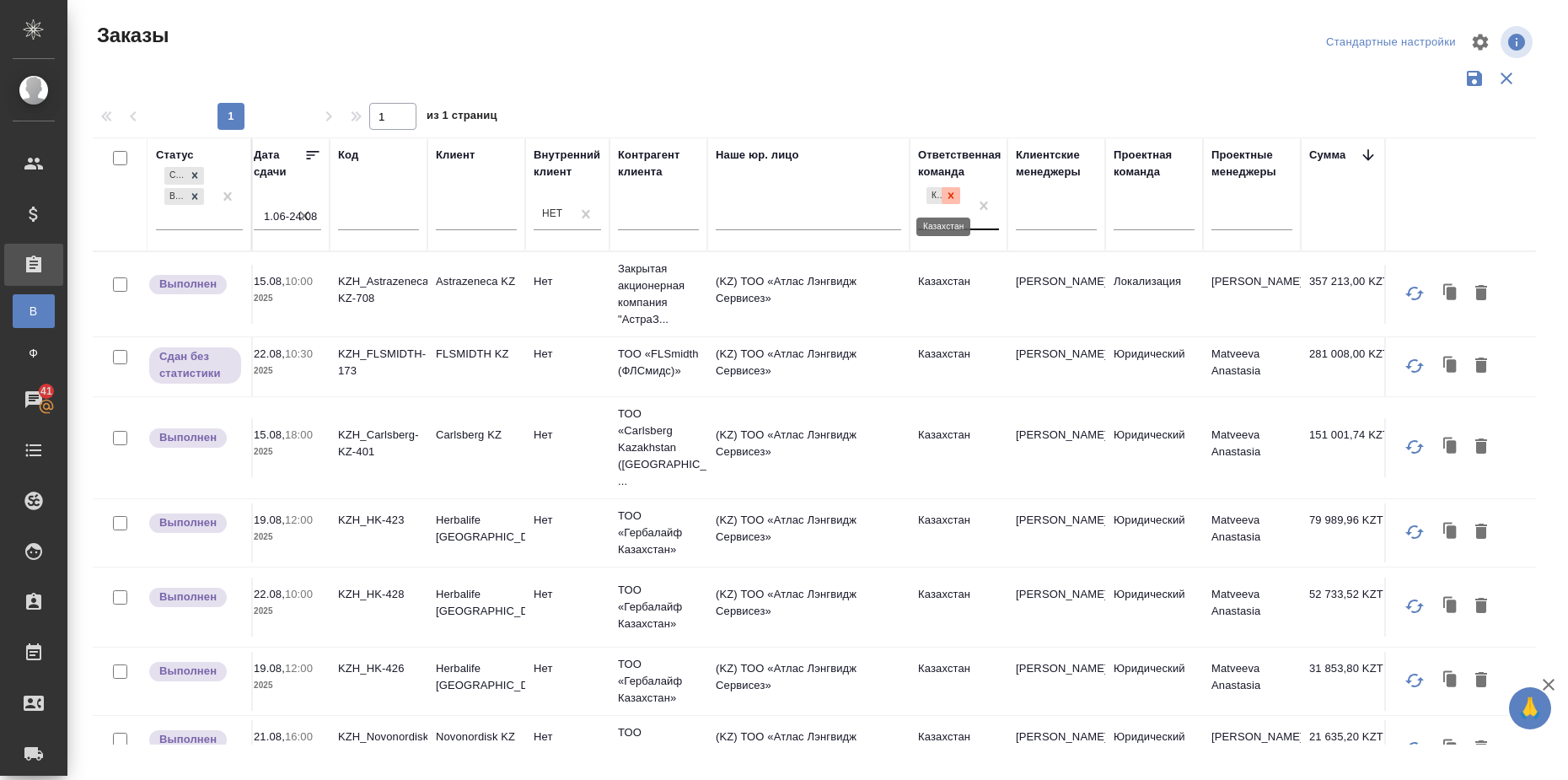
click at [956, 197] on icon at bounding box center [951, 196] width 11 height 11
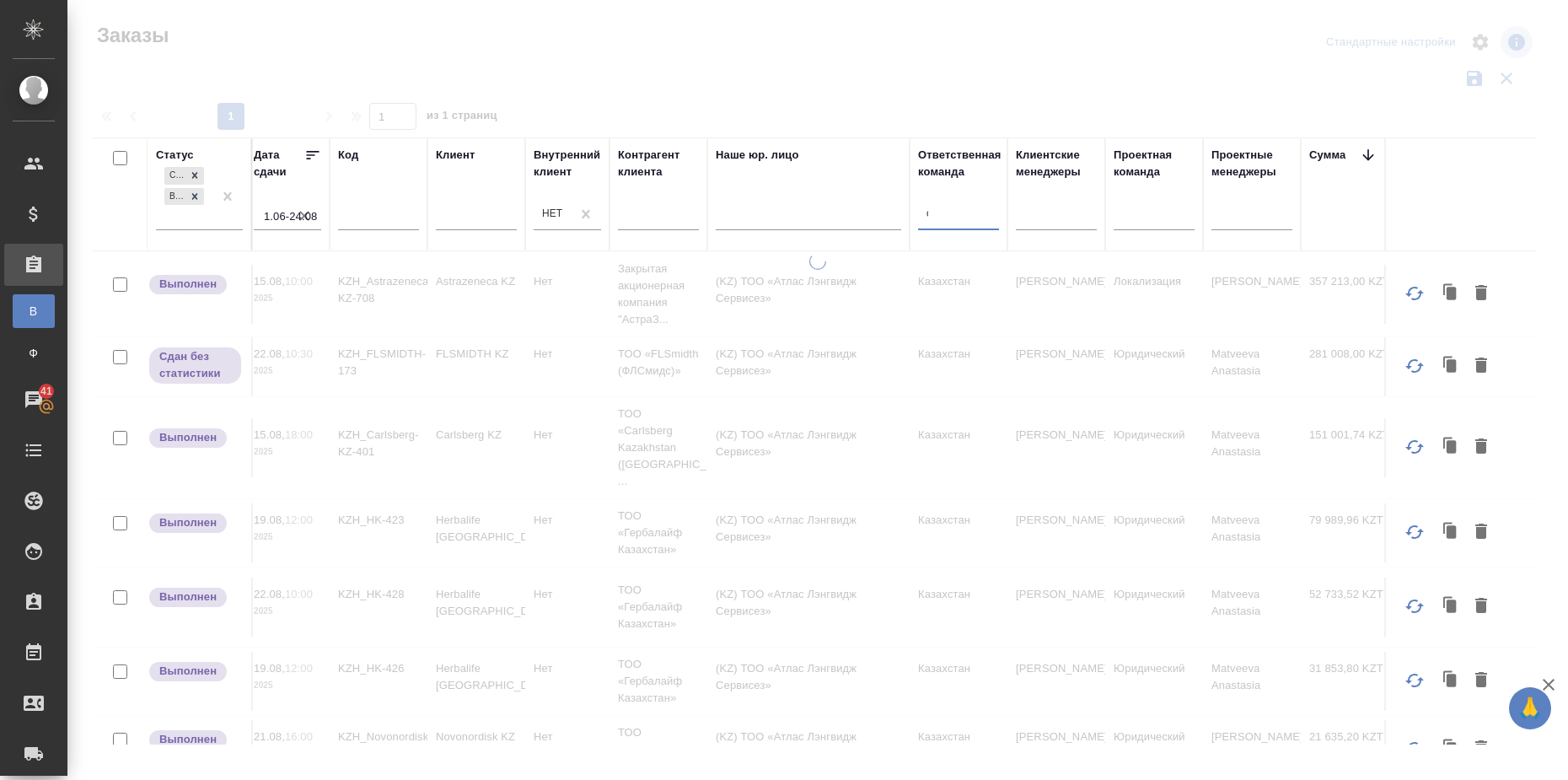
type input "сити"
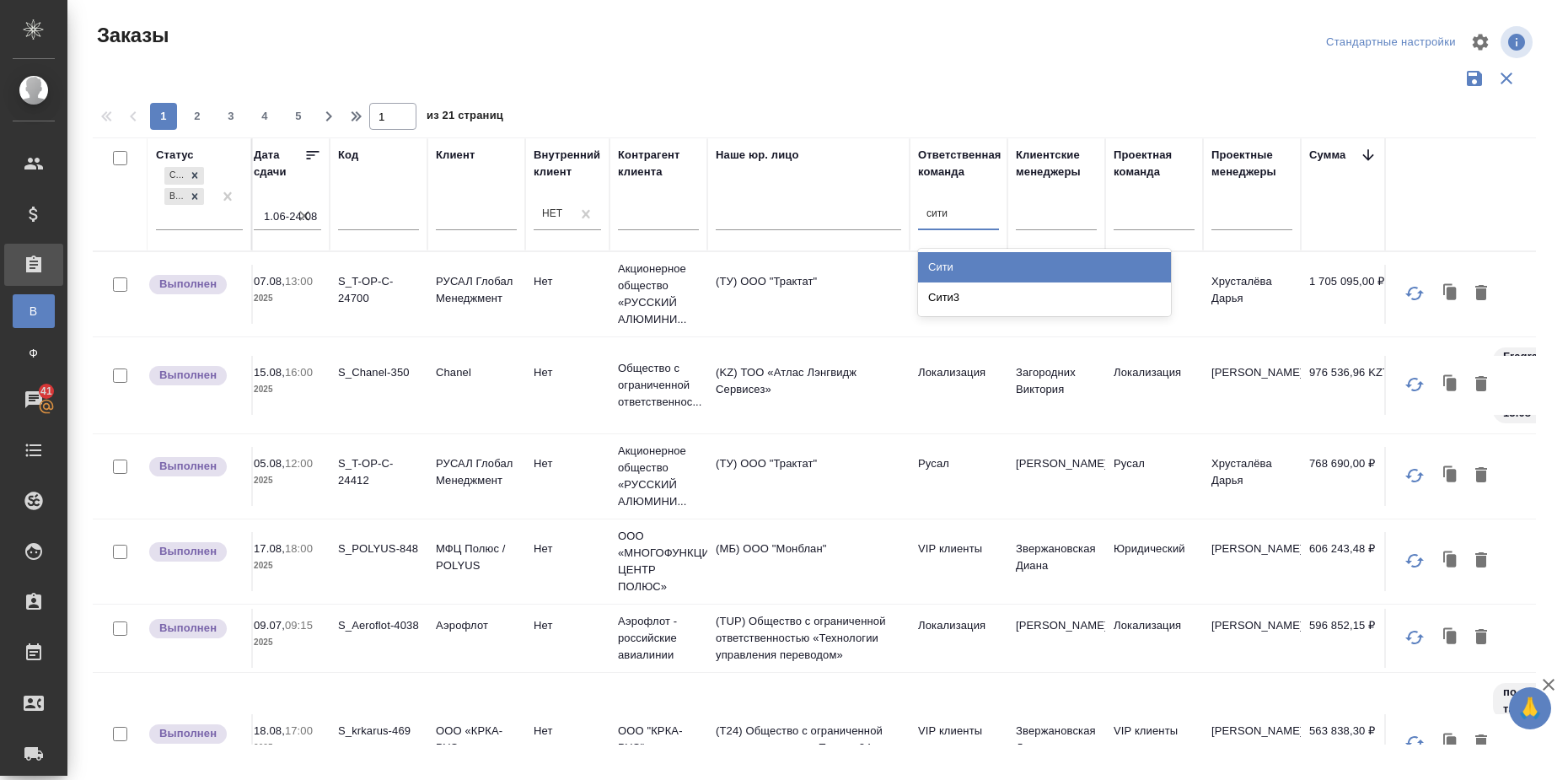
click at [958, 263] on div "Сити" at bounding box center [1044, 268] width 253 height 30
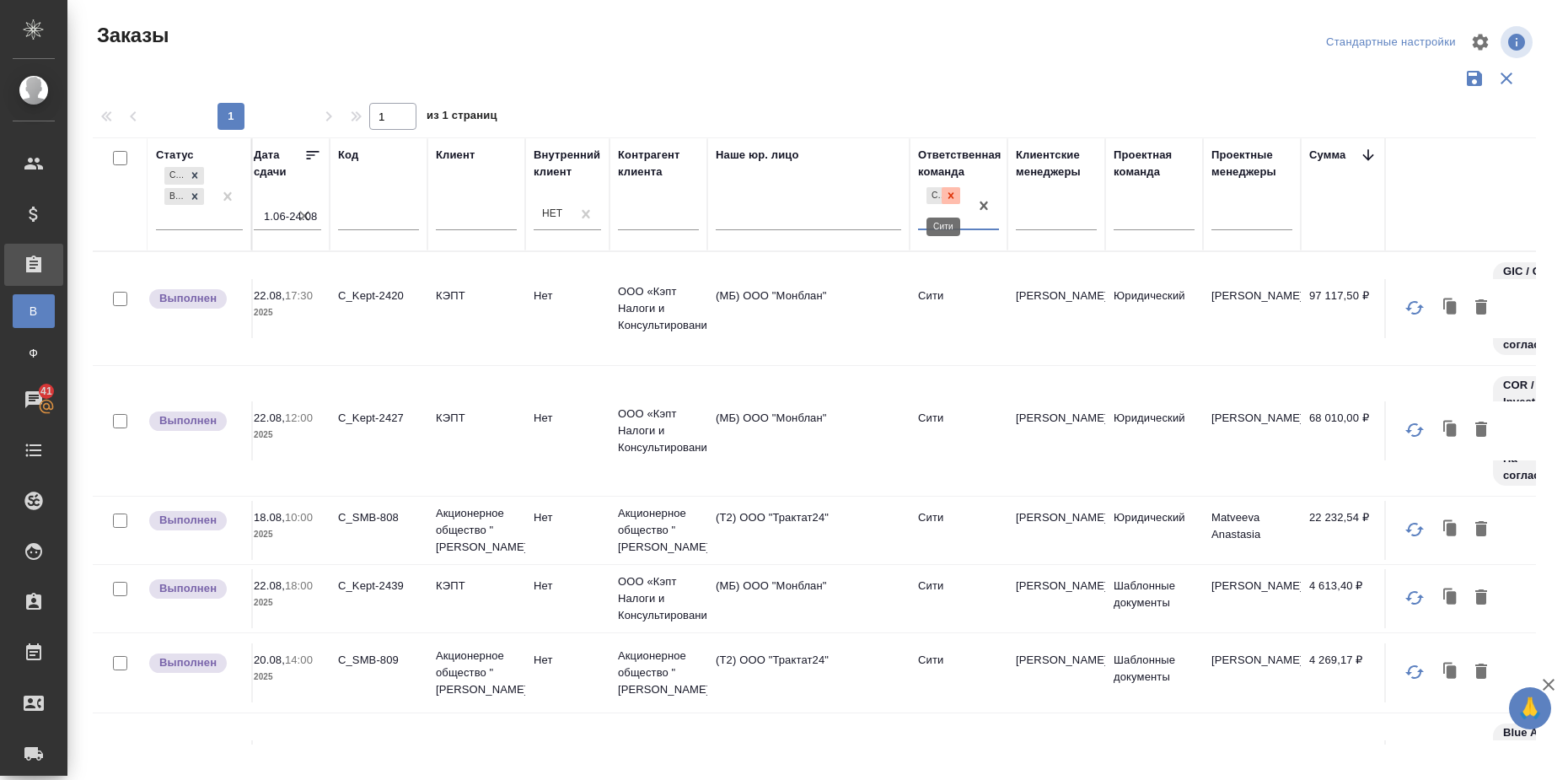
click at [957, 199] on div at bounding box center [951, 196] width 19 height 18
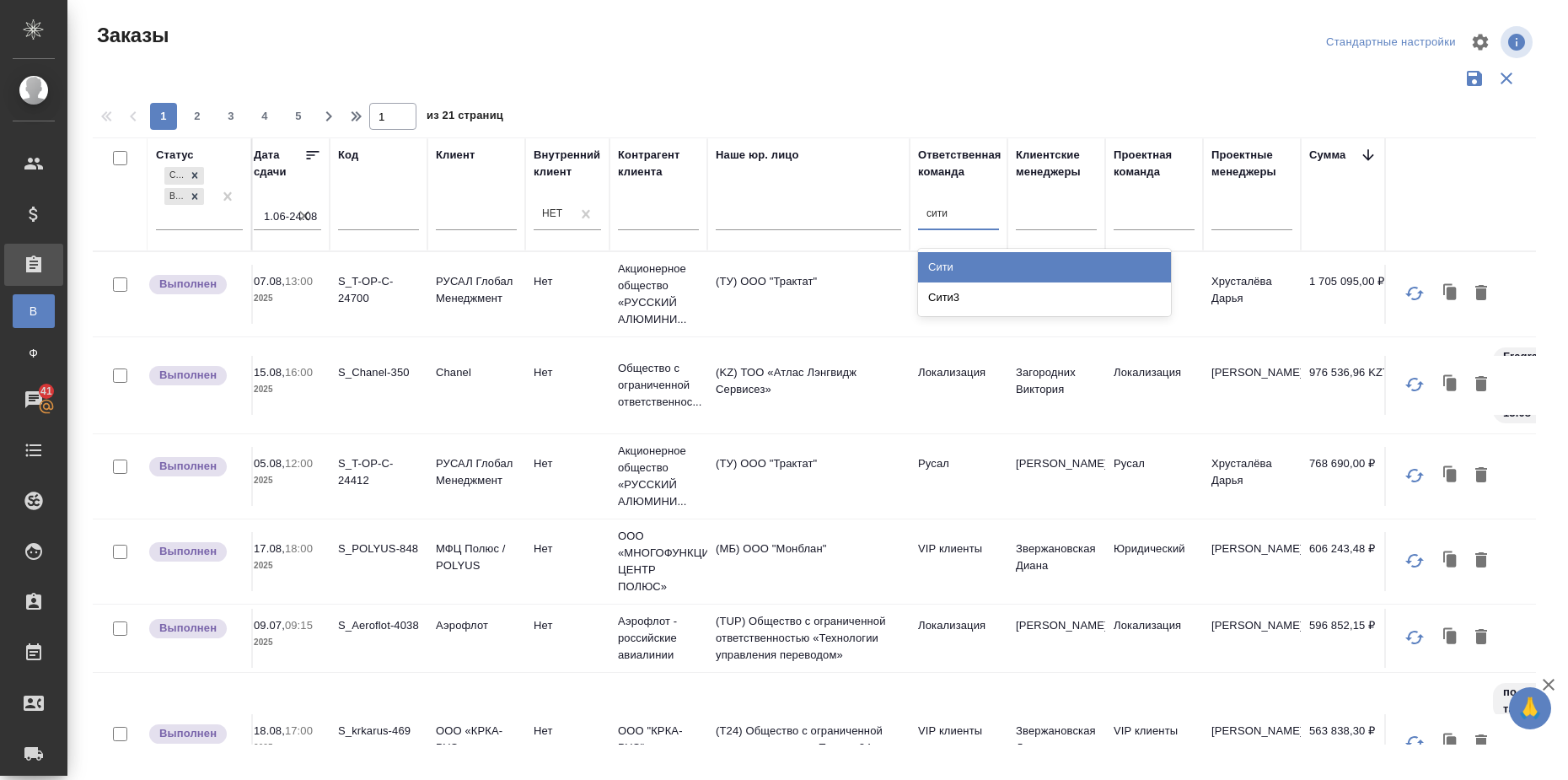
type input "сити3"
click at [960, 262] on div "Сити3" at bounding box center [1044, 268] width 253 height 30
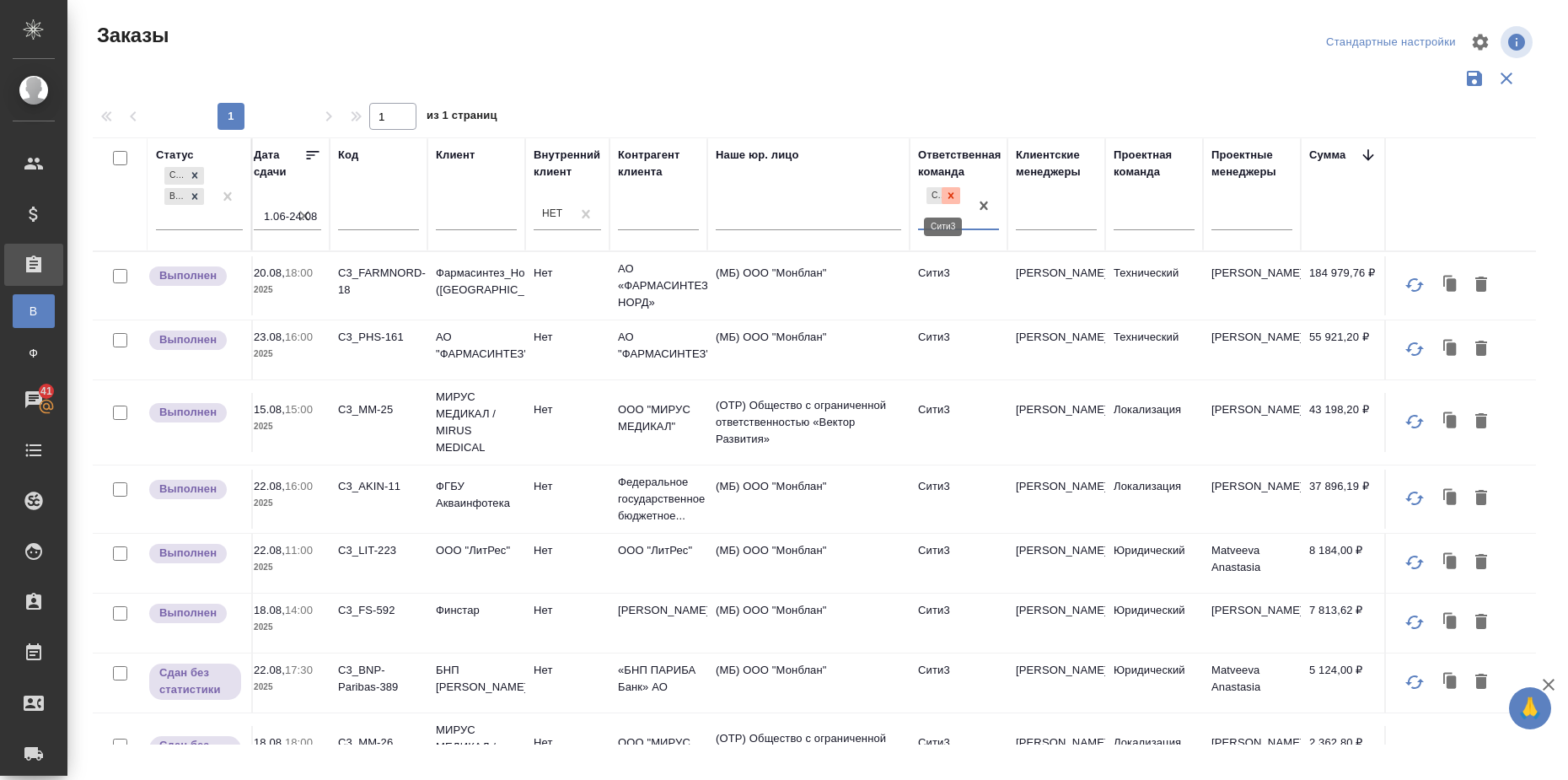
click at [959, 197] on div at bounding box center [951, 196] width 19 height 18
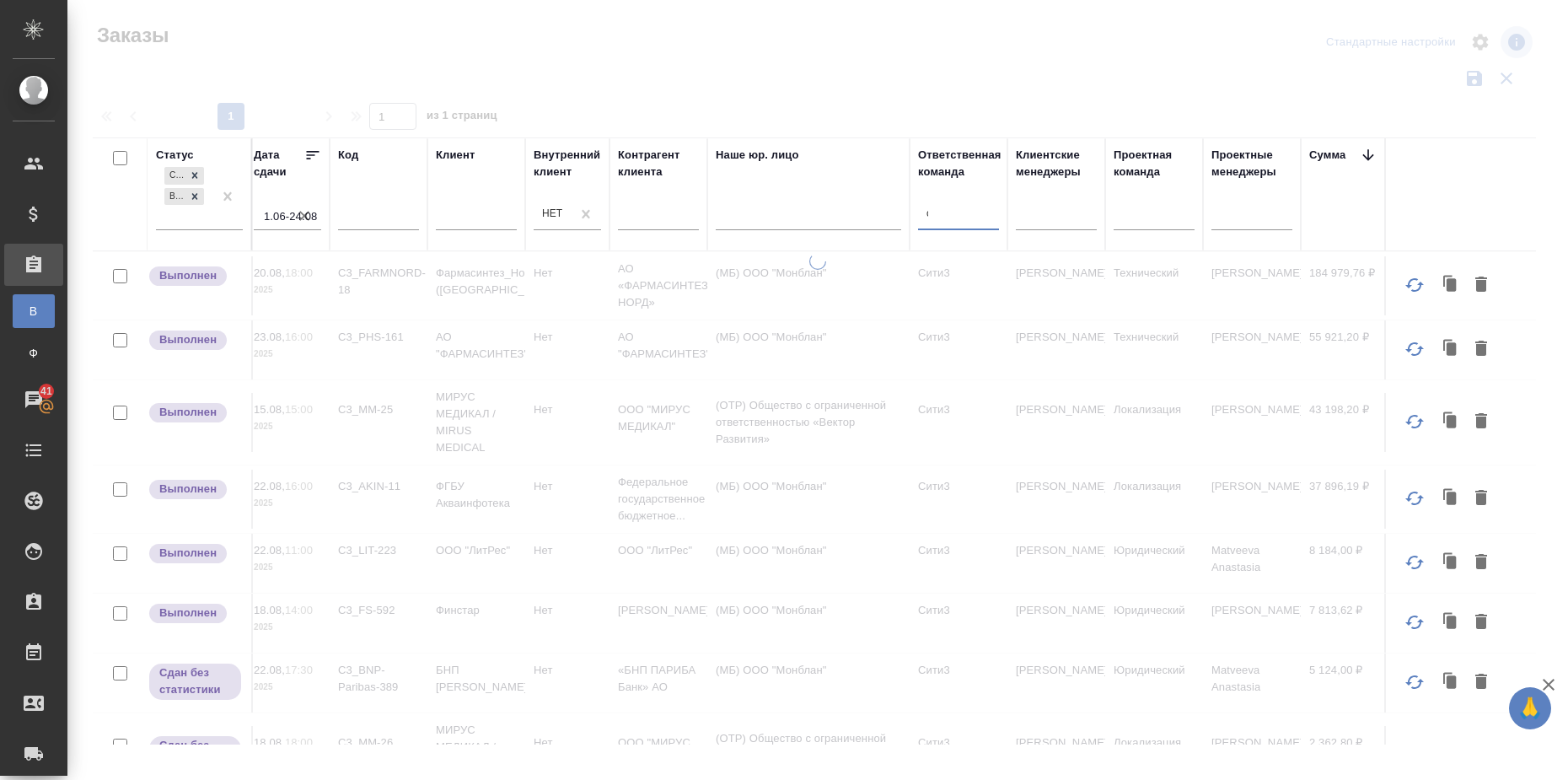
type input "сити"
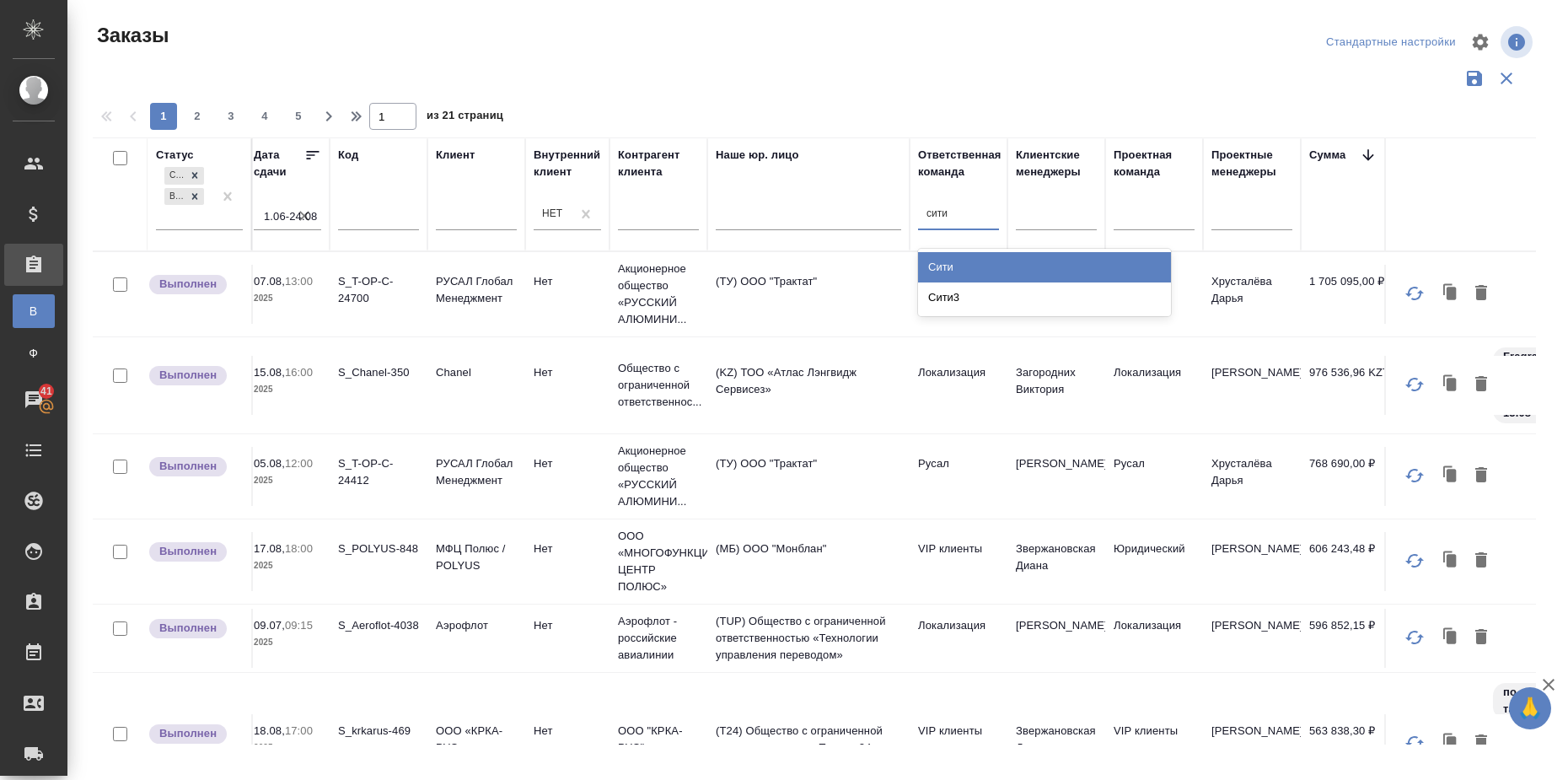
click at [962, 271] on div "Сити" at bounding box center [1044, 268] width 253 height 30
